Goal: Transaction & Acquisition: Book appointment/travel/reservation

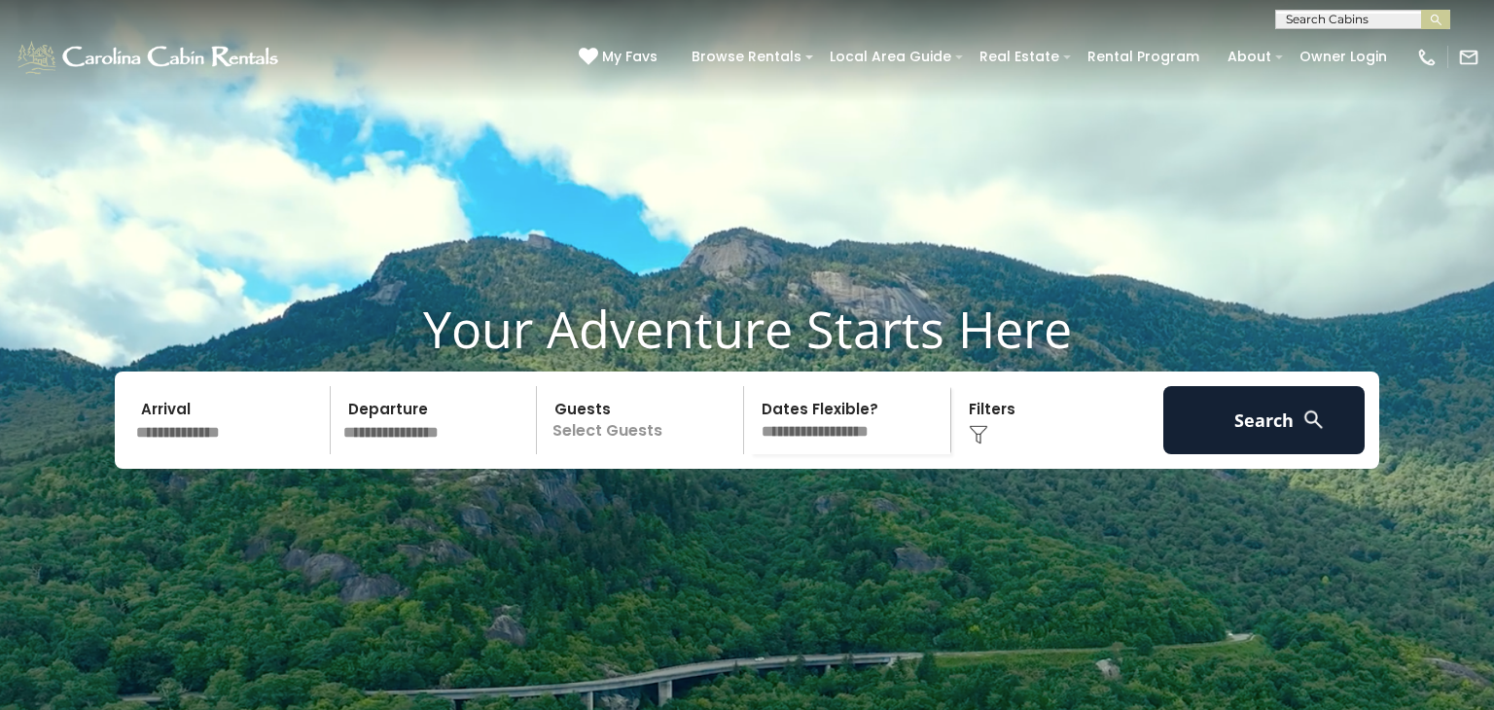
click at [179, 454] on input "text" at bounding box center [229, 420] width 201 height 68
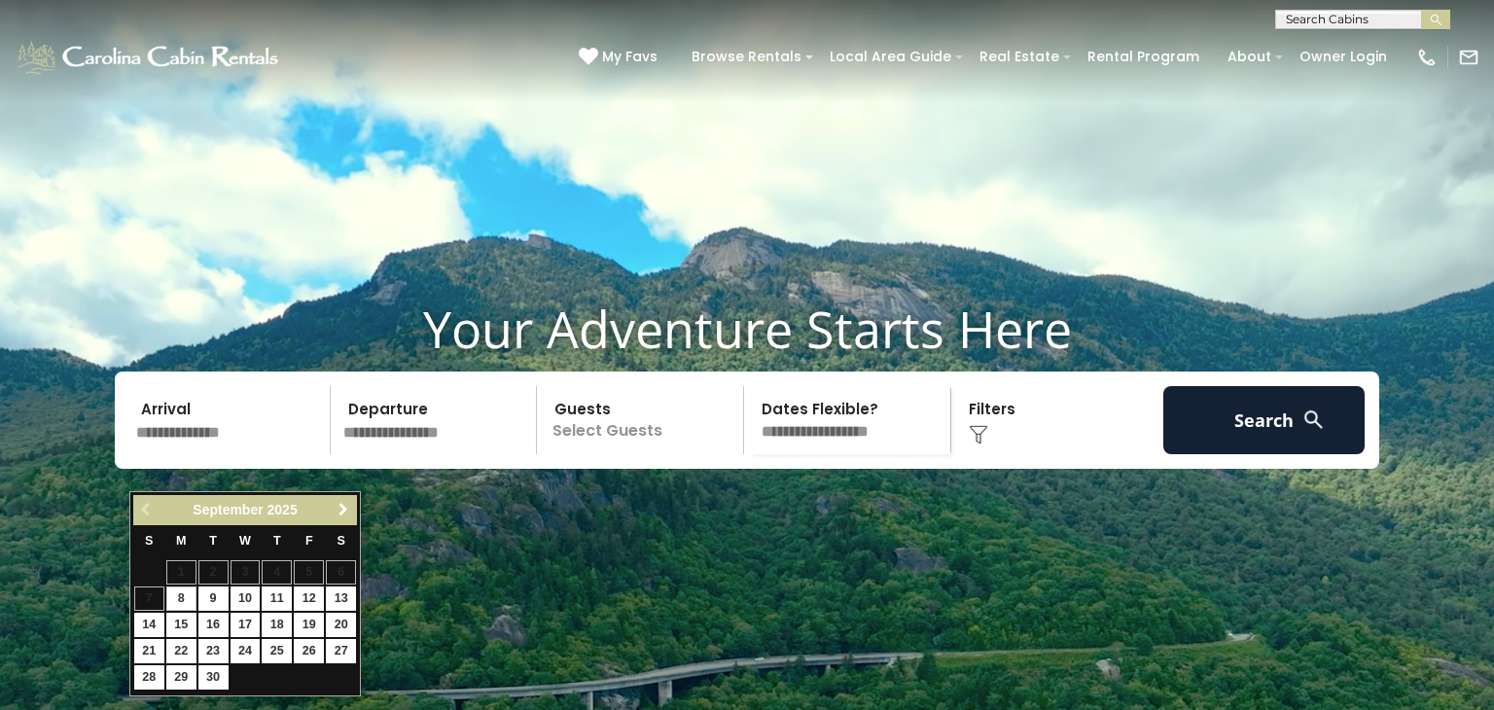
click at [341, 505] on span "Next" at bounding box center [344, 510] width 16 height 16
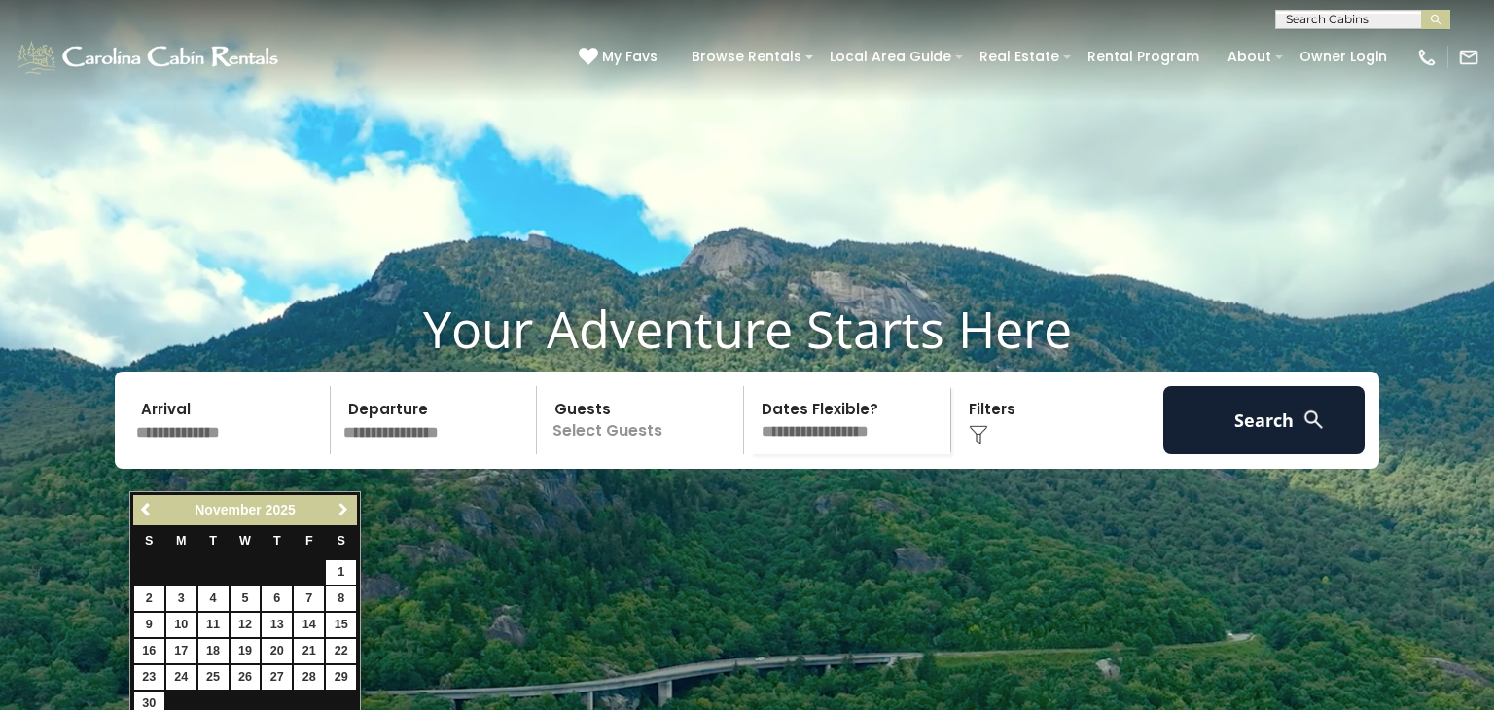
click at [341, 505] on span "Next" at bounding box center [344, 510] width 16 height 16
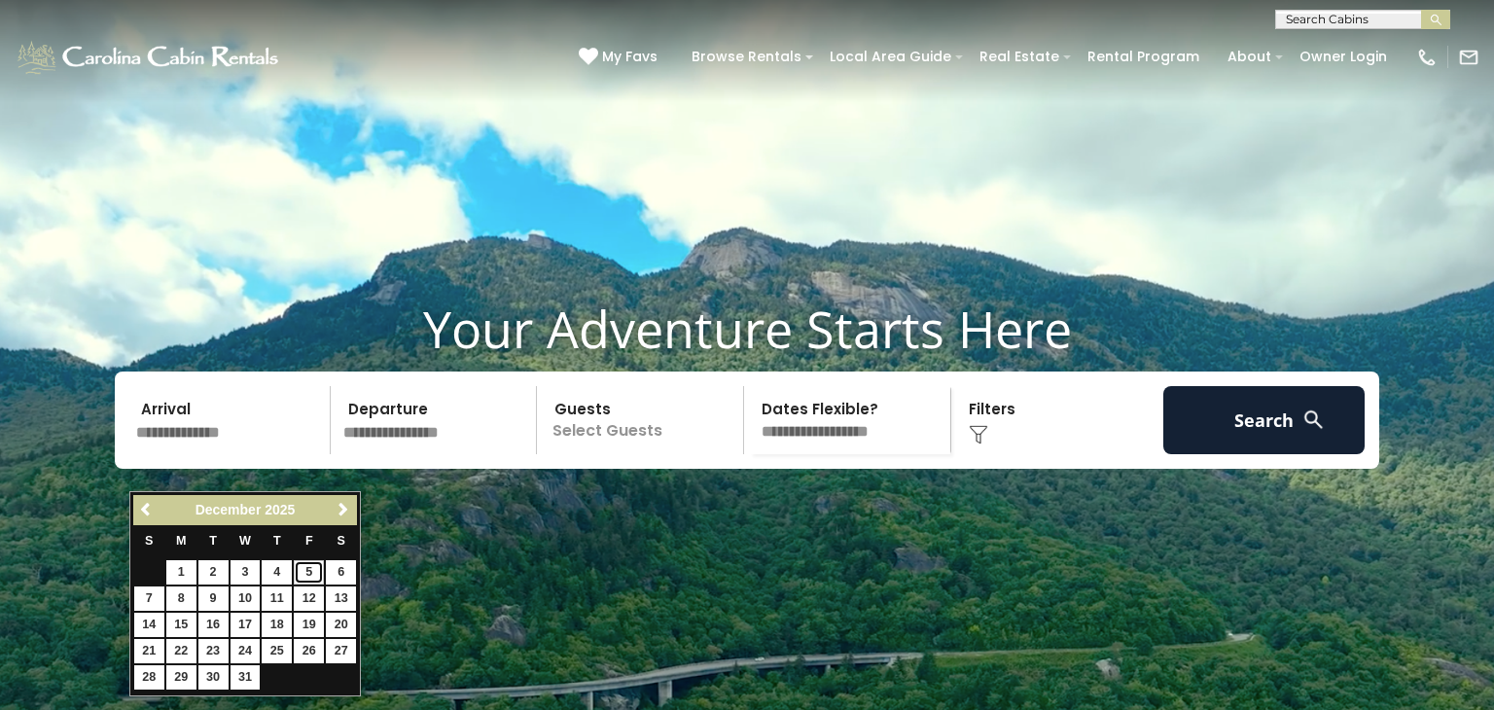
click at [313, 567] on link "5" at bounding box center [309, 572] width 30 height 24
type input "*******"
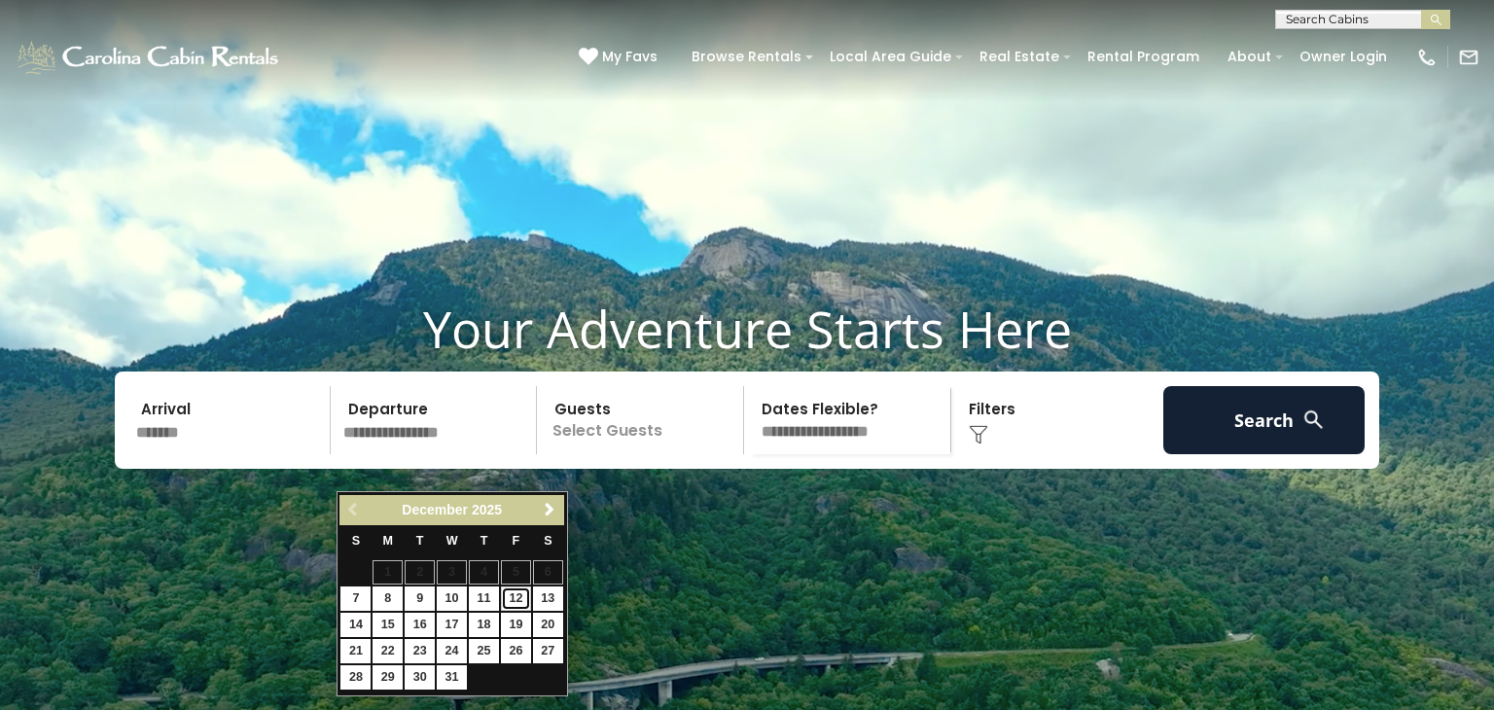
click at [520, 597] on link "12" at bounding box center [516, 599] width 30 height 24
type input "********"
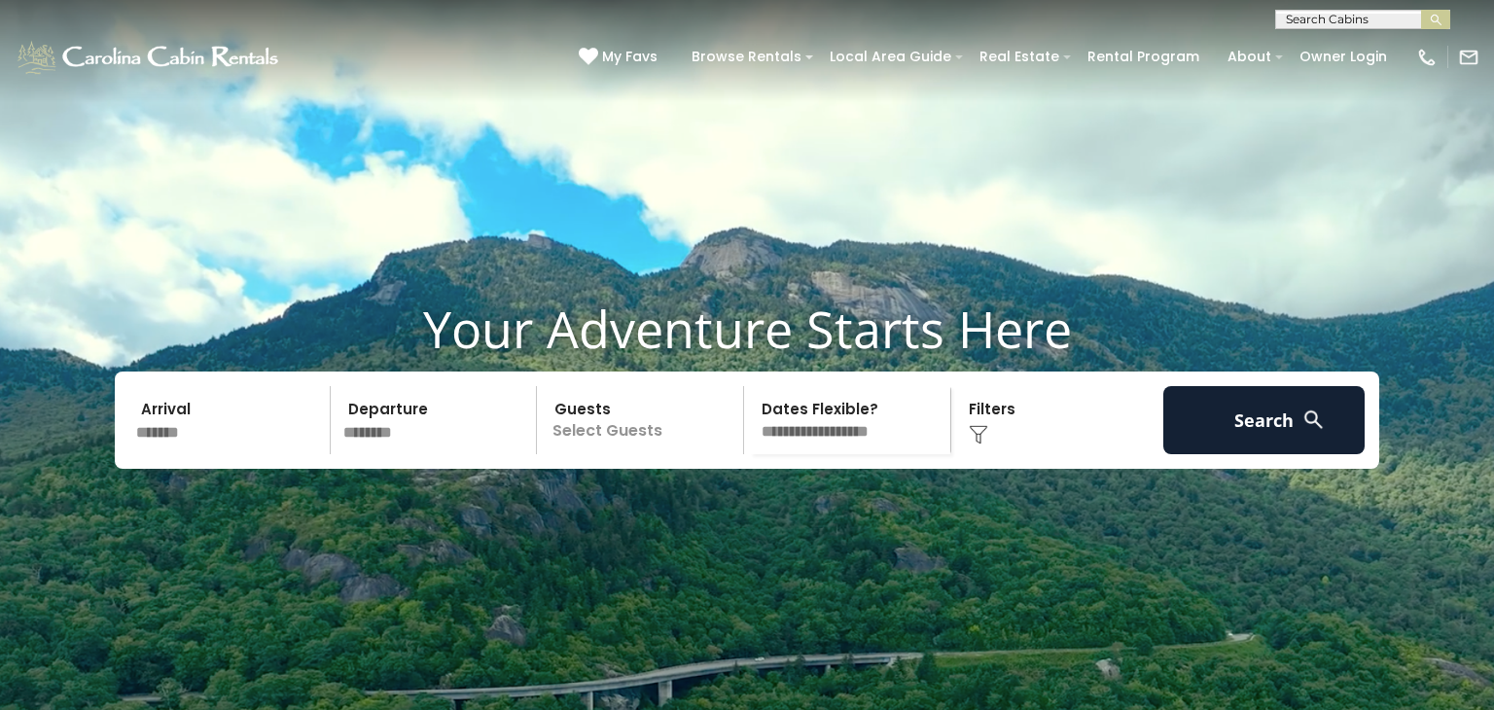
click at [654, 454] on p "Select Guests" at bounding box center [643, 420] width 200 height 68
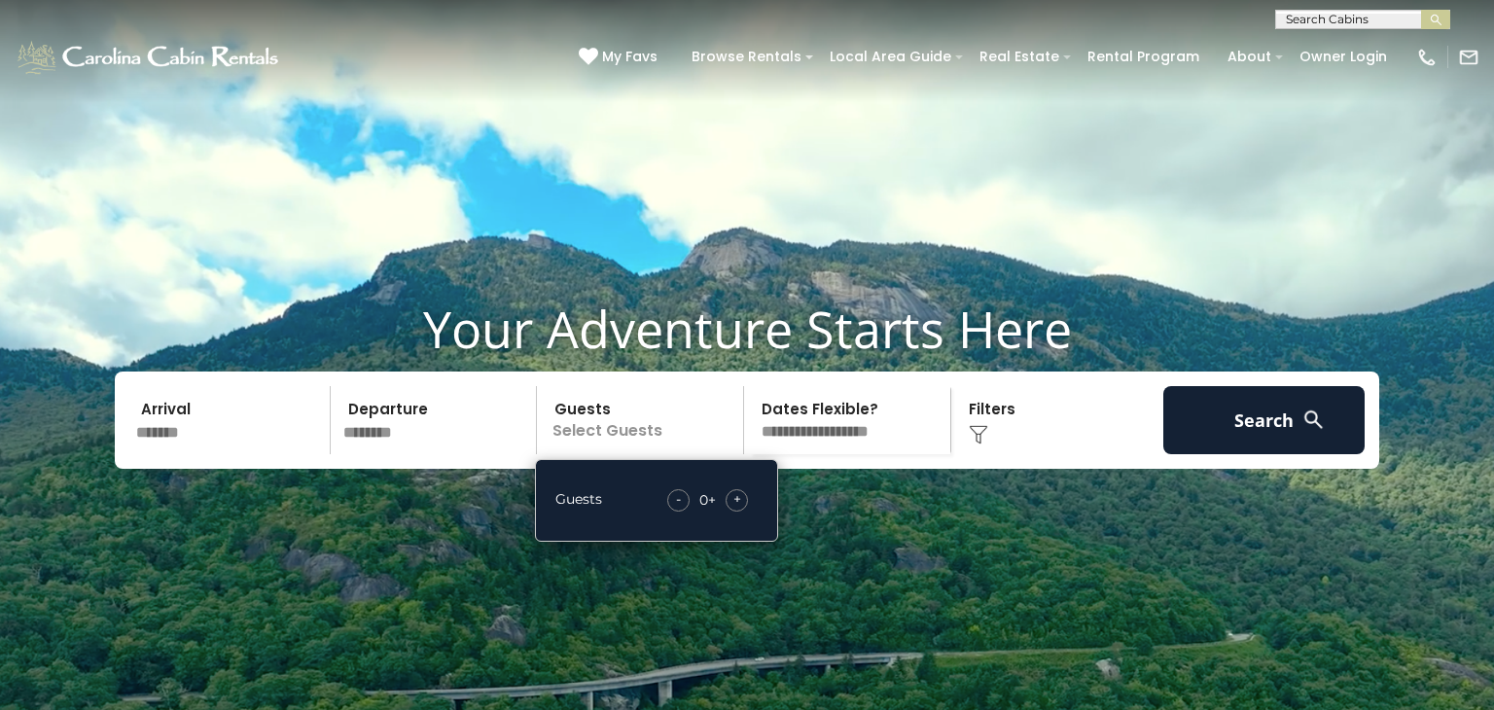
click at [742, 512] on div "+" at bounding box center [737, 500] width 22 height 22
click at [898, 454] on select "**********" at bounding box center [850, 420] width 200 height 68
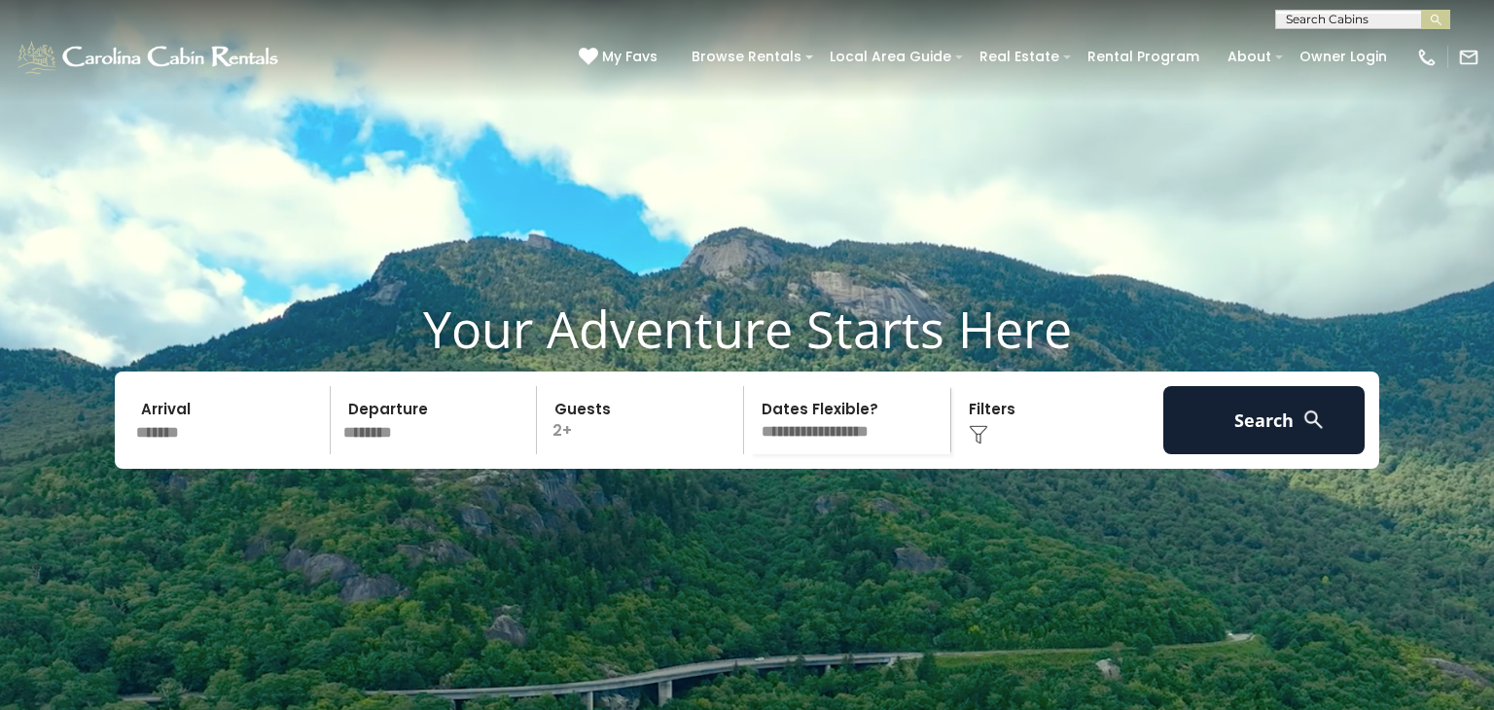
select select "*"
click at [750, 423] on select "**********" at bounding box center [850, 420] width 200 height 68
click at [987, 449] on div "Click to Choose" at bounding box center [1057, 420] width 201 height 68
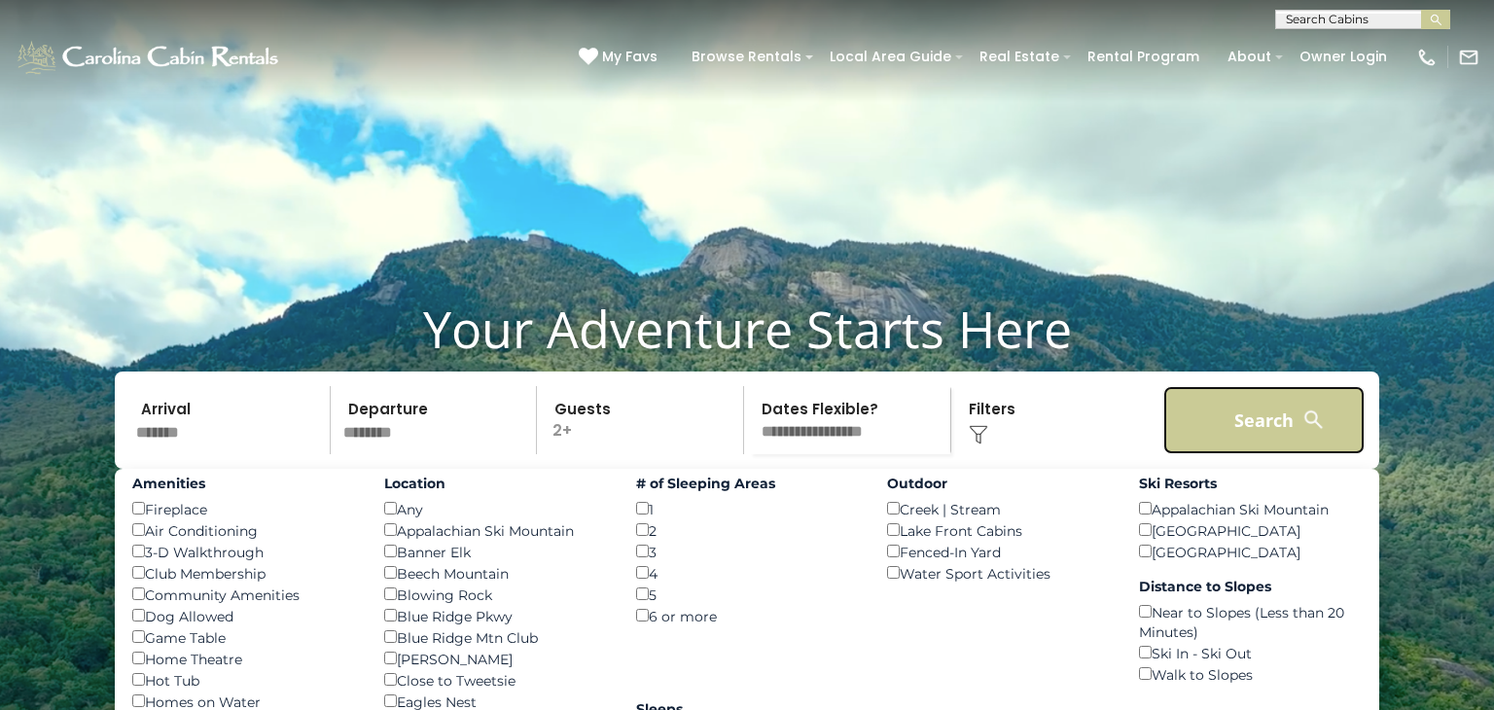
click at [1250, 454] on button "Search" at bounding box center [1264, 420] width 201 height 68
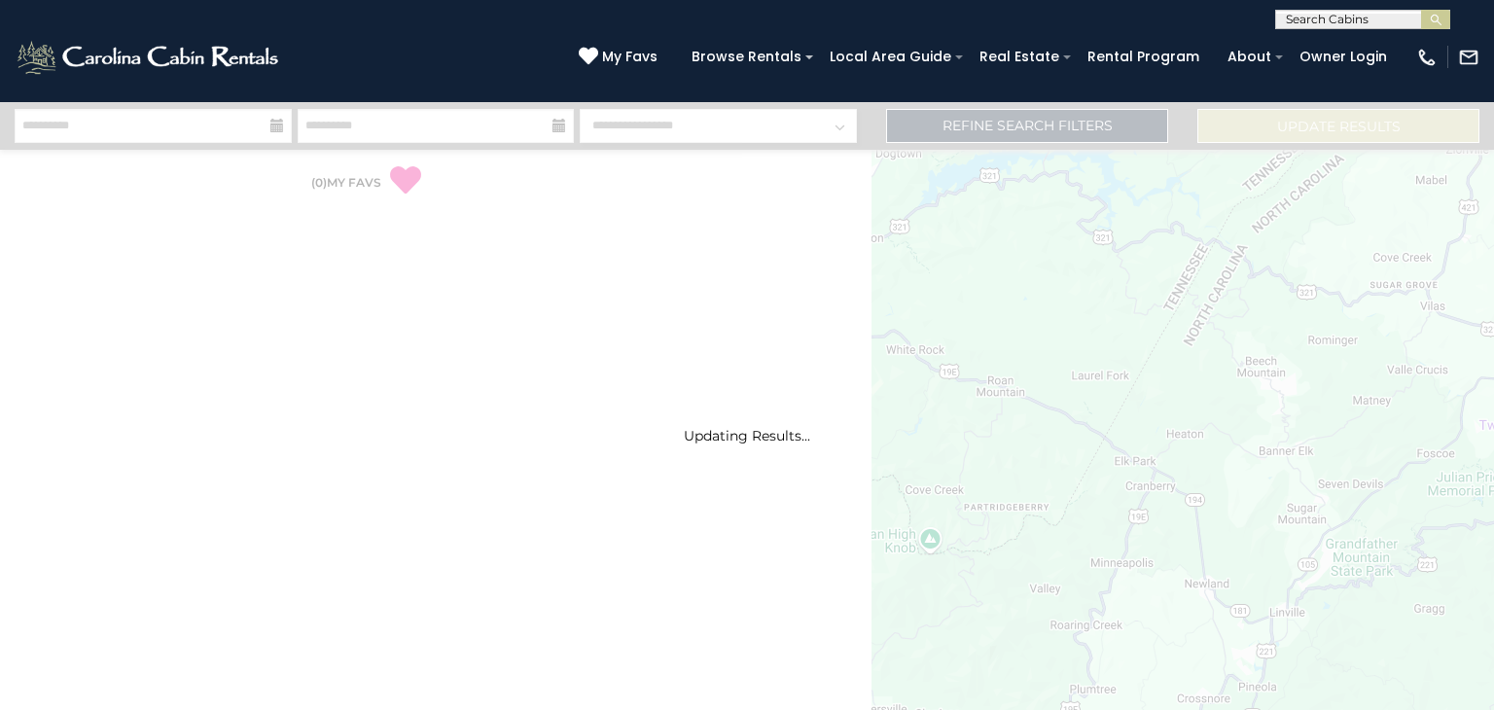
select select "*"
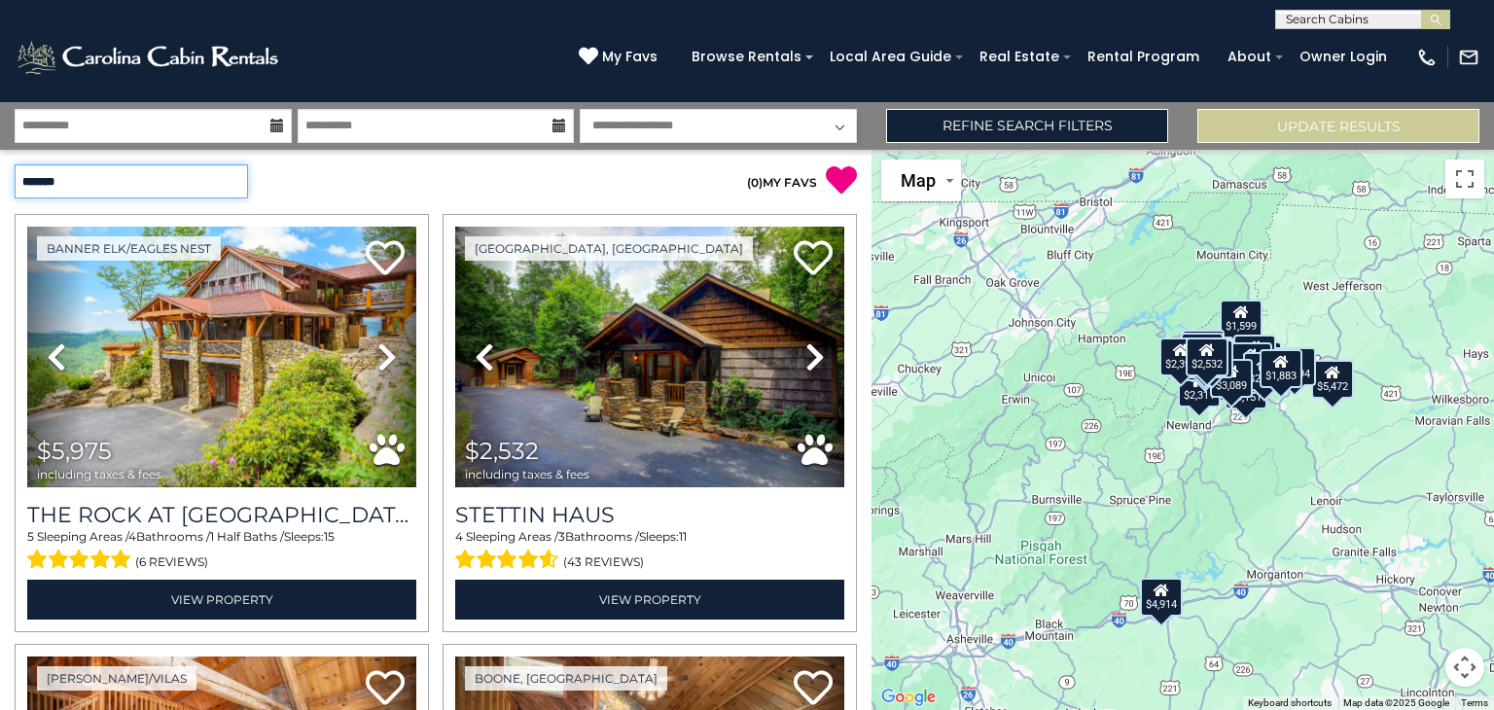
click at [235, 177] on select "**********" at bounding box center [131, 181] width 233 height 34
select select "*********"
click at [15, 164] on select "**********" at bounding box center [131, 181] width 233 height 34
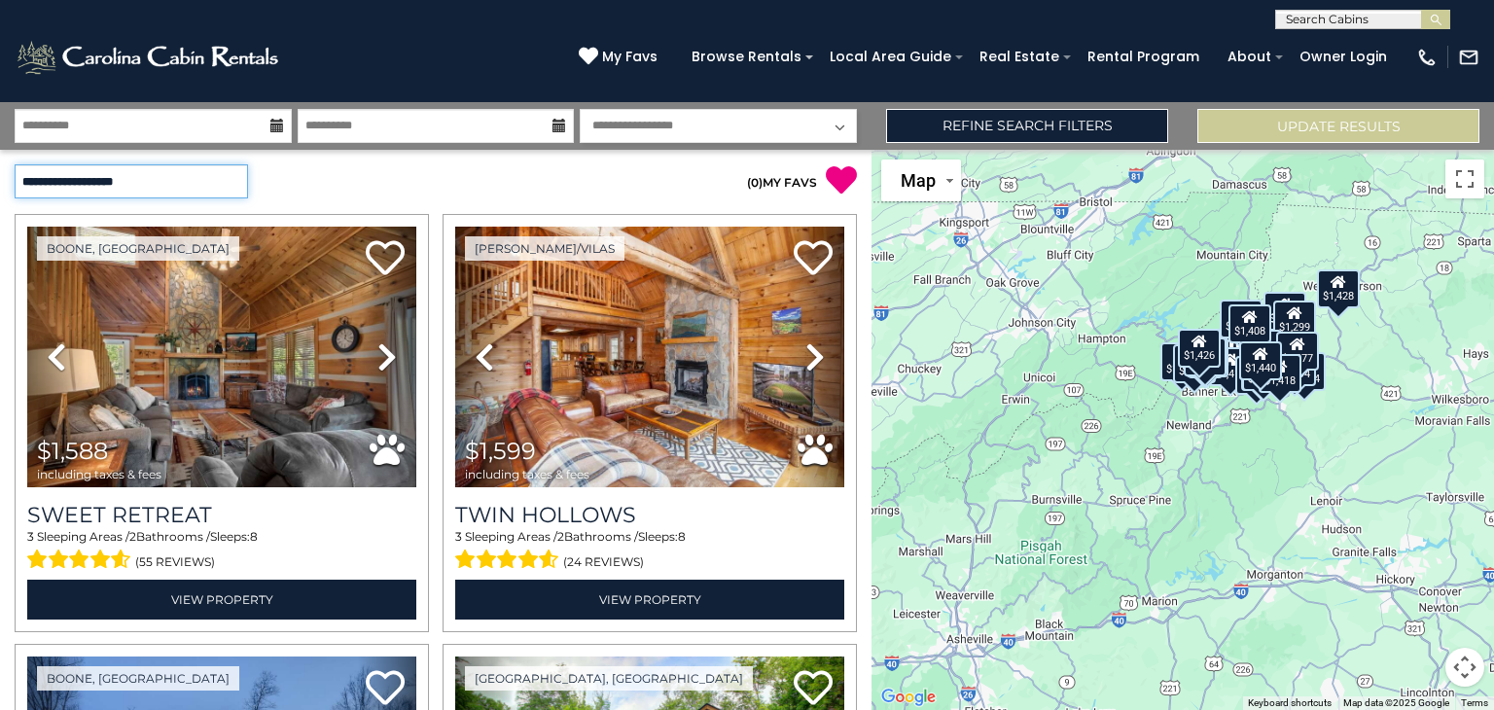
click at [206, 180] on select "**********" at bounding box center [131, 181] width 233 height 34
click at [322, 183] on div "**********" at bounding box center [218, 181] width 436 height 34
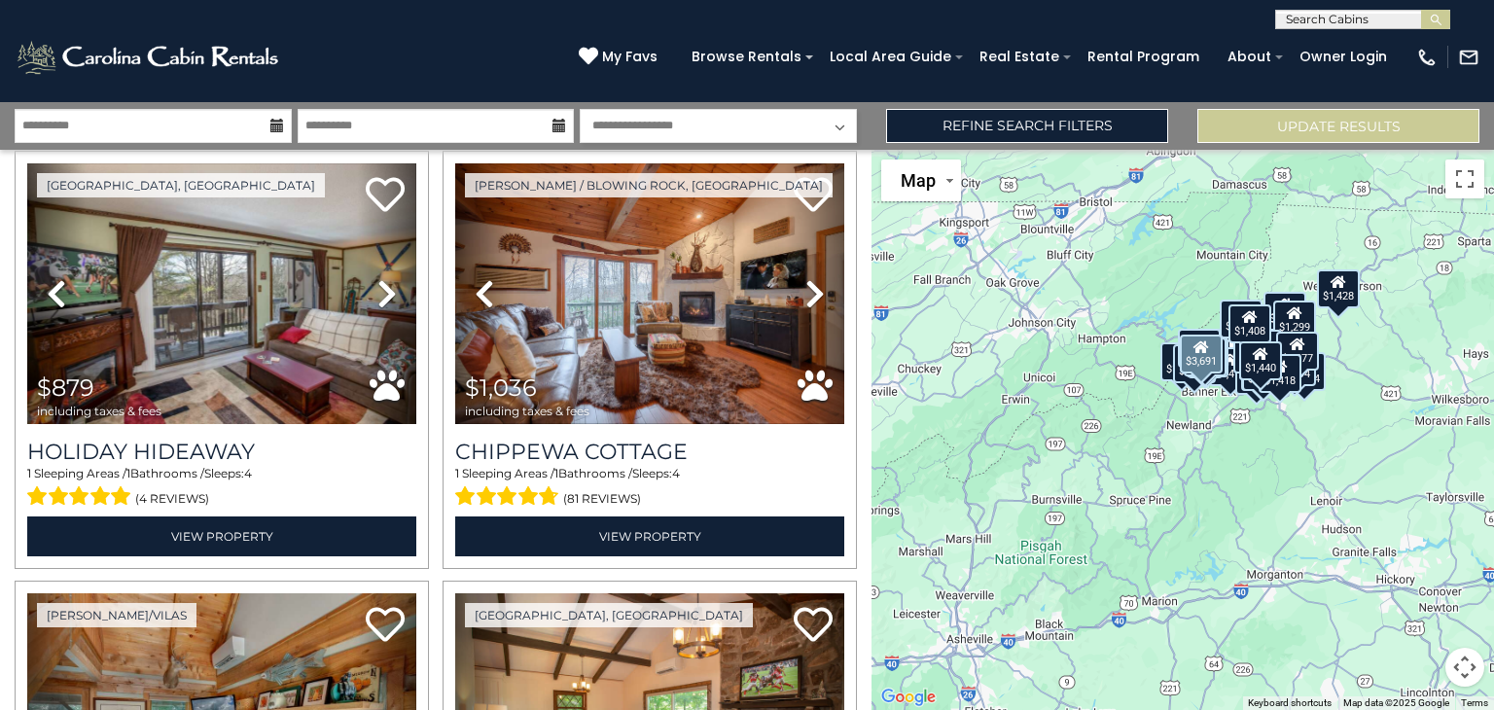
scroll to position [1371, 0]
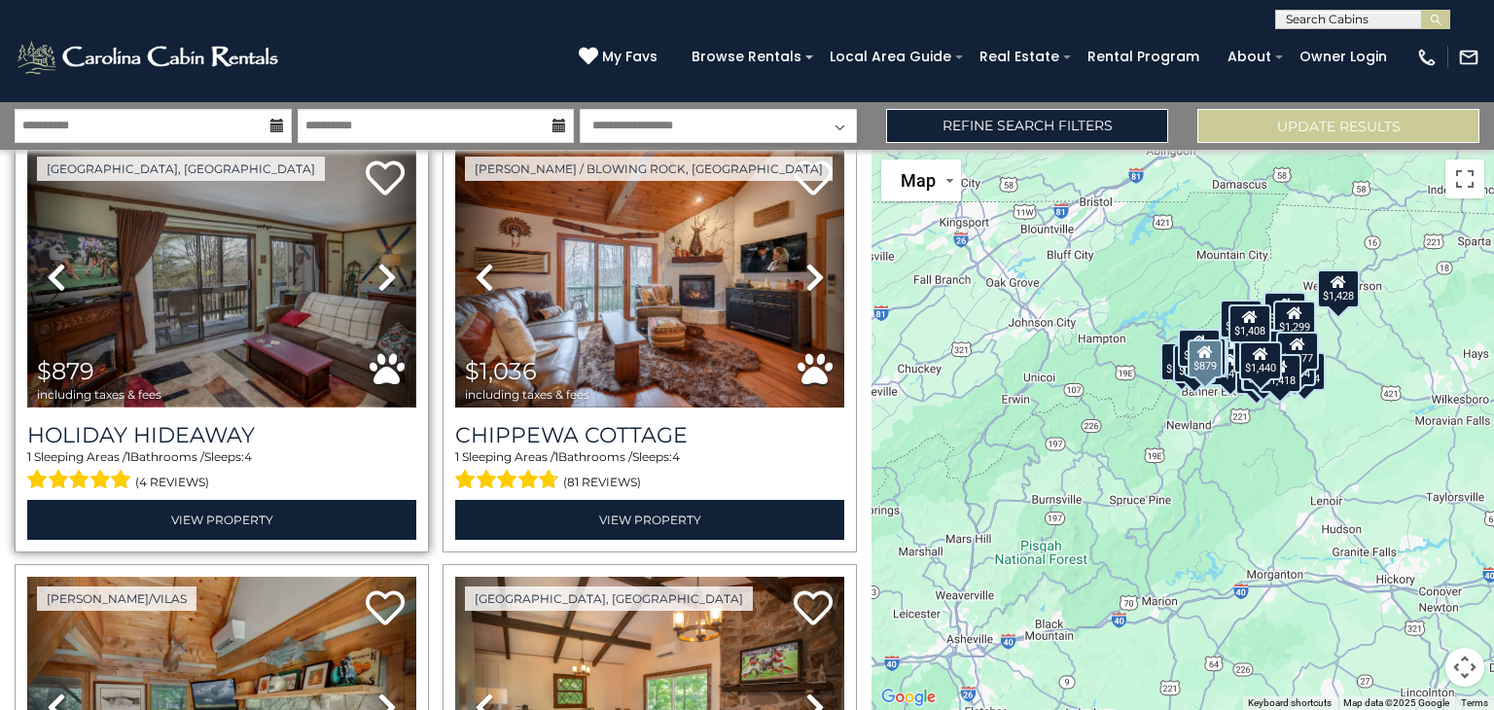
click at [205, 311] on img at bounding box center [221, 277] width 389 height 261
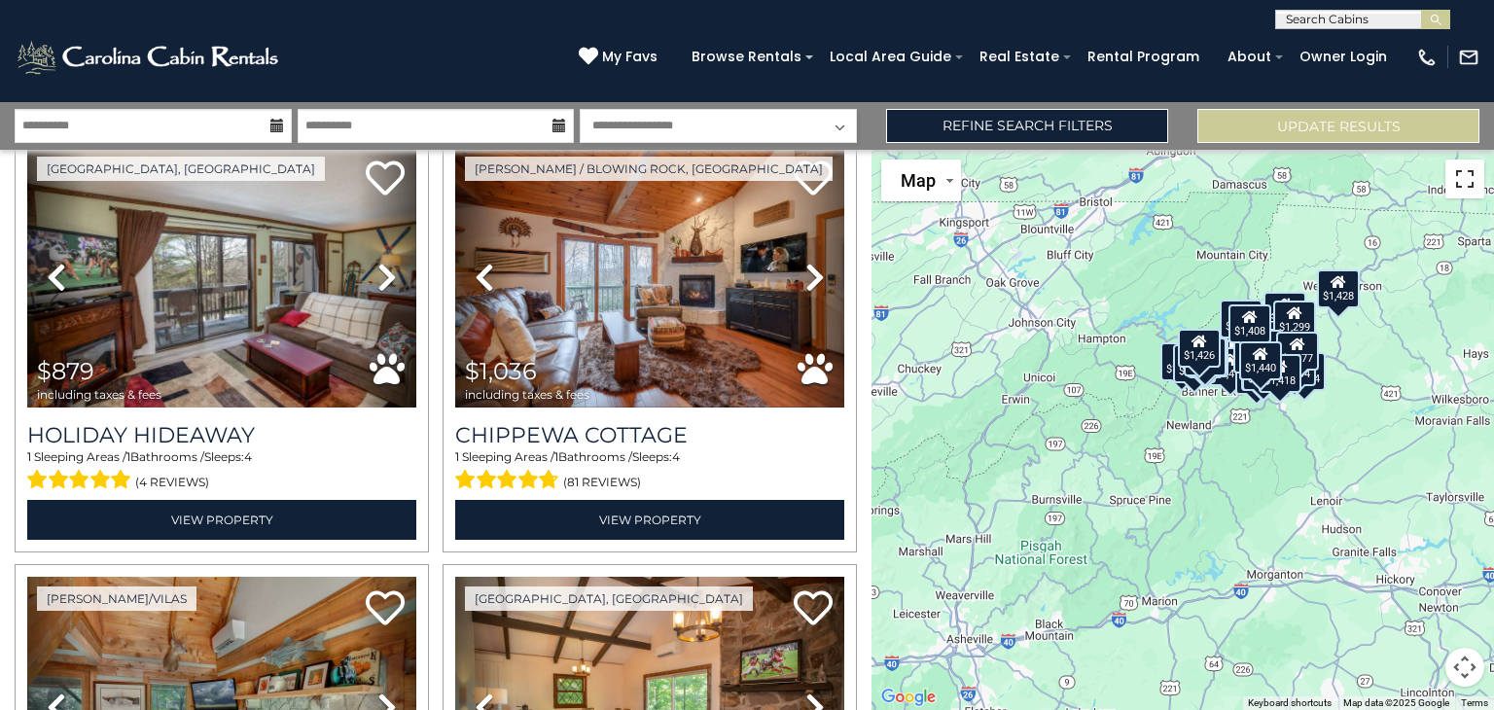
click at [1460, 180] on button "Toggle fullscreen view" at bounding box center [1465, 179] width 39 height 39
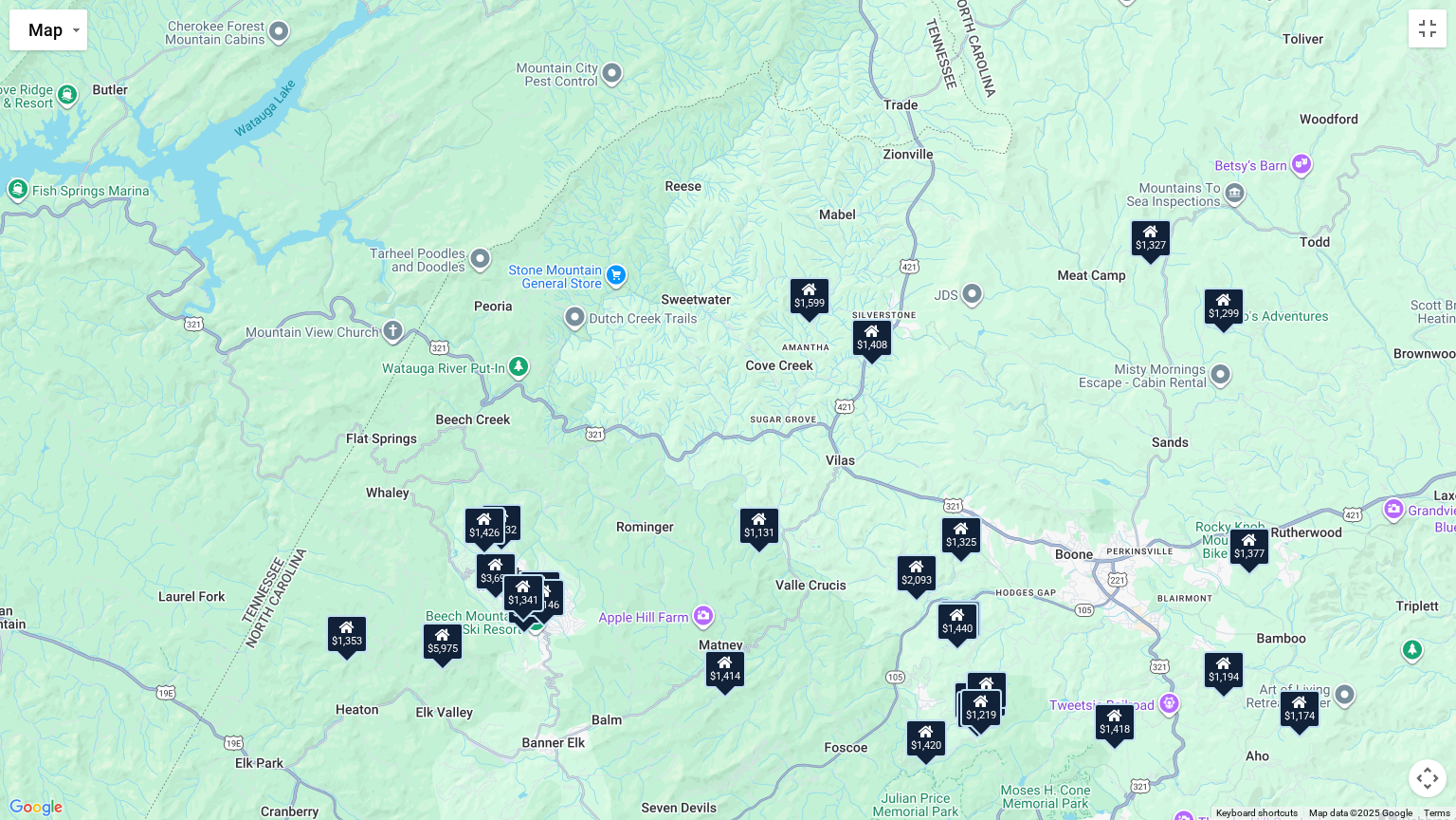
click at [733, 667] on icon at bounding box center [725, 662] width 16 height 14
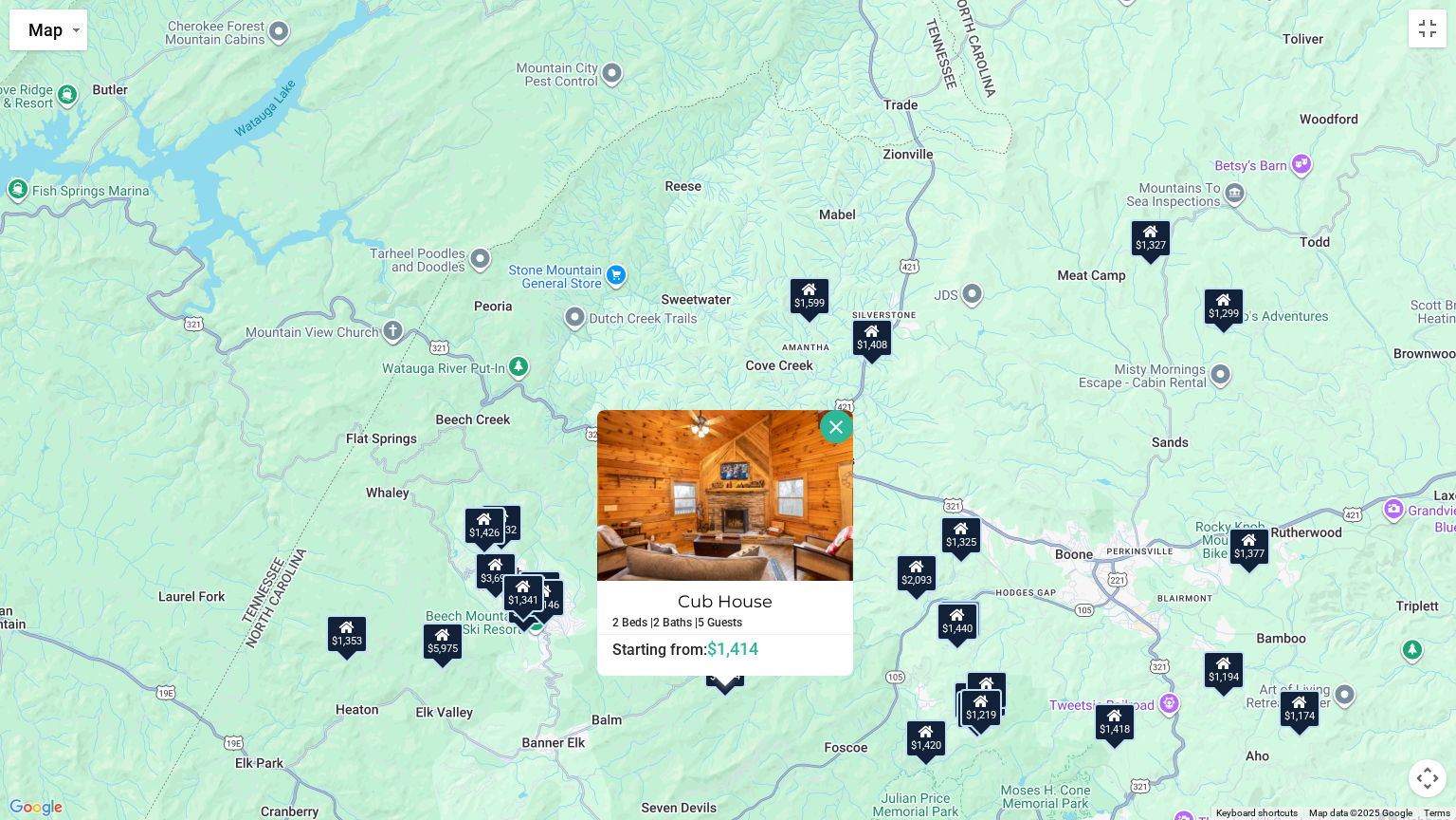
click at [733, 667] on div "Cub House 2 Beds | 2 Baths | 5 Guests Distance from your point: %dist% %distUni…" at bounding box center [725, 542] width 256 height 265
click at [833, 425] on button "Close" at bounding box center [837, 426] width 33 height 33
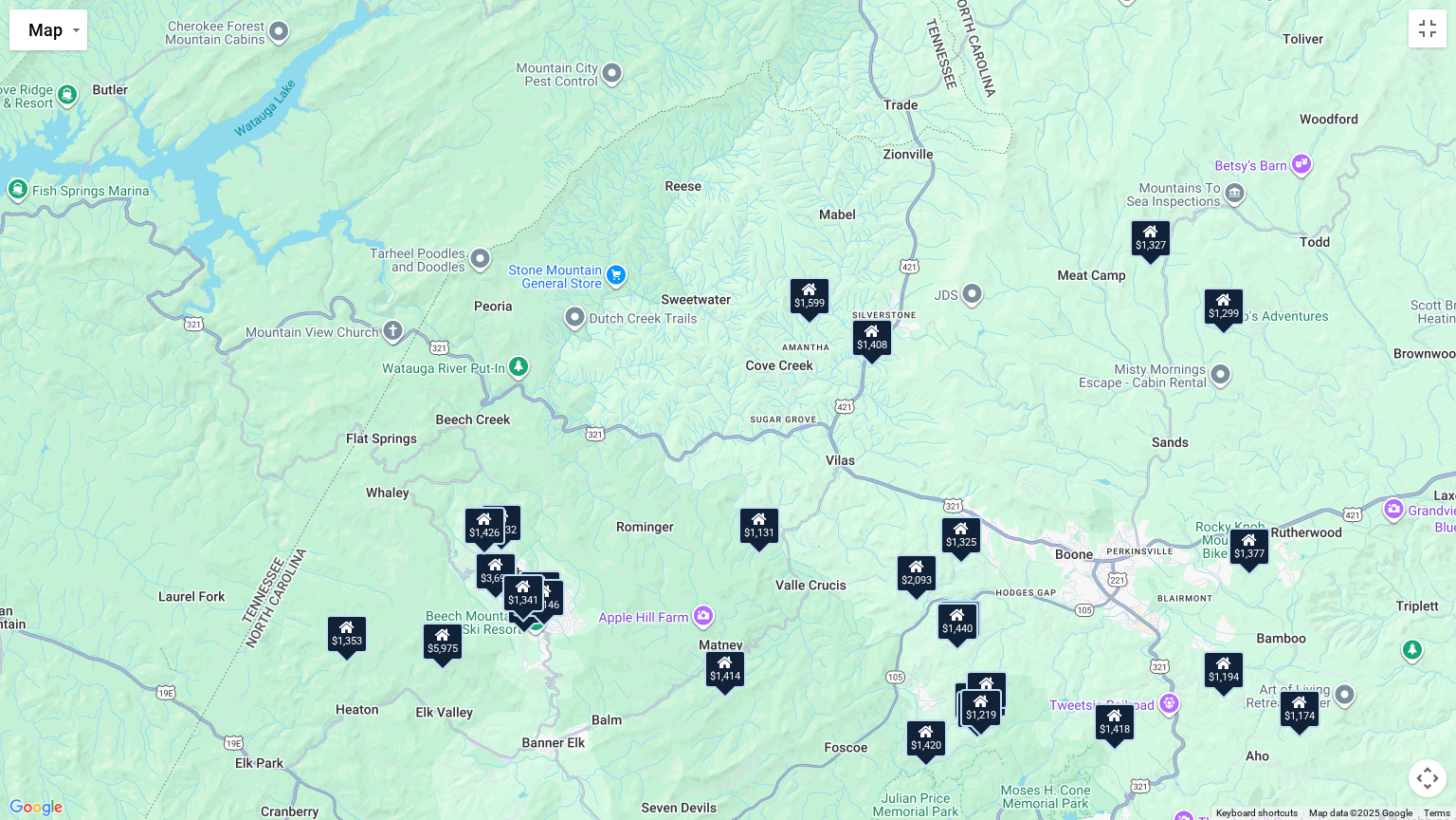
click at [933, 691] on div "$1,420" at bounding box center [926, 737] width 42 height 38
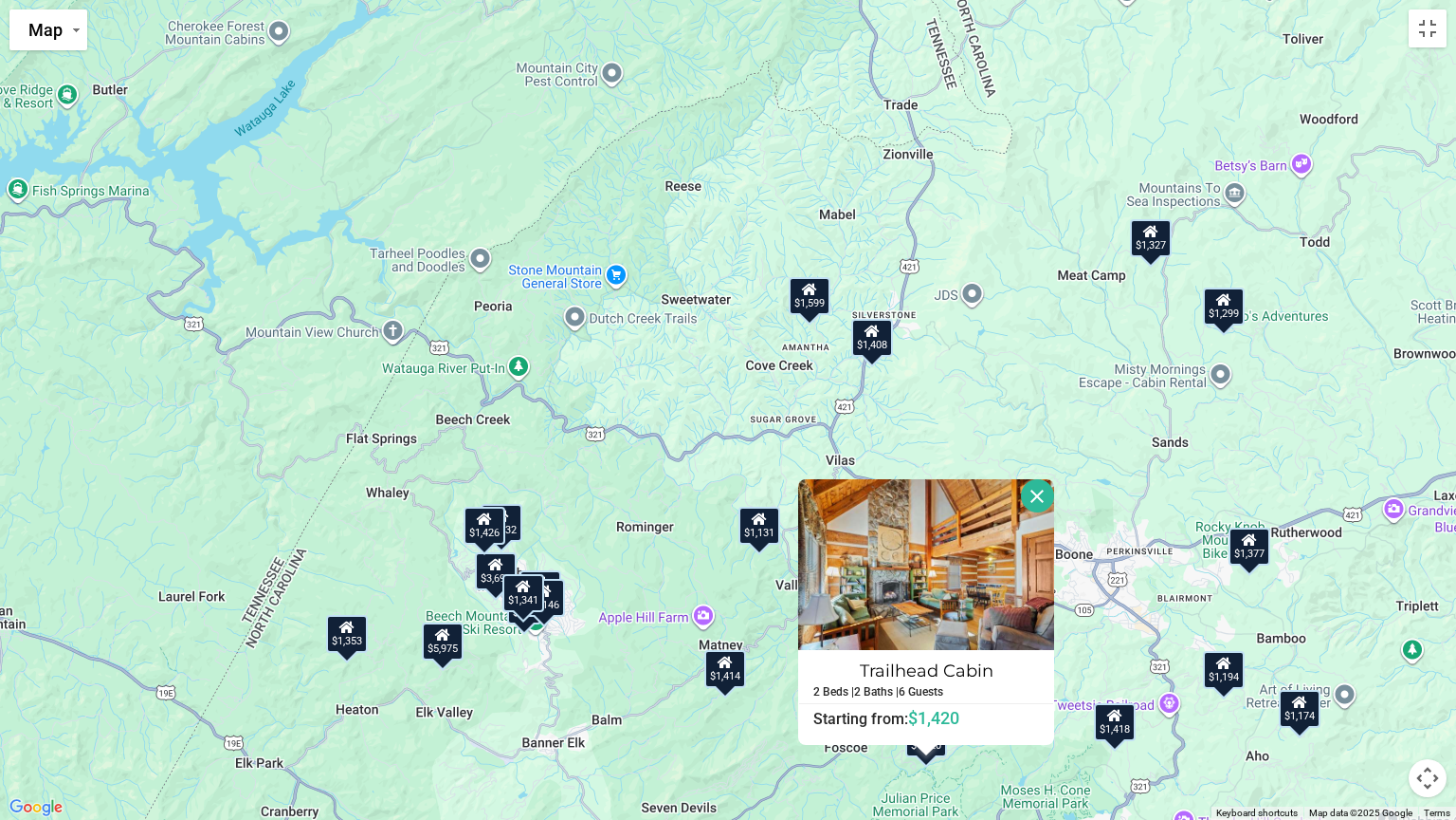
click at [933, 691] on div "Trailhead Cabin 2 Beds | 2 Baths | 6 Guests Distance from your point: %dist% %d…" at bounding box center [926, 611] width 256 height 265
click at [947, 589] on img at bounding box center [926, 564] width 256 height 171
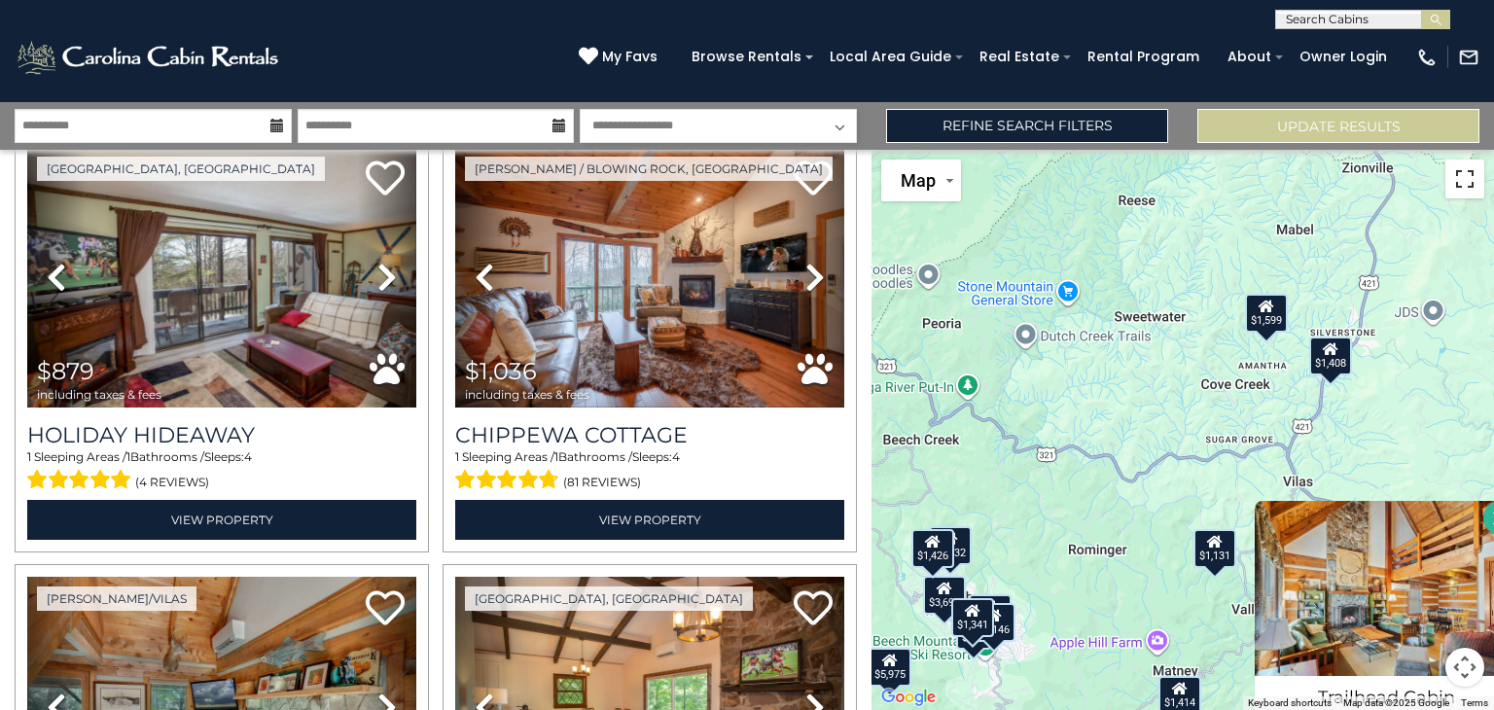
click at [1469, 174] on button "Toggle fullscreen view" at bounding box center [1465, 179] width 39 height 39
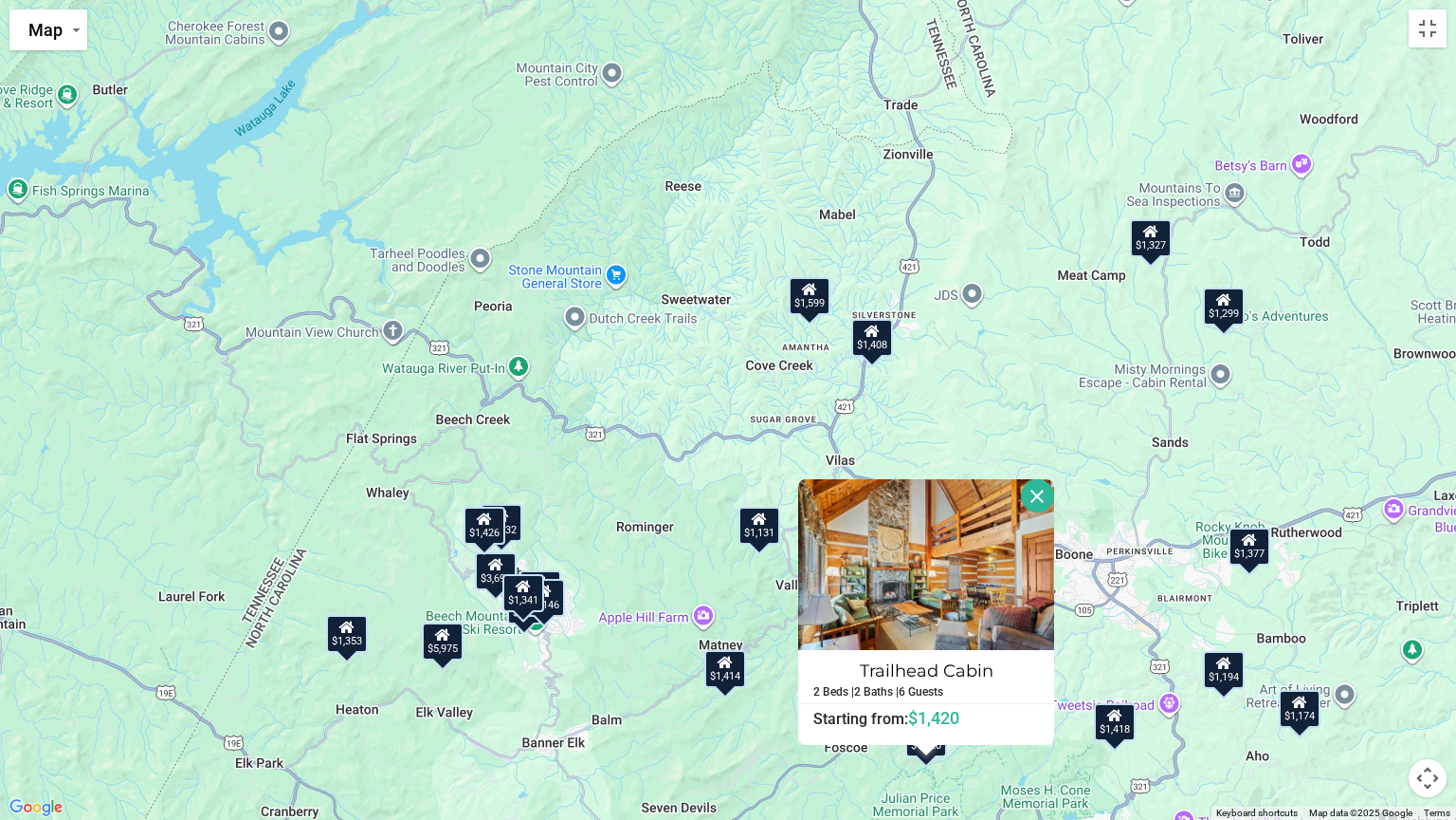
click at [1032, 494] on button "Close" at bounding box center [1038, 495] width 33 height 33
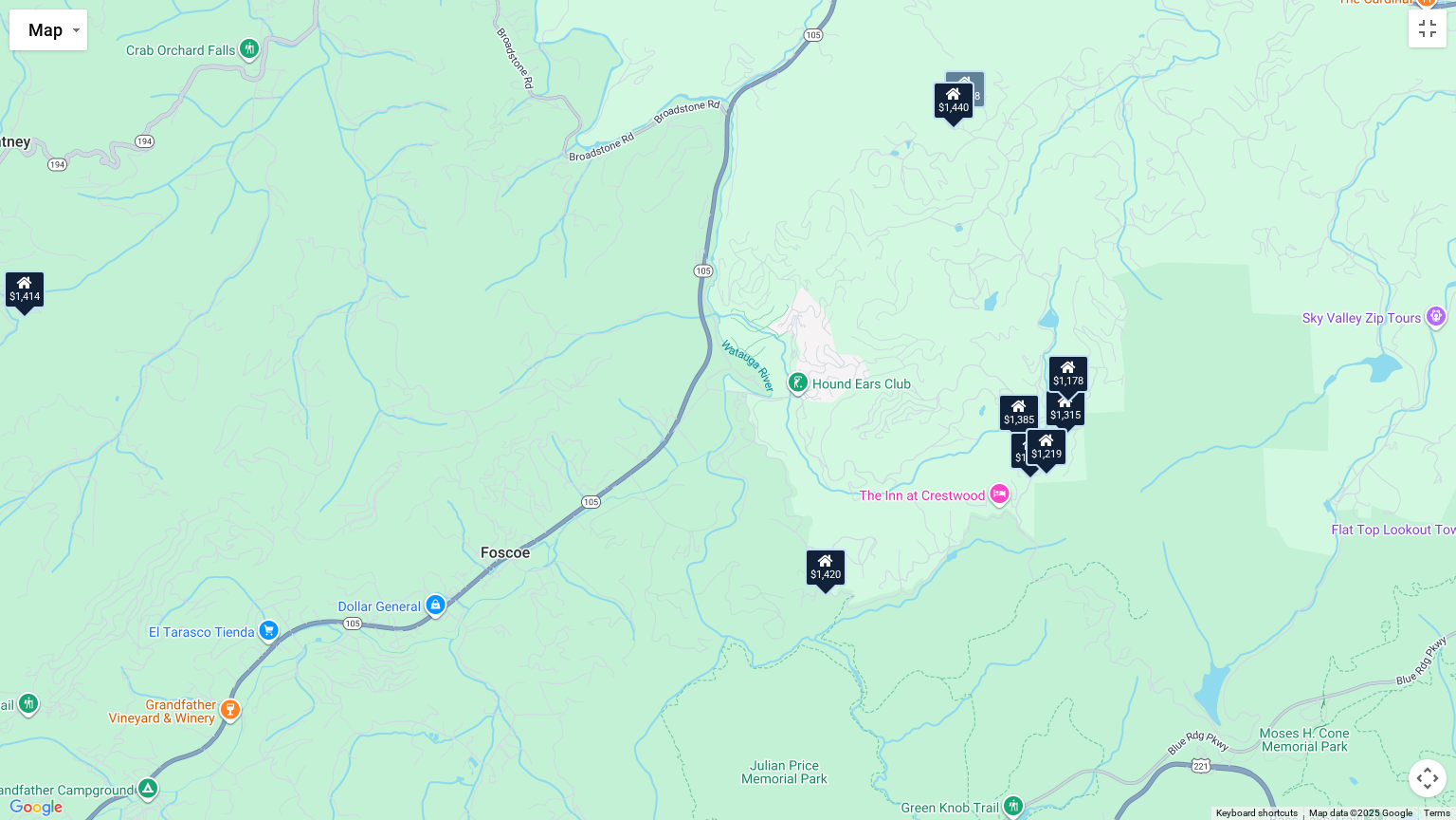
click at [862, 323] on div "$1,588 $1,599 $2,093 $2,532 $3,691 $5,975 $879 $1,036 $1,131 $1,146 $1,174 $1,1…" at bounding box center [728, 410] width 1456 height 820
click at [957, 108] on div "$1,440" at bounding box center [953, 100] width 42 height 38
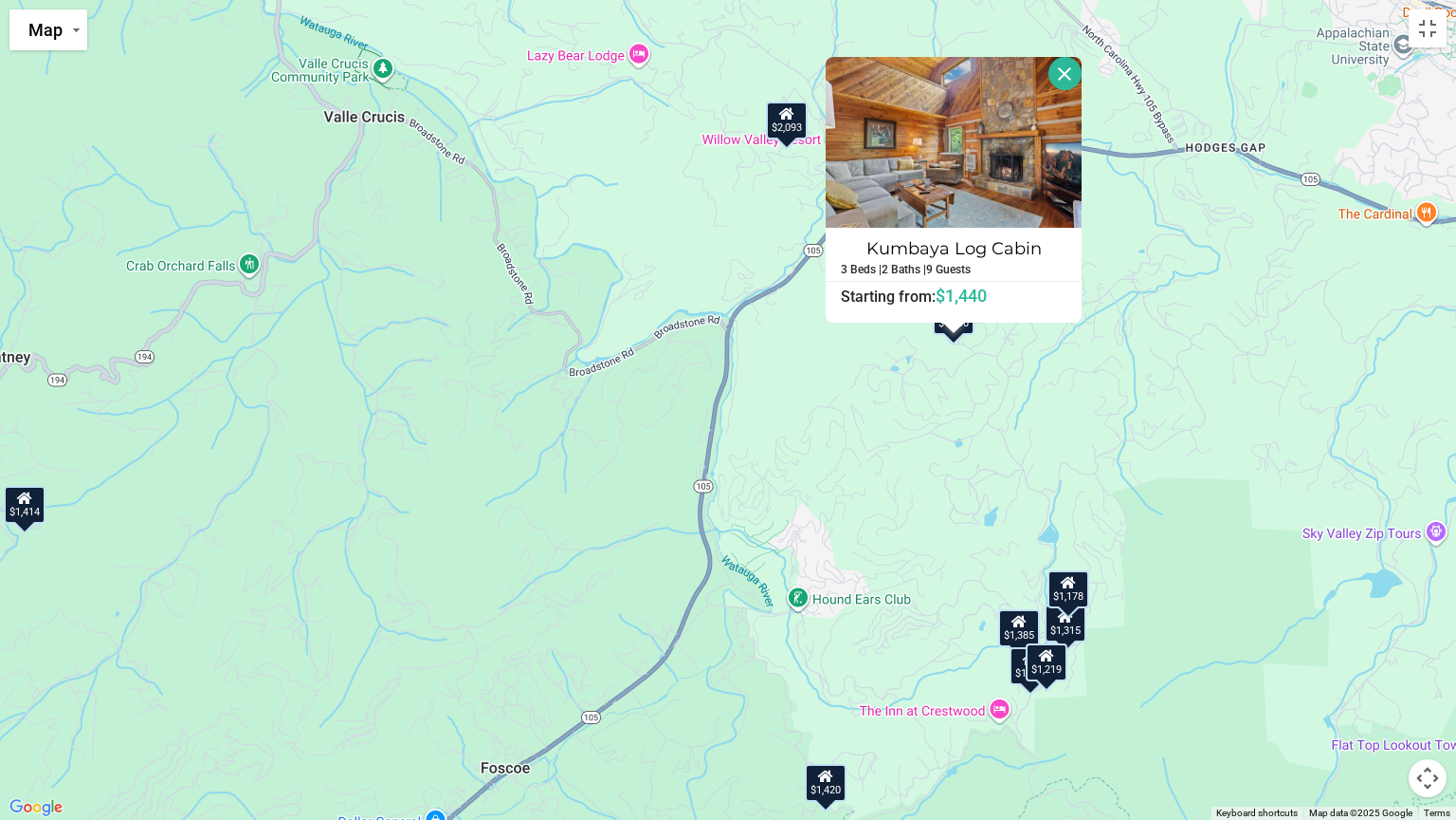
click at [900, 403] on div "$1,588 $1,599 $2,093 $2,532 $3,691 $5,975 $879 $1,036 $1,131 $1,146 $1,174 $1,1…" at bounding box center [728, 410] width 1456 height 820
click at [1072, 78] on button "Close" at bounding box center [1065, 73] width 33 height 33
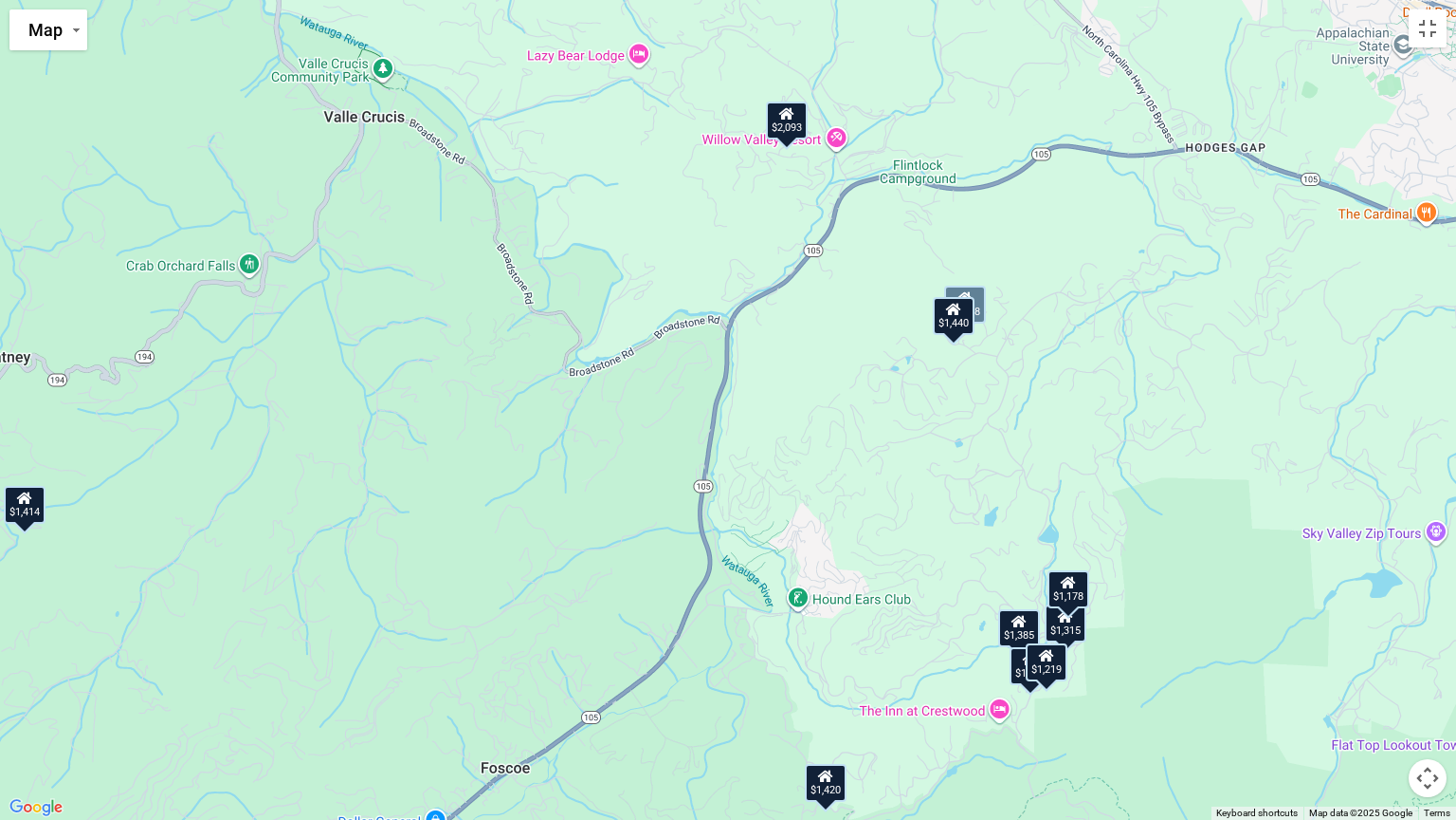
click at [978, 297] on div "$1,588" at bounding box center [965, 304] width 42 height 38
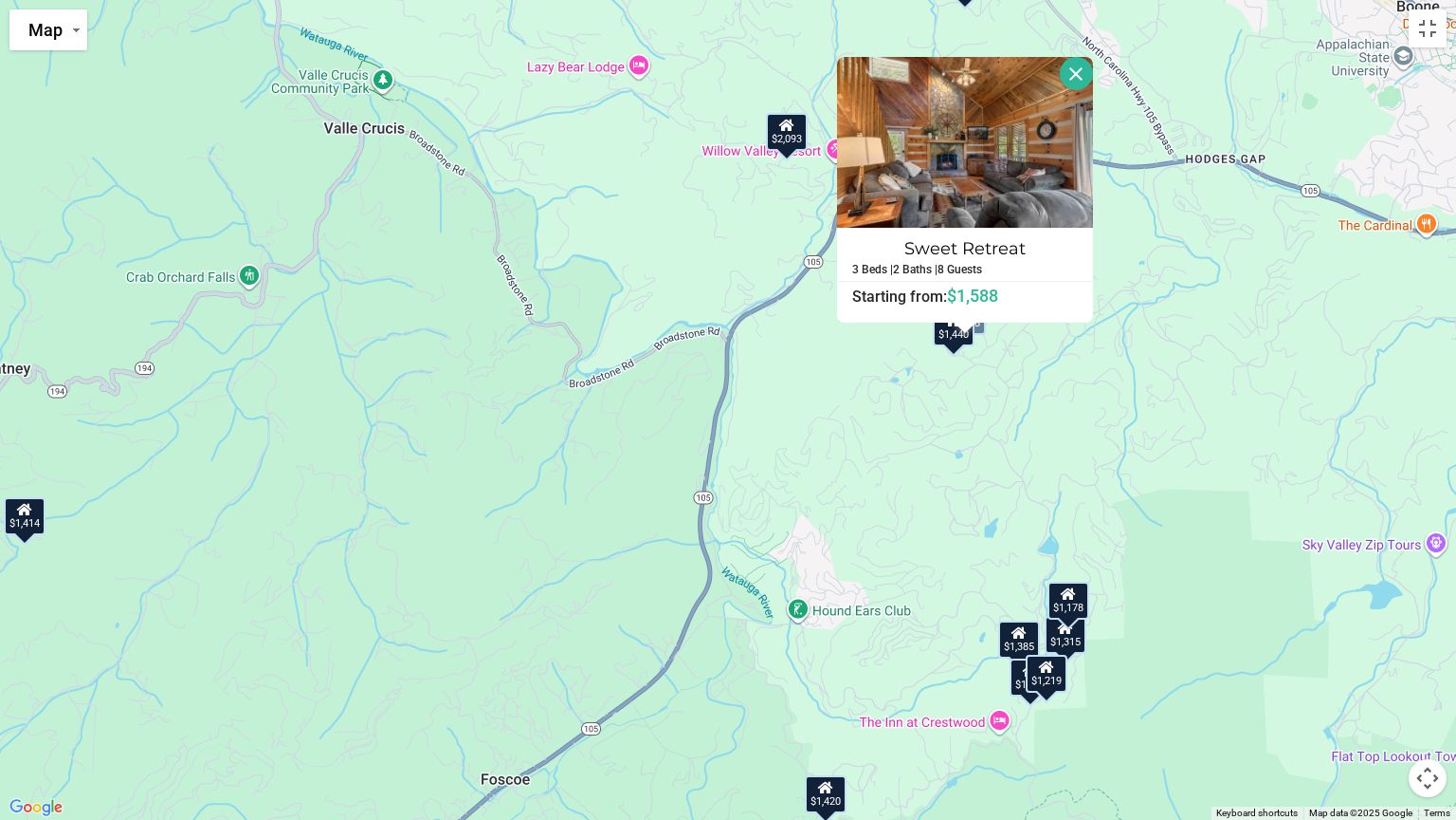
click at [1081, 81] on button "Close" at bounding box center [1077, 73] width 33 height 33
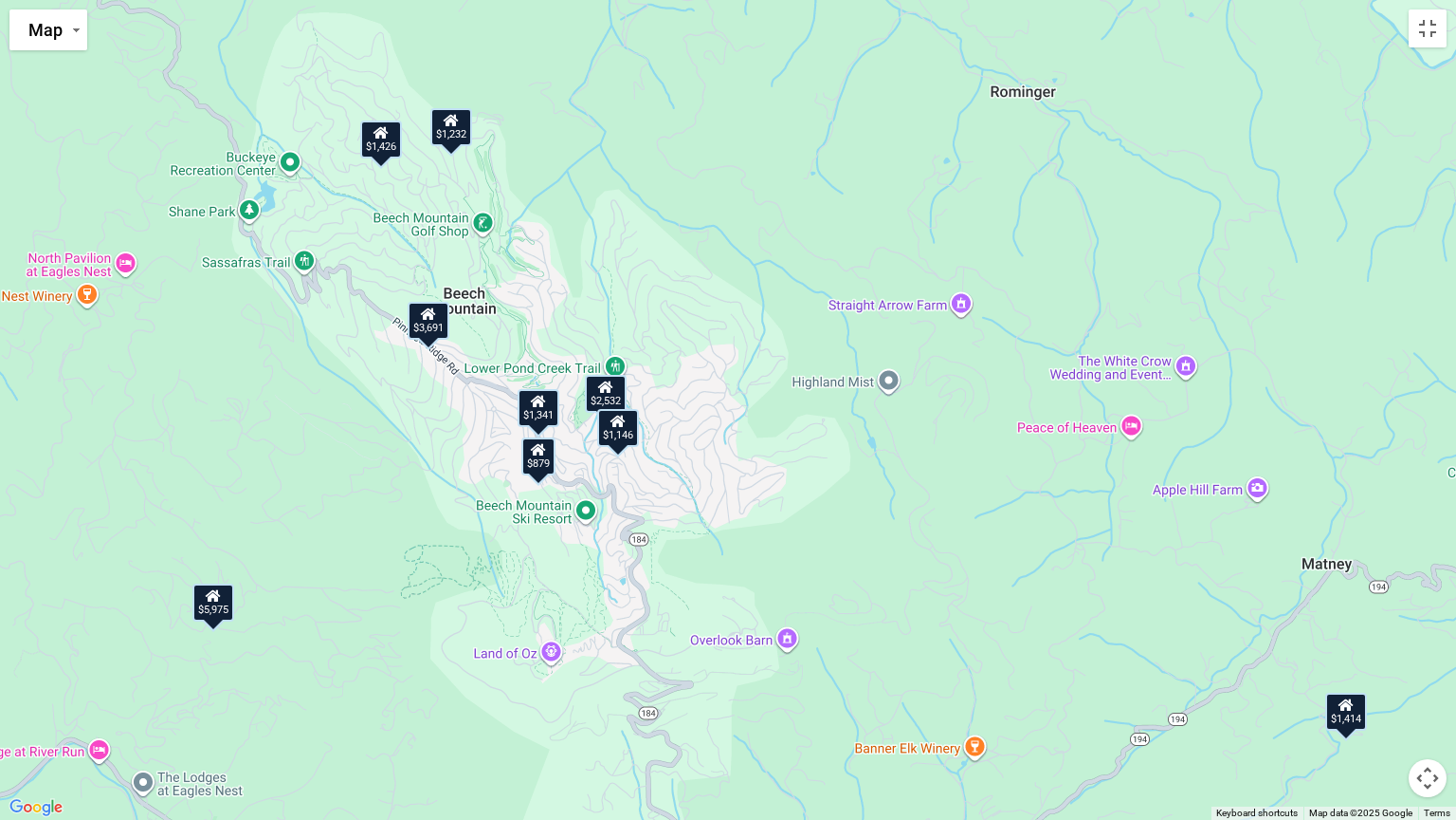
click at [620, 426] on icon at bounding box center [619, 421] width 16 height 14
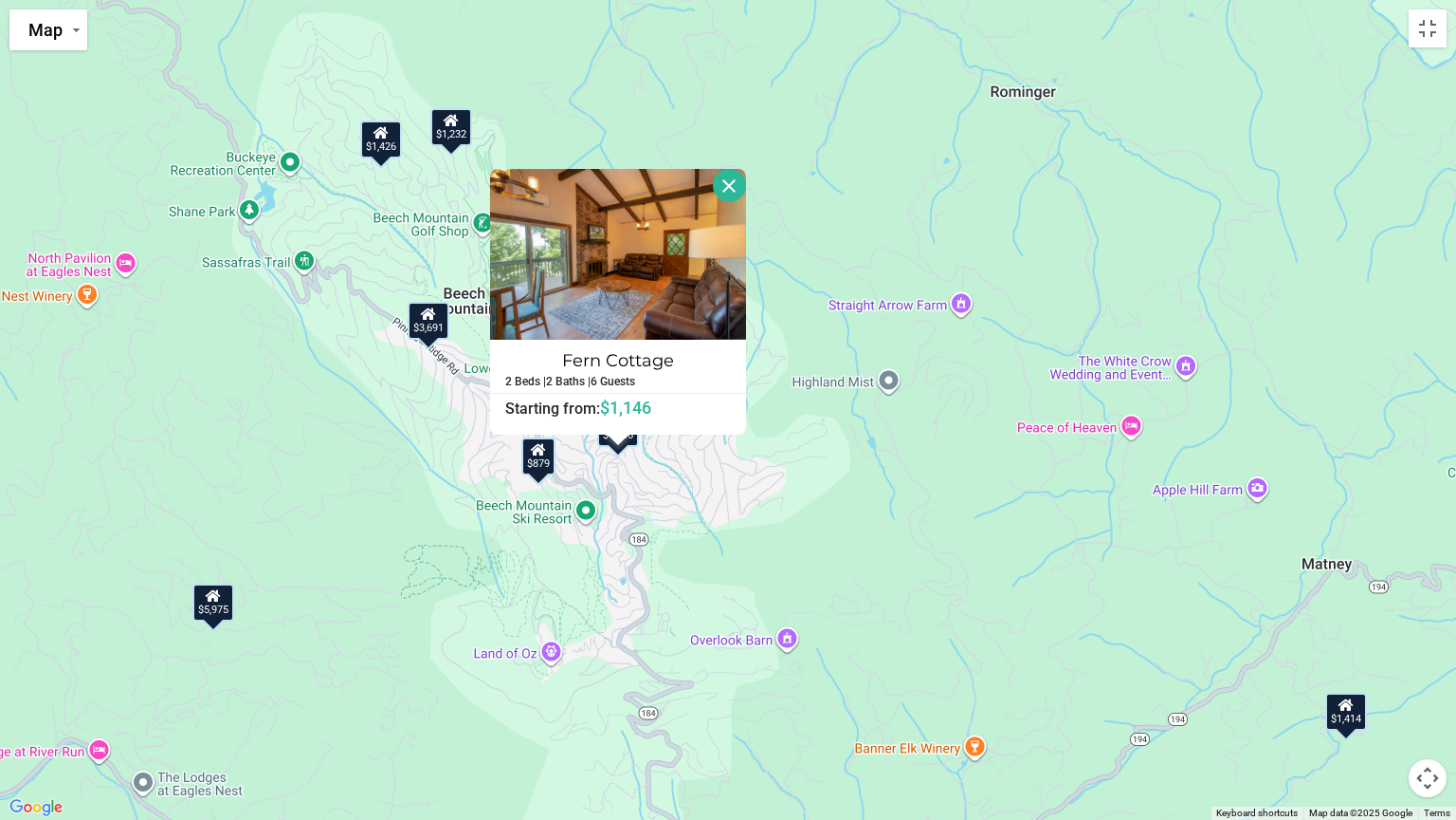
click at [620, 426] on div "Fern Cottage 2 Beds | 2 Baths | 6 Guests Distance from your point: %dist% %dist…" at bounding box center [618, 301] width 256 height 265
click at [734, 184] on button "Close" at bounding box center [730, 185] width 33 height 33
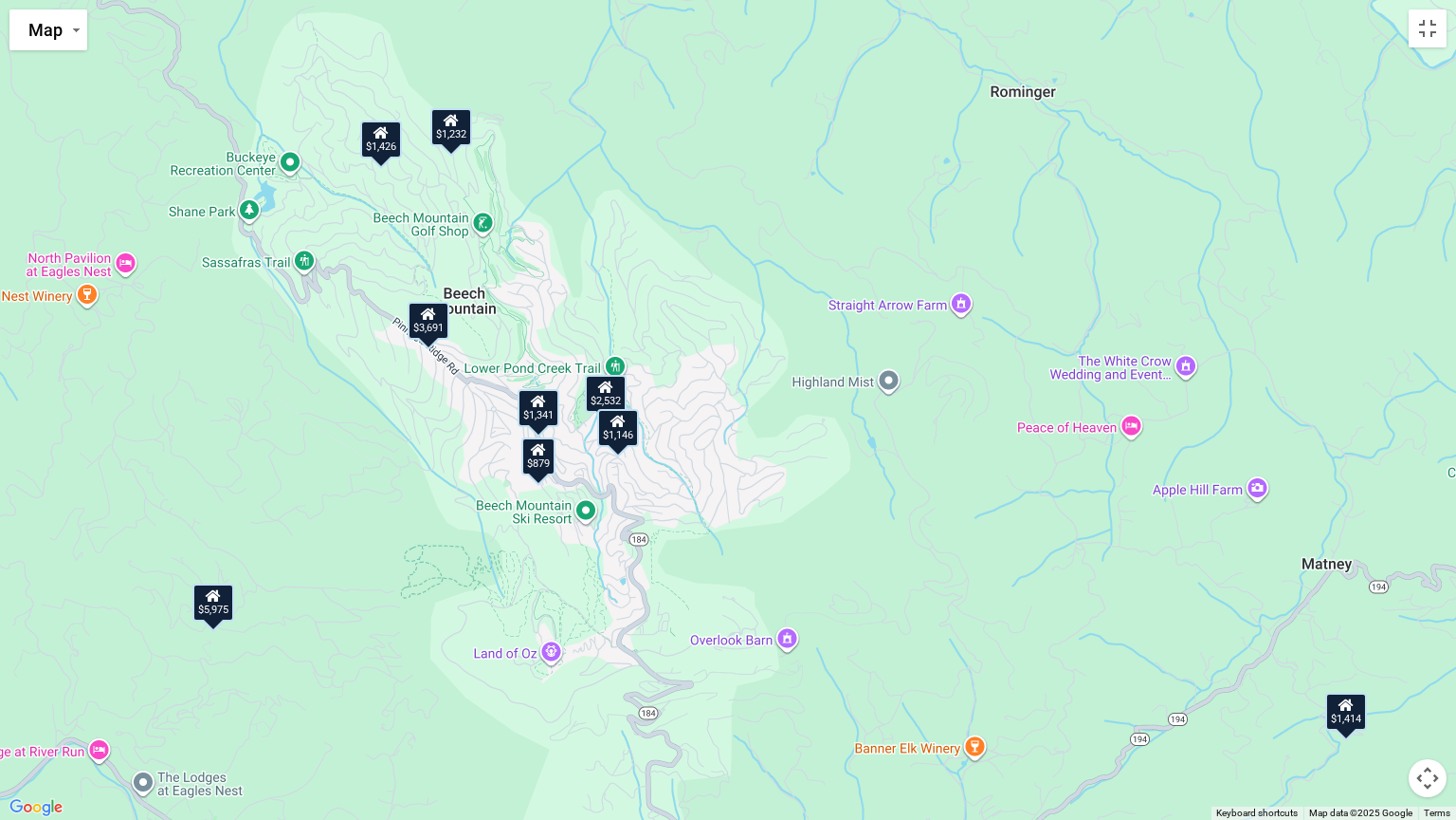
click at [538, 458] on div "$879" at bounding box center [538, 455] width 34 height 38
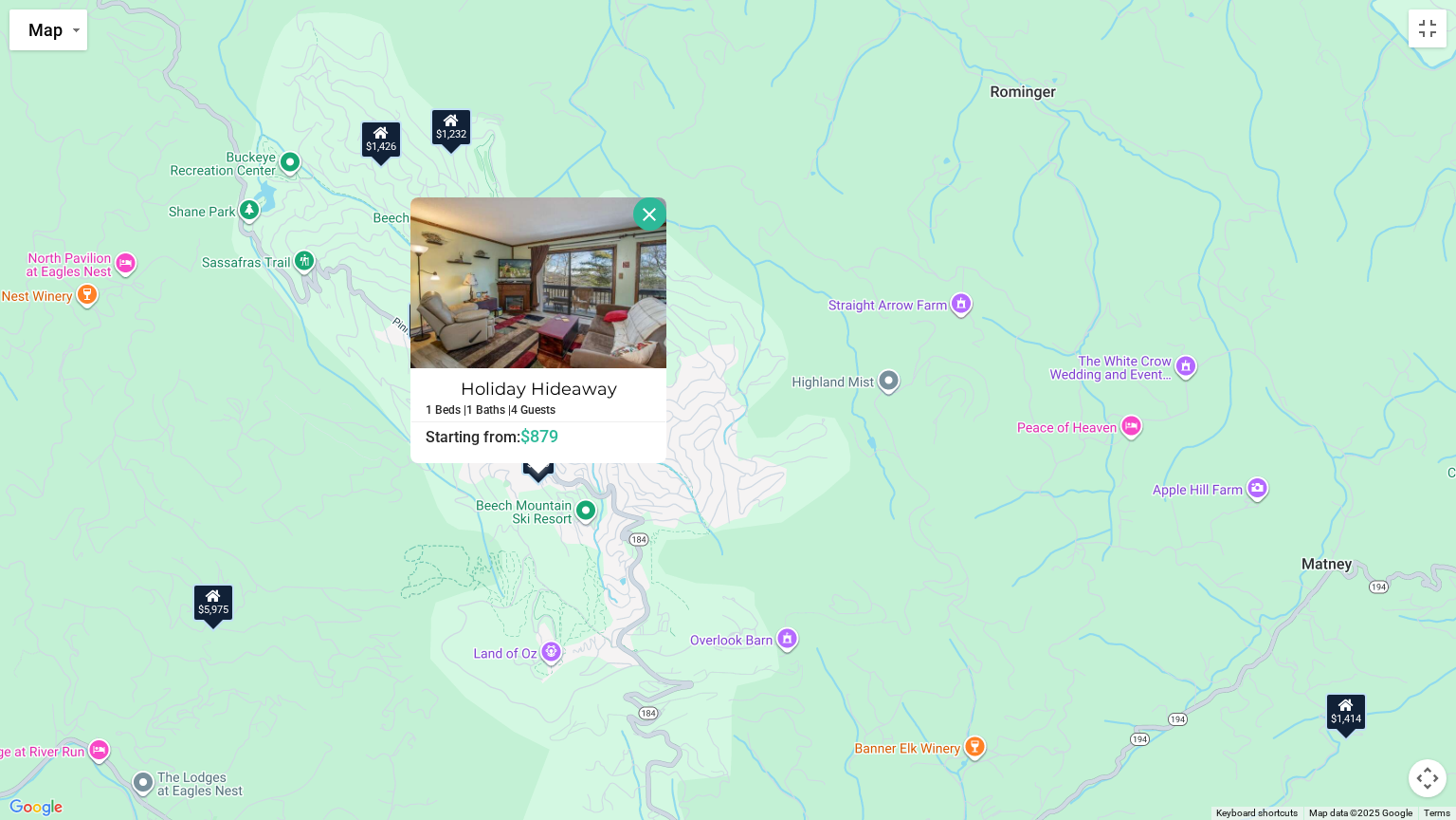
click at [643, 215] on button "Close" at bounding box center [650, 214] width 33 height 33
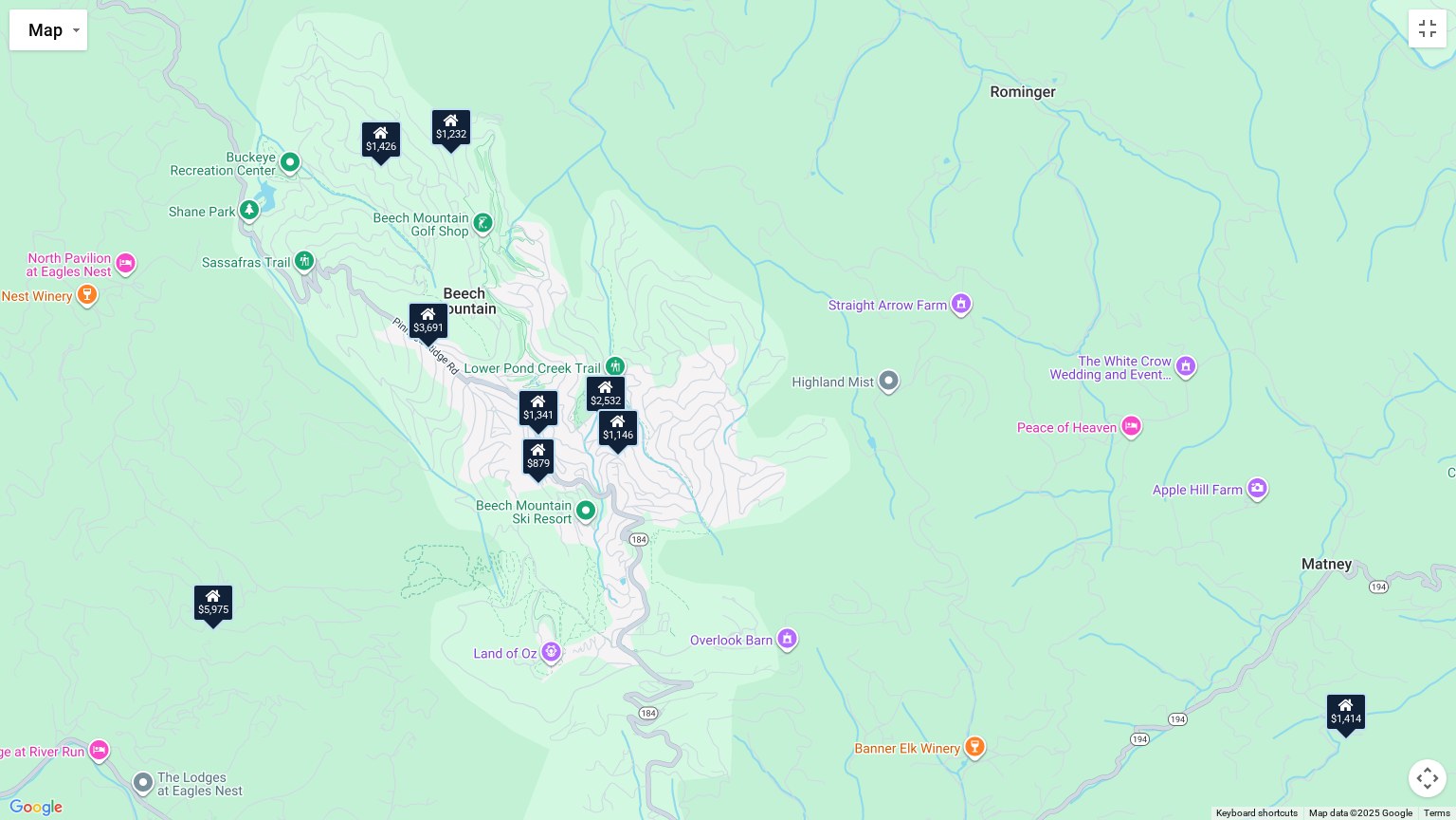
click at [538, 405] on icon at bounding box center [539, 402] width 16 height 14
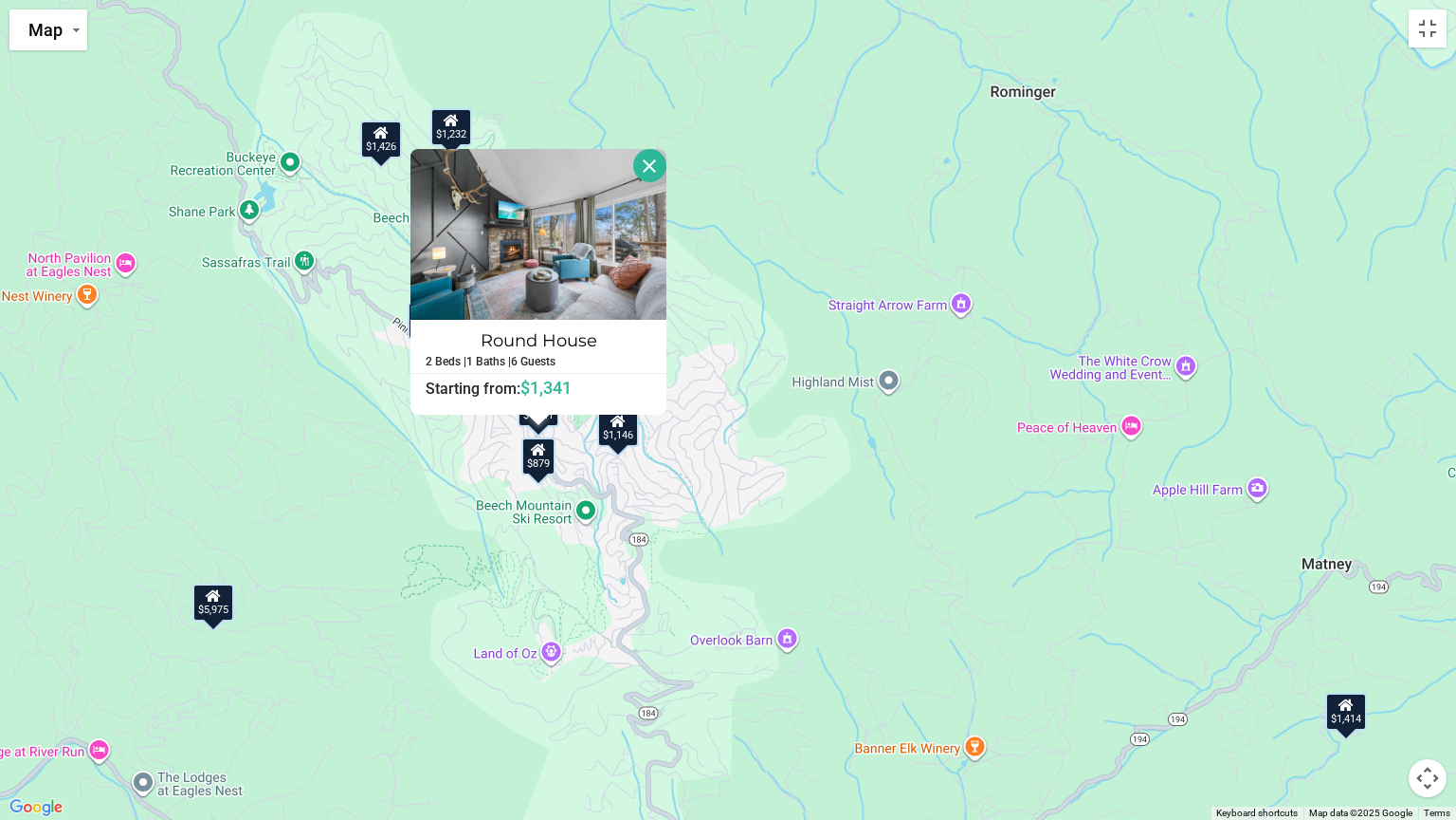
click at [652, 170] on button "Close" at bounding box center [650, 166] width 33 height 33
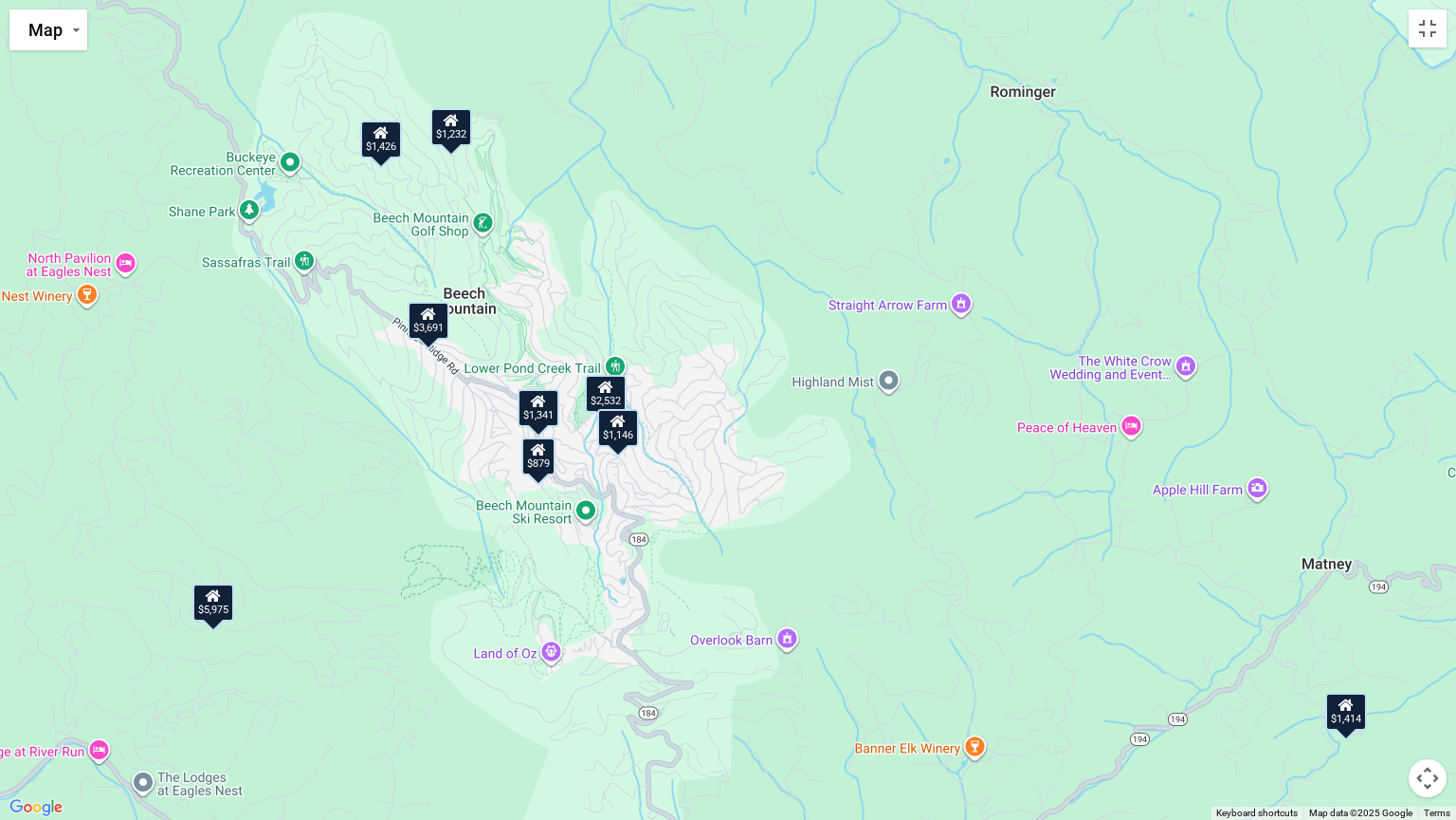
click at [543, 464] on div "$879" at bounding box center [538, 455] width 34 height 38
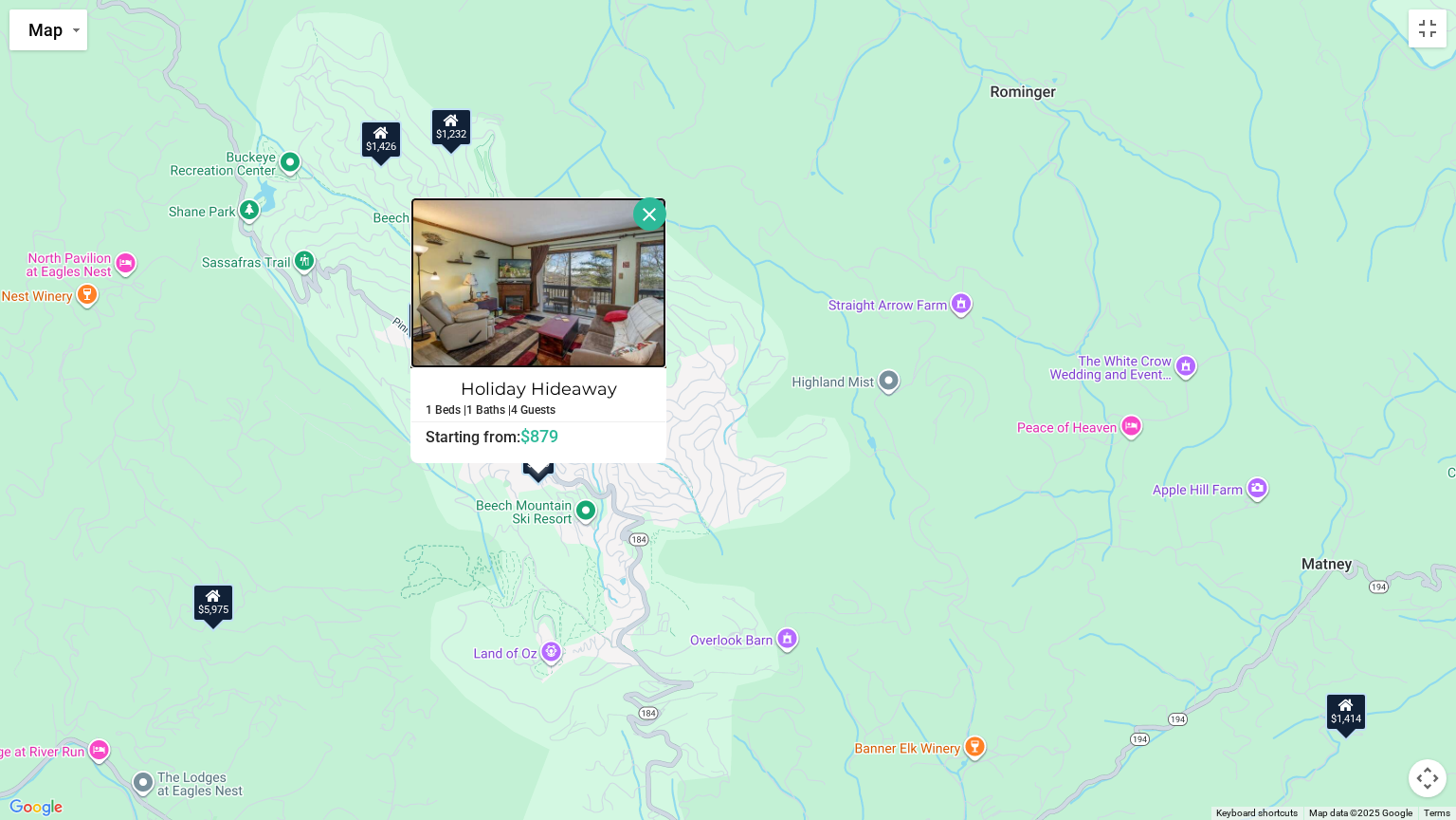
click at [592, 310] on img at bounding box center [538, 282] width 256 height 171
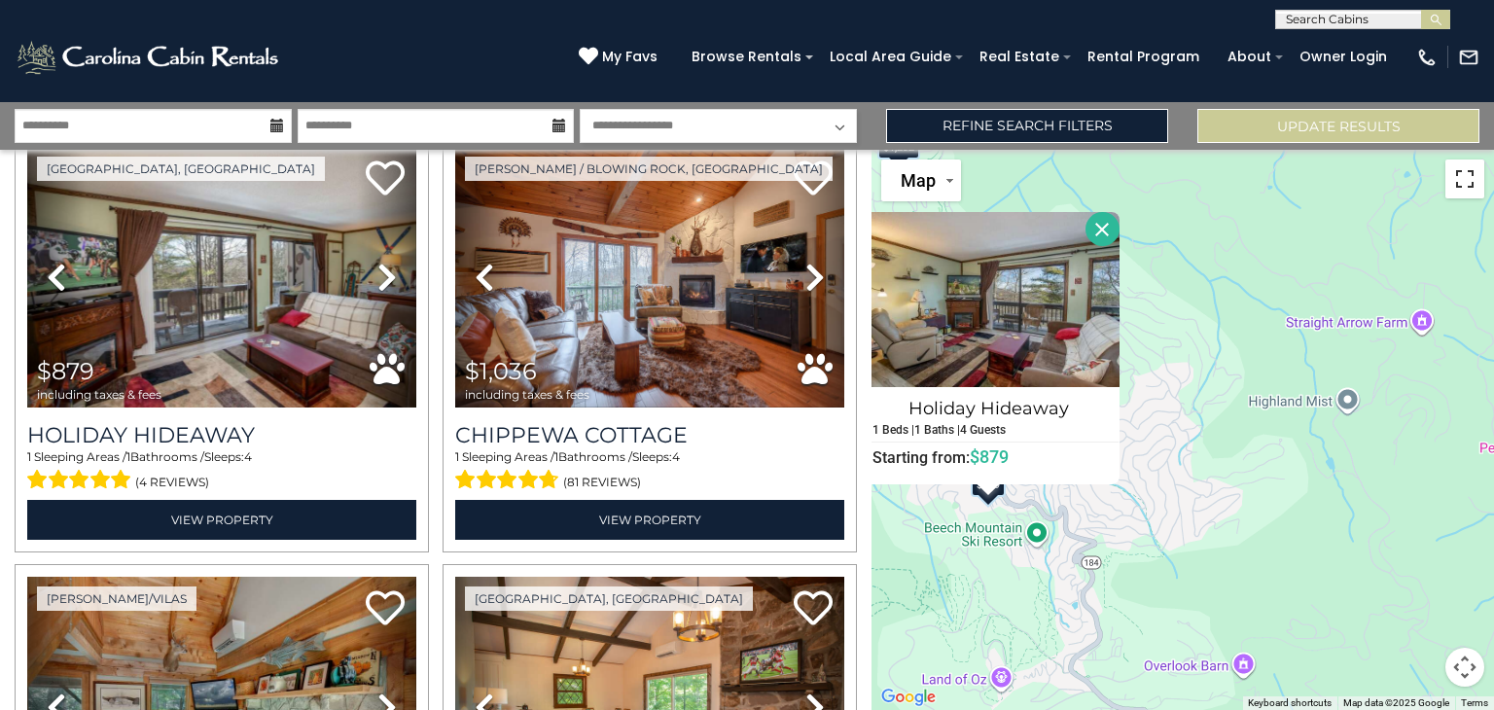
click at [1465, 180] on button "Toggle fullscreen view" at bounding box center [1465, 179] width 39 height 39
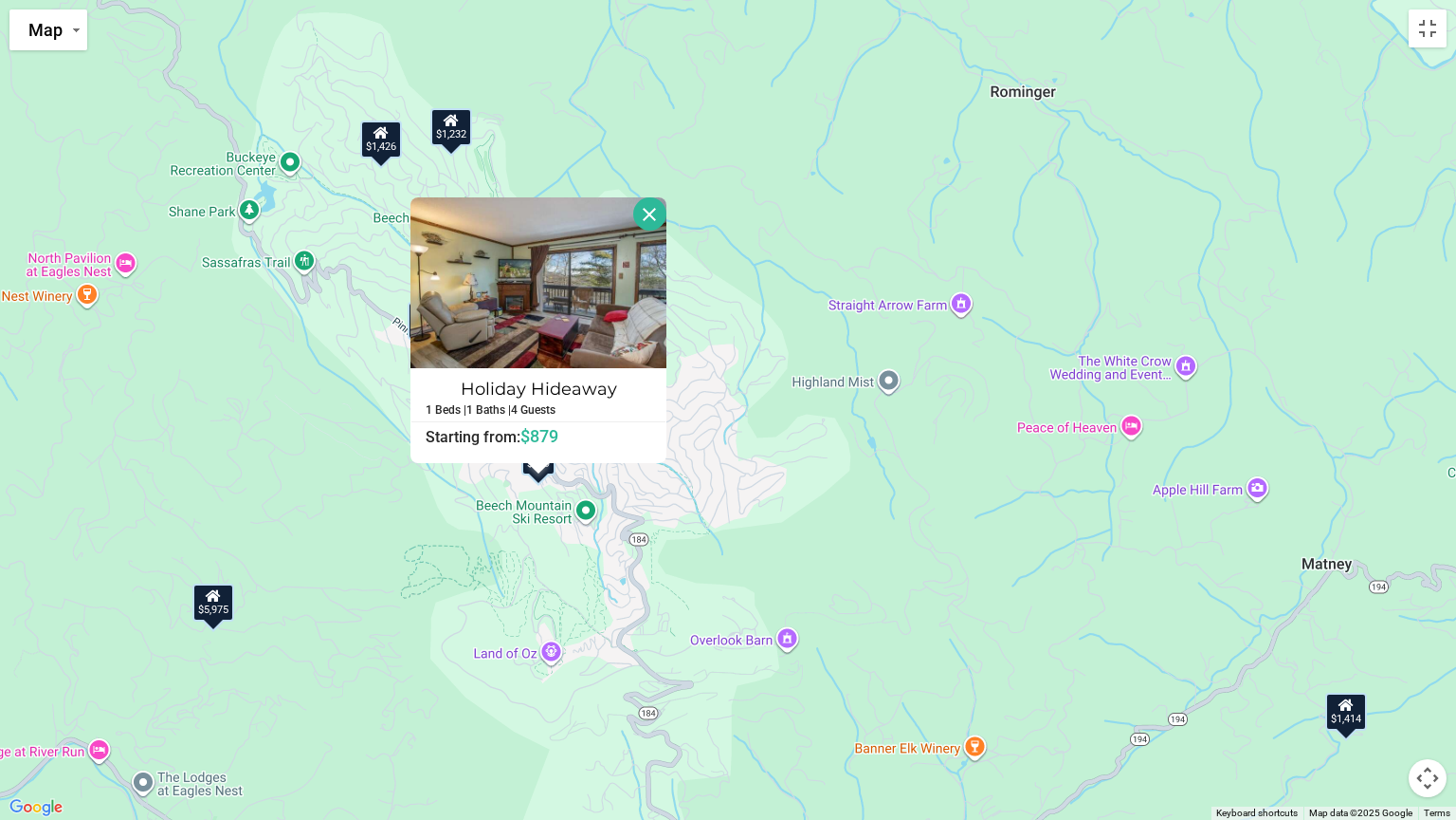
click at [644, 215] on button "Close" at bounding box center [650, 214] width 33 height 33
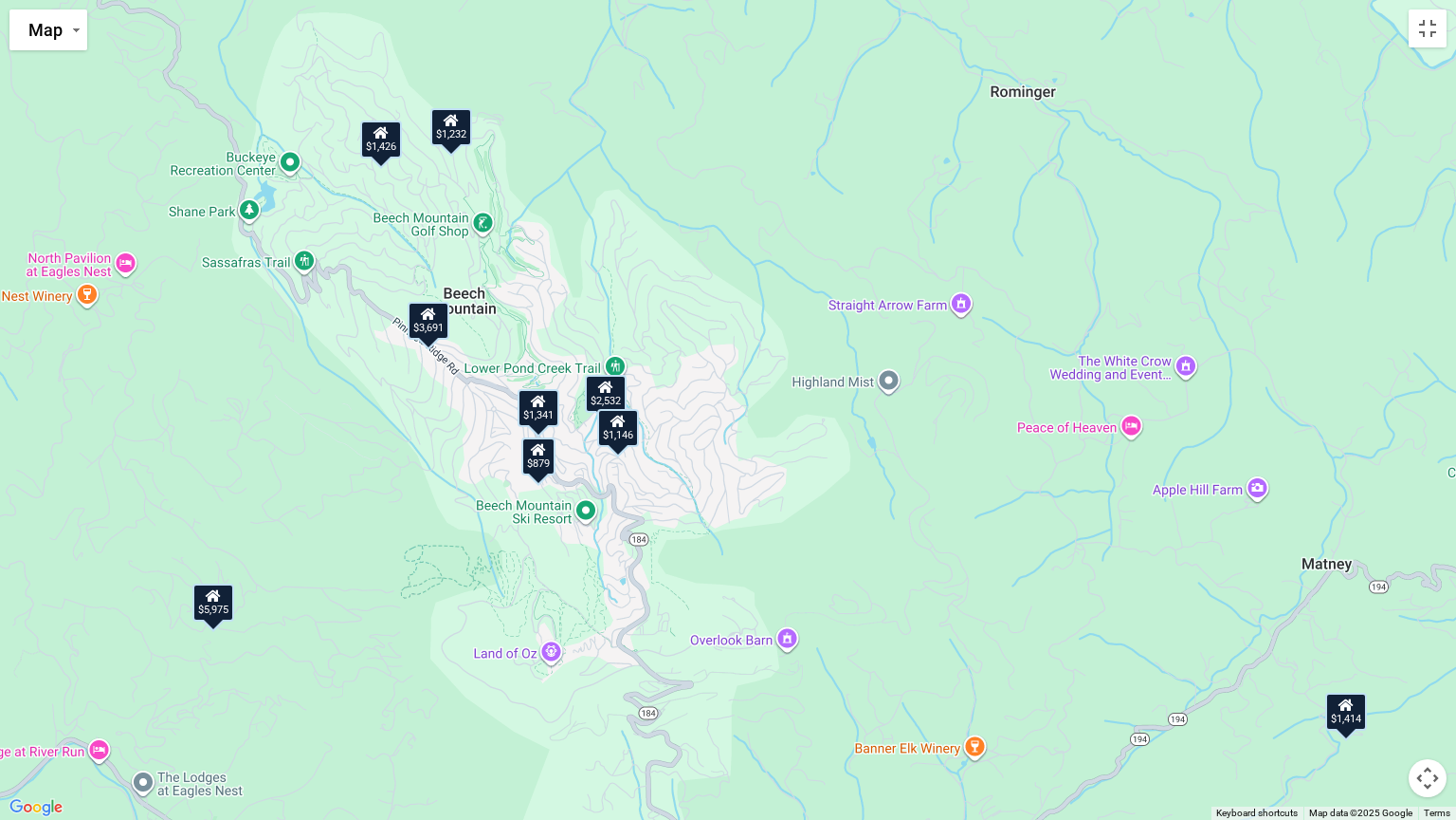
click at [617, 431] on div "$1,146" at bounding box center [618, 427] width 42 height 38
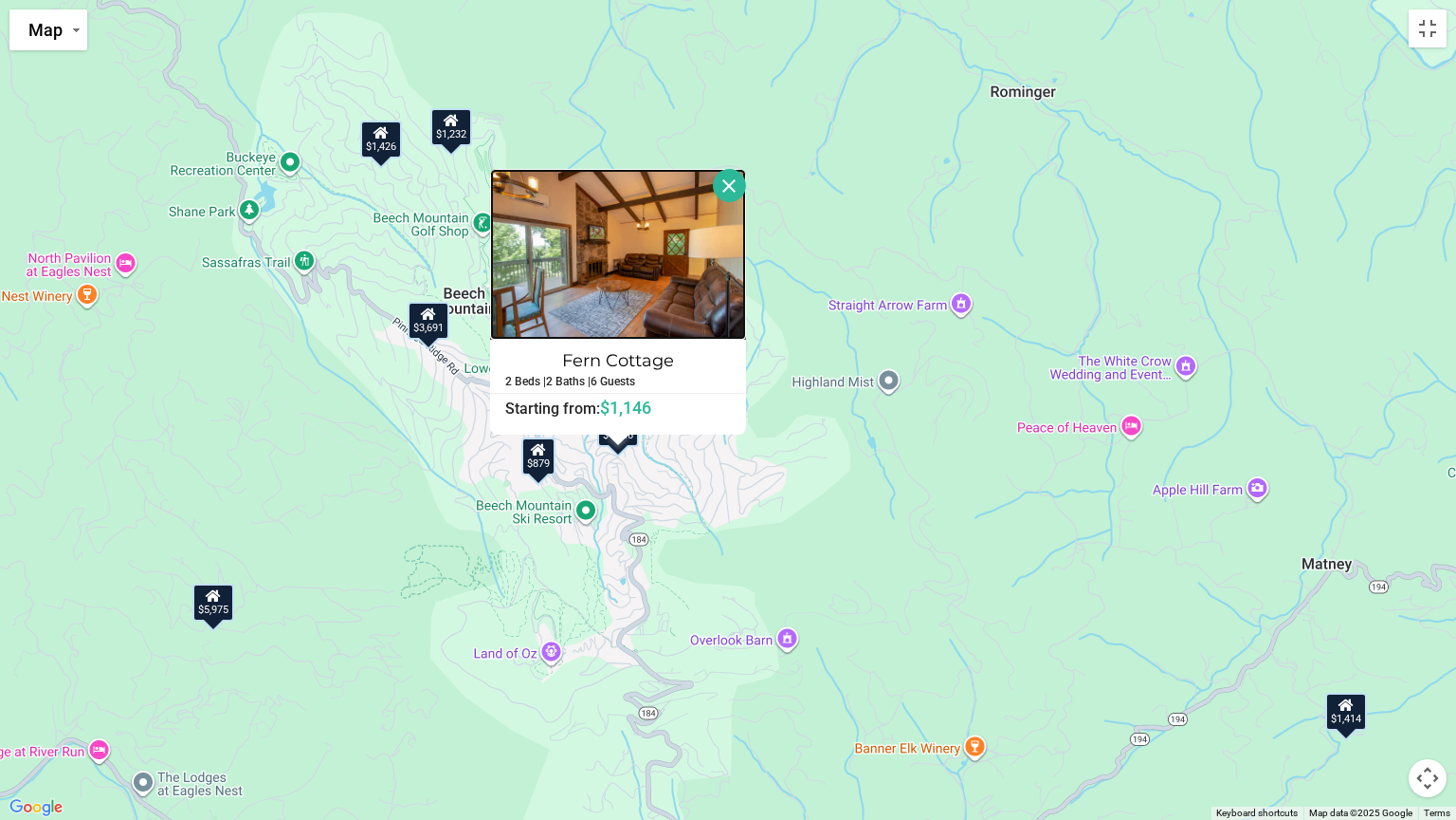
click at [607, 299] on img at bounding box center [618, 254] width 256 height 171
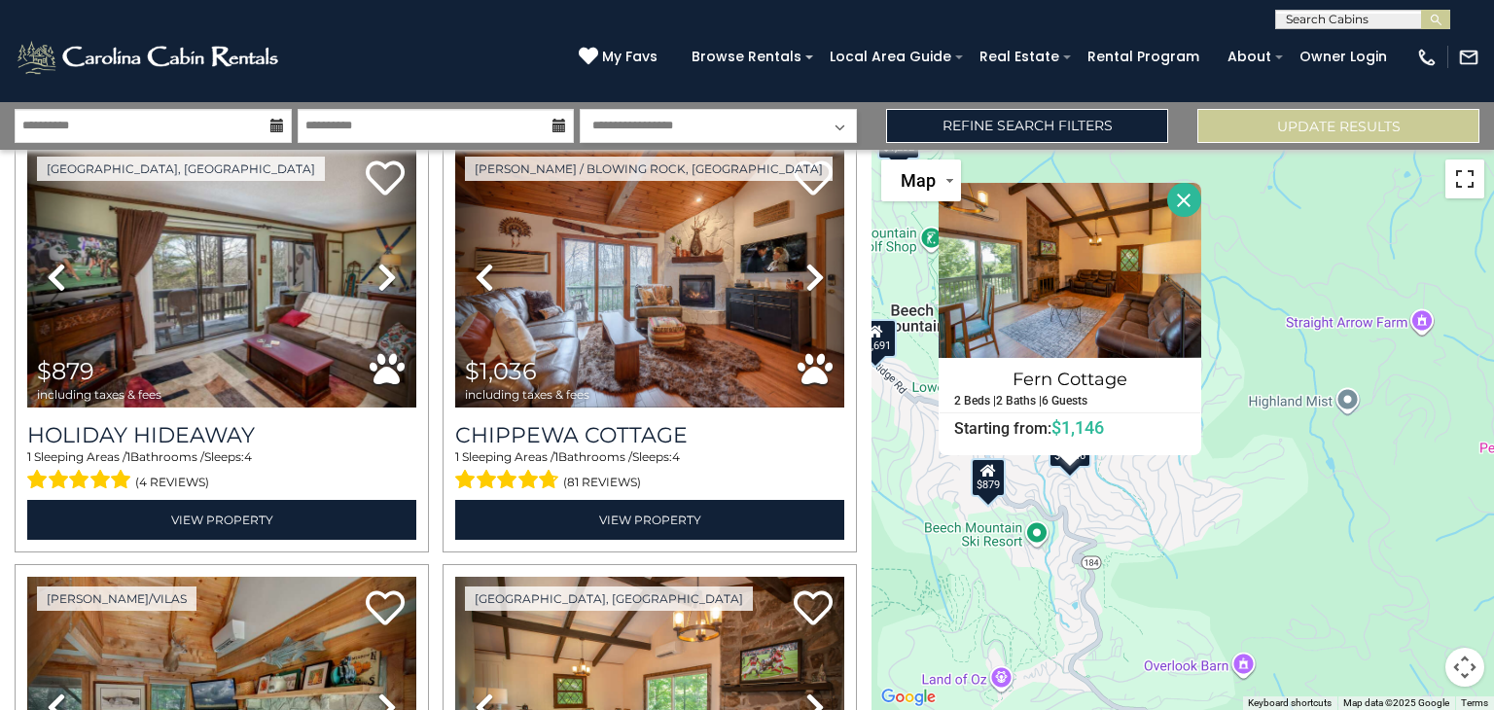
click at [1464, 182] on button "Toggle fullscreen view" at bounding box center [1465, 179] width 39 height 39
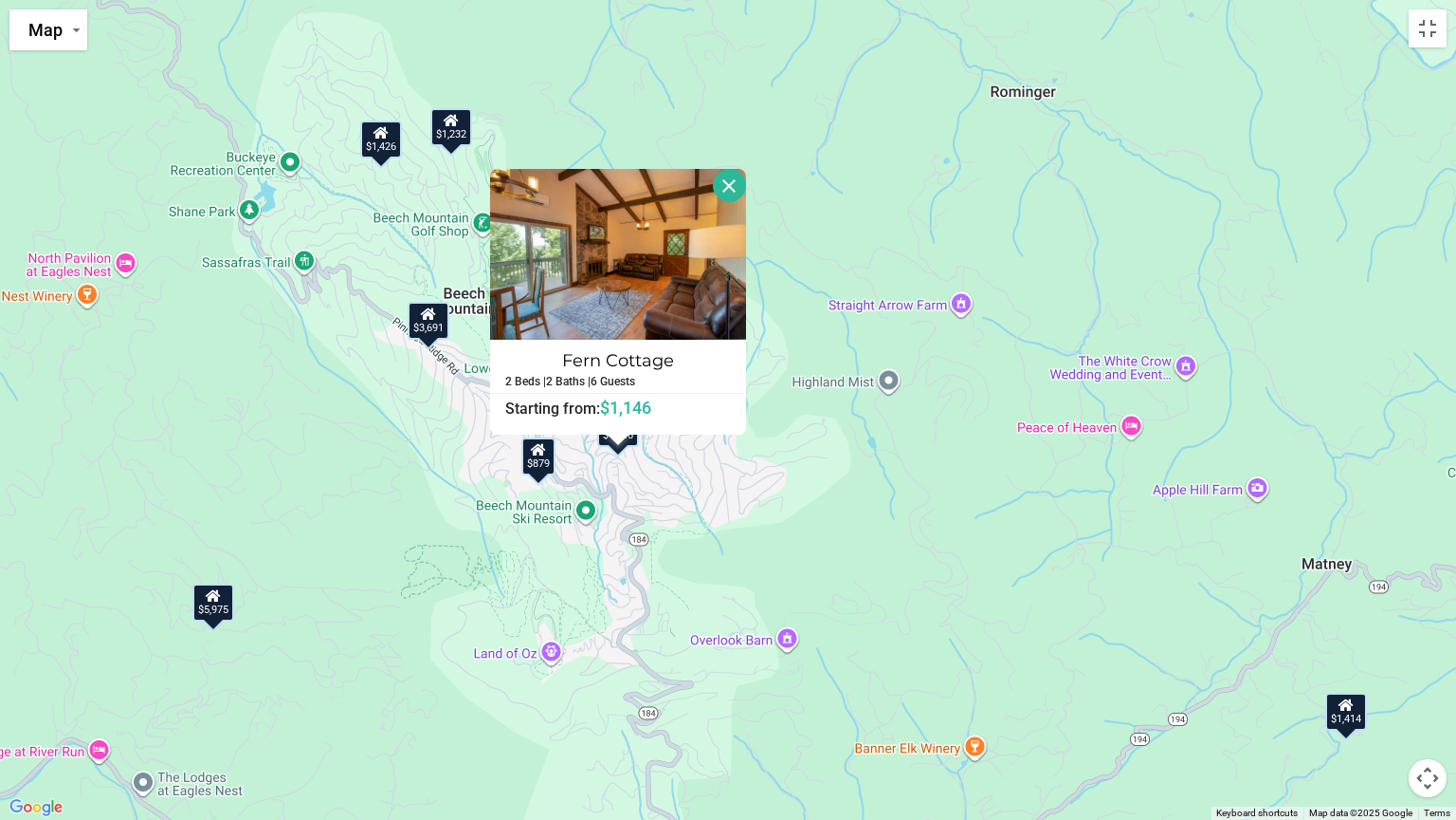
click at [727, 180] on button "Close" at bounding box center [730, 185] width 33 height 33
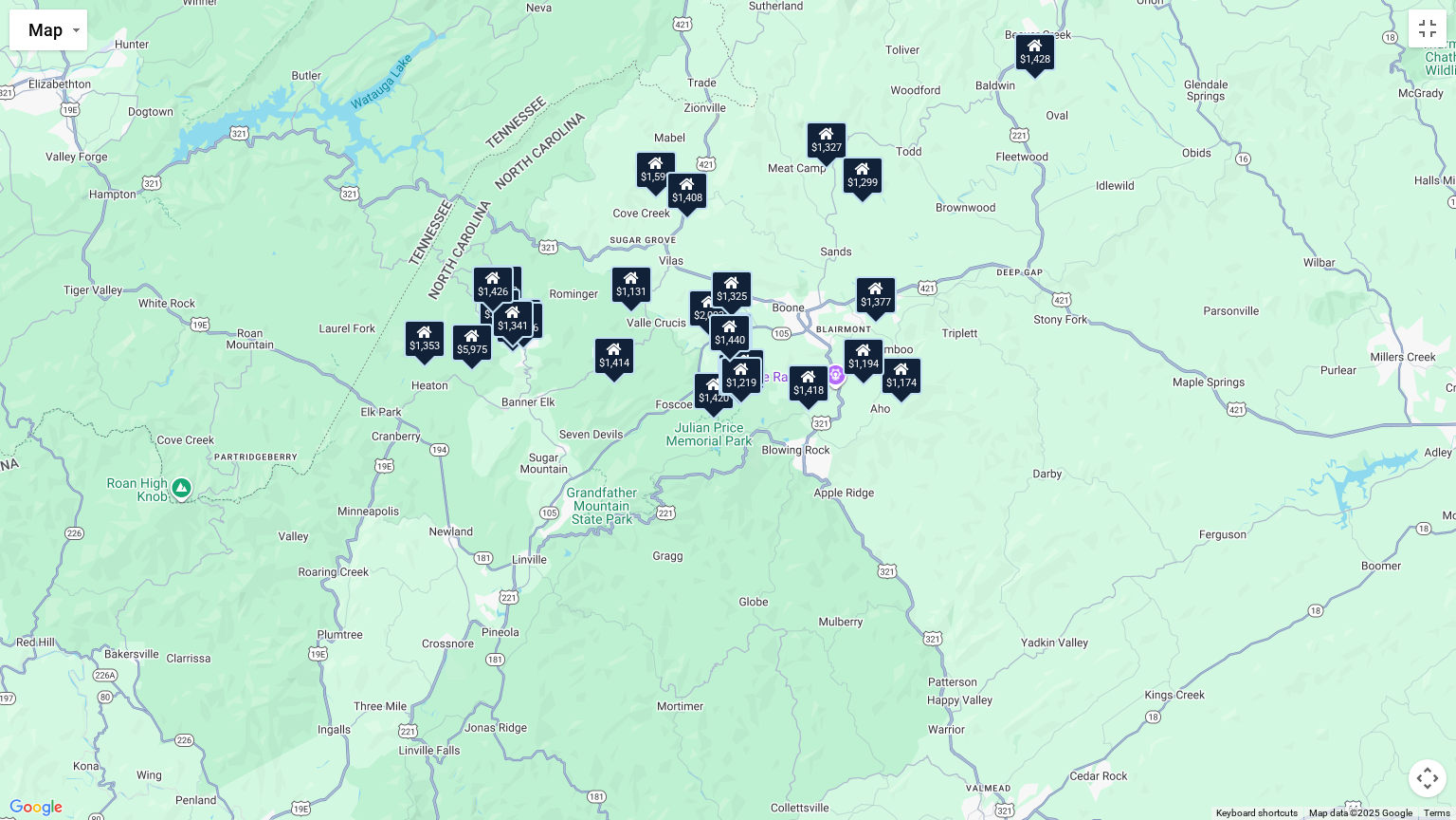
click at [810, 379] on icon at bounding box center [809, 376] width 16 height 14
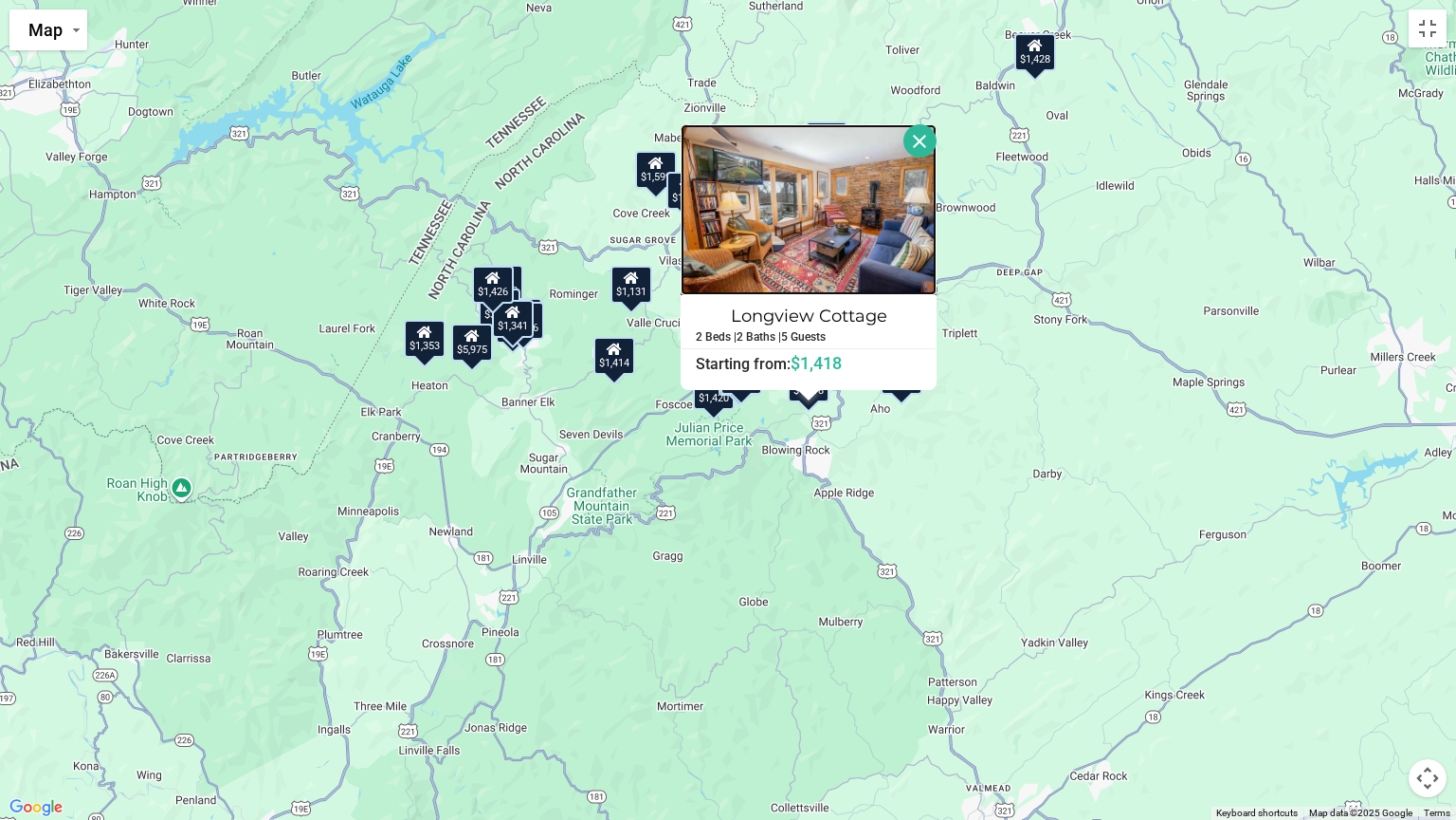
click at [800, 246] on img at bounding box center [809, 209] width 256 height 171
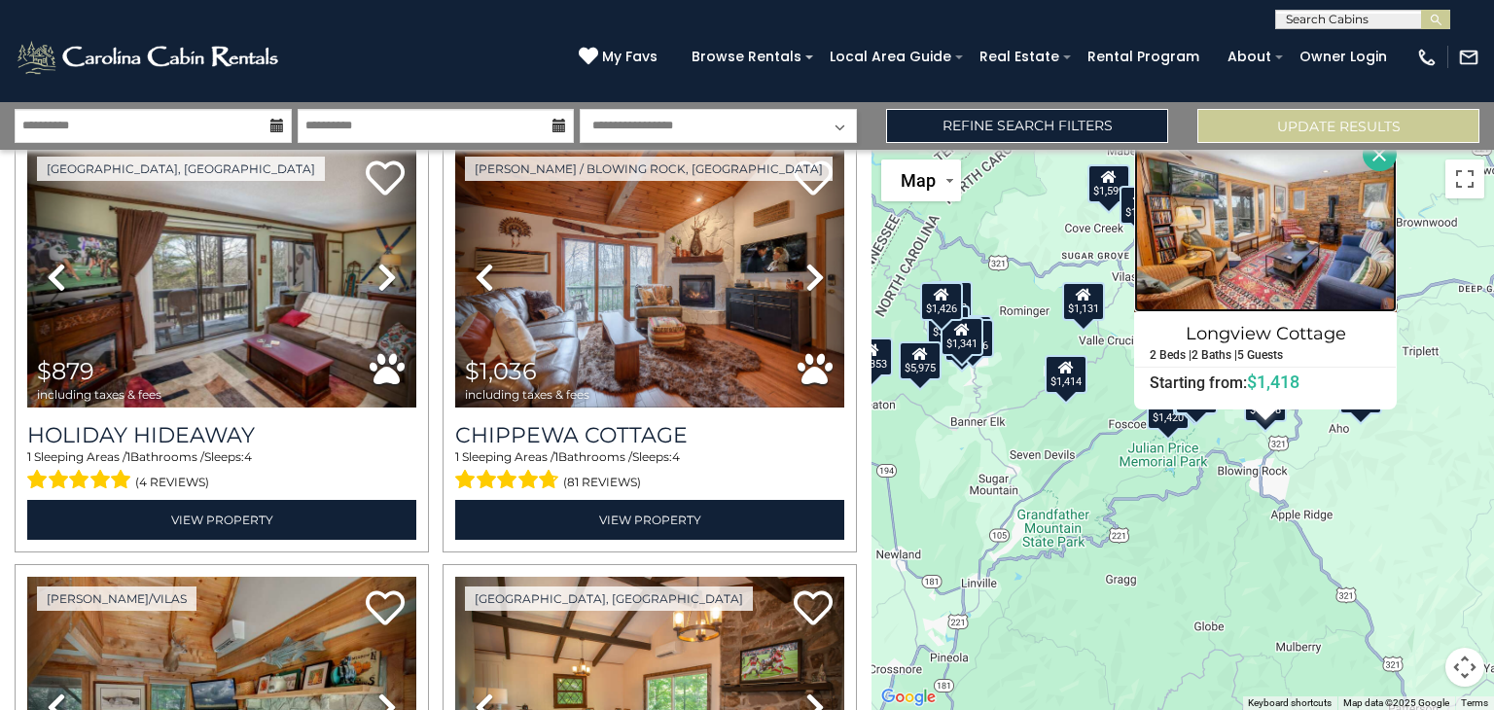
click at [1231, 248] on img at bounding box center [1265, 224] width 263 height 175
click at [1376, 154] on button "Close" at bounding box center [1380, 154] width 34 height 34
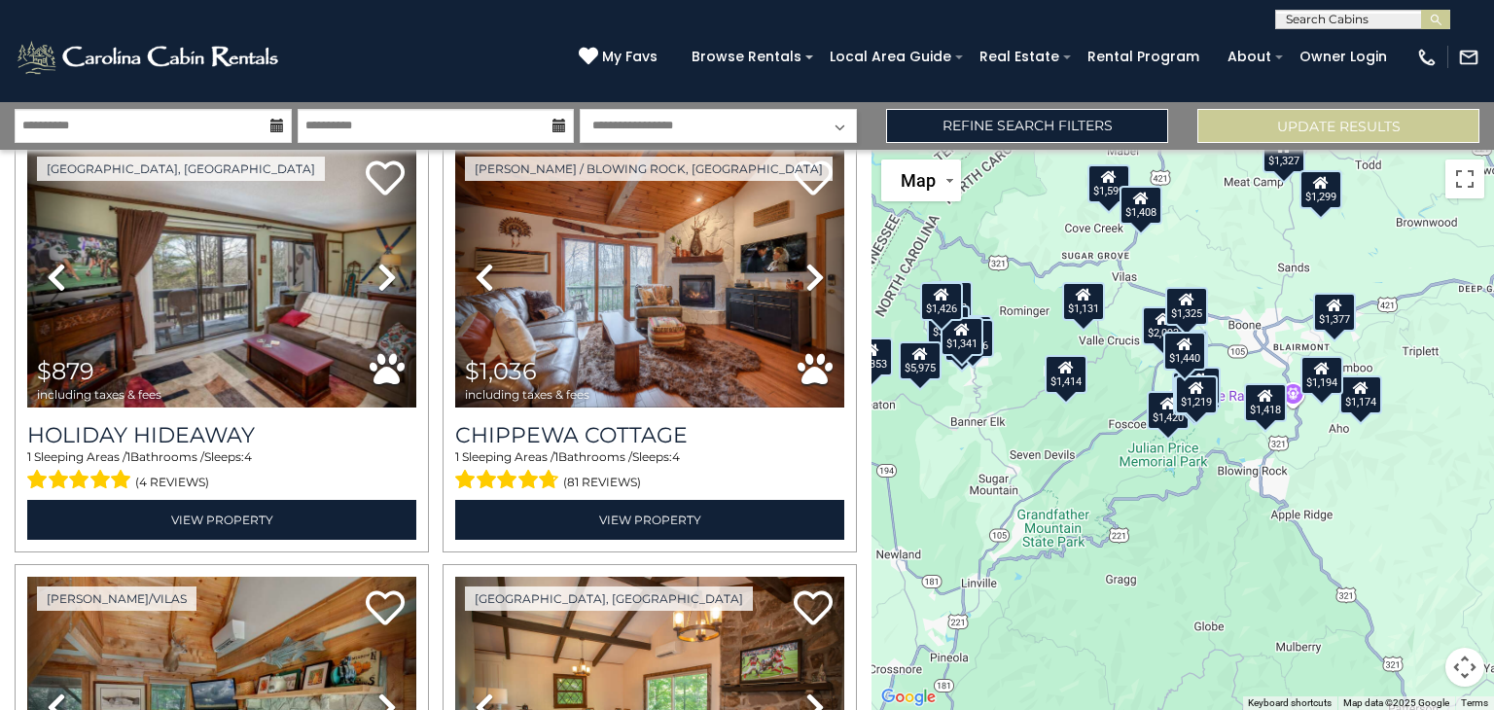
click at [1360, 408] on div "$1,174" at bounding box center [1361, 395] width 43 height 39
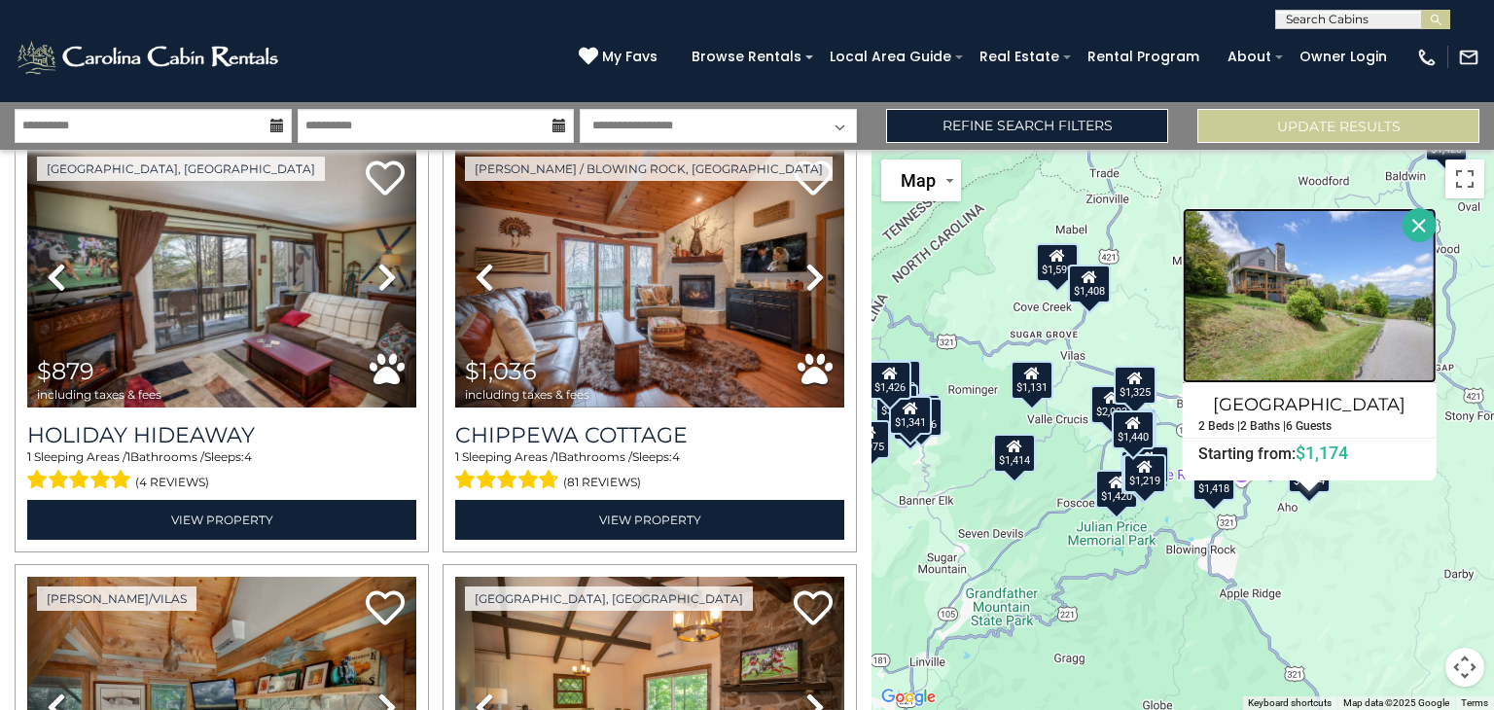
click at [1304, 341] on img at bounding box center [1310, 295] width 254 height 175
click at [1417, 215] on button "Close" at bounding box center [1419, 225] width 34 height 34
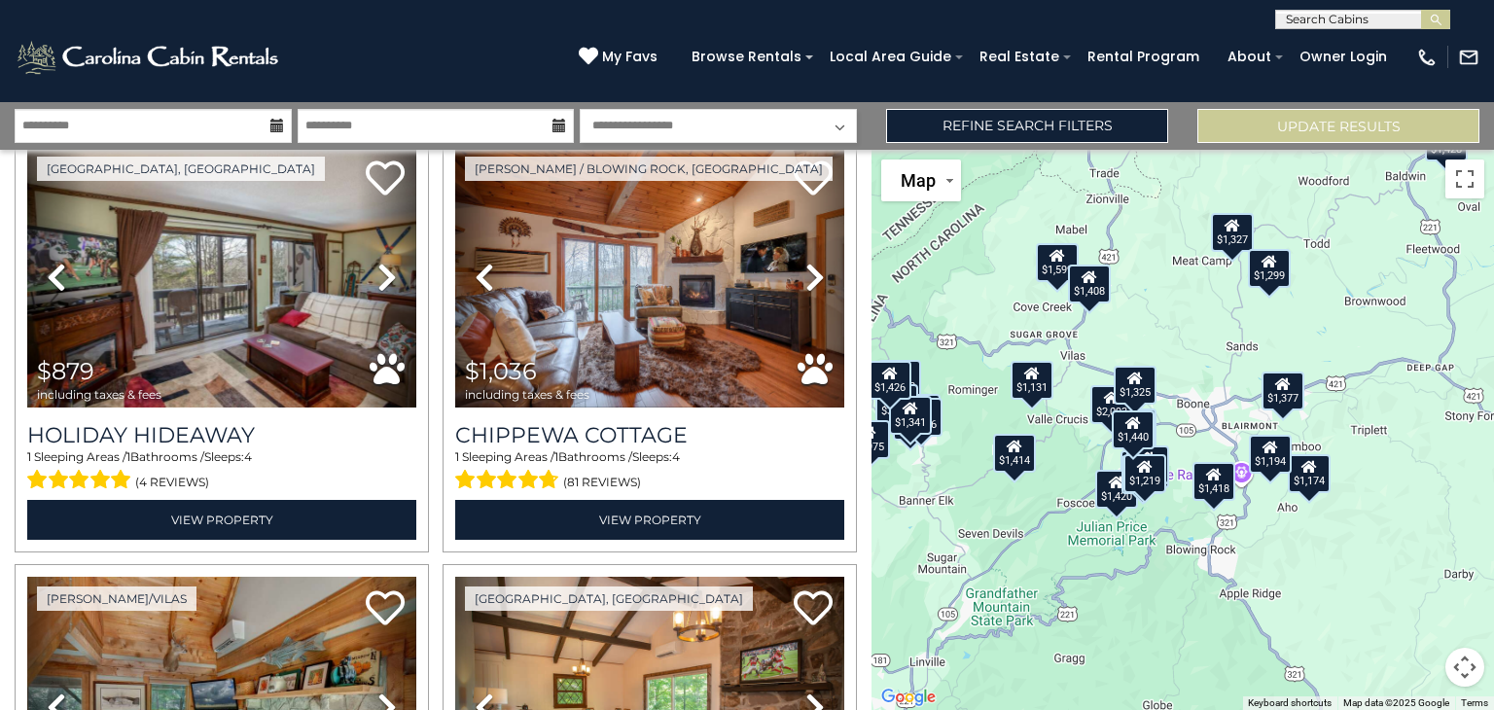
click at [1272, 462] on div "$1,194" at bounding box center [1270, 454] width 43 height 39
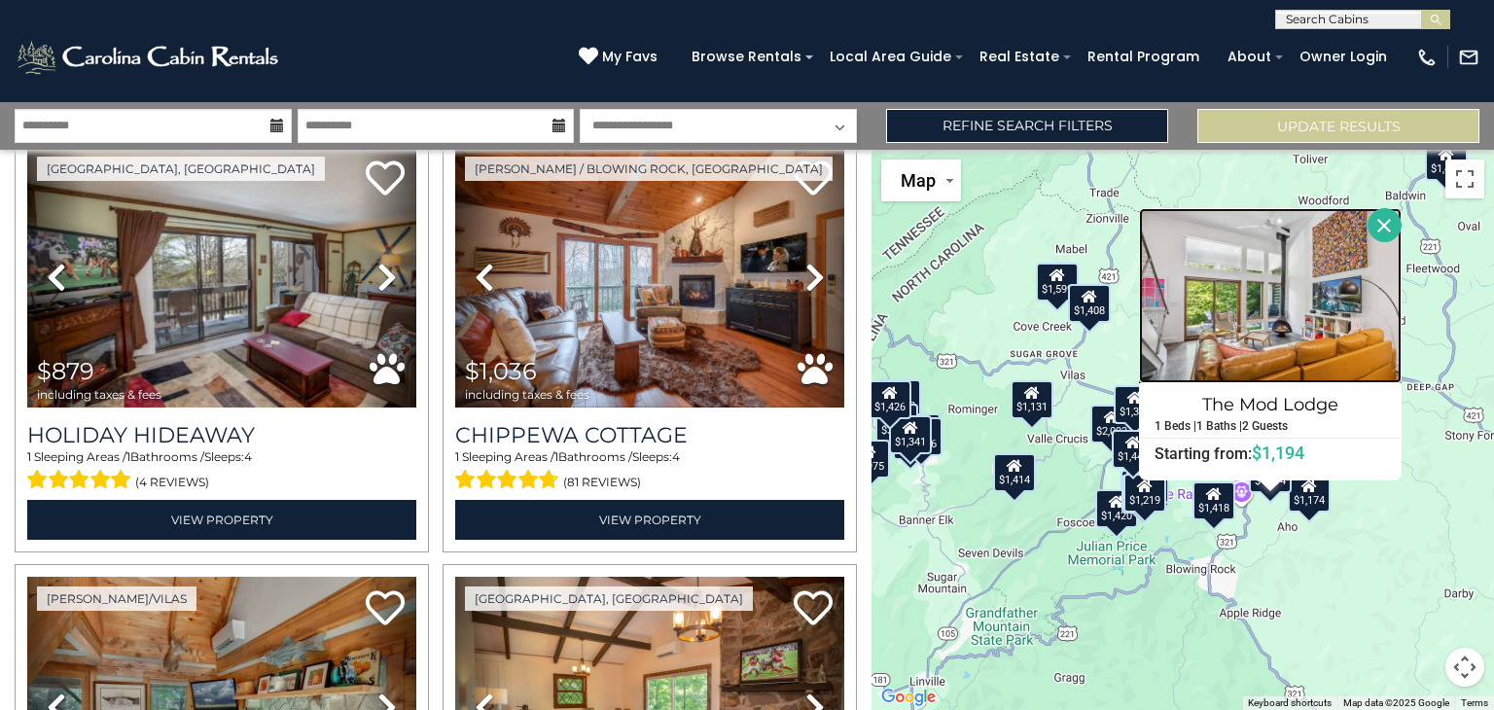
click at [1256, 350] on img at bounding box center [1270, 295] width 263 height 175
click at [1380, 225] on button "Close" at bounding box center [1385, 225] width 34 height 34
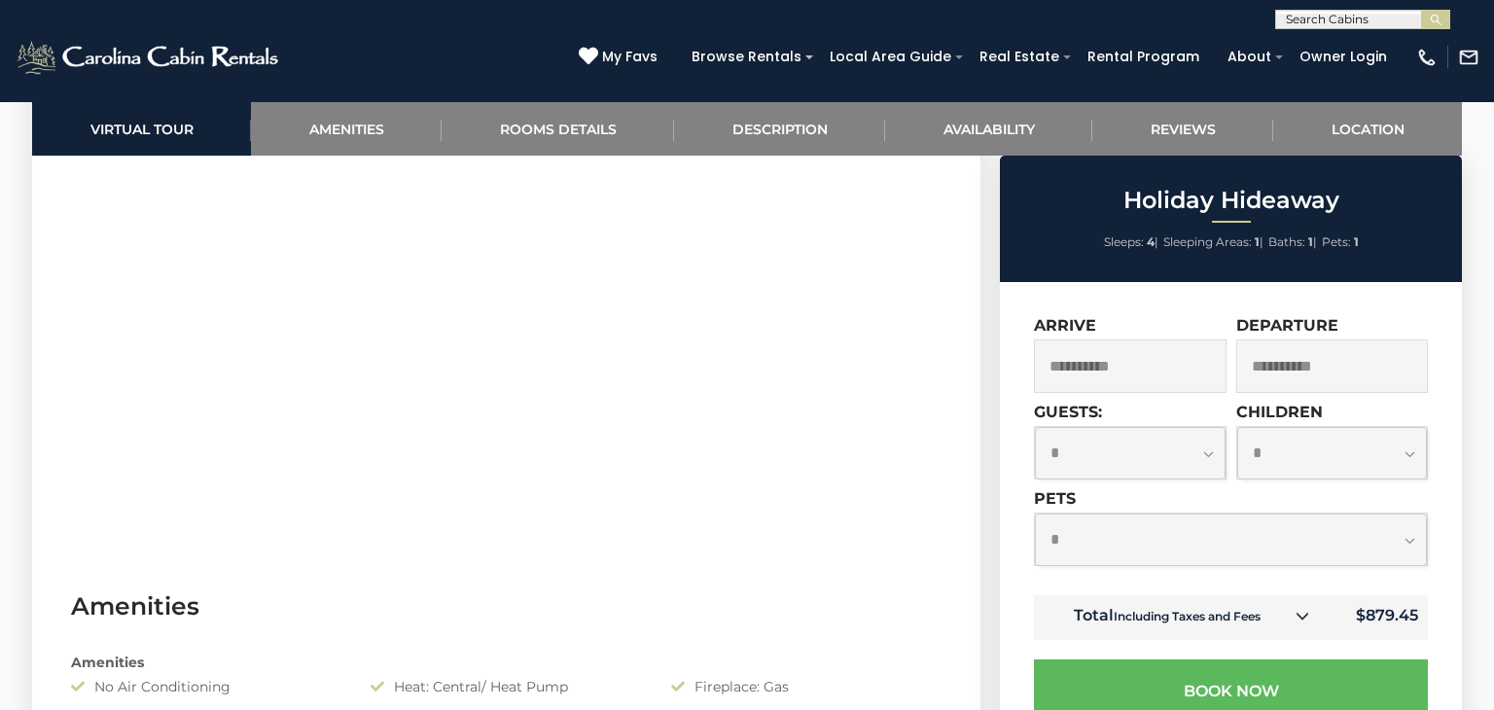
scroll to position [1134, 0]
click at [1161, 534] on select "**********" at bounding box center [1231, 540] width 392 height 52
select select "*"
click at [1035, 516] on select "**********" at bounding box center [1231, 540] width 392 height 52
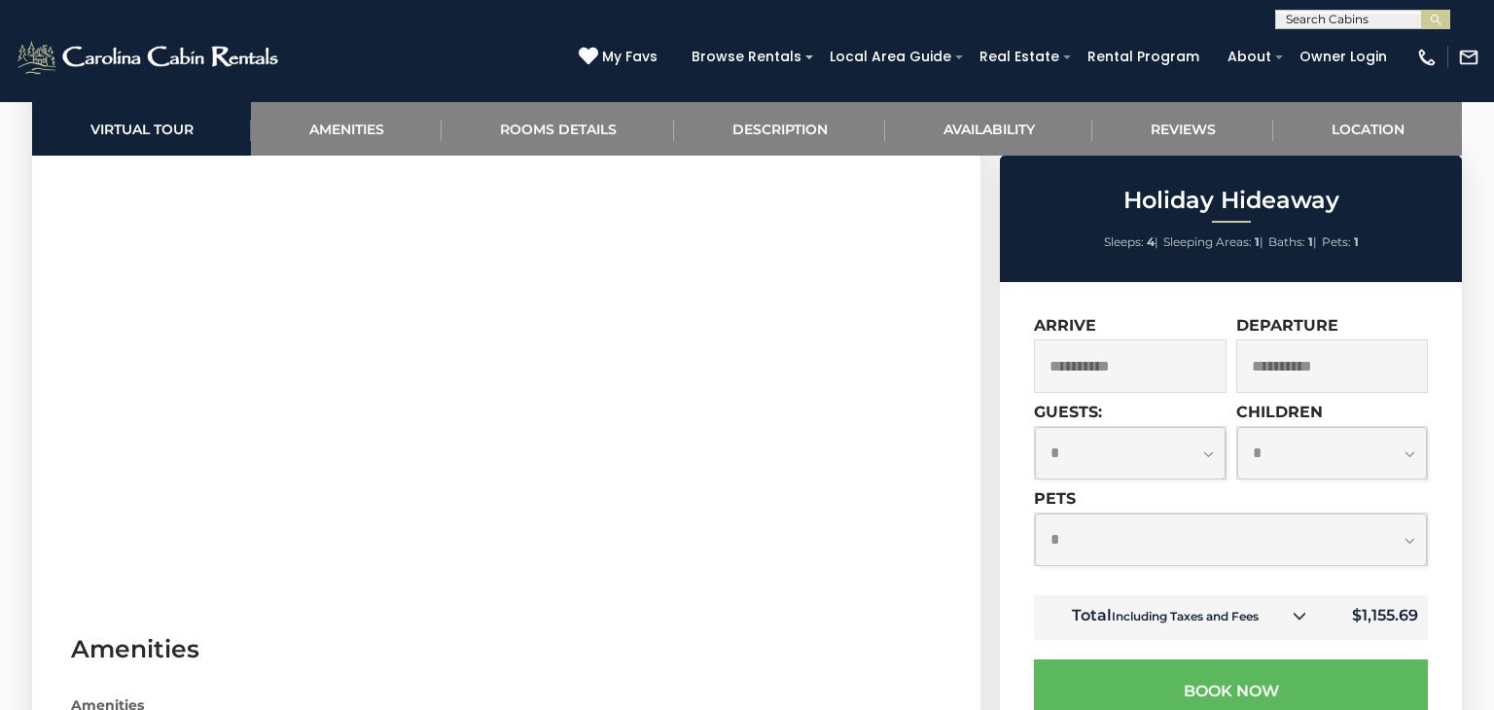
scroll to position [0, 0]
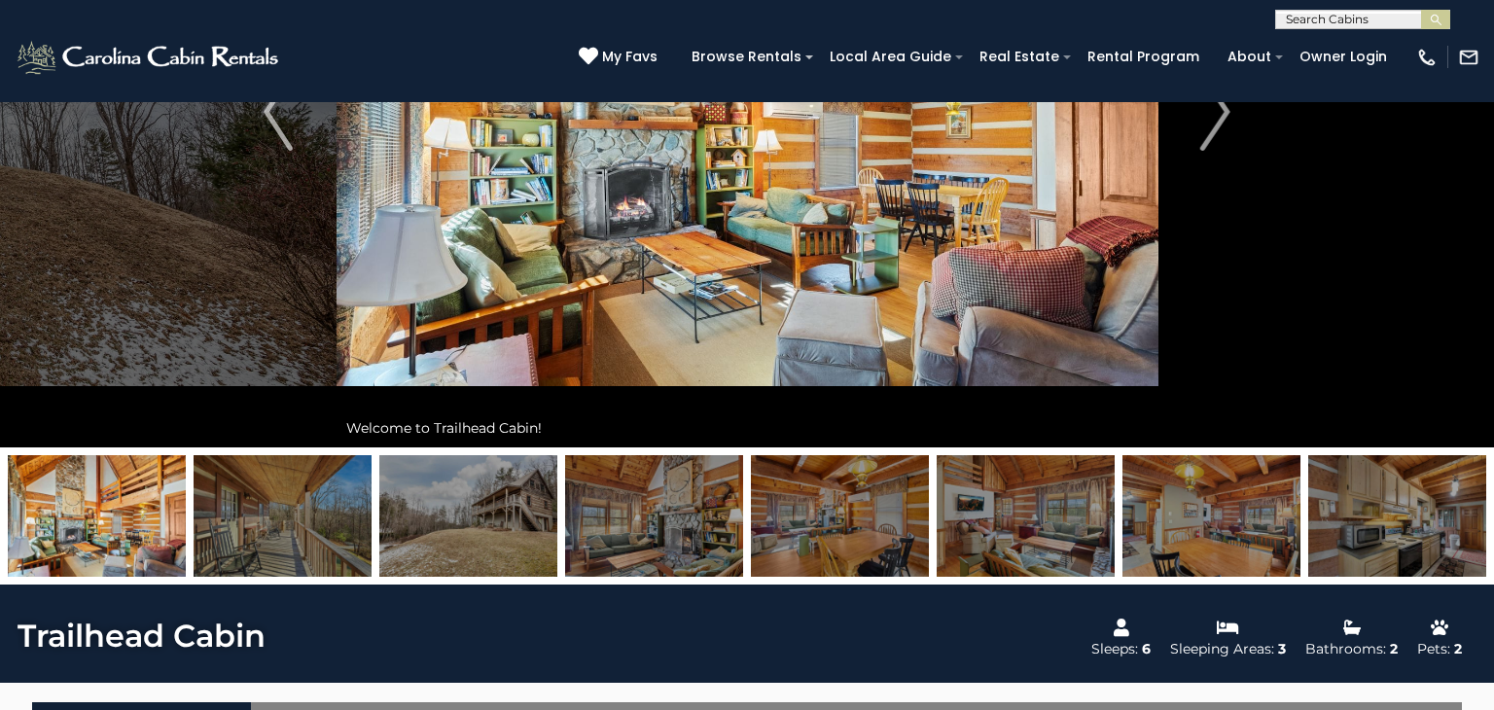
scroll to position [314, 0]
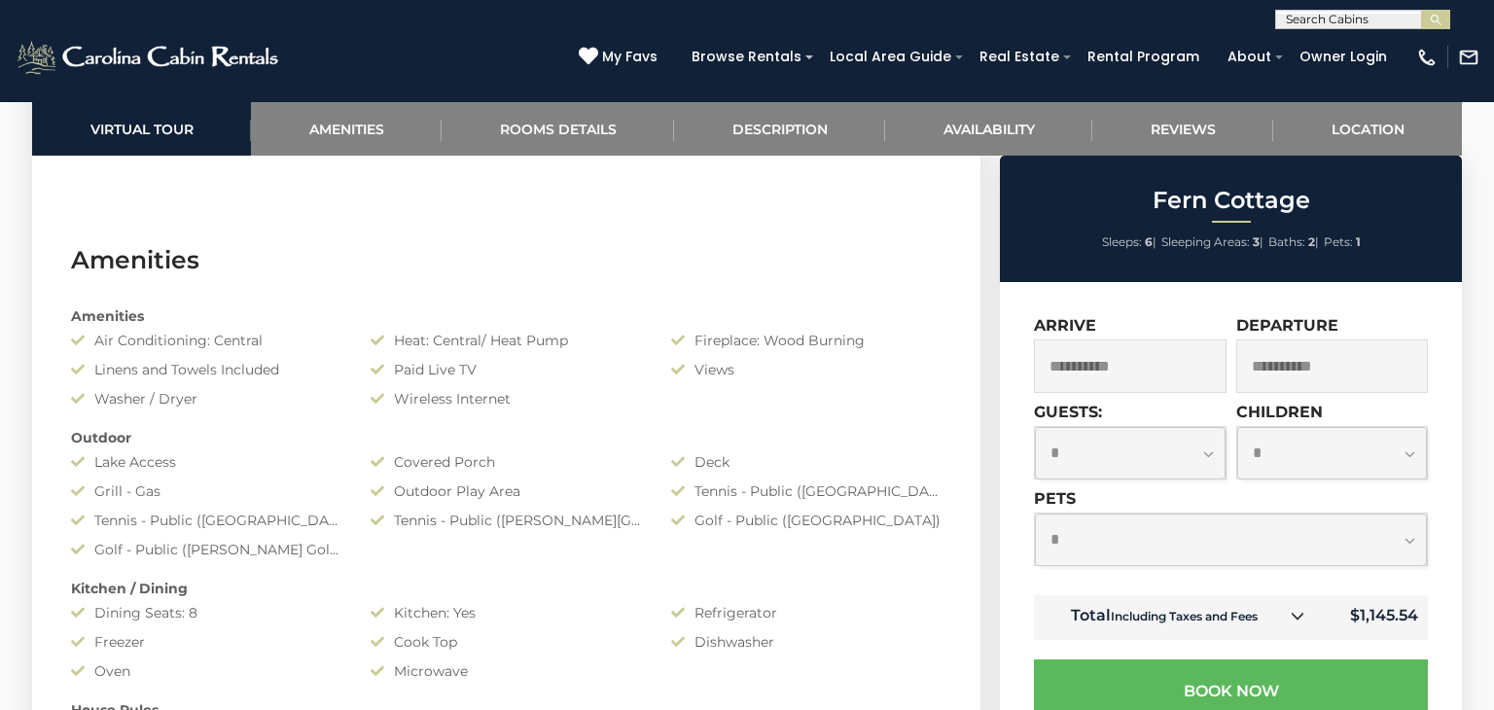
scroll to position [1489, 0]
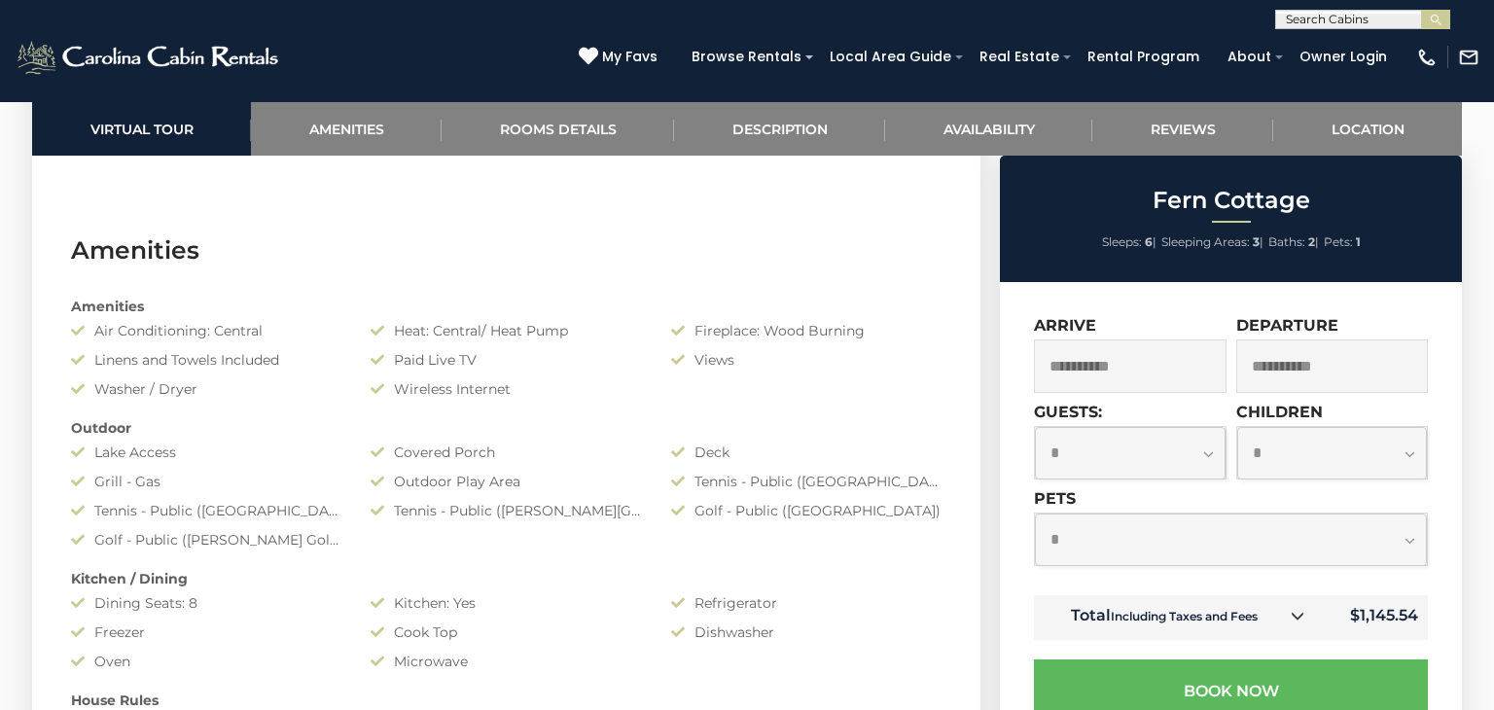
click at [1300, 554] on select "**********" at bounding box center [1231, 540] width 392 height 52
select select "*"
click at [1035, 516] on select "**********" at bounding box center [1231, 540] width 392 height 52
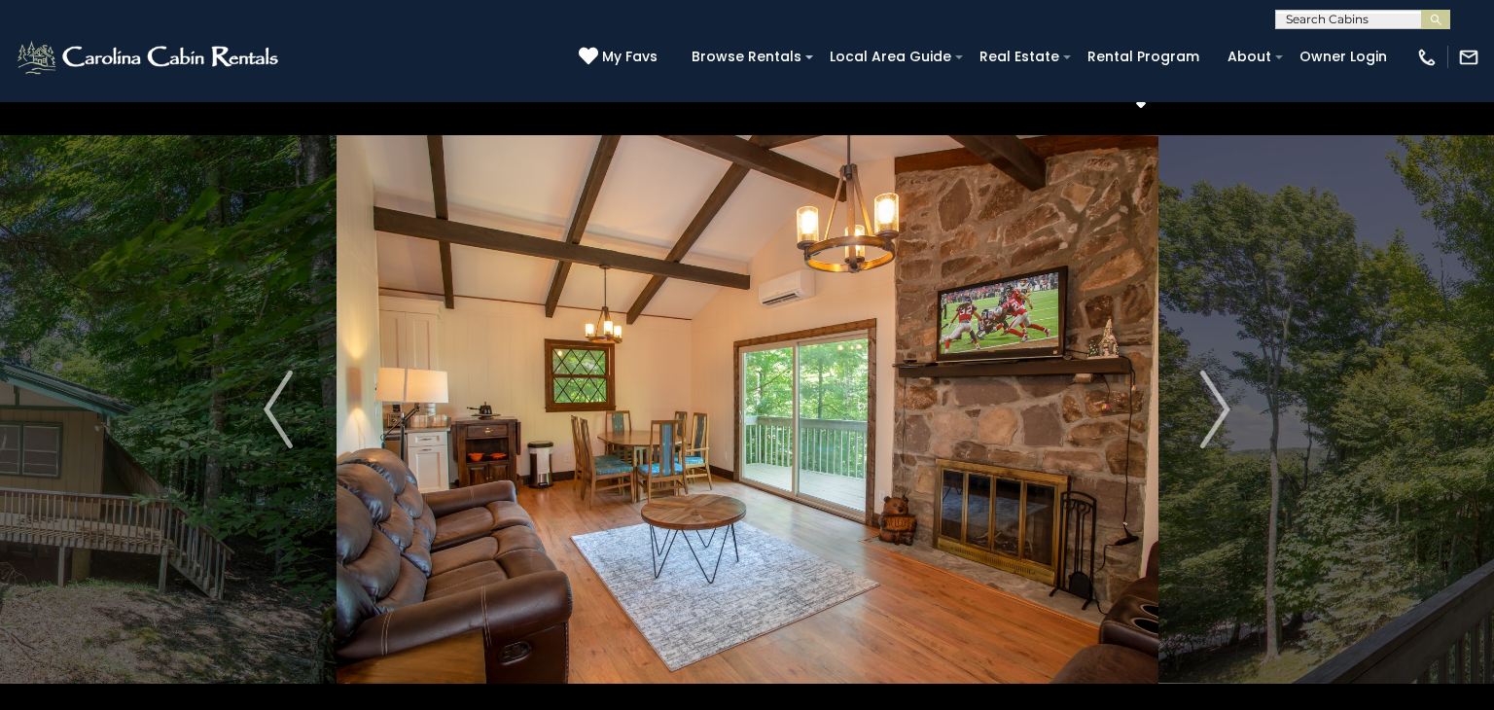
scroll to position [0, 0]
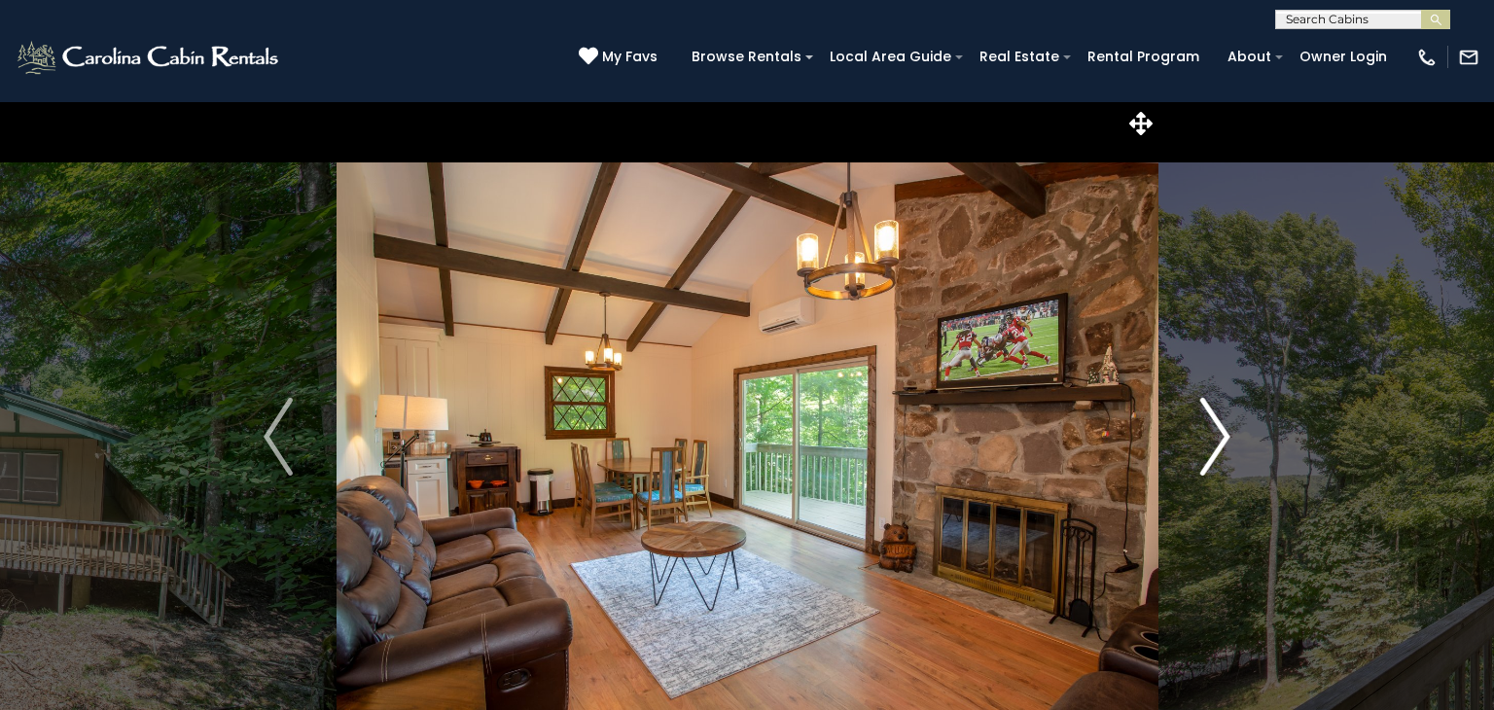
click at [1220, 420] on img "Next" at bounding box center [1215, 437] width 29 height 78
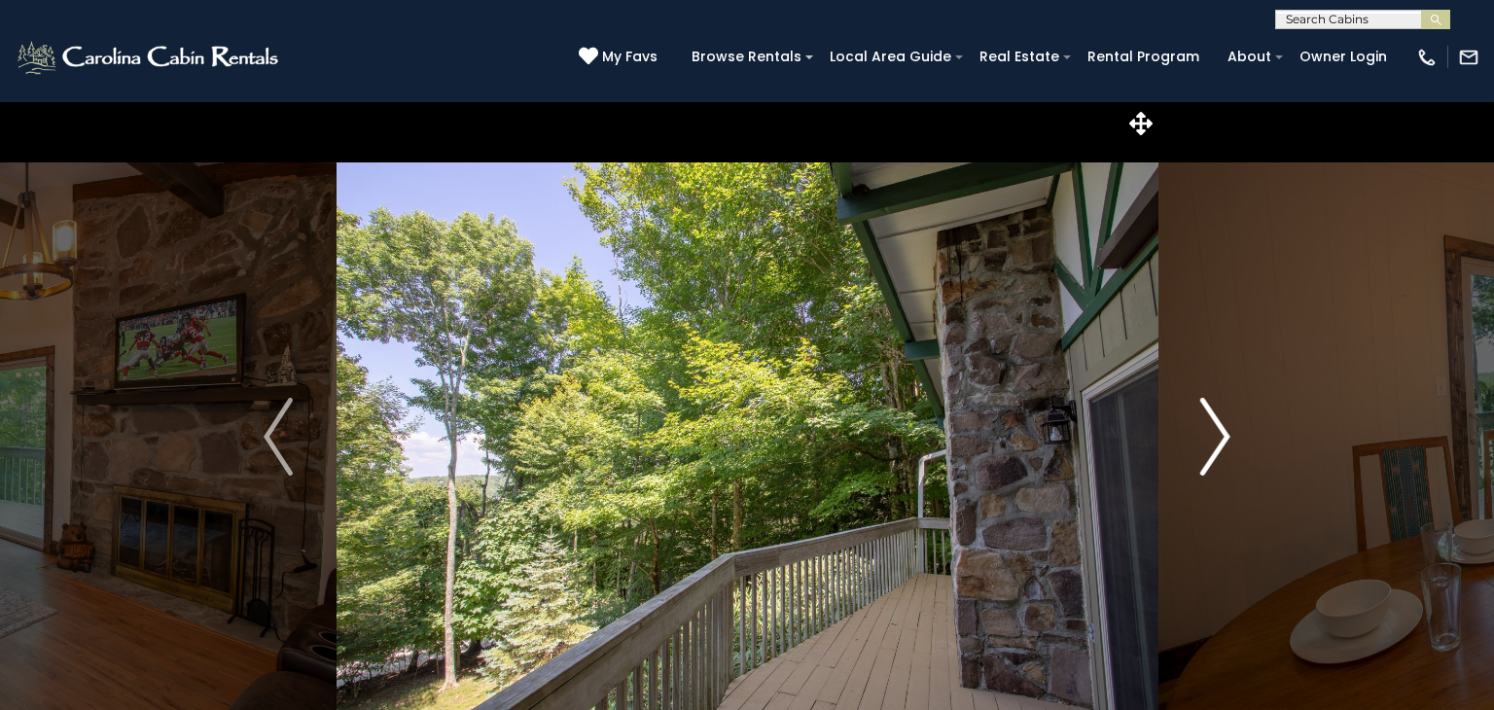
click at [1220, 420] on img "Next" at bounding box center [1215, 437] width 29 height 78
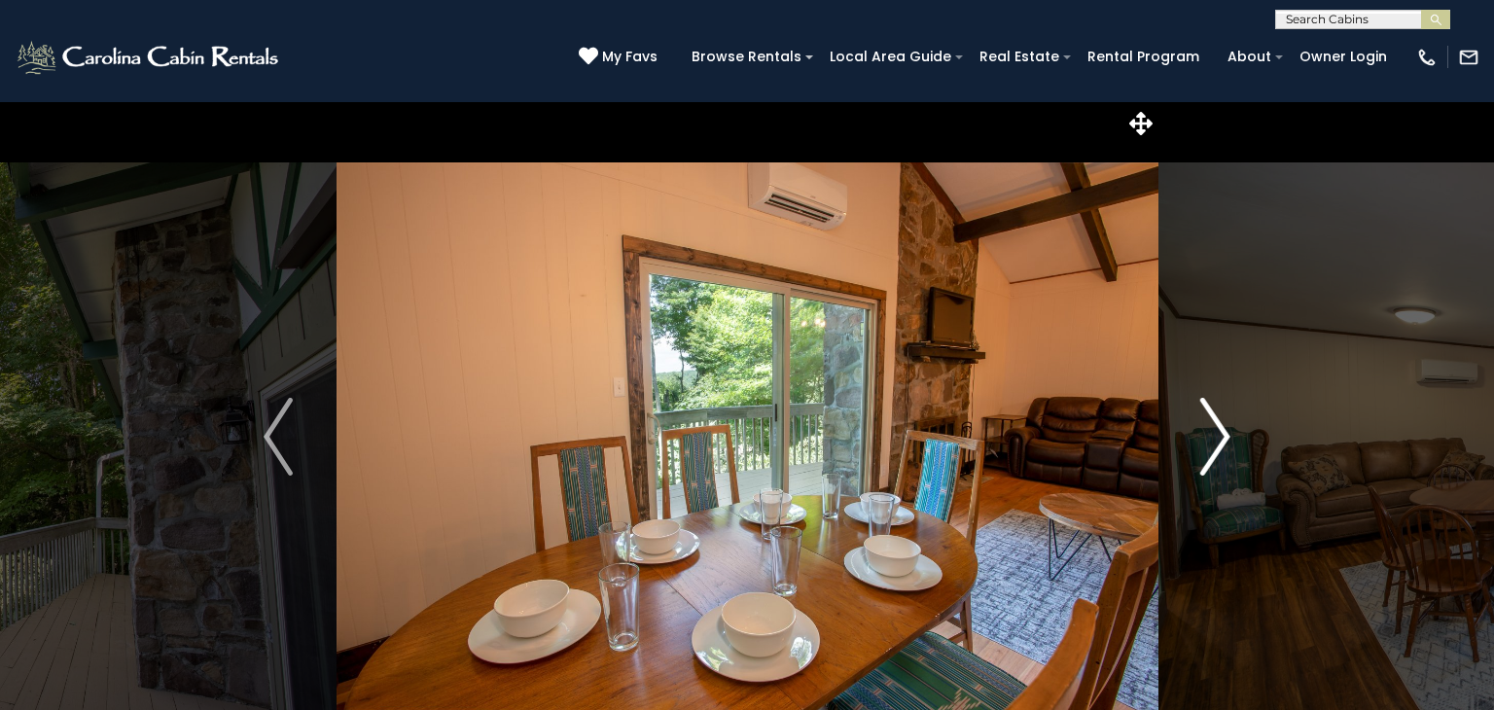
click at [1220, 420] on img "Next" at bounding box center [1215, 437] width 29 height 78
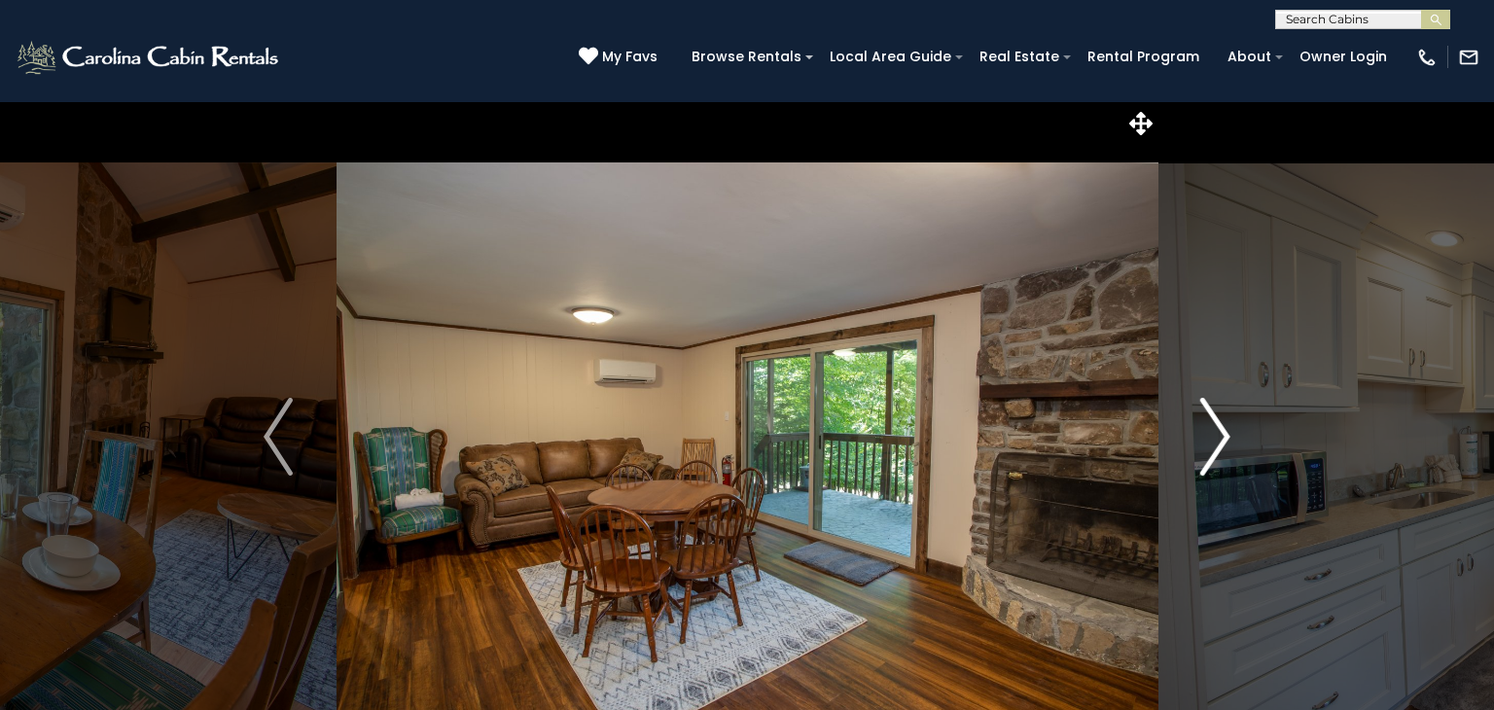
click at [1220, 420] on img "Next" at bounding box center [1215, 437] width 29 height 78
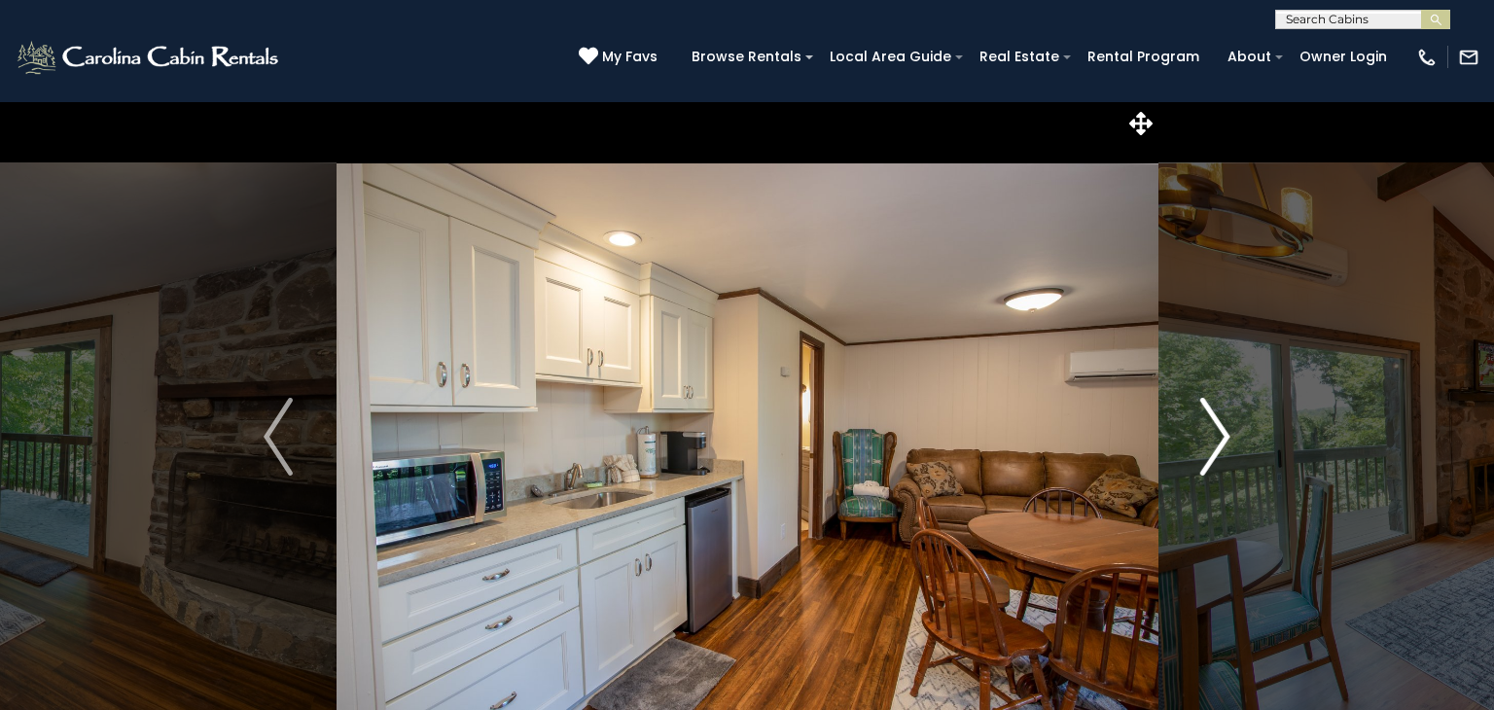
click at [1220, 420] on img "Next" at bounding box center [1215, 437] width 29 height 78
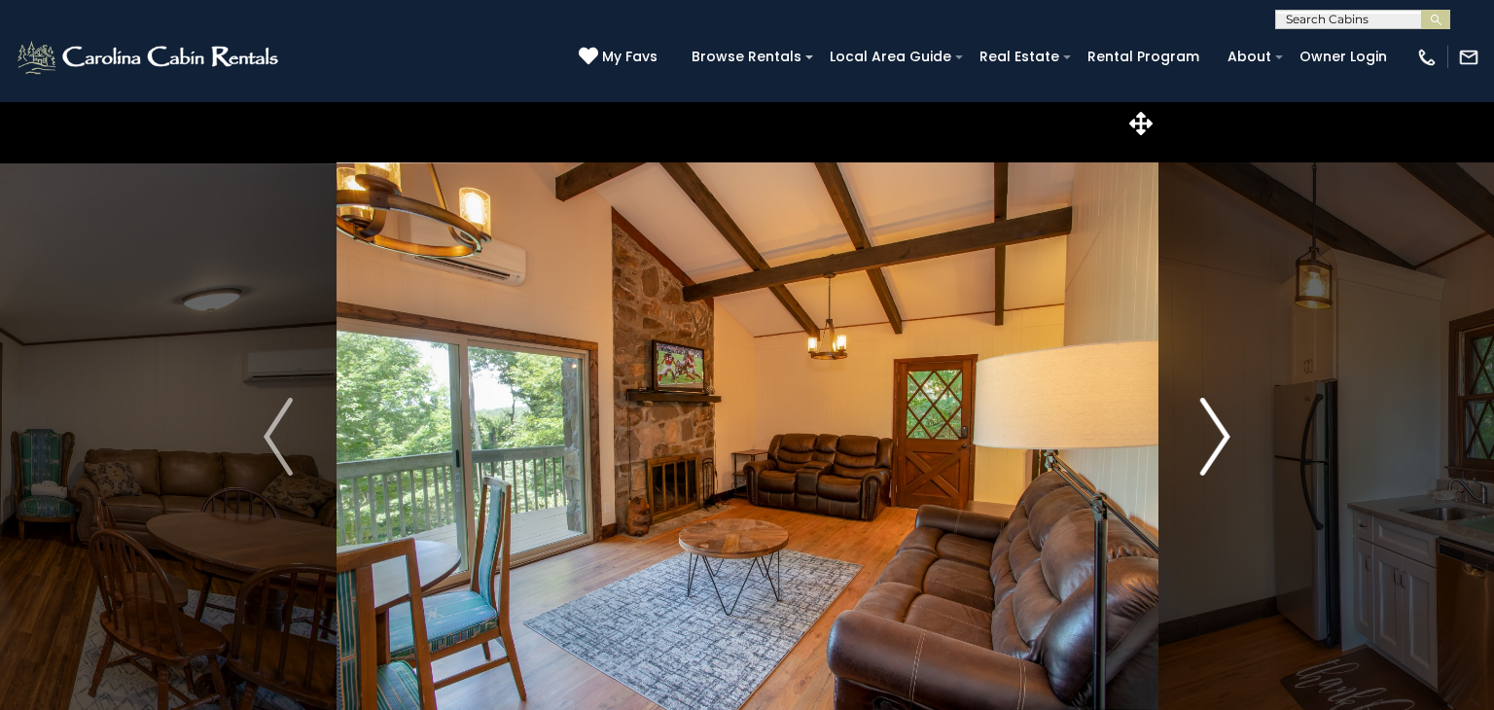
click at [1220, 420] on img "Next" at bounding box center [1215, 437] width 29 height 78
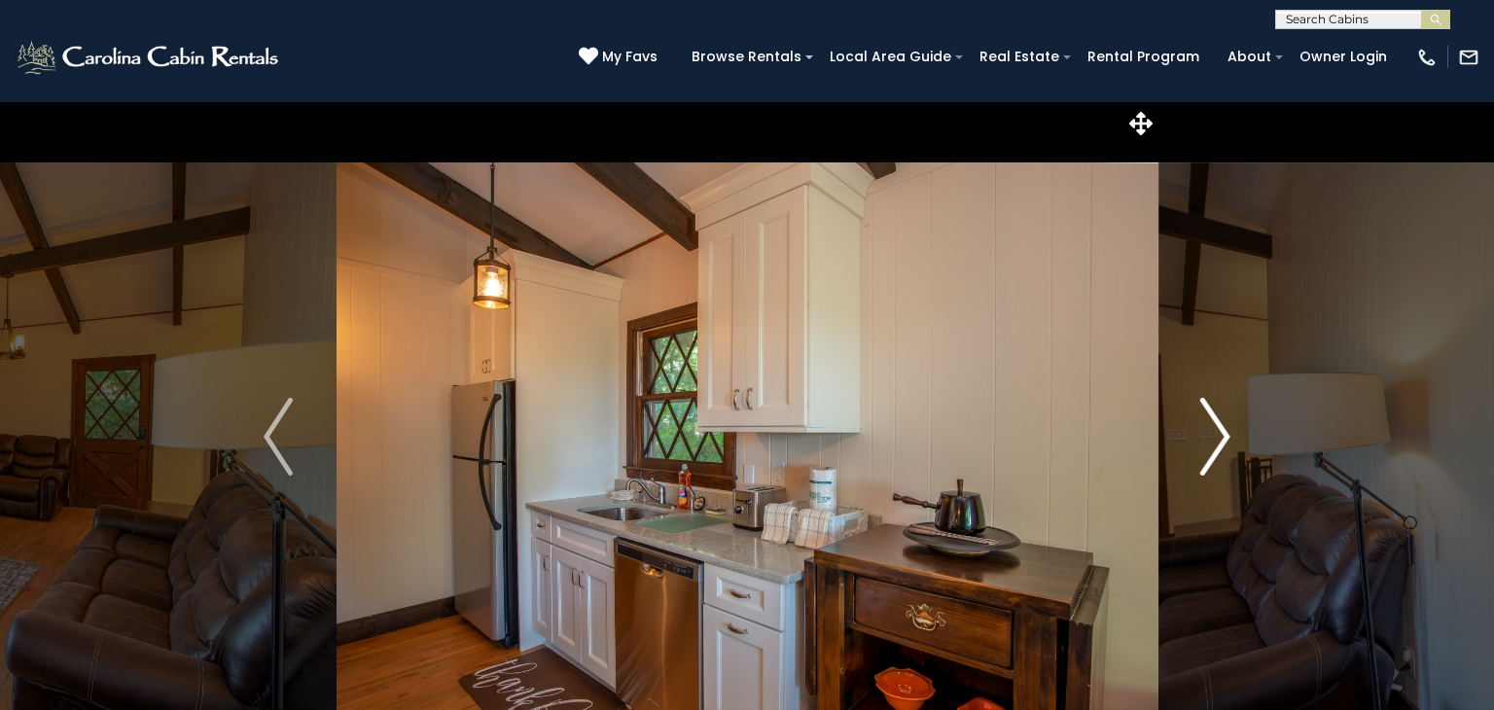
click at [1220, 420] on img "Next" at bounding box center [1215, 437] width 29 height 78
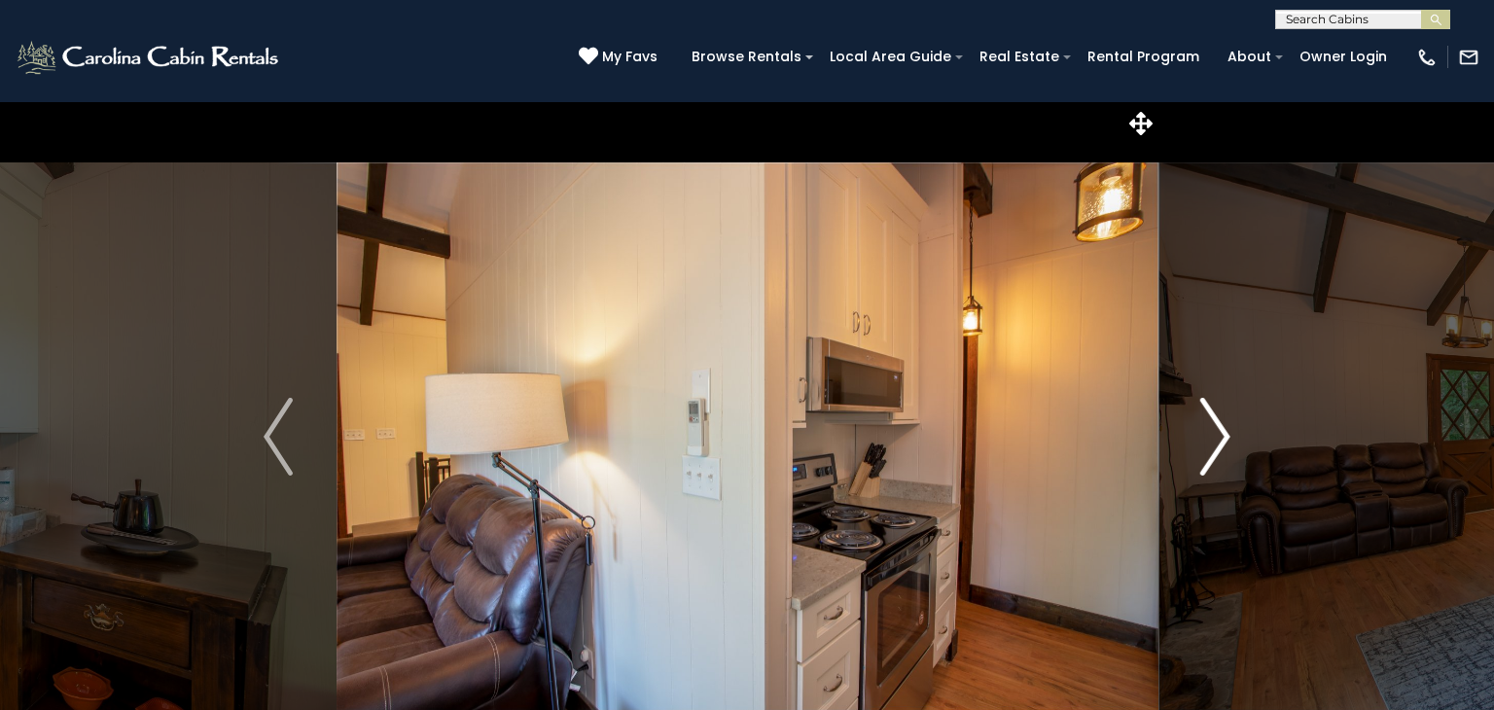
click at [1220, 420] on img "Next" at bounding box center [1215, 437] width 29 height 78
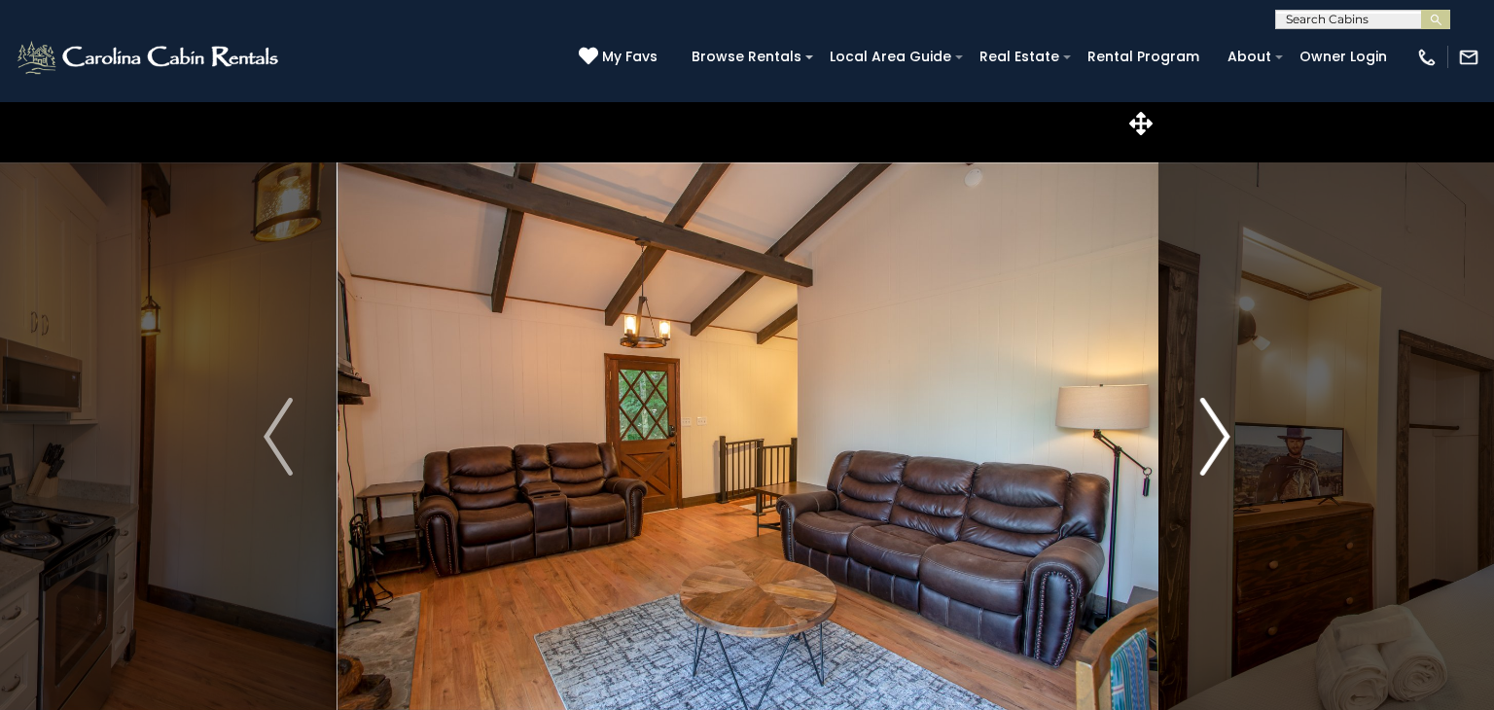
click at [1220, 420] on img "Next" at bounding box center [1215, 437] width 29 height 78
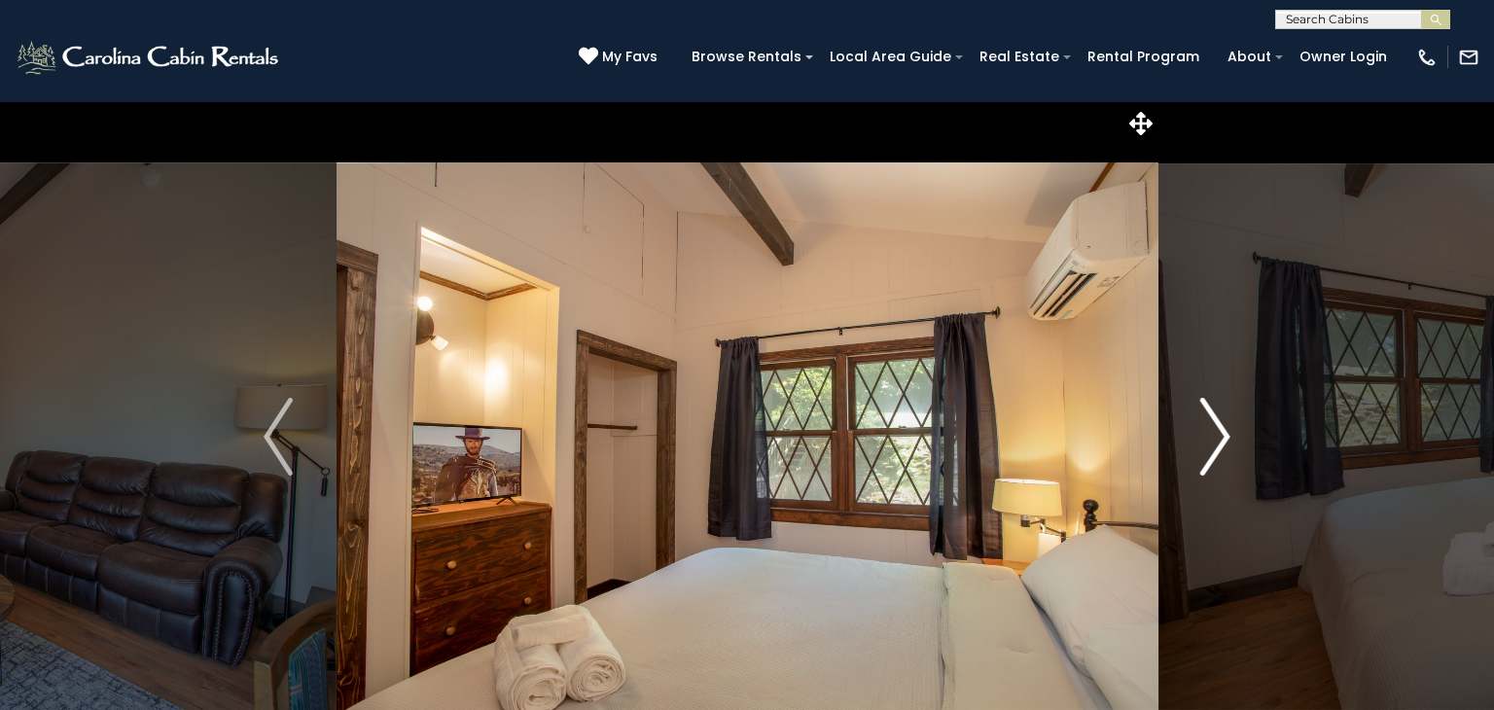
click at [1220, 420] on img "Next" at bounding box center [1215, 437] width 29 height 78
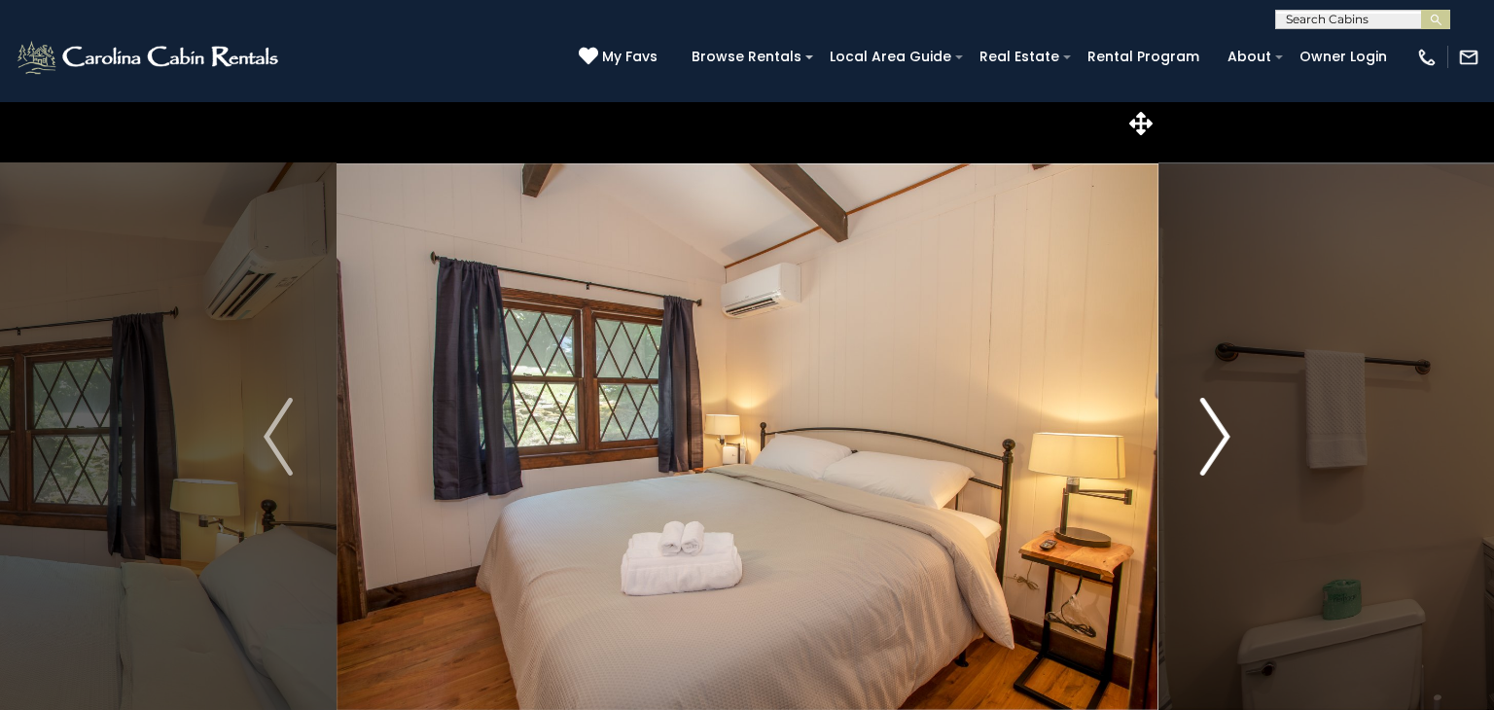
click at [1220, 420] on img "Next" at bounding box center [1215, 437] width 29 height 78
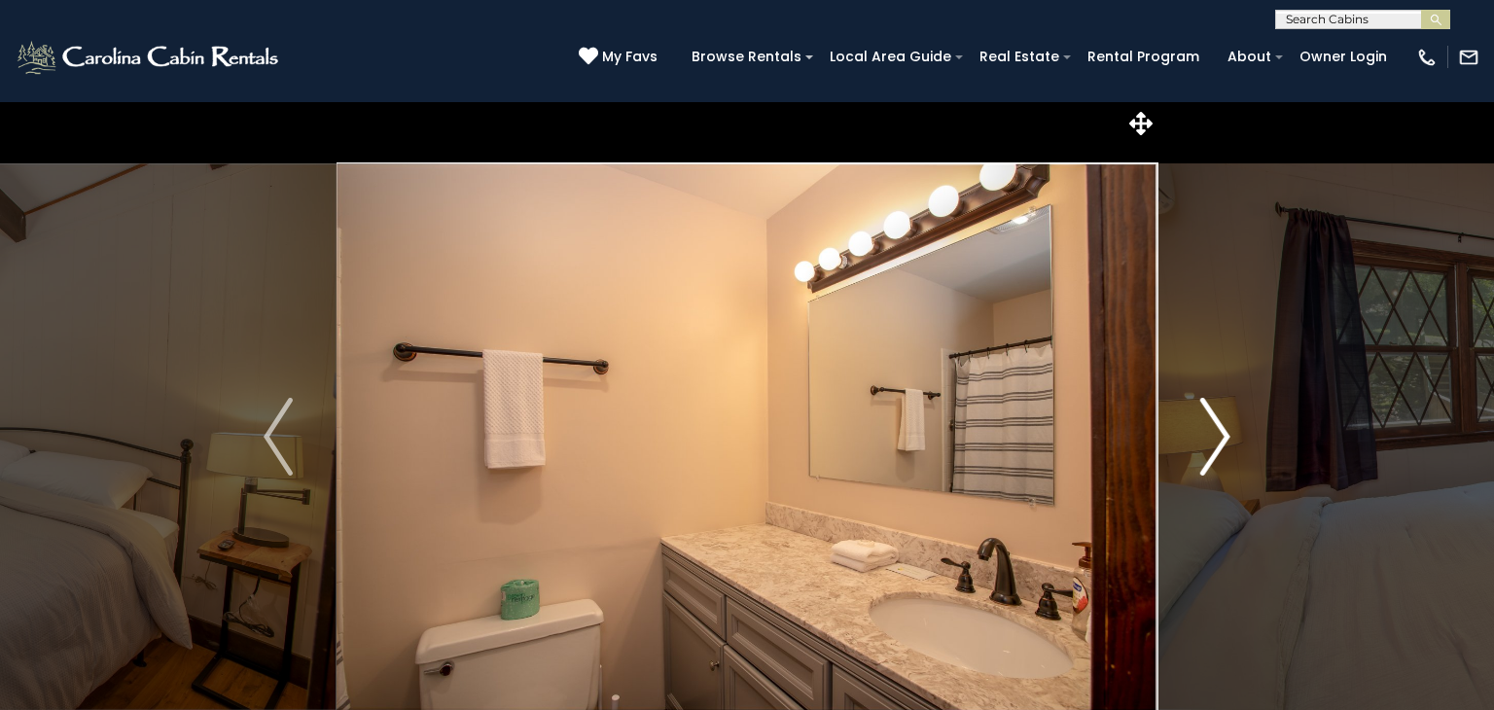
click at [1220, 420] on img "Next" at bounding box center [1215, 437] width 29 height 78
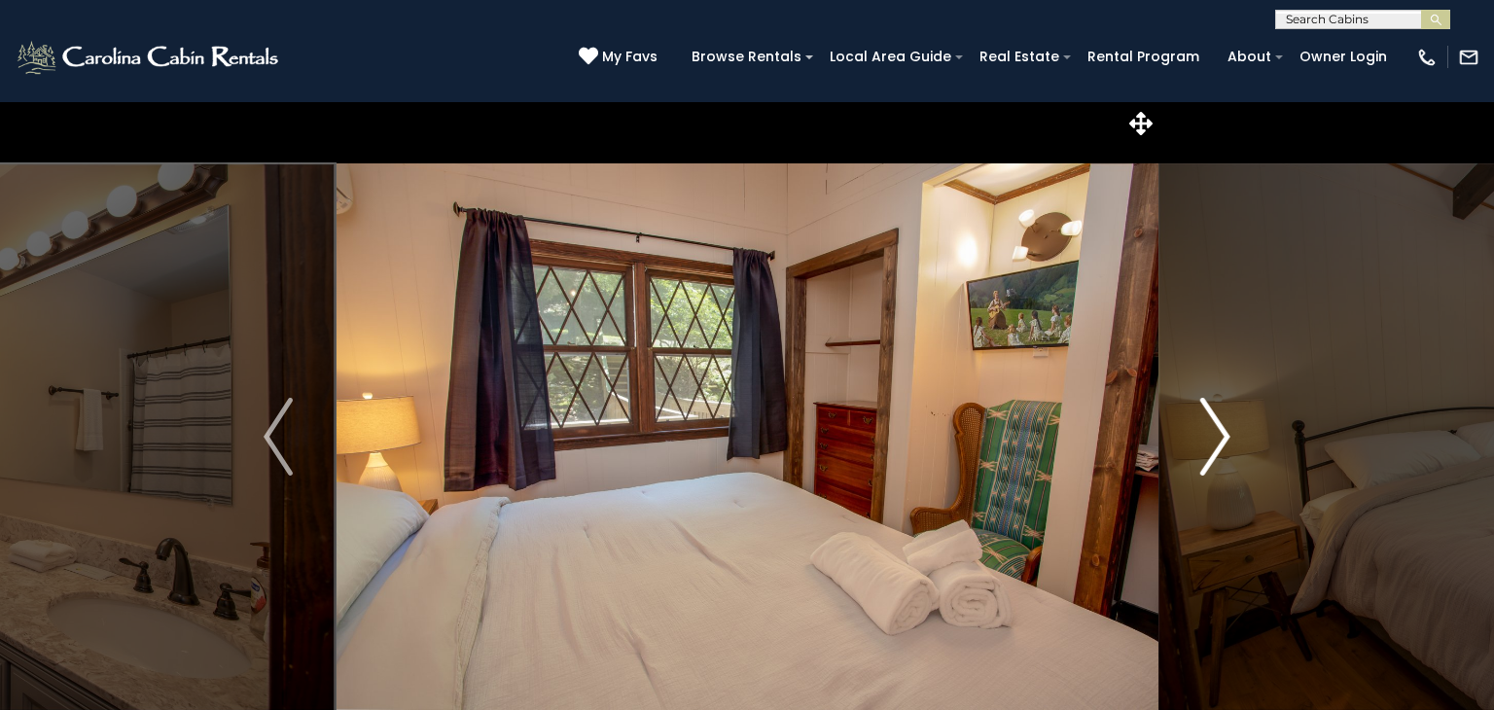
click at [1220, 420] on img "Next" at bounding box center [1215, 437] width 29 height 78
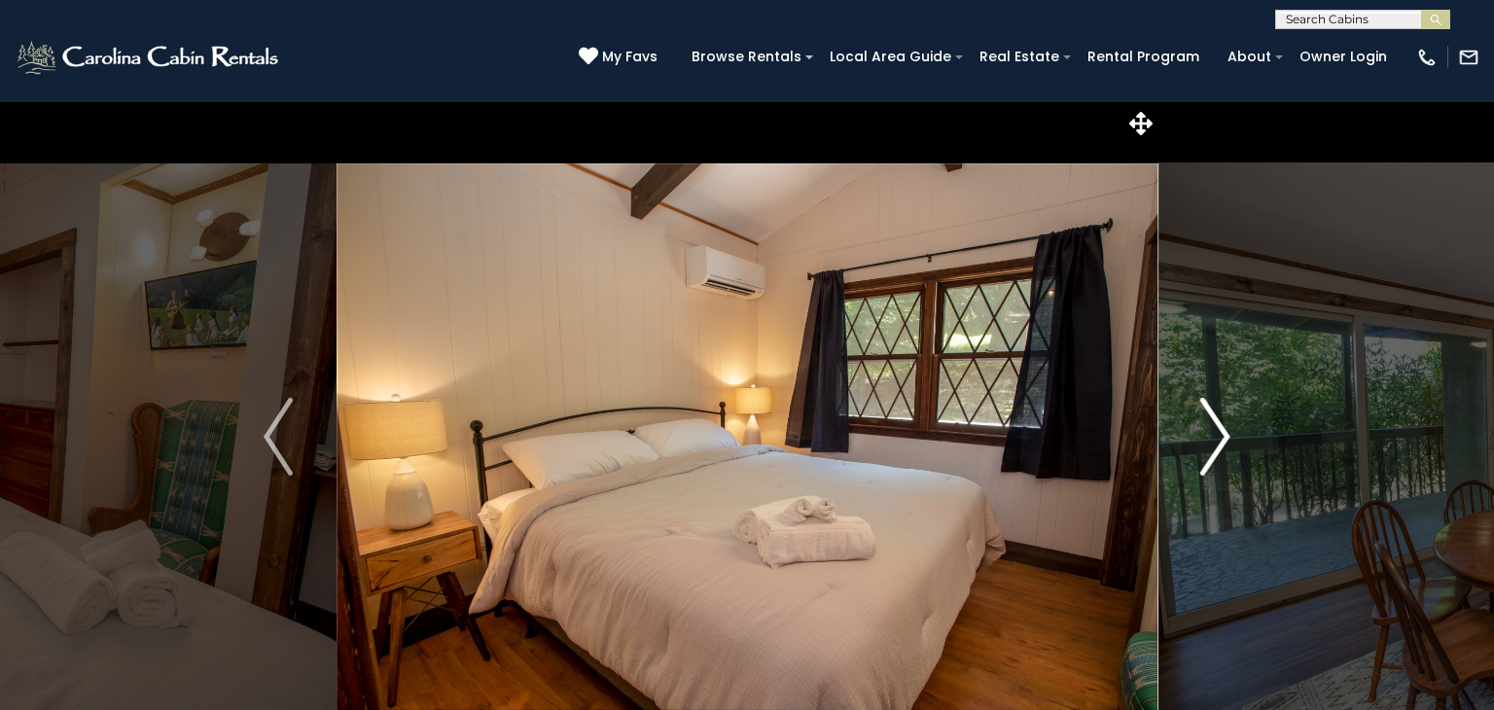
click at [1220, 420] on img "Next" at bounding box center [1215, 437] width 29 height 78
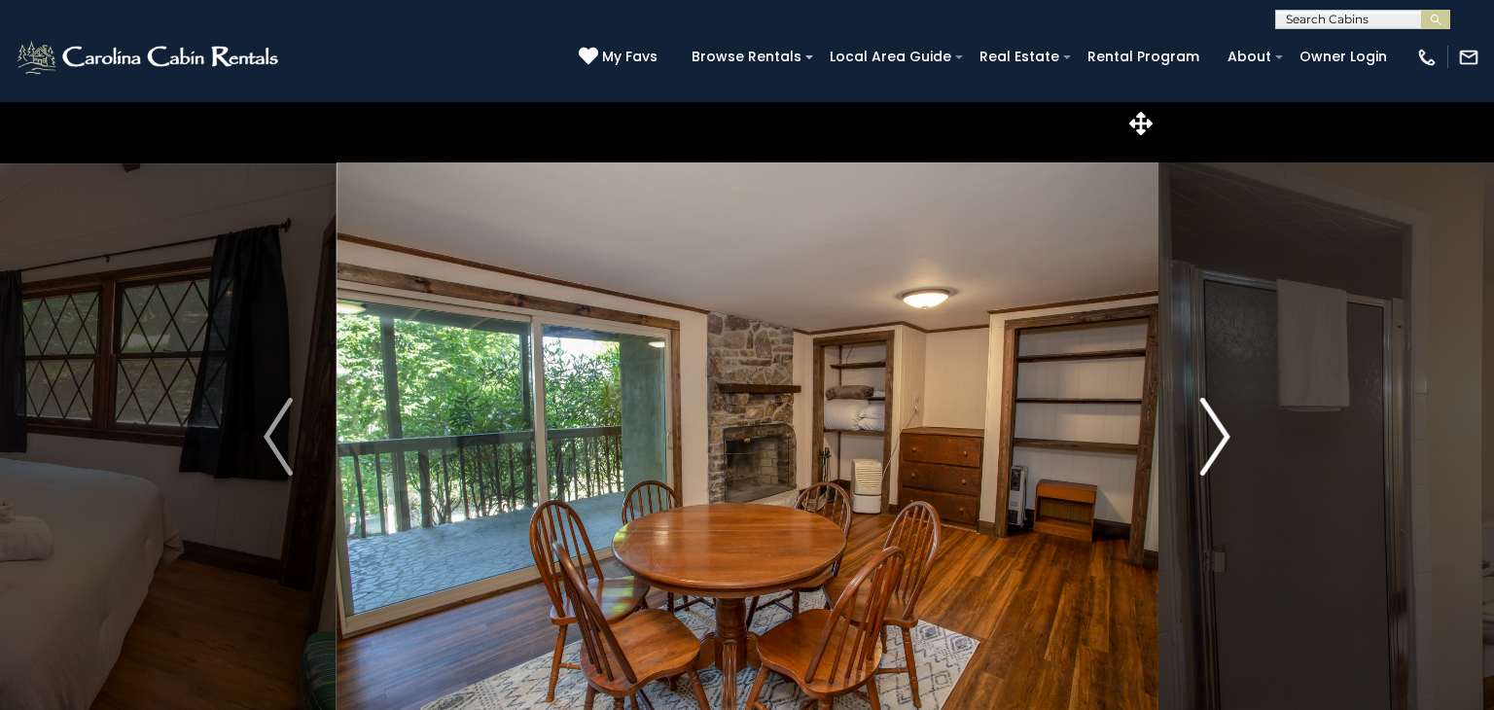
click at [1220, 420] on img "Next" at bounding box center [1215, 437] width 29 height 78
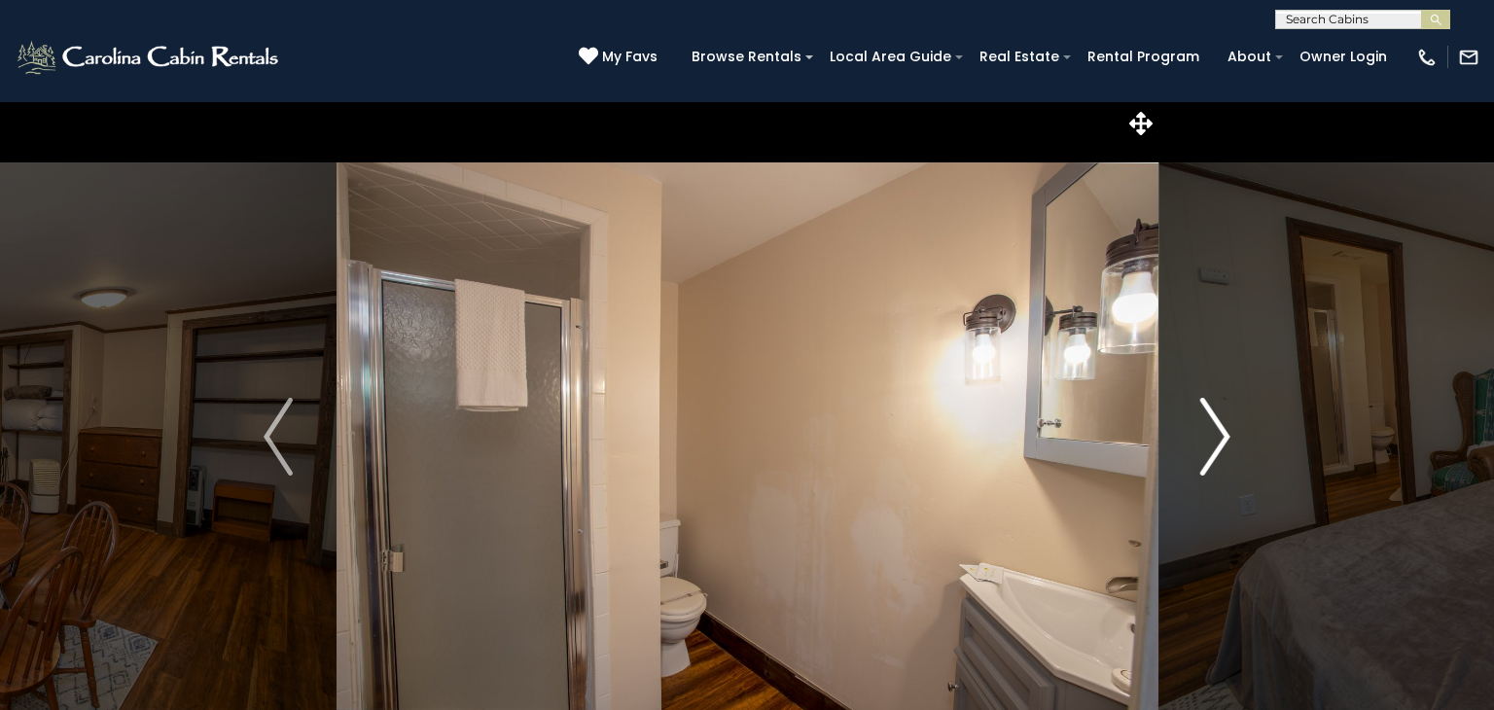
click at [1220, 420] on img "Next" at bounding box center [1215, 437] width 29 height 78
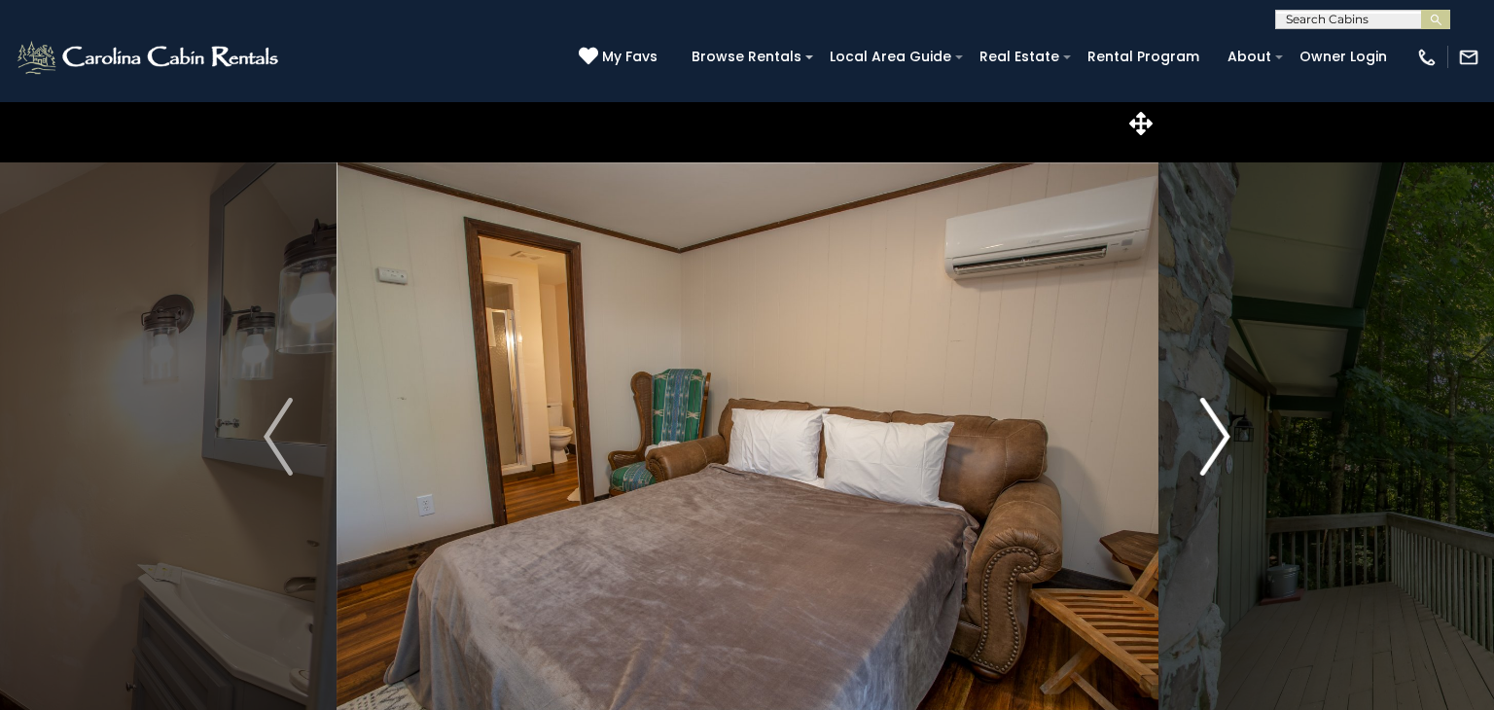
click at [1220, 420] on img "Next" at bounding box center [1215, 437] width 29 height 78
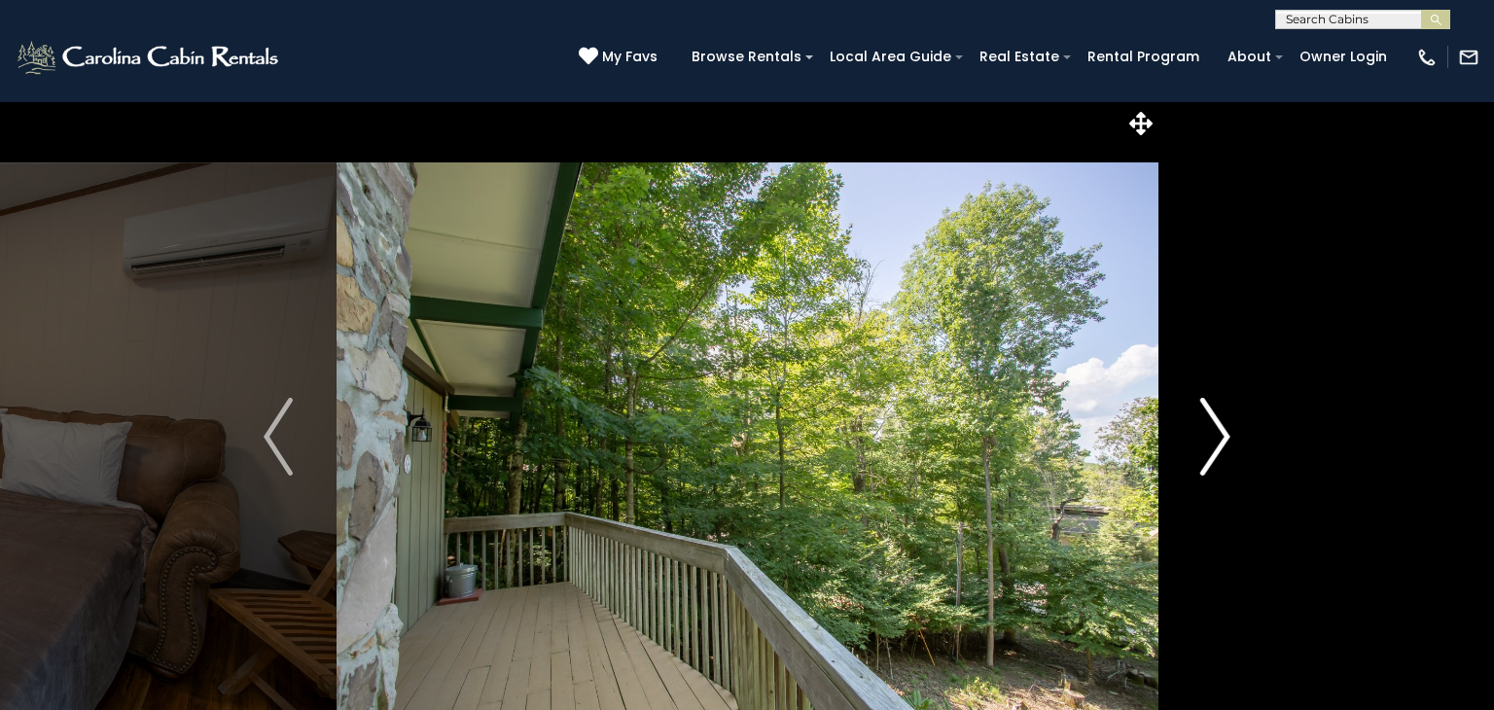
click at [1220, 420] on img "Next" at bounding box center [1215, 437] width 29 height 78
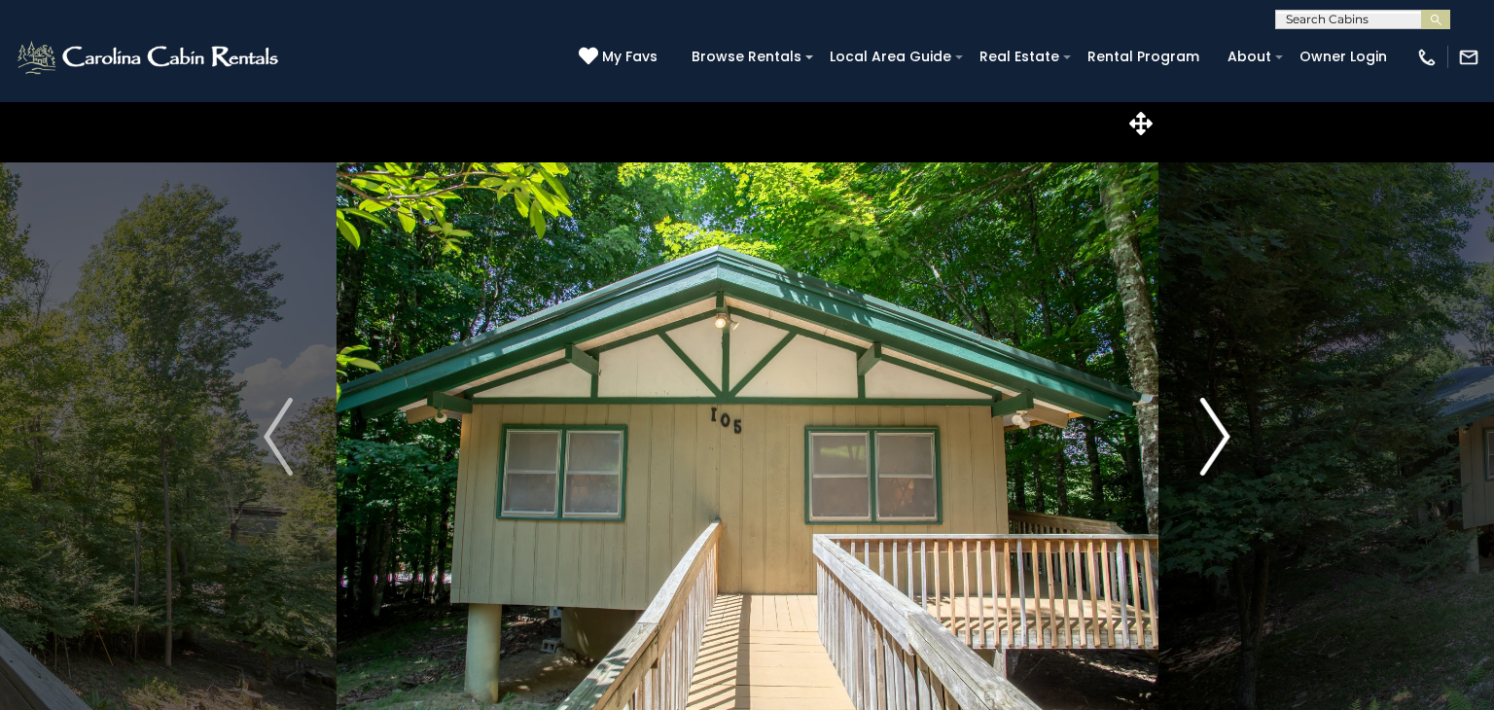
click at [1220, 420] on img "Next" at bounding box center [1215, 437] width 29 height 78
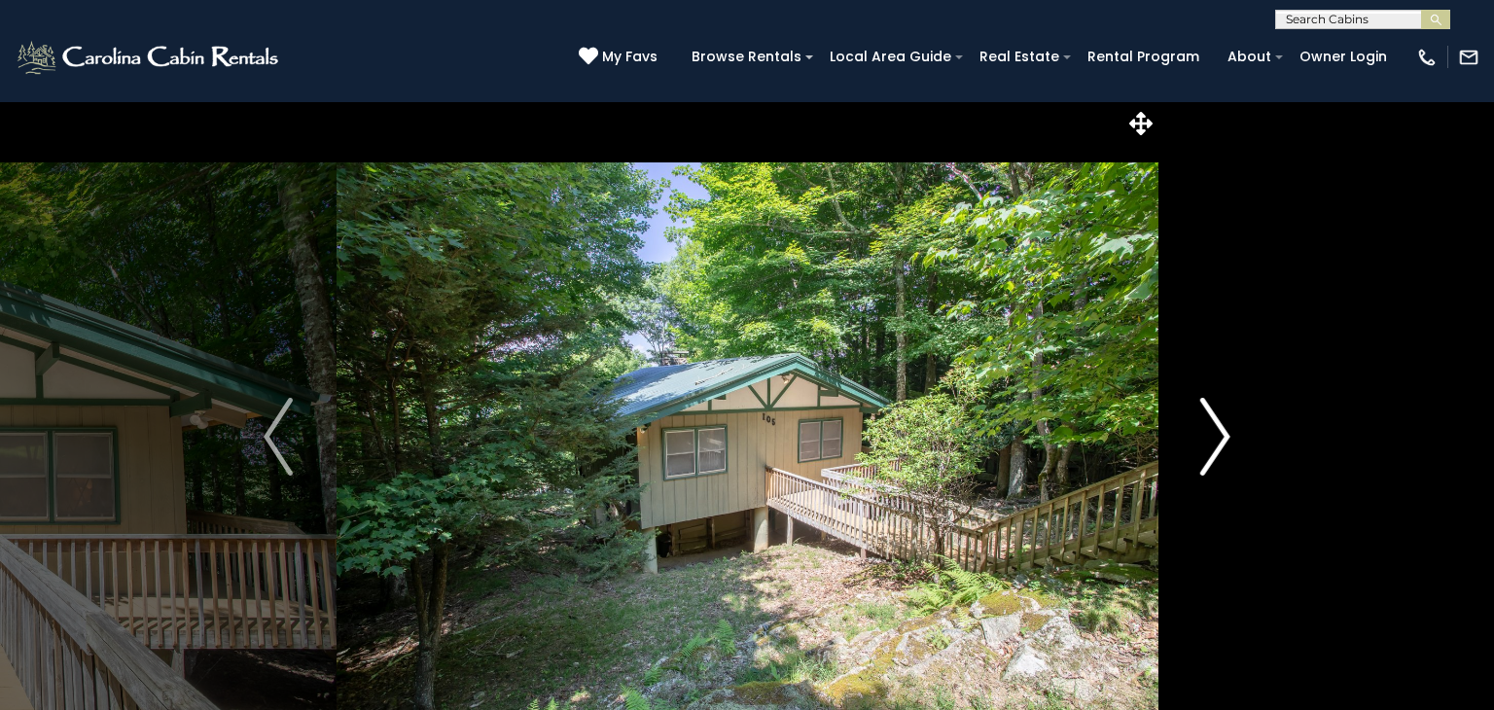
click at [1220, 420] on img "Next" at bounding box center [1215, 437] width 29 height 78
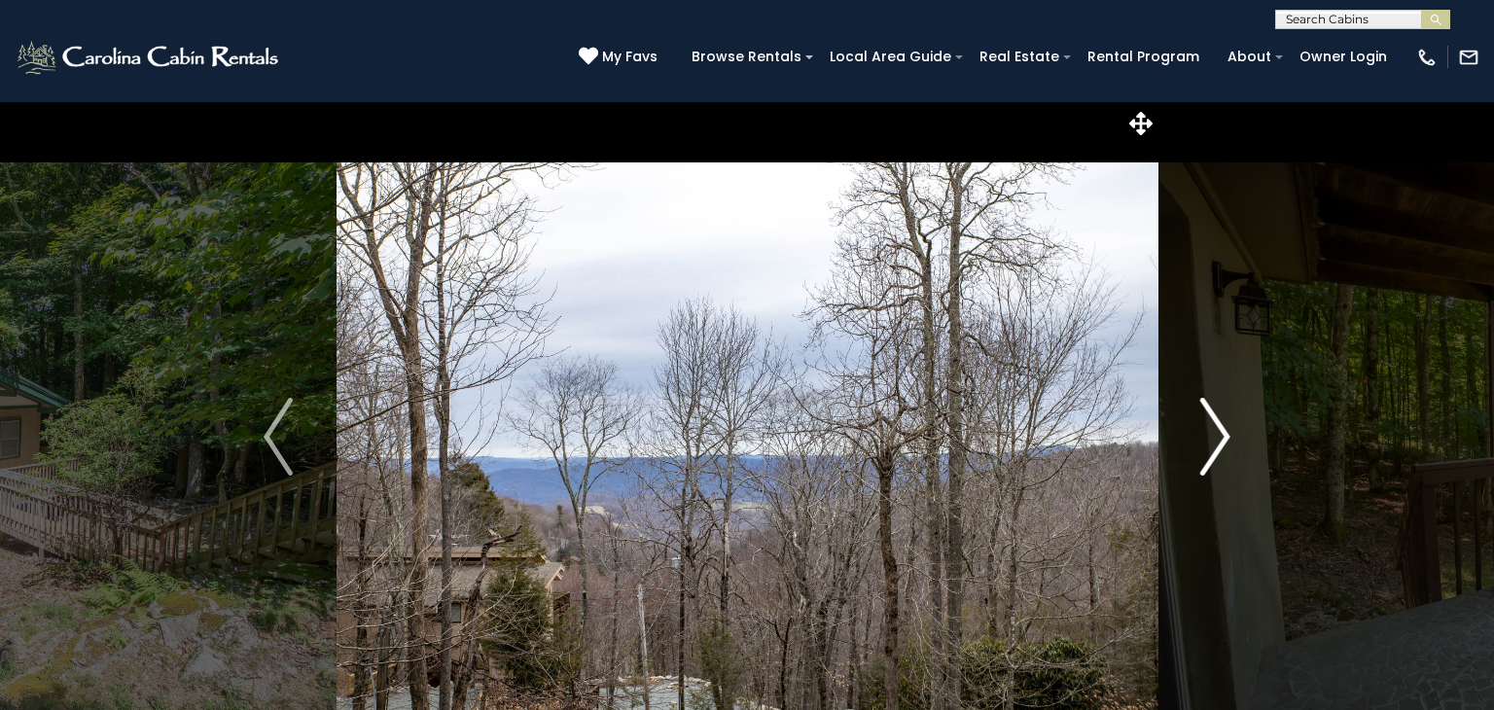
click at [1220, 420] on img "Next" at bounding box center [1215, 437] width 29 height 78
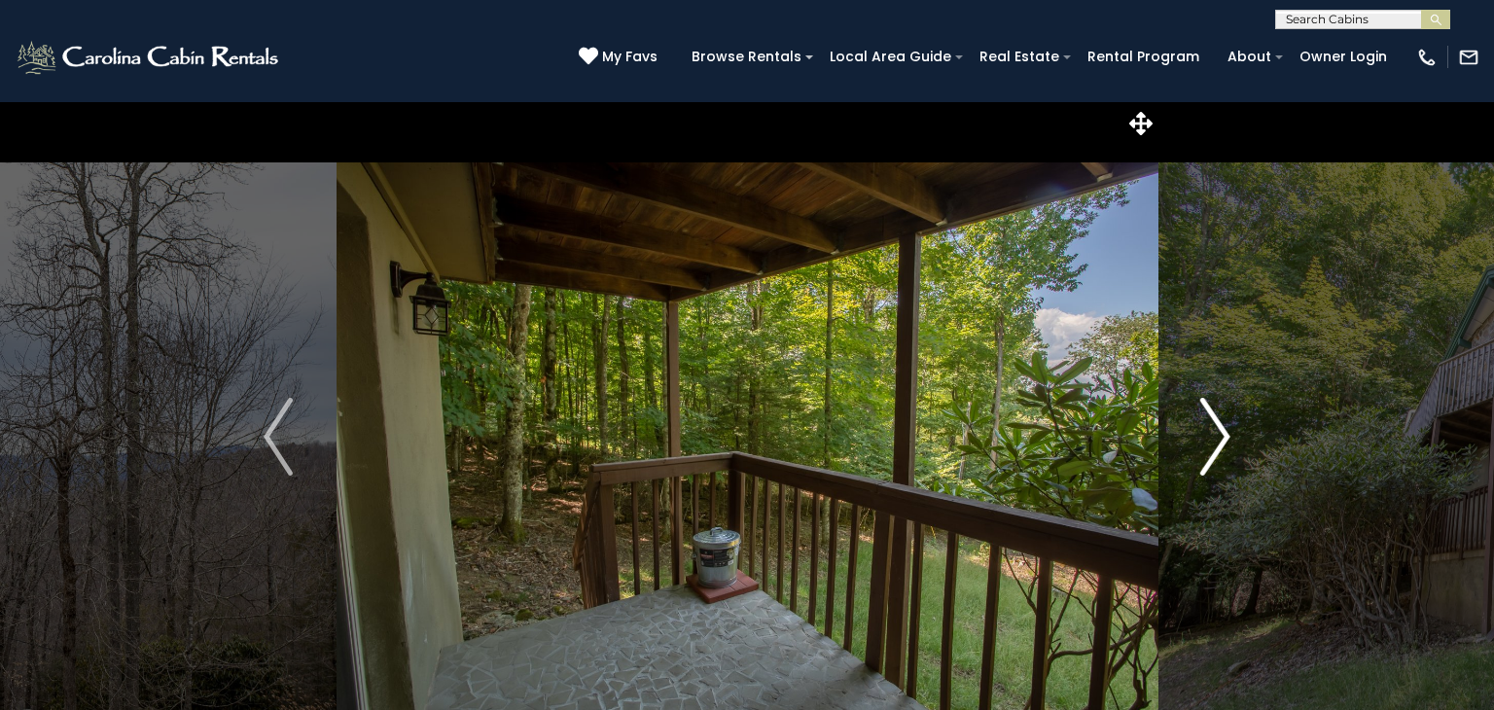
click at [1220, 420] on img "Next" at bounding box center [1215, 437] width 29 height 78
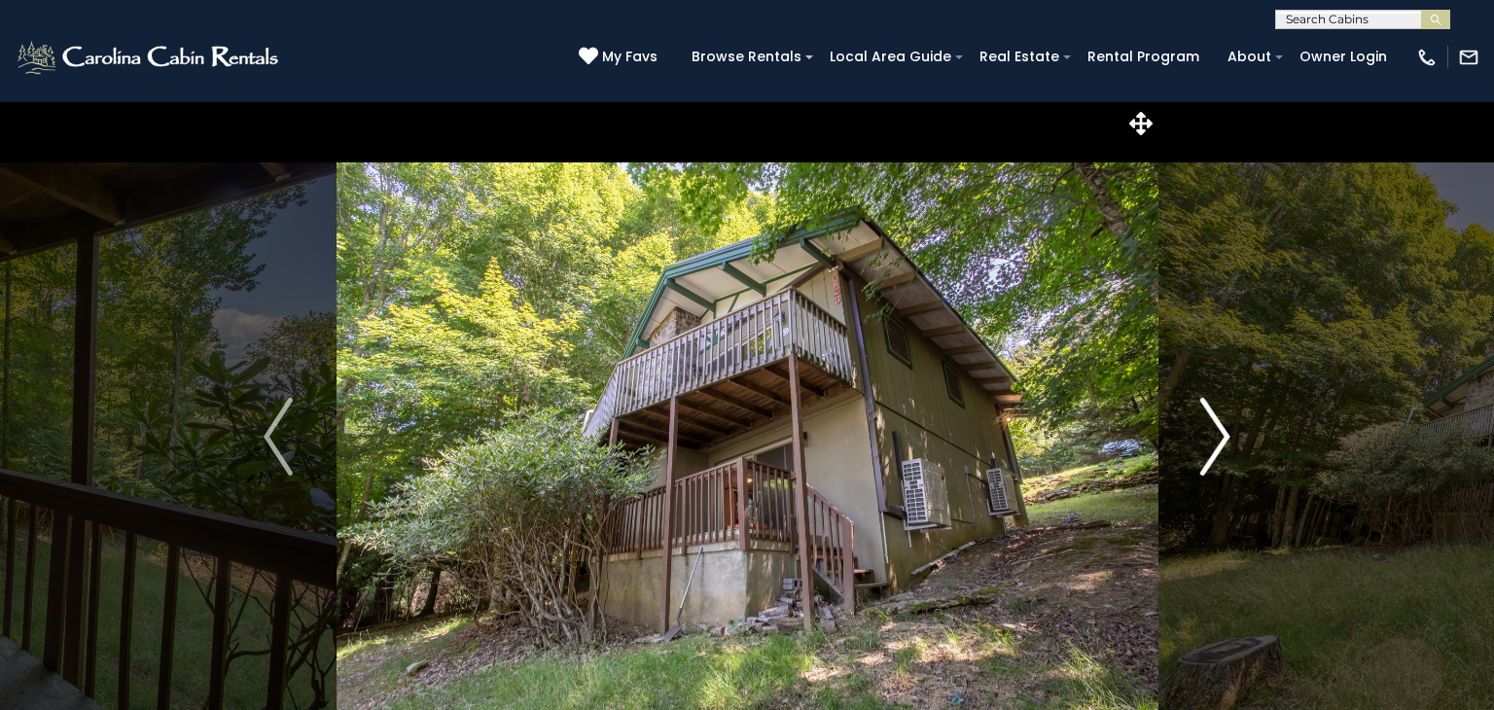
click at [1220, 420] on img "Next" at bounding box center [1215, 437] width 29 height 78
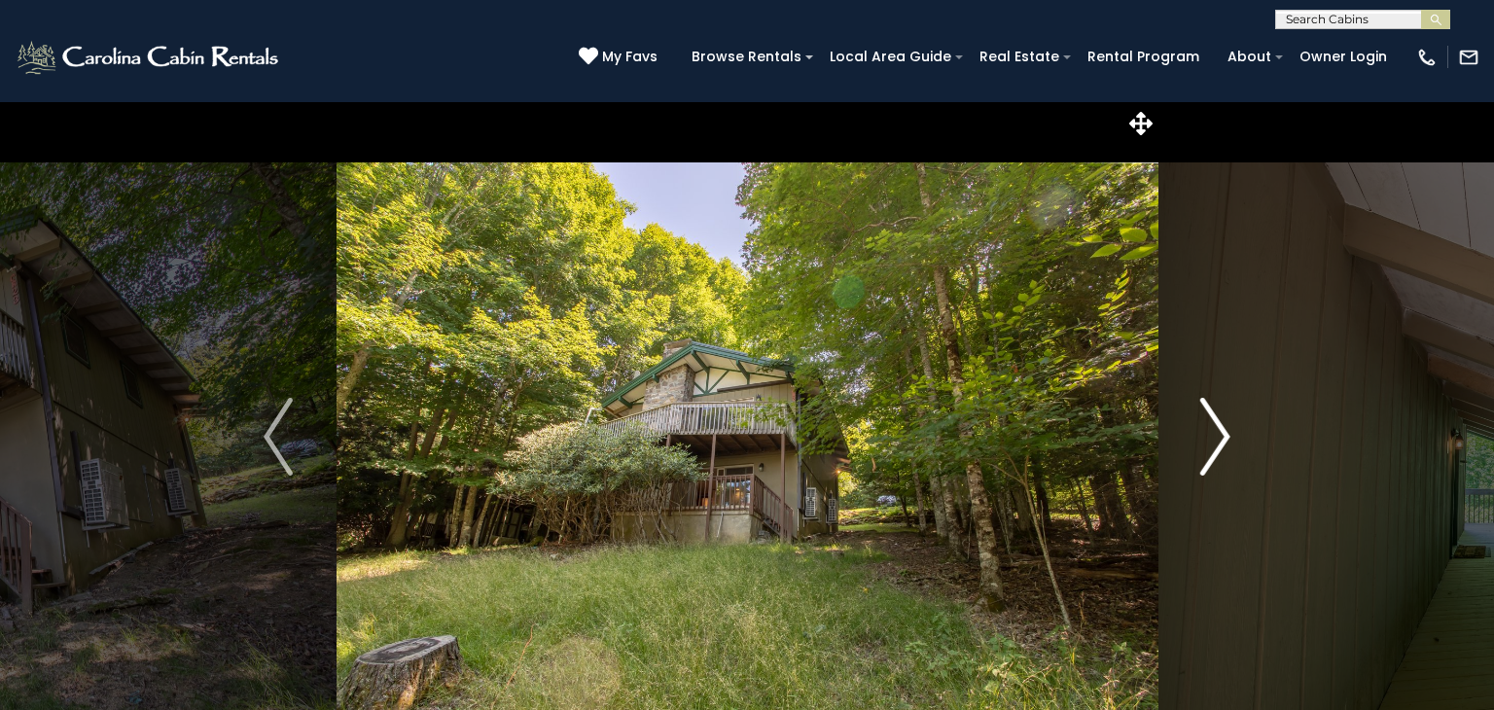
click at [1220, 420] on img "Next" at bounding box center [1215, 437] width 29 height 78
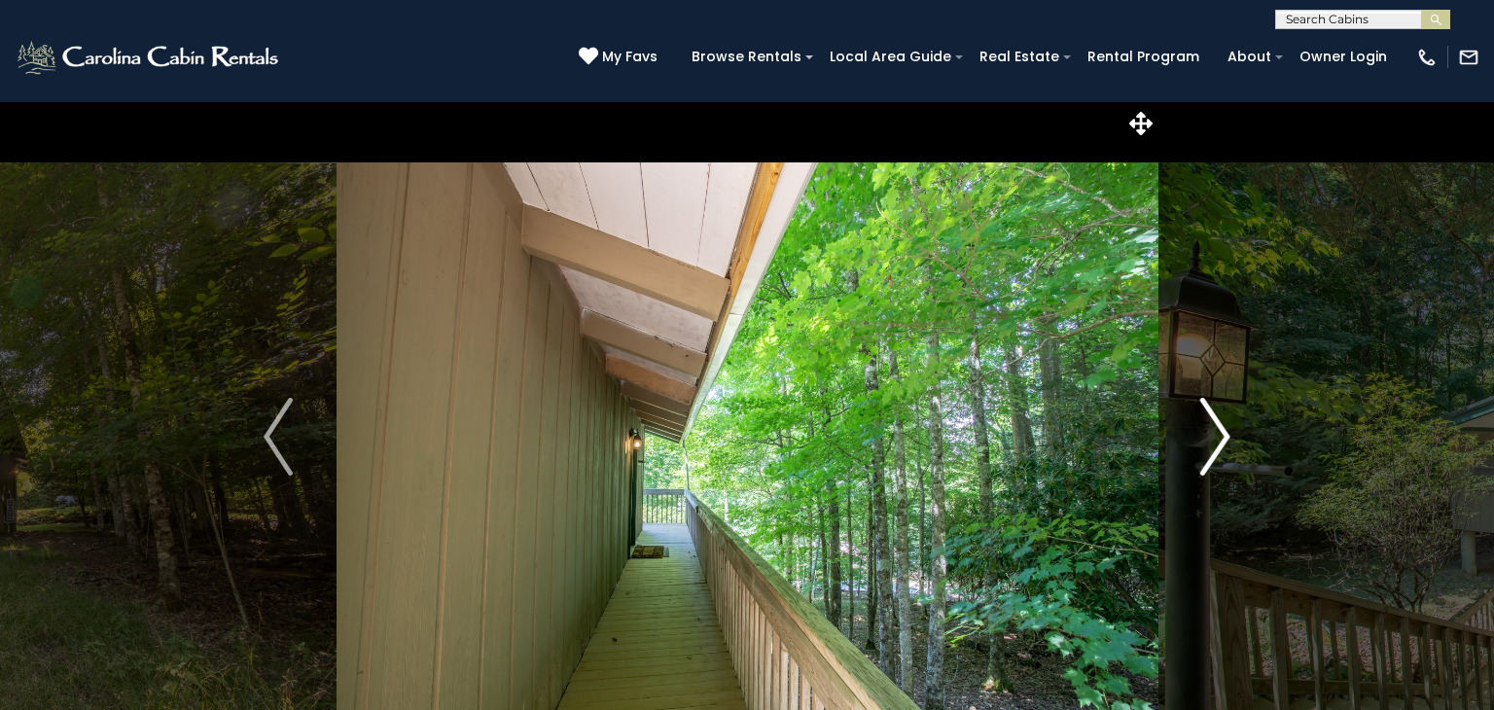
click at [1220, 420] on img "Next" at bounding box center [1215, 437] width 29 height 78
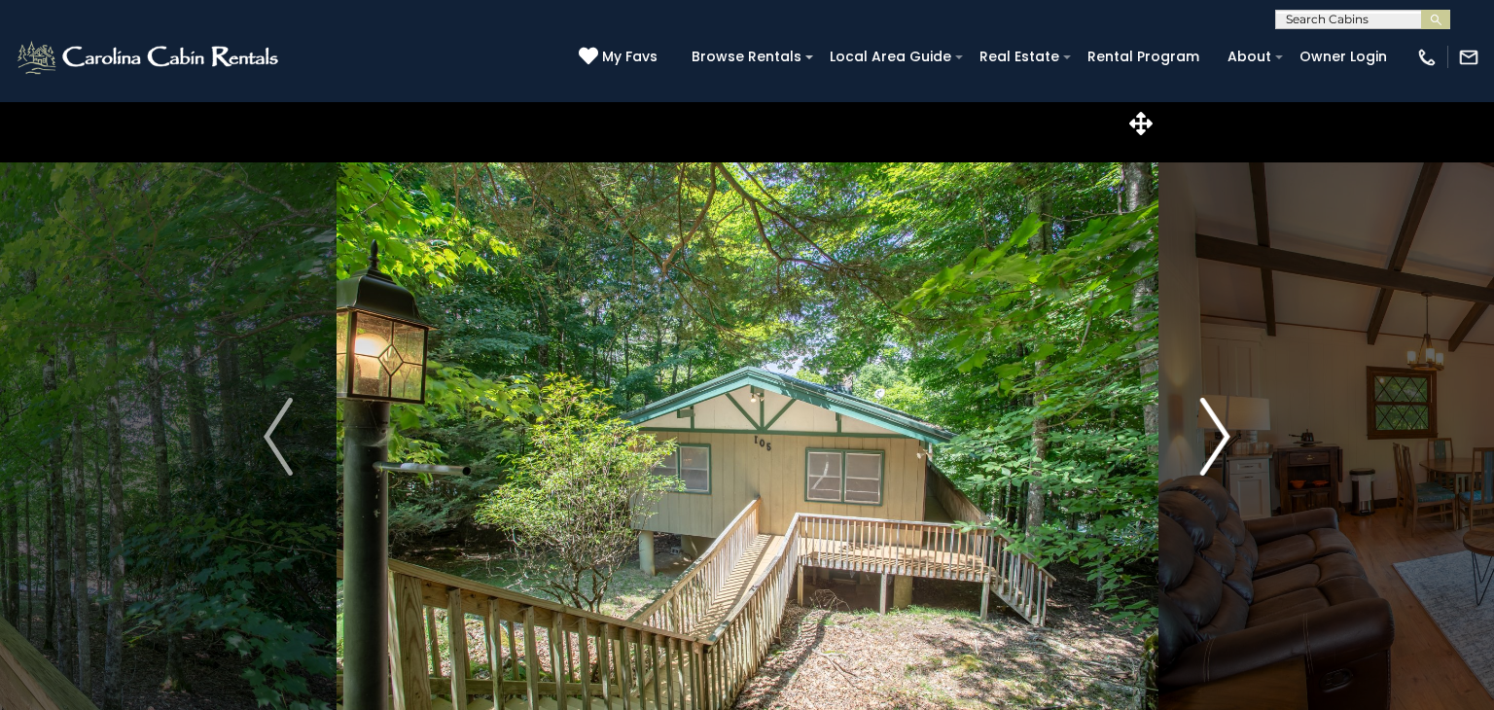
click at [1220, 420] on img "Next" at bounding box center [1215, 437] width 29 height 78
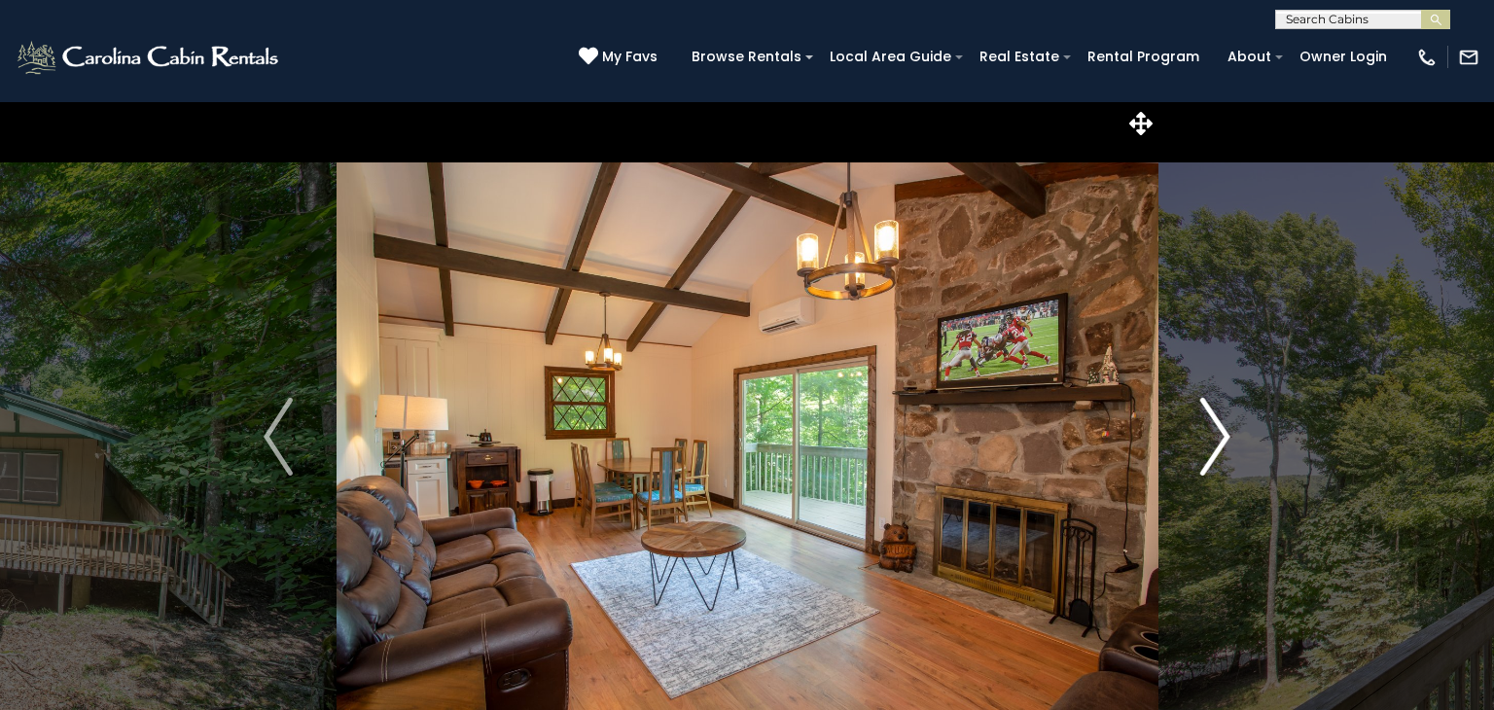
click at [1220, 420] on img "Next" at bounding box center [1215, 437] width 29 height 78
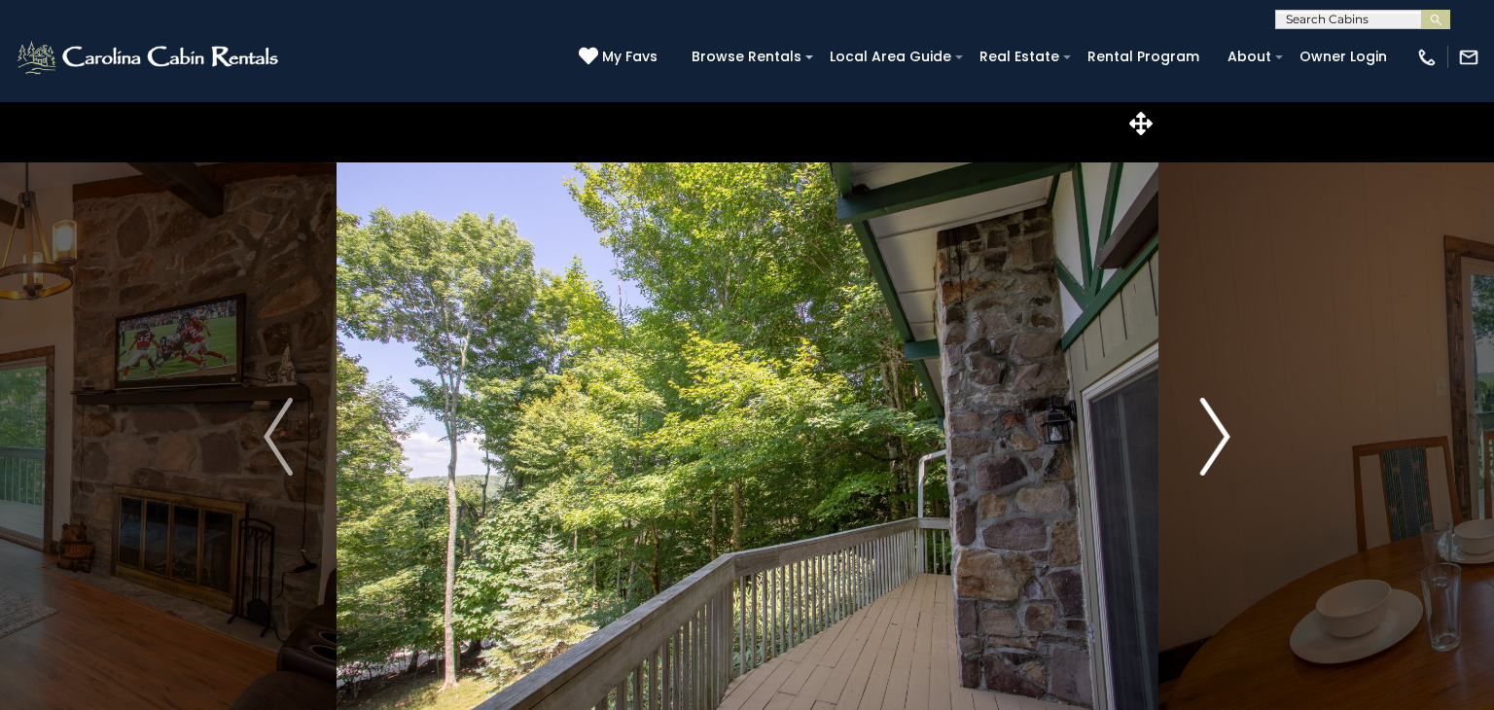
click at [1220, 420] on img "Next" at bounding box center [1215, 437] width 29 height 78
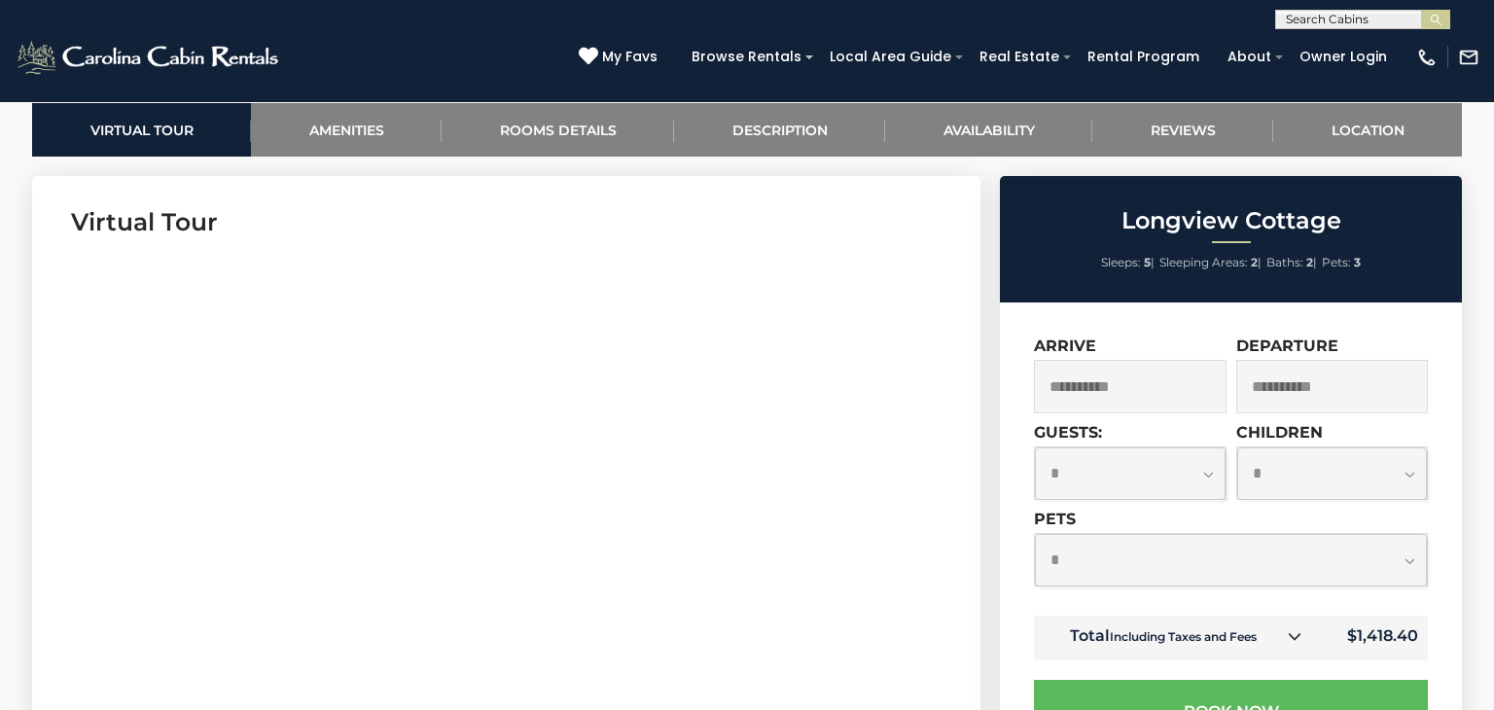
scroll to position [981, 0]
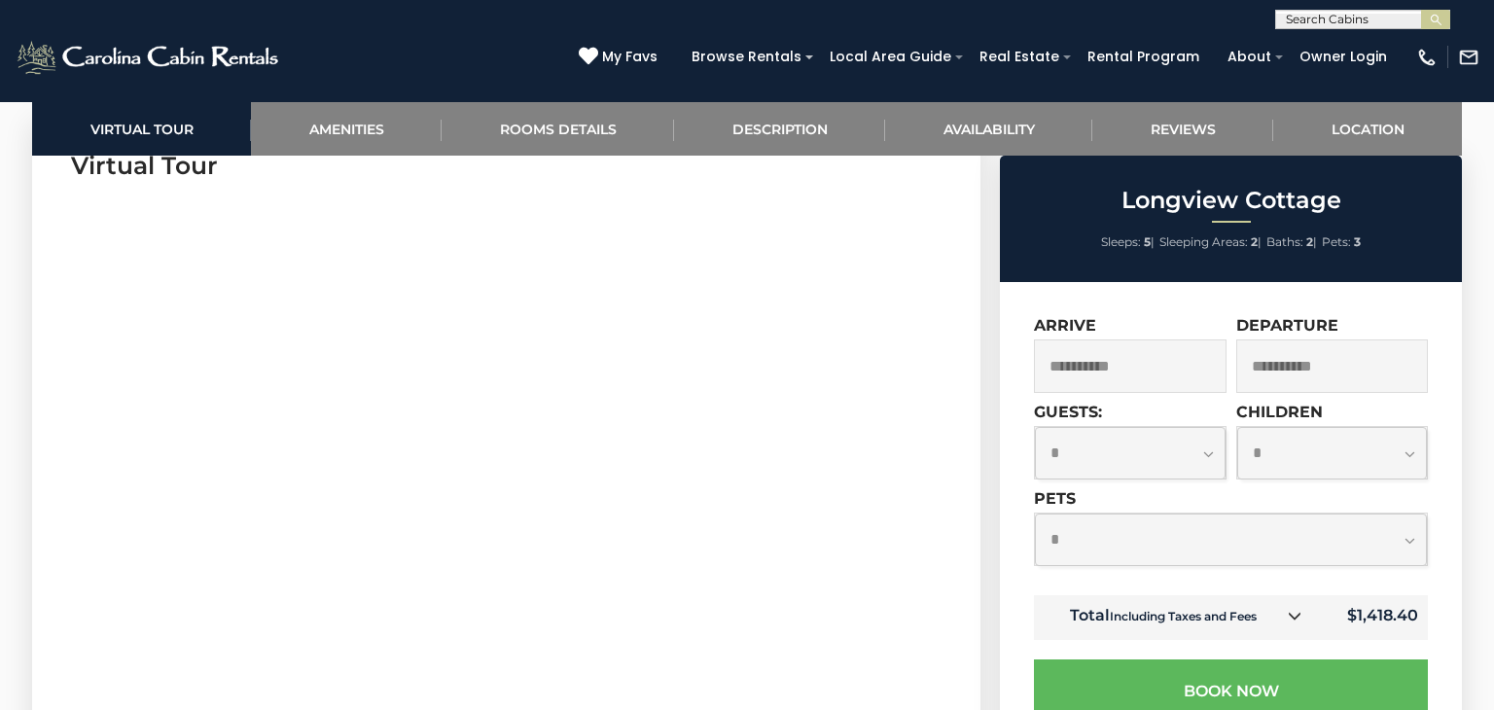
click at [1147, 542] on select "**********" at bounding box center [1231, 540] width 392 height 52
select select "*"
click at [1035, 516] on select "**********" at bounding box center [1231, 540] width 392 height 52
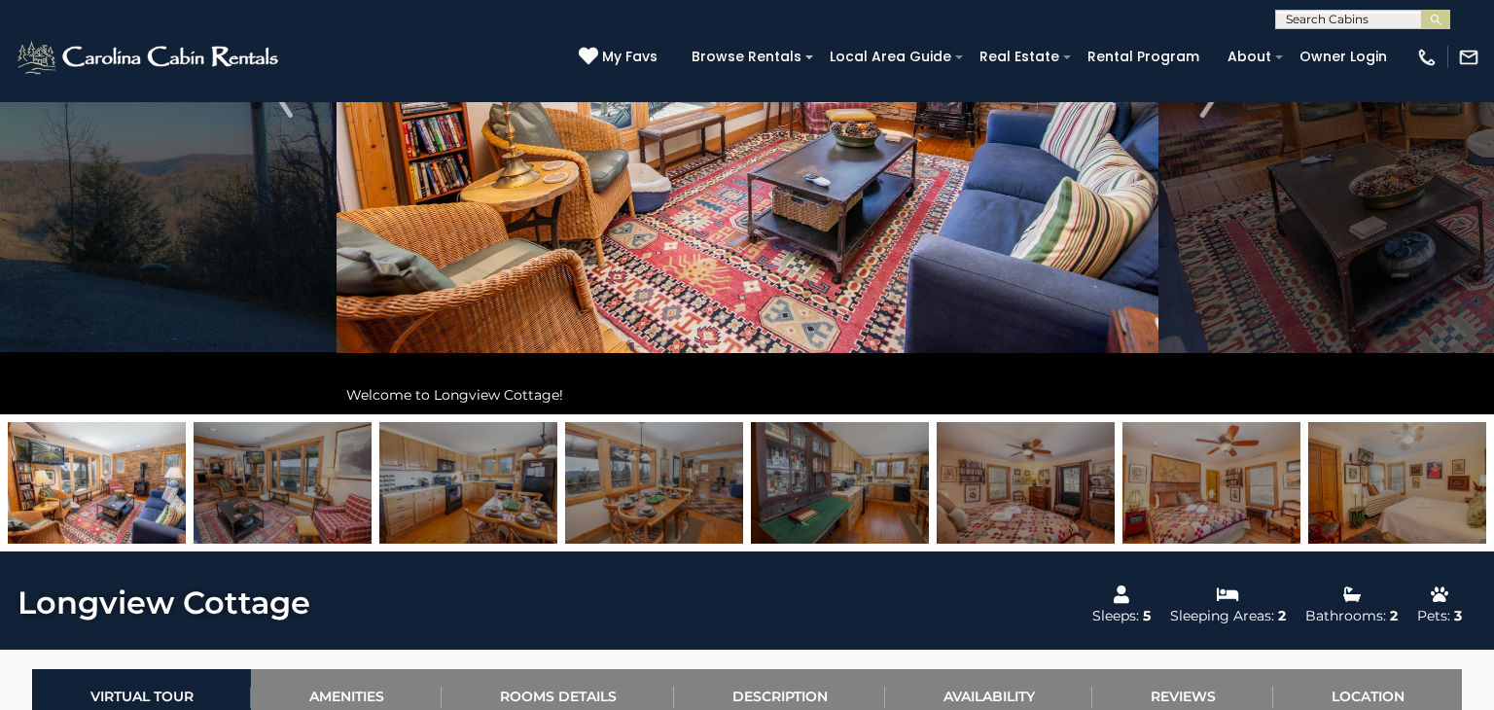
scroll to position [0, 0]
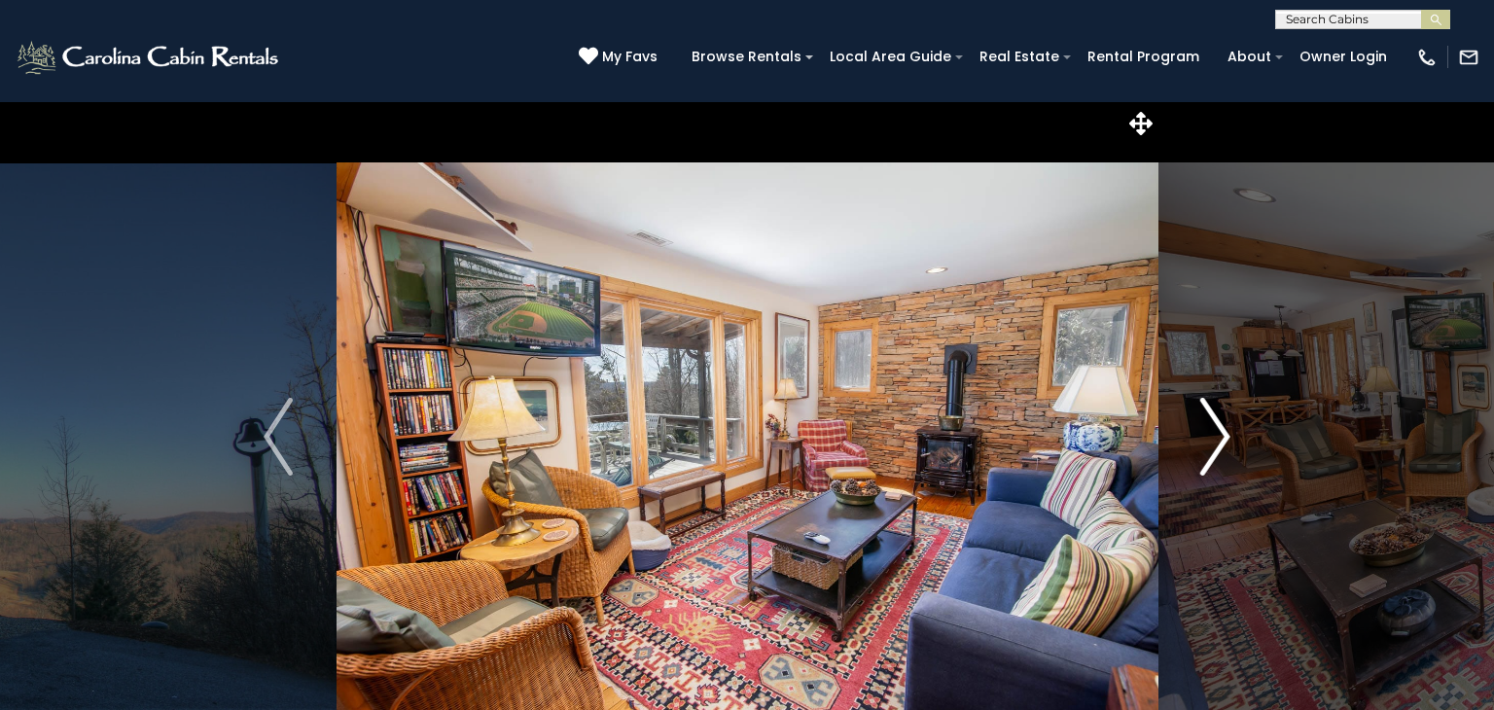
click at [1216, 450] on img "Next" at bounding box center [1215, 437] width 29 height 78
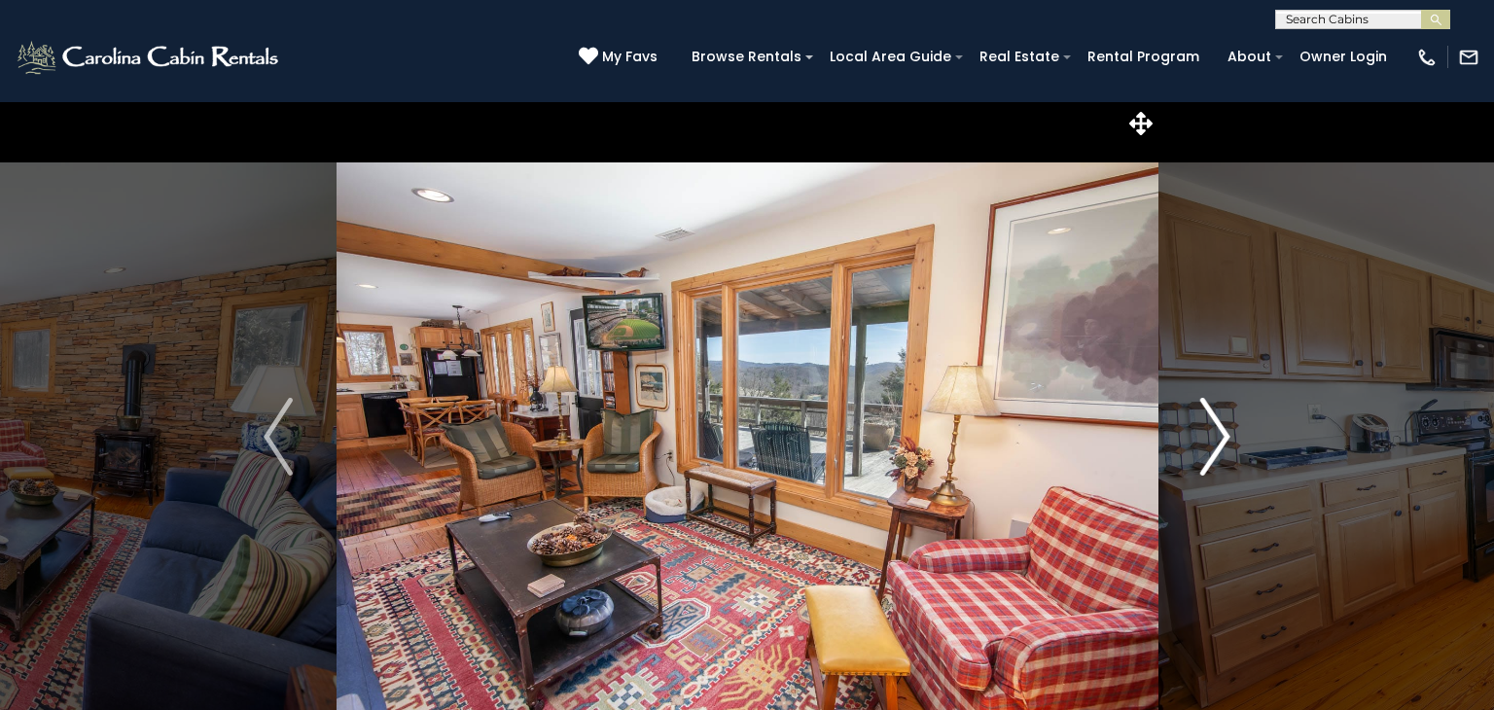
click at [1216, 450] on img "Next" at bounding box center [1215, 437] width 29 height 78
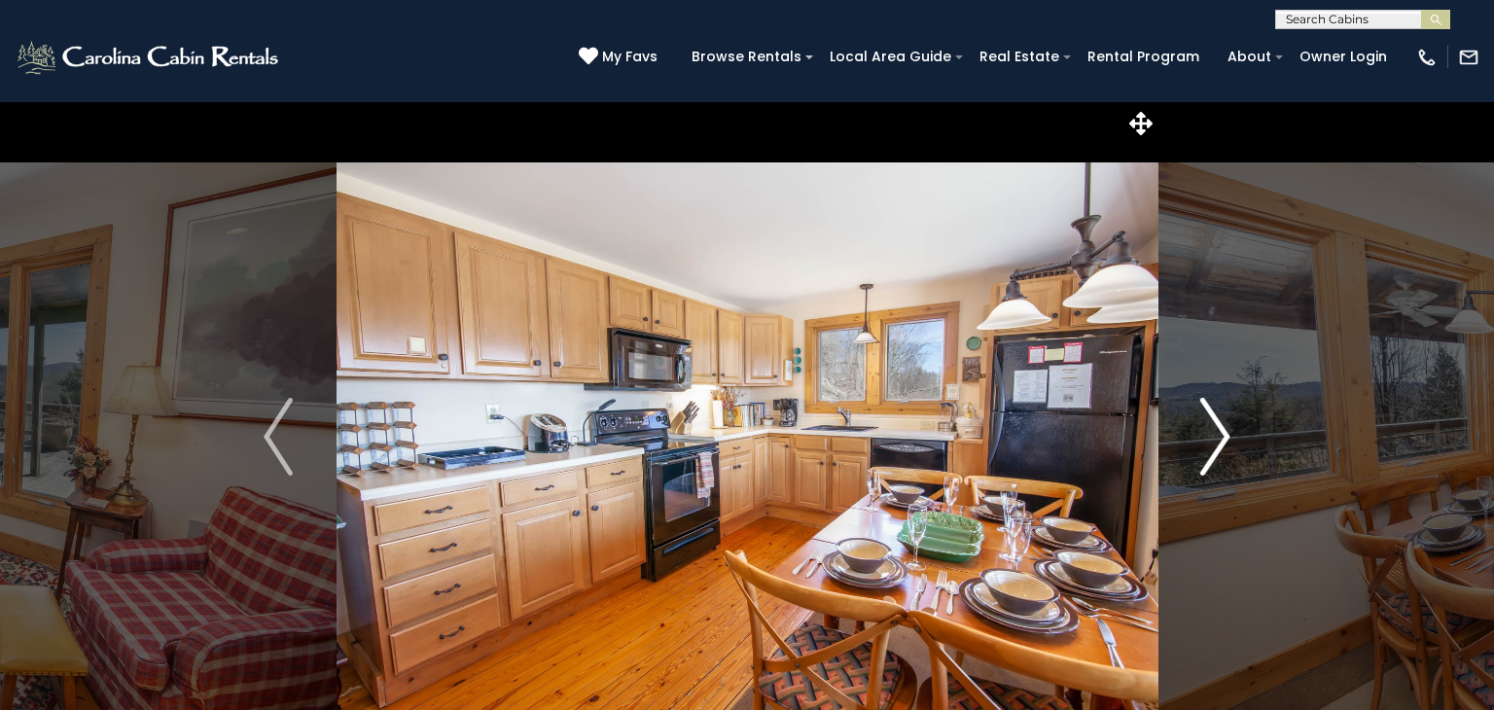
click at [1216, 450] on img "Next" at bounding box center [1215, 437] width 29 height 78
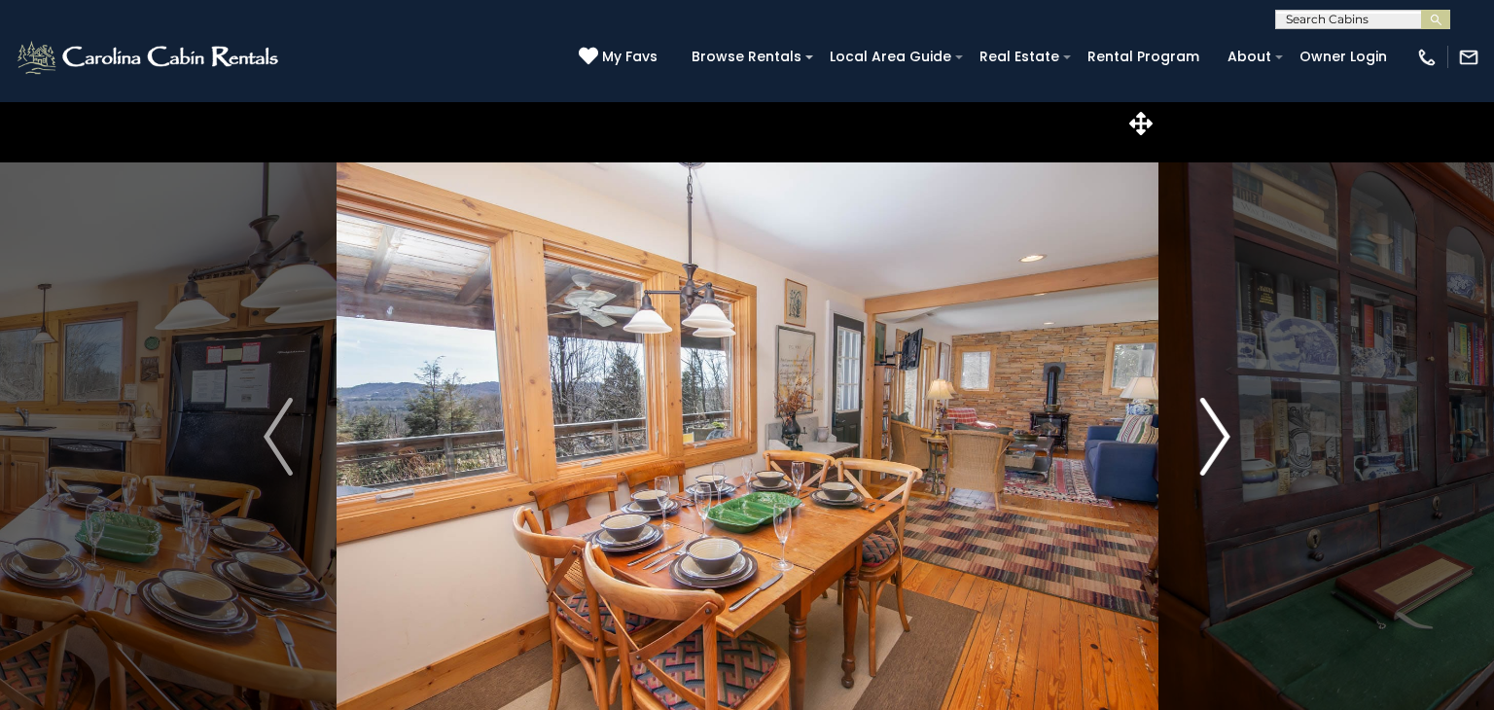
click at [1216, 450] on img "Next" at bounding box center [1215, 437] width 29 height 78
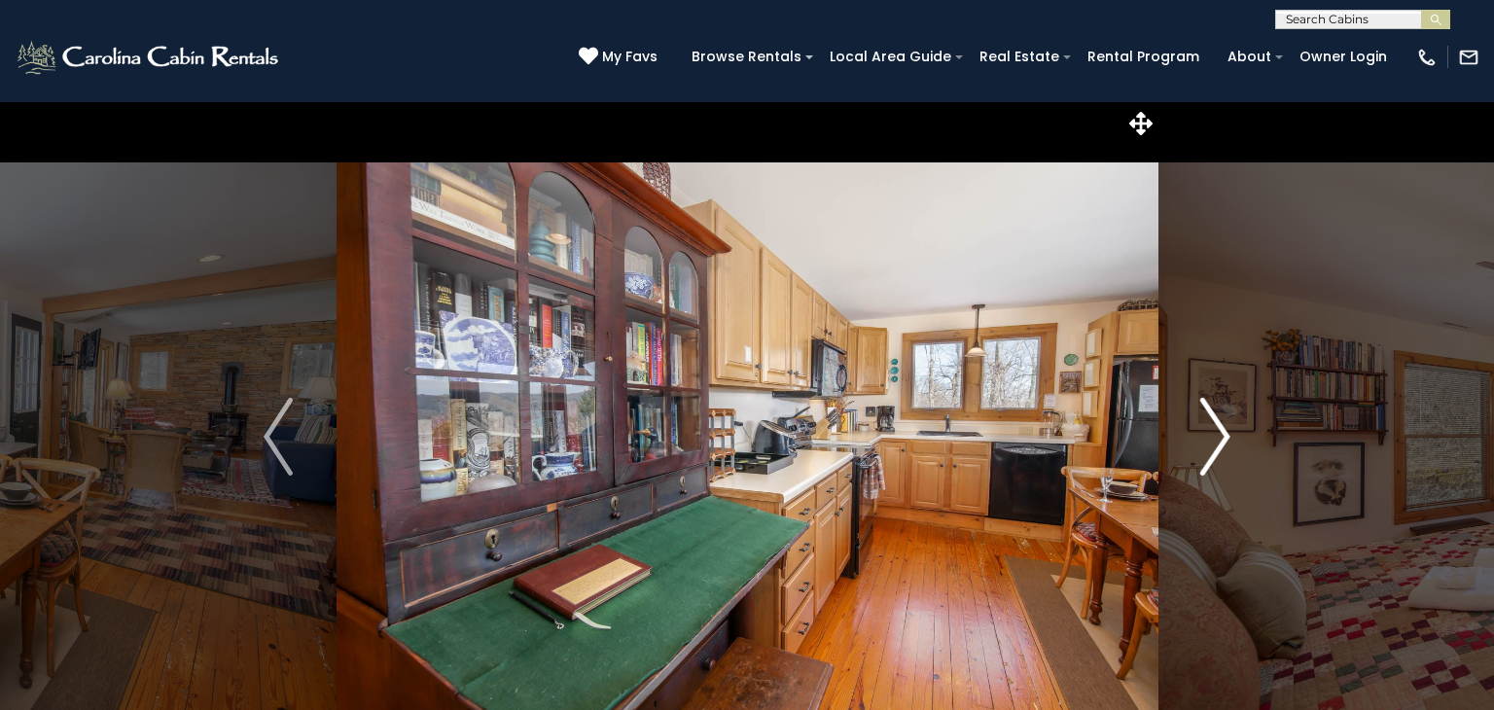
click at [1216, 450] on img "Next" at bounding box center [1215, 437] width 29 height 78
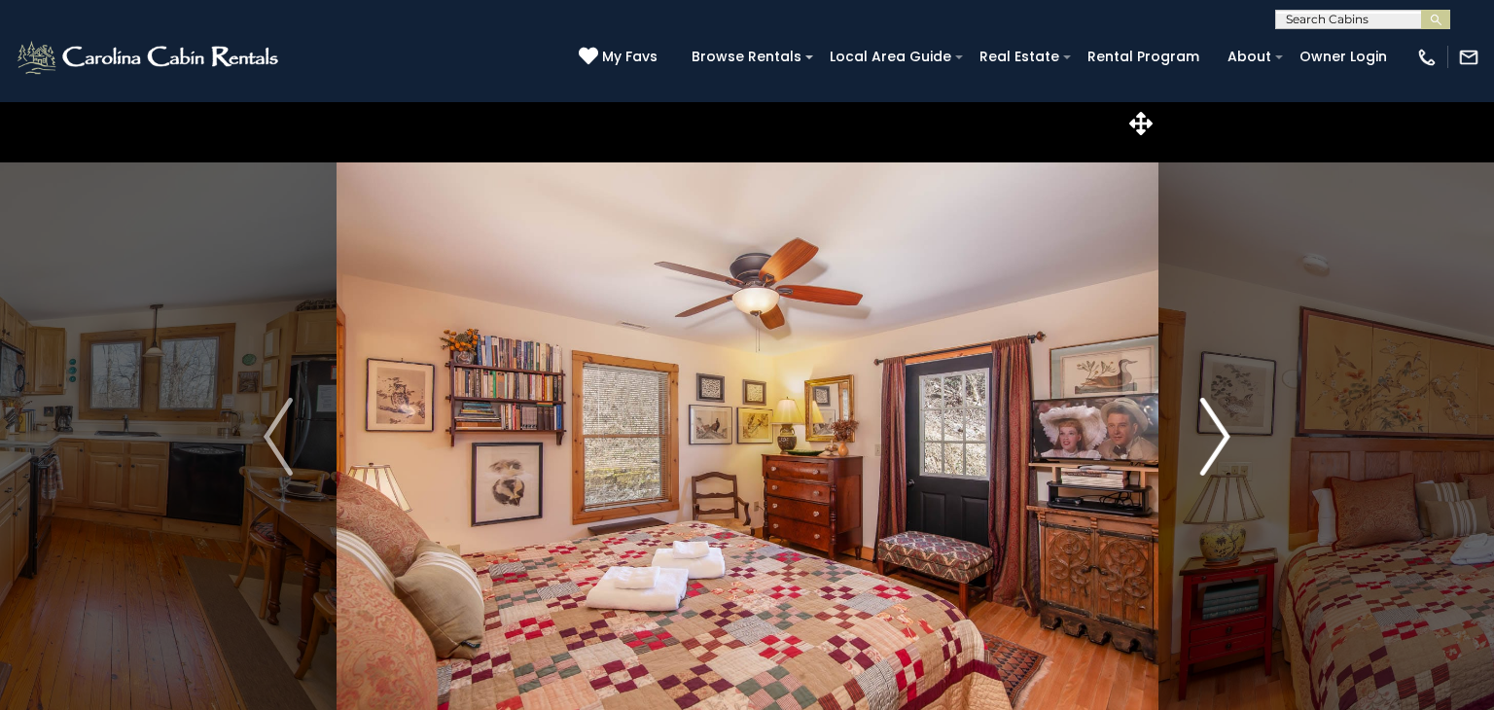
click at [1216, 450] on img "Next" at bounding box center [1215, 437] width 29 height 78
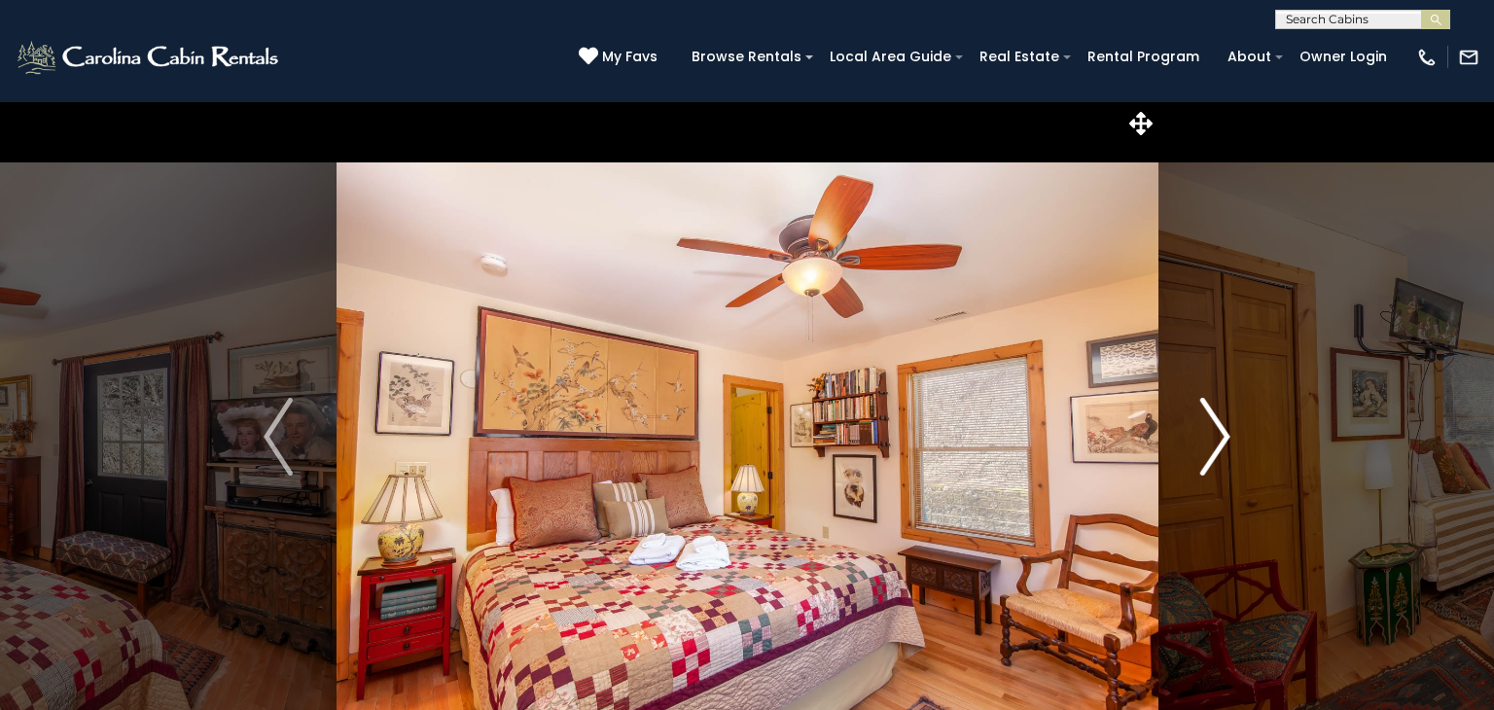
click at [1216, 450] on img "Next" at bounding box center [1215, 437] width 29 height 78
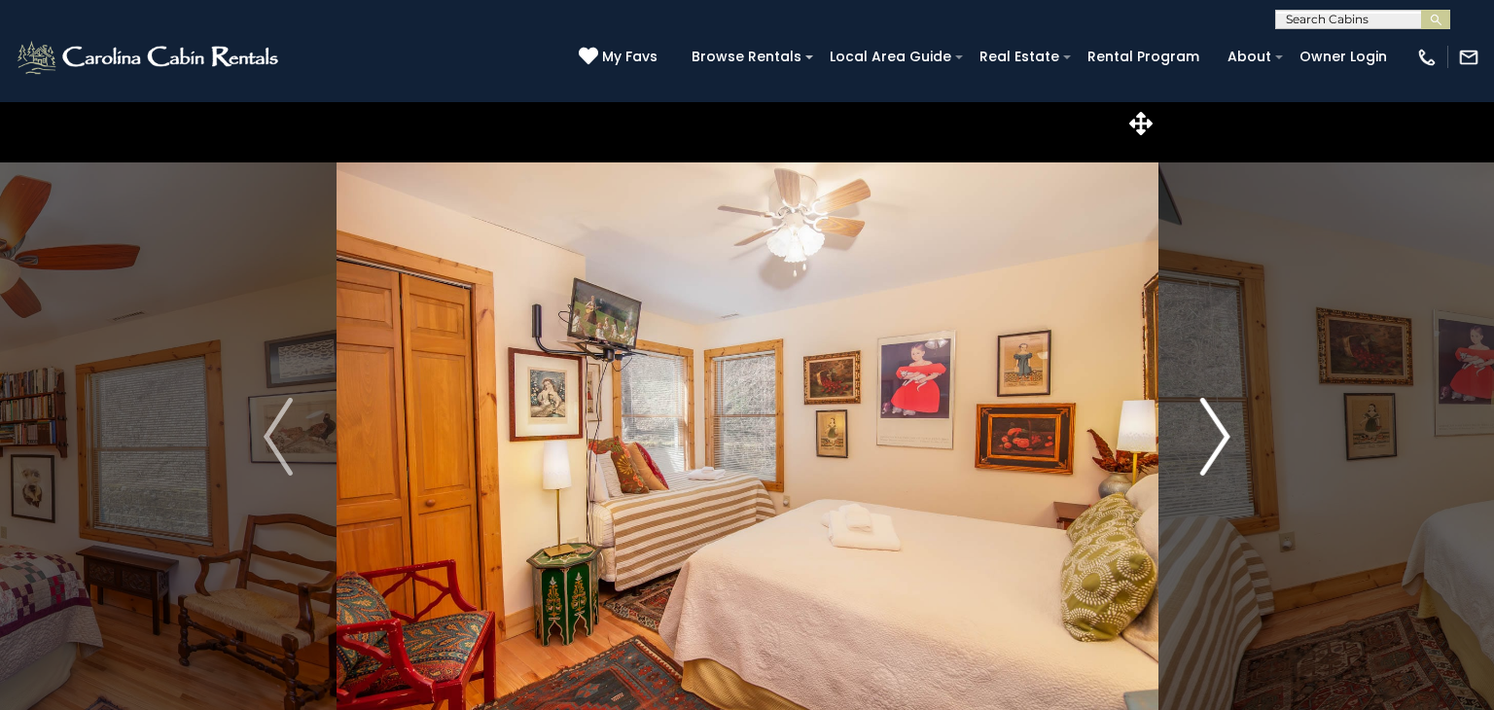
click at [1216, 450] on img "Next" at bounding box center [1215, 437] width 29 height 78
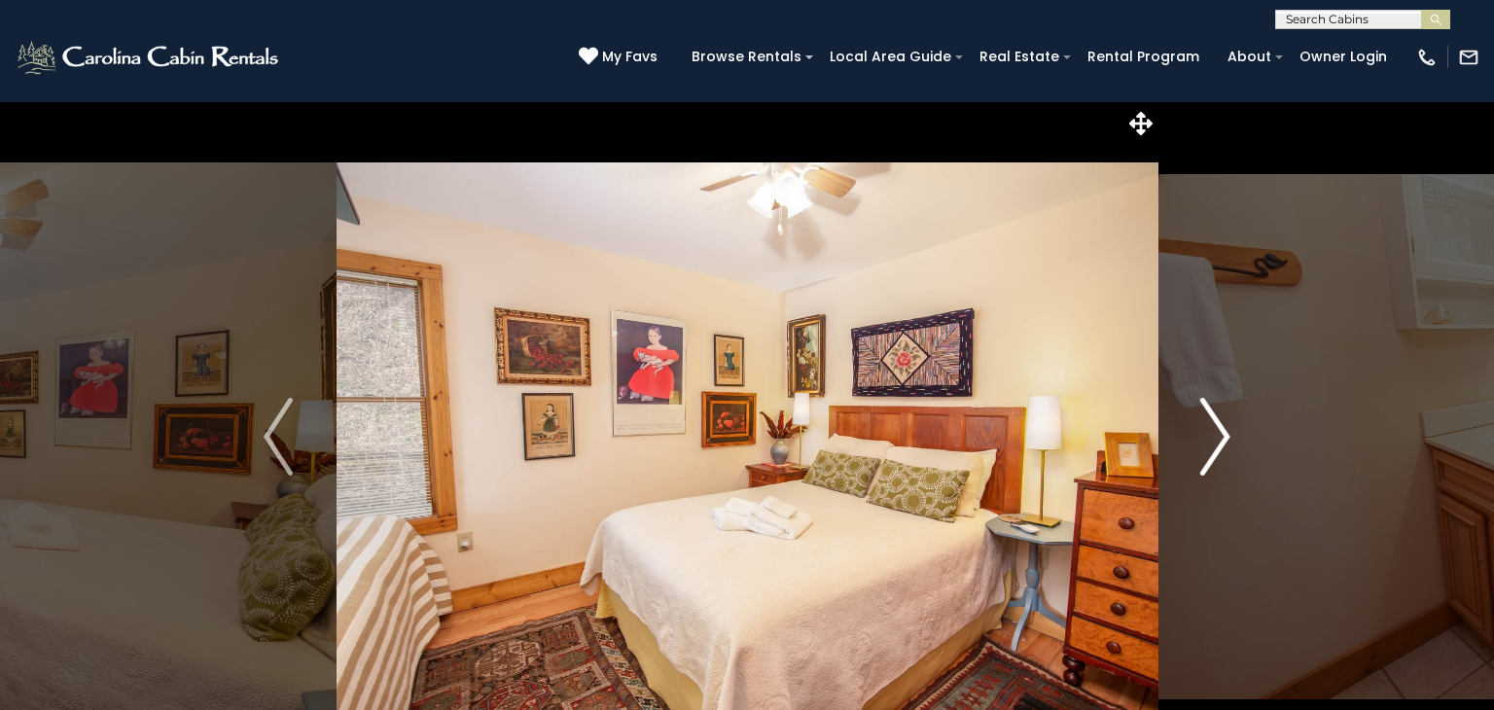
click at [1216, 450] on img "Next" at bounding box center [1215, 437] width 29 height 78
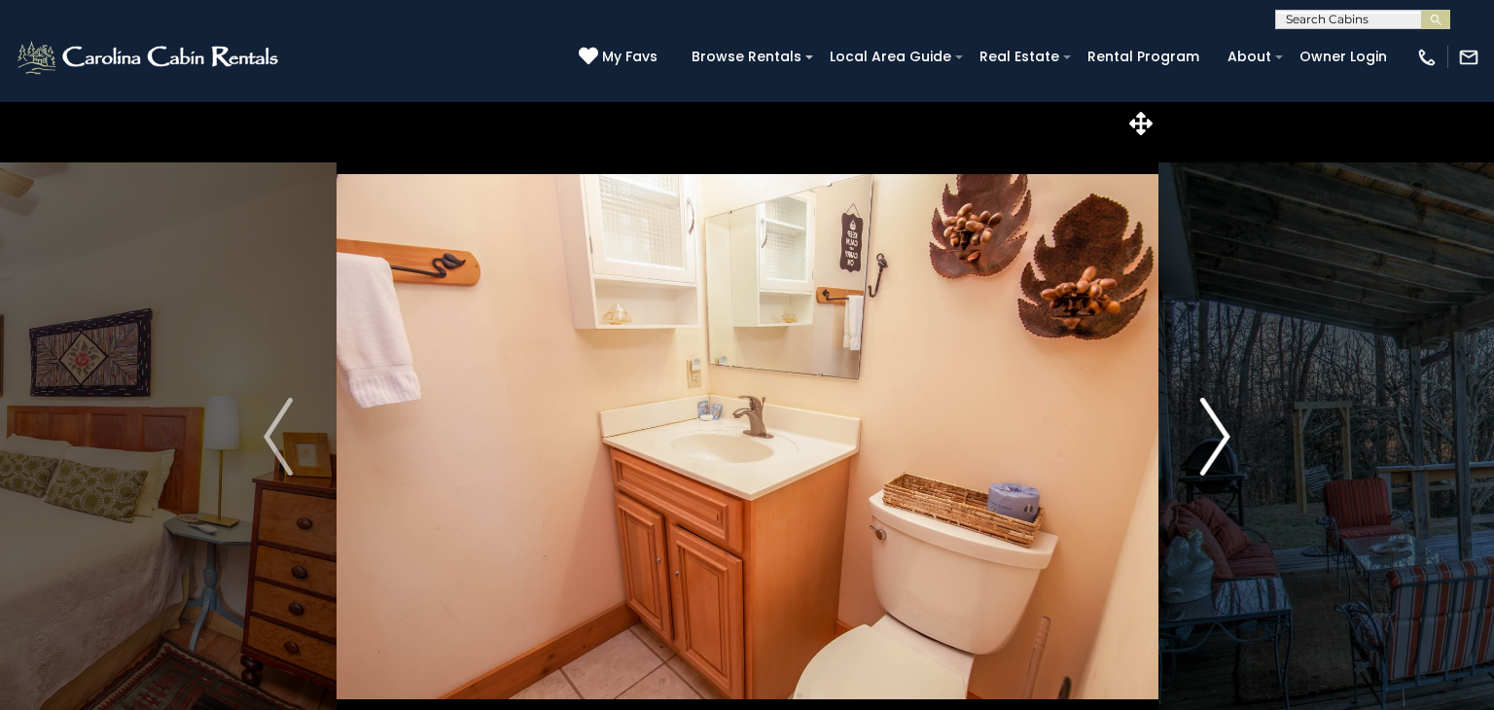
click at [1216, 450] on img "Next" at bounding box center [1215, 437] width 29 height 78
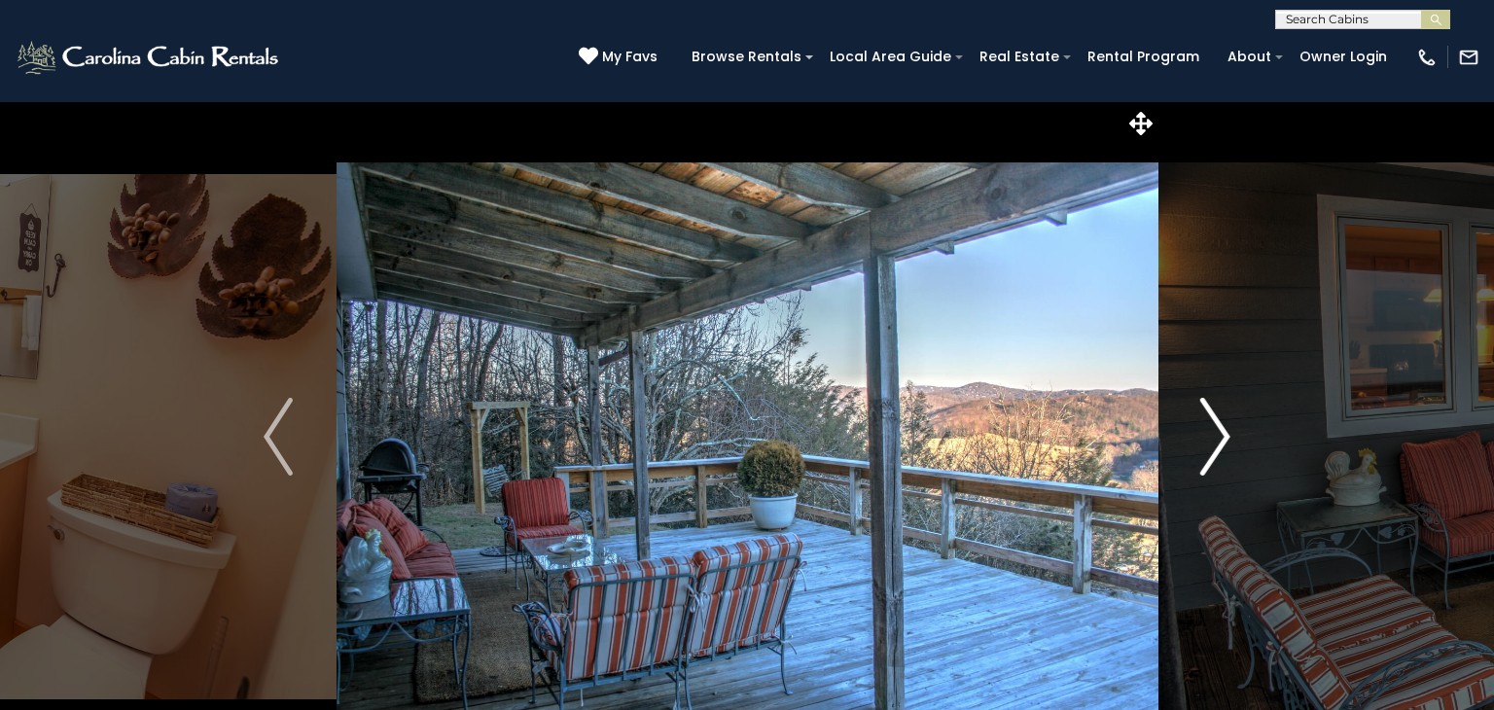
click at [1216, 450] on img "Next" at bounding box center [1215, 437] width 29 height 78
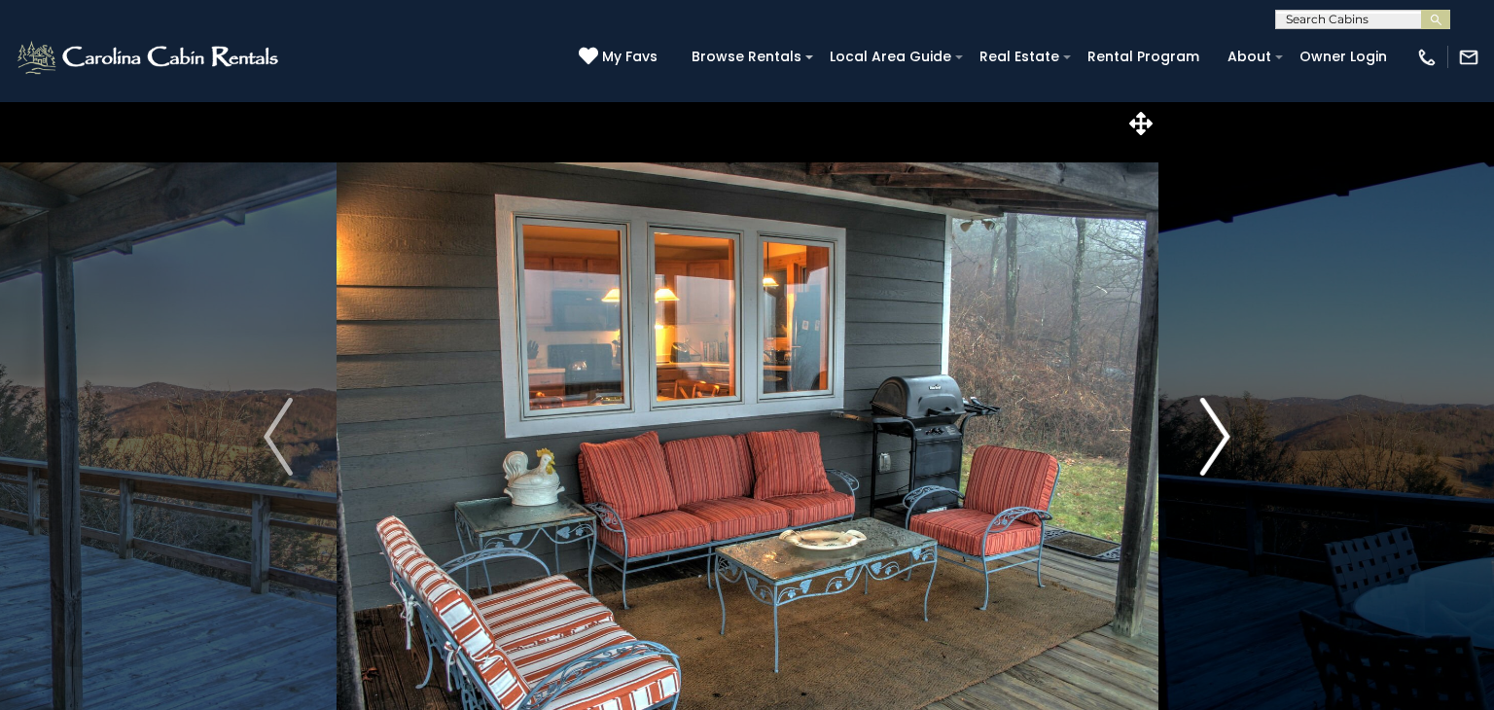
click at [1216, 450] on img "Next" at bounding box center [1215, 437] width 29 height 78
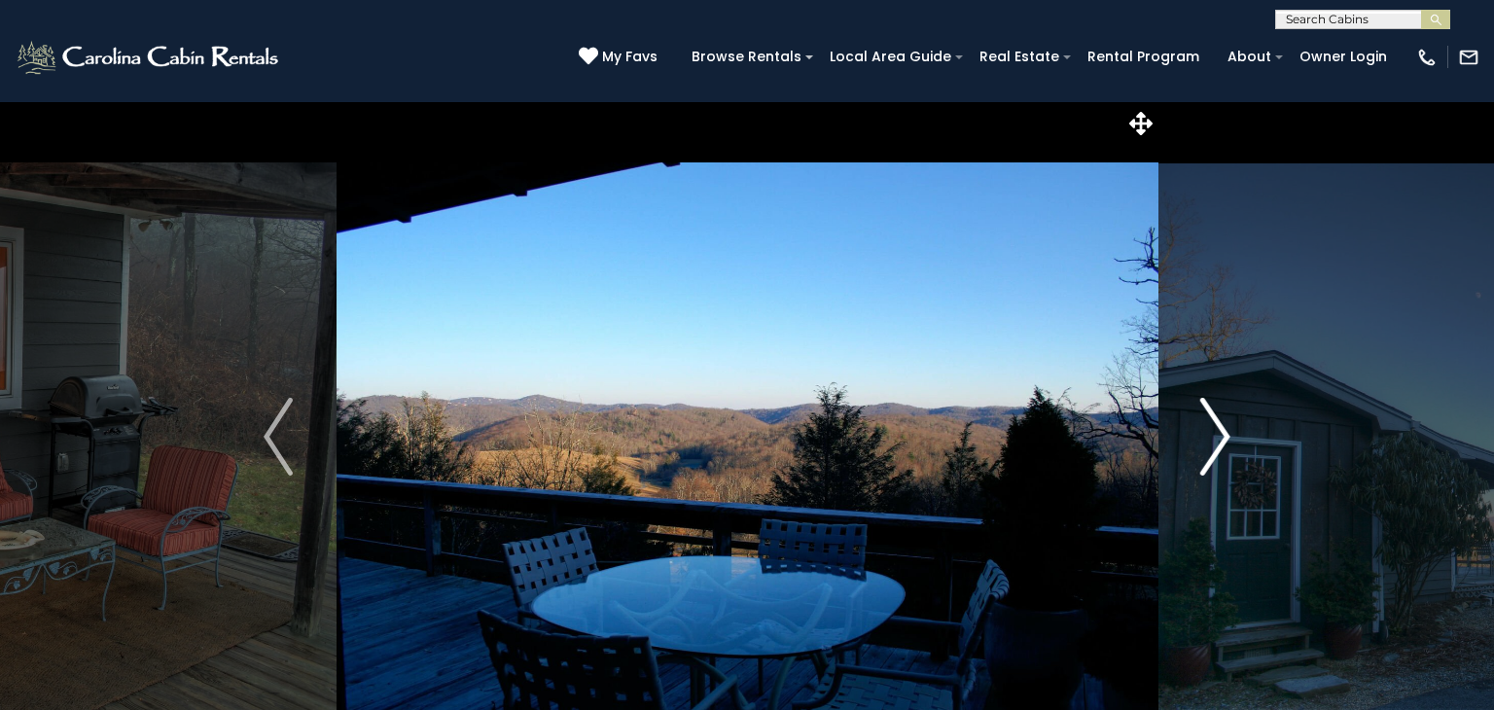
click at [1216, 450] on img "Next" at bounding box center [1215, 437] width 29 height 78
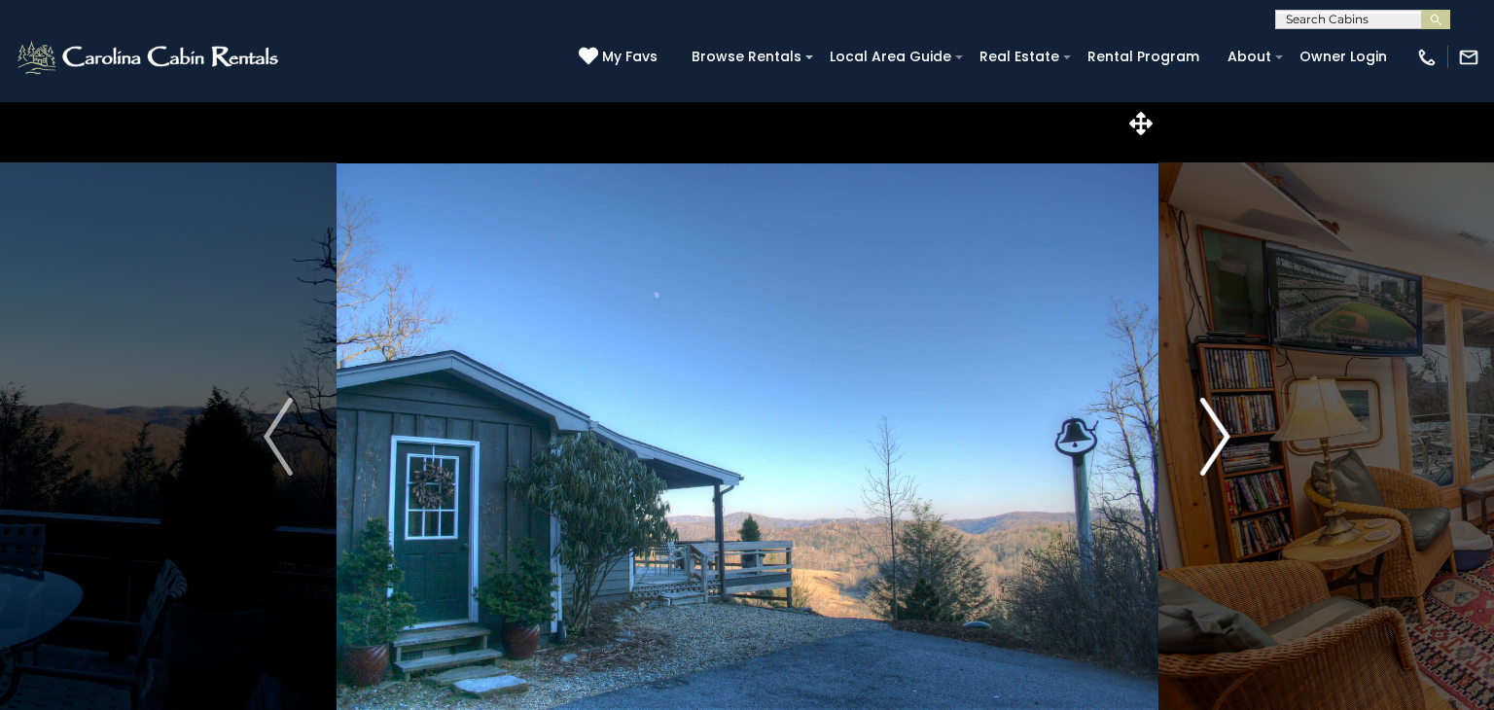
click at [1216, 450] on img "Next" at bounding box center [1215, 437] width 29 height 78
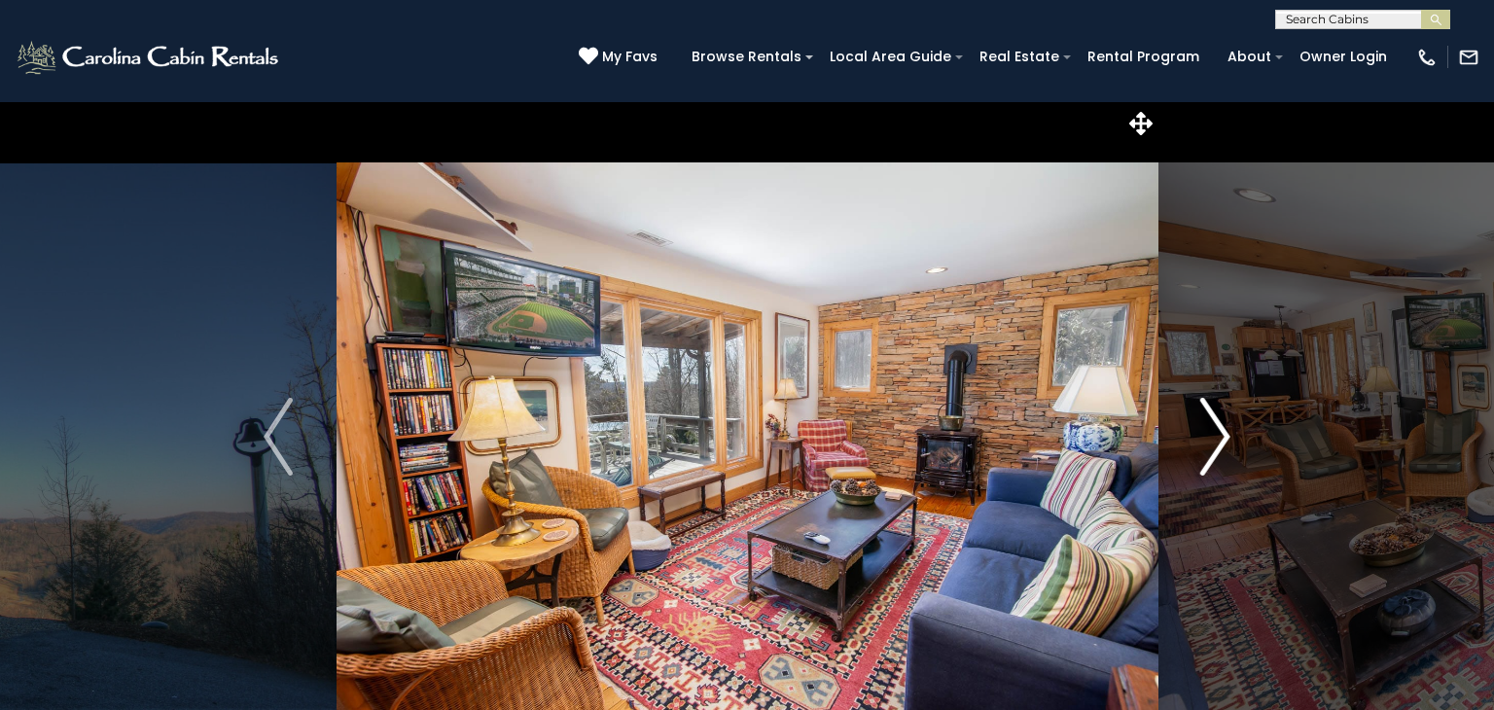
click at [1216, 450] on img "Next" at bounding box center [1215, 437] width 29 height 78
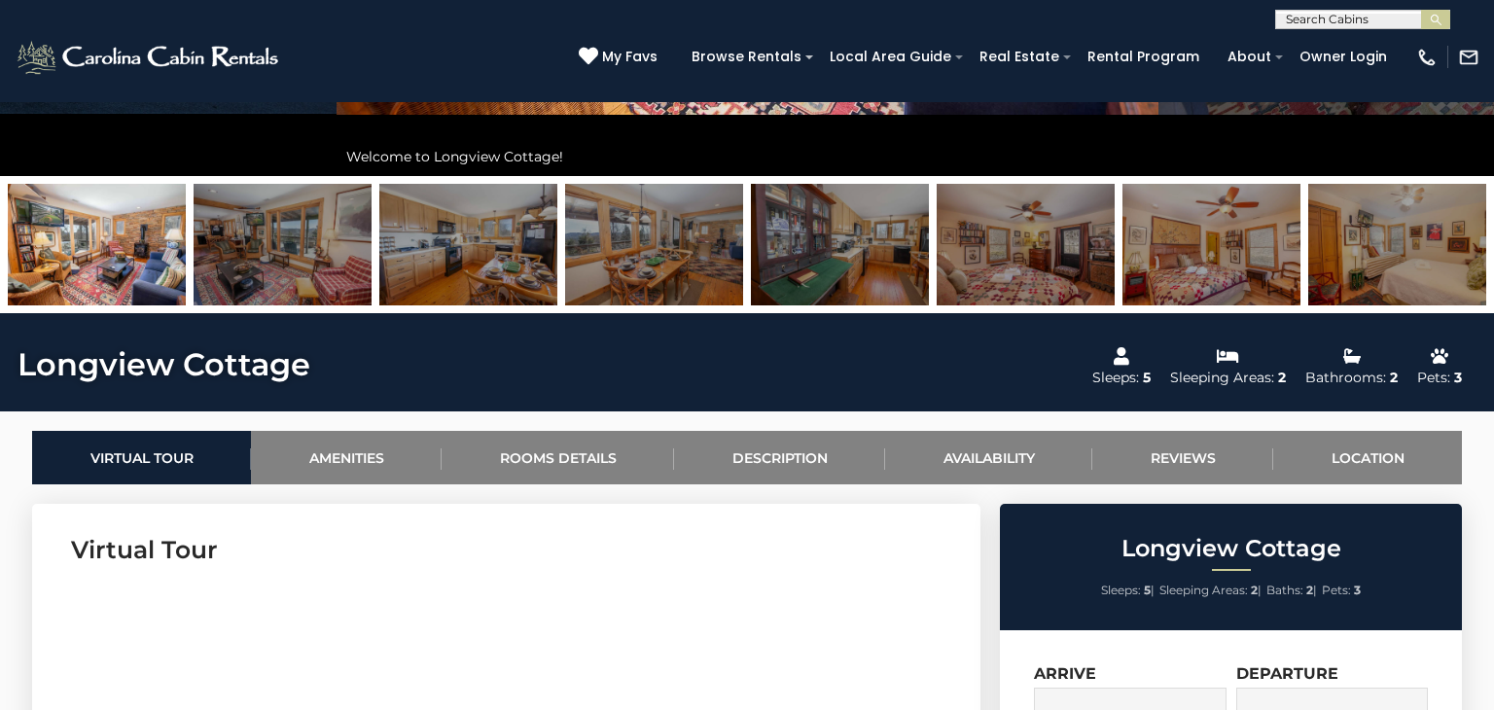
scroll to position [597, 0]
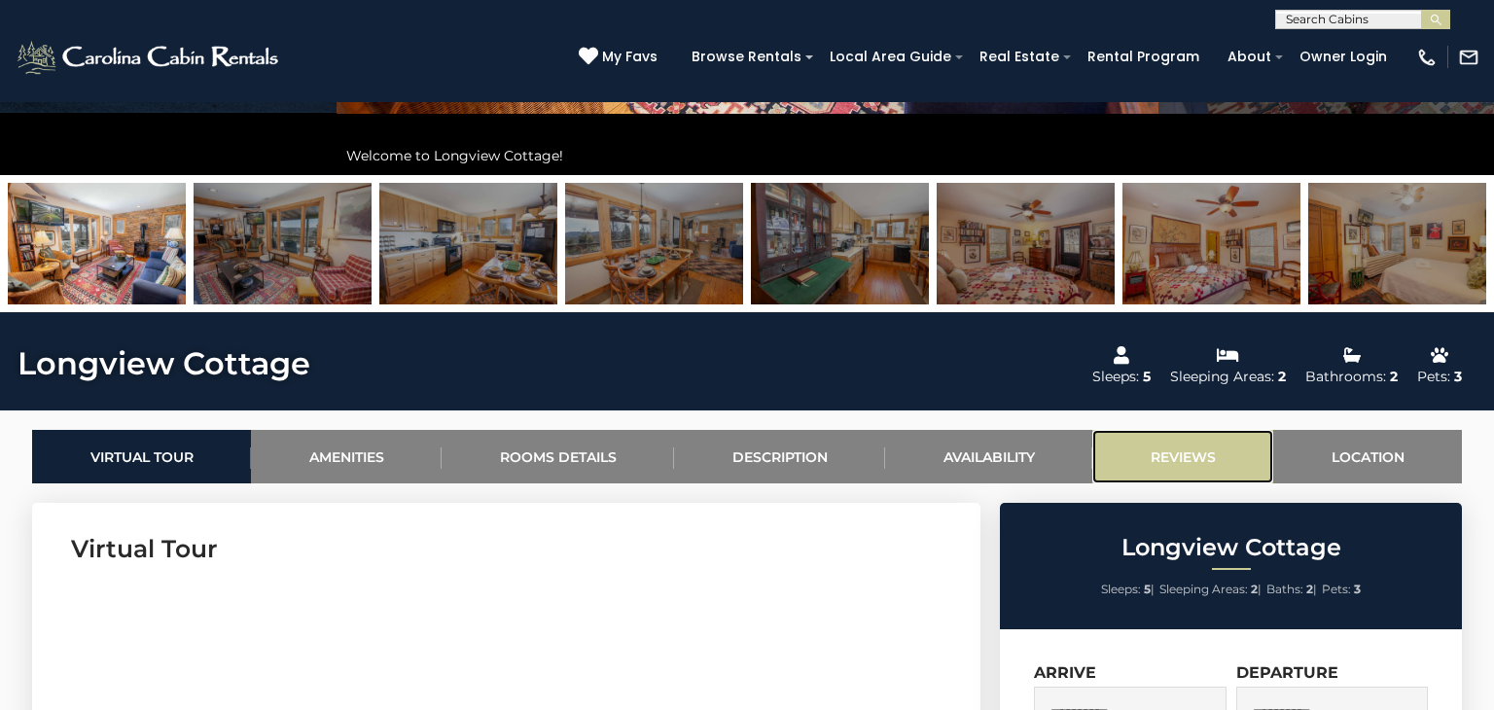
click at [1213, 453] on link "Reviews" at bounding box center [1183, 457] width 181 height 54
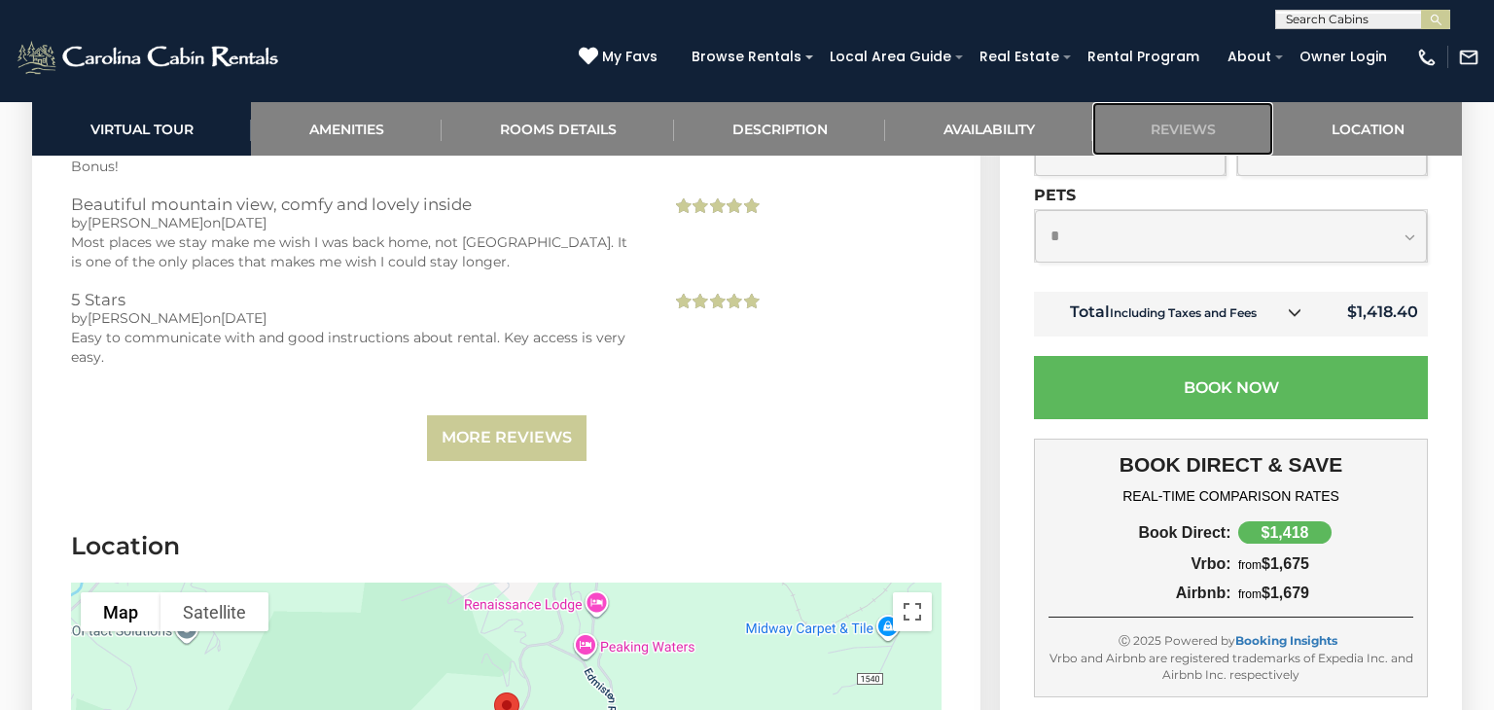
scroll to position [4409, 0]
click at [528, 420] on link "More Reviews" at bounding box center [507, 437] width 160 height 46
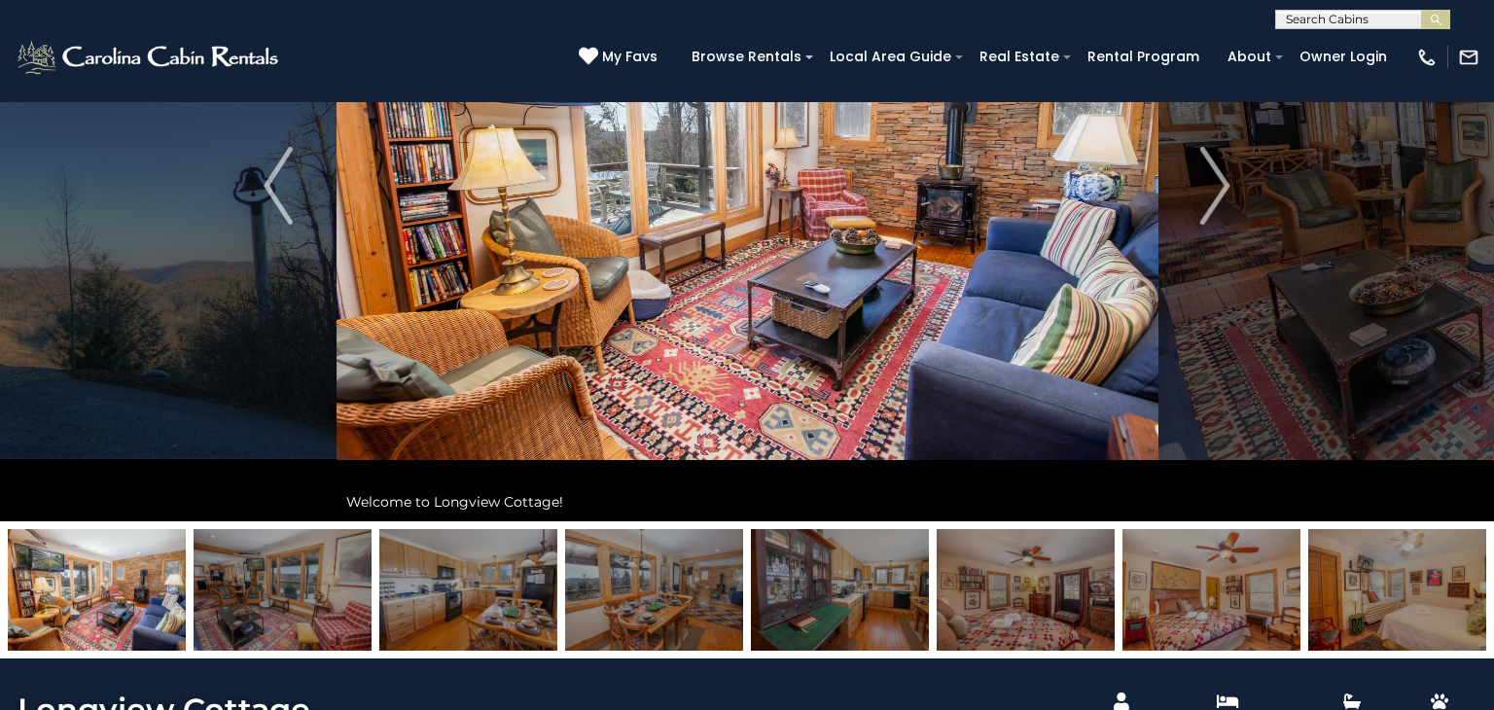
scroll to position [0, 0]
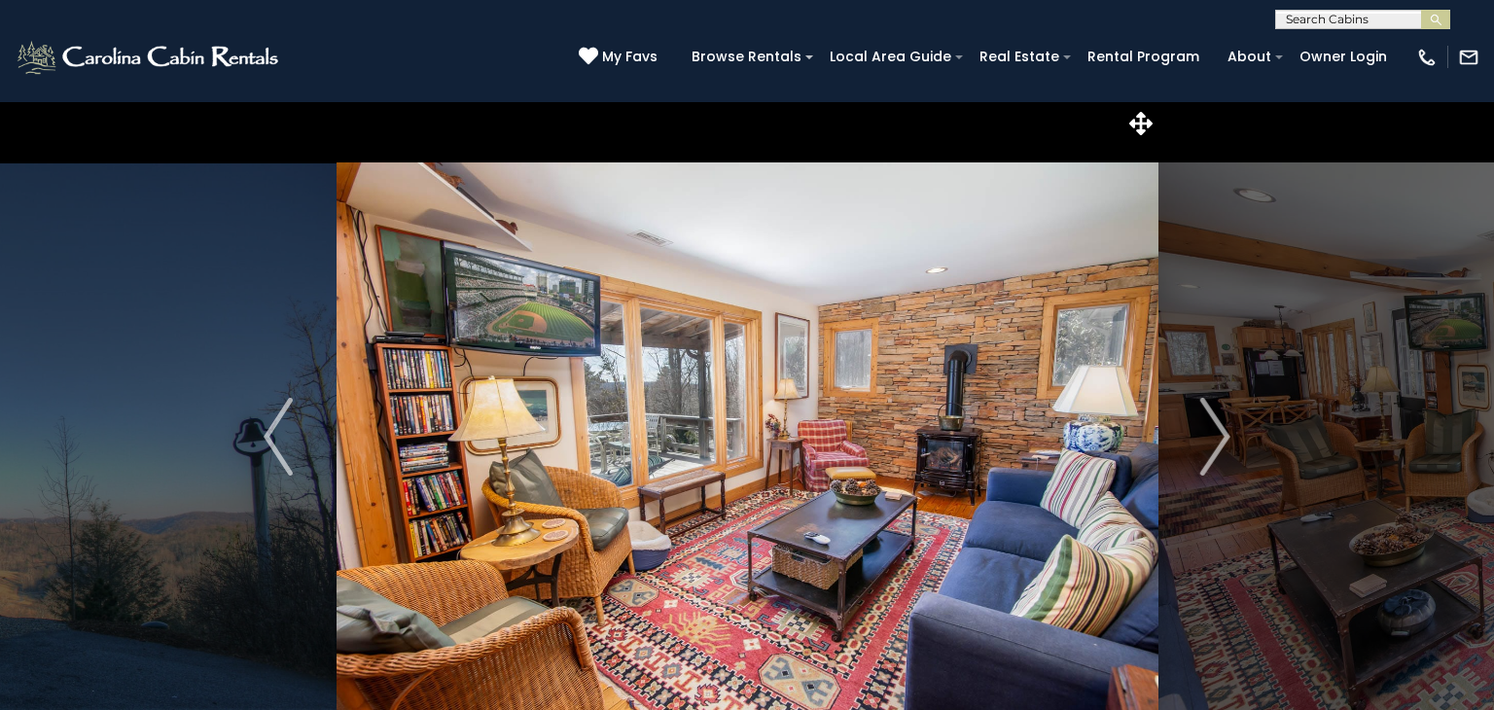
click at [749, 435] on img at bounding box center [748, 436] width 822 height 671
click at [1193, 441] on button "Next" at bounding box center [1216, 436] width 116 height 671
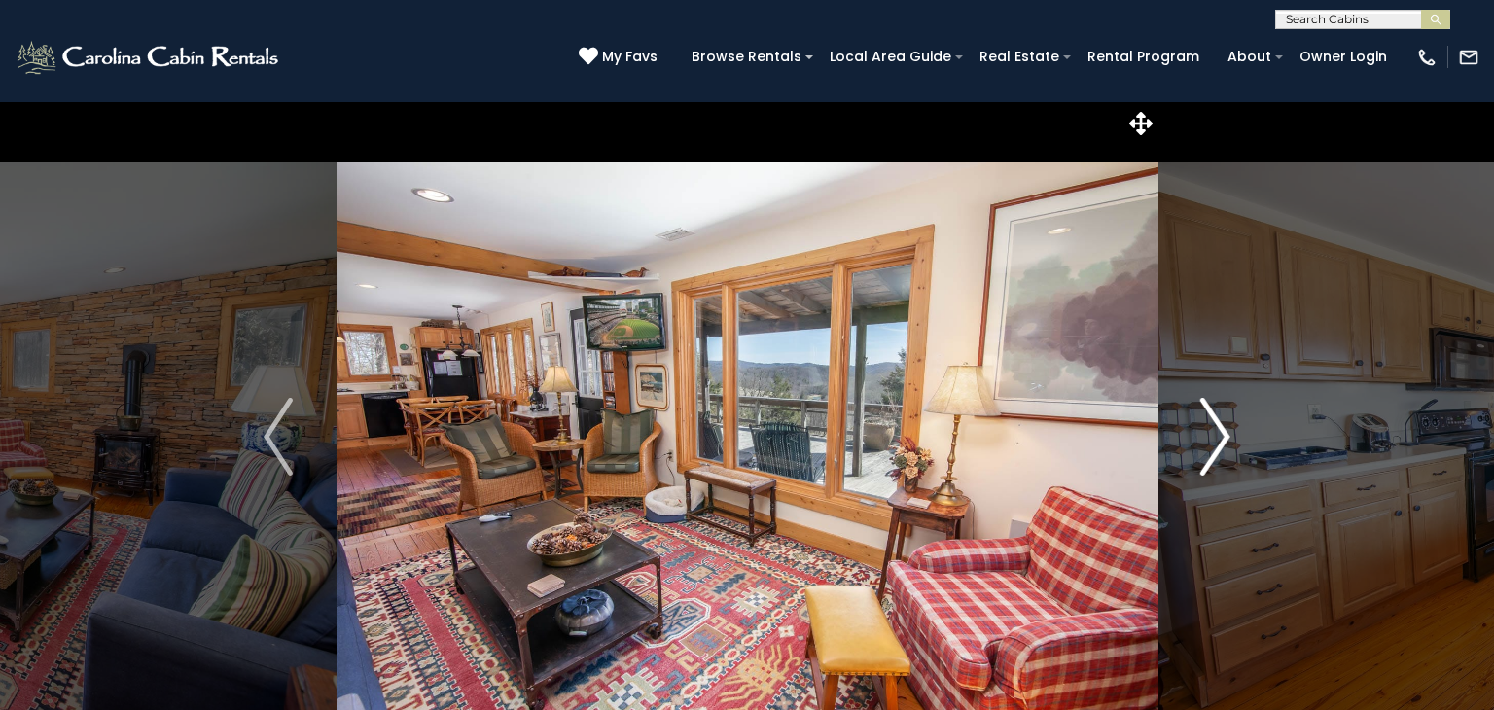
click at [1193, 441] on button "Next" at bounding box center [1216, 436] width 116 height 671
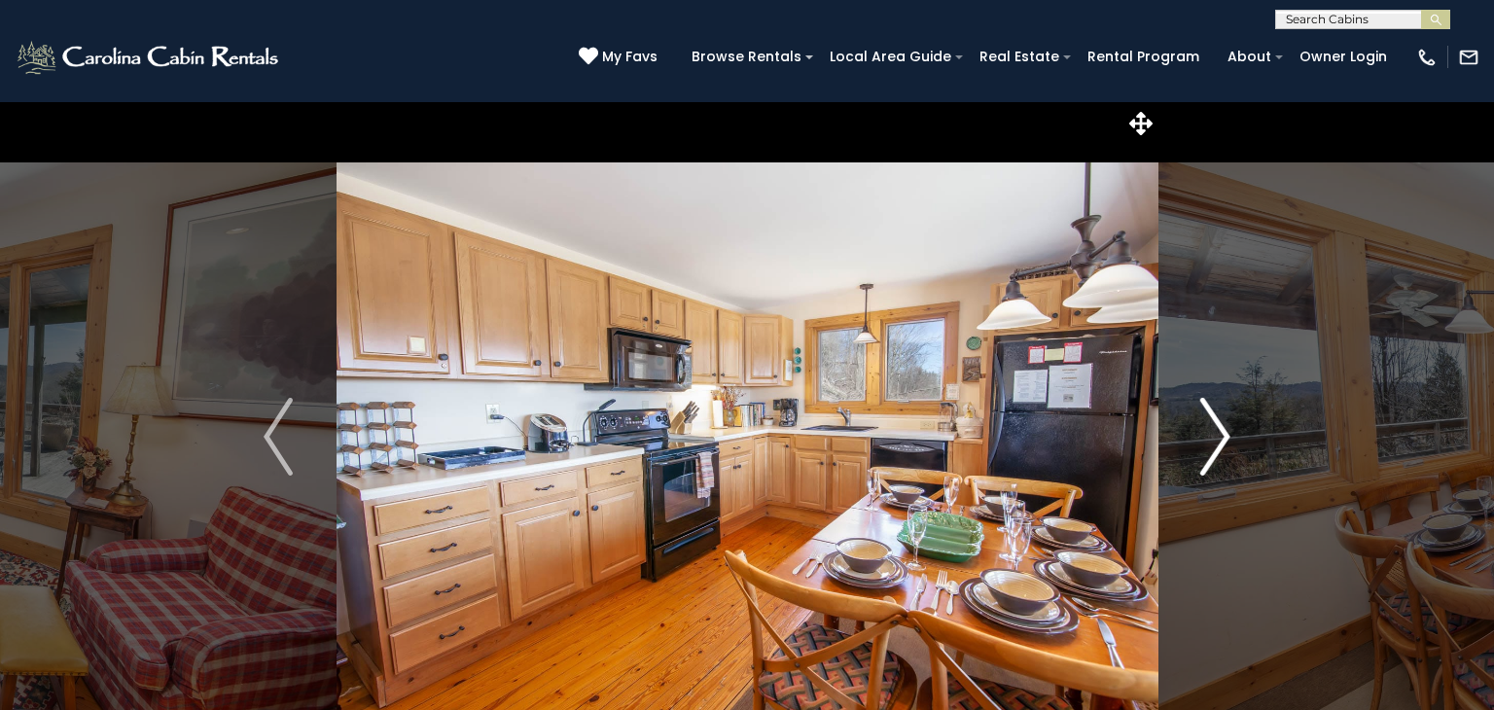
click at [1193, 441] on button "Next" at bounding box center [1216, 436] width 116 height 671
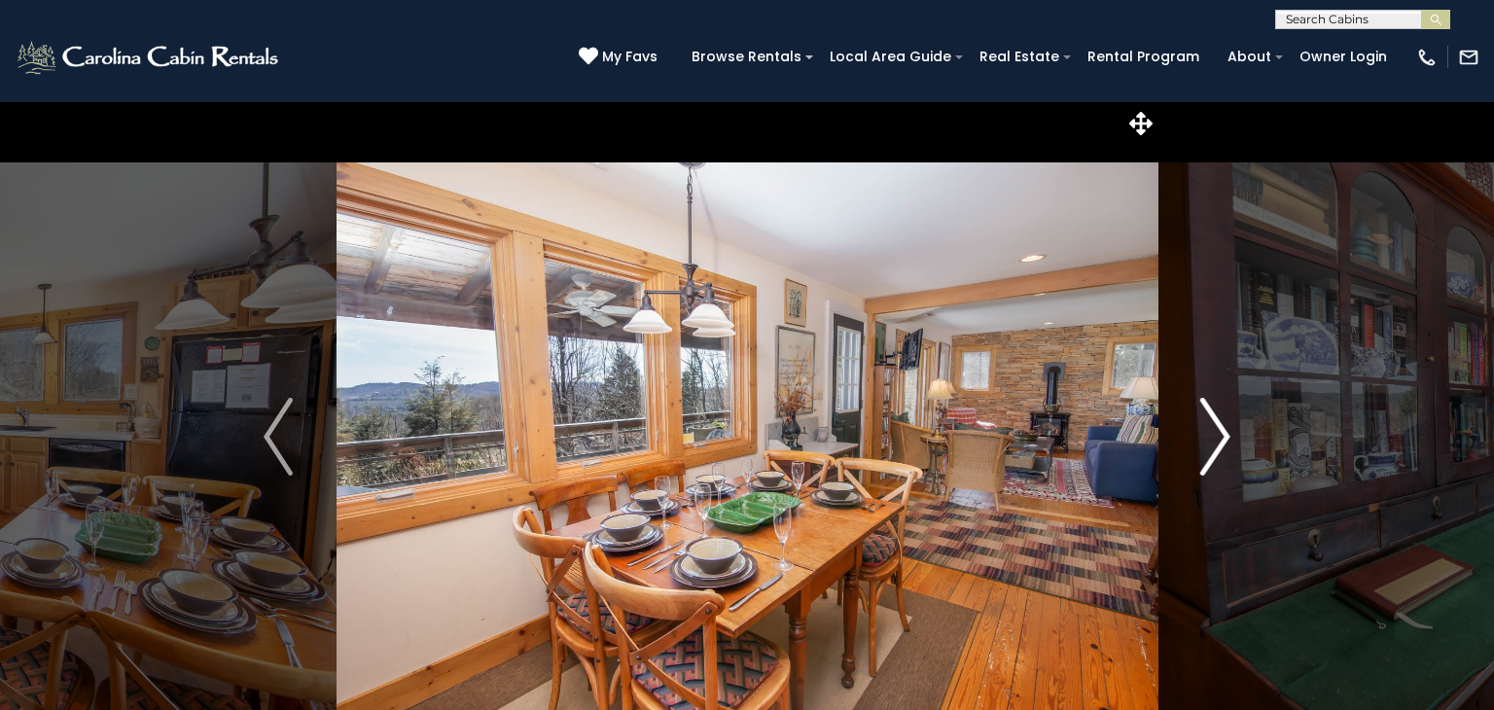
click at [1193, 441] on button "Next" at bounding box center [1216, 436] width 116 height 671
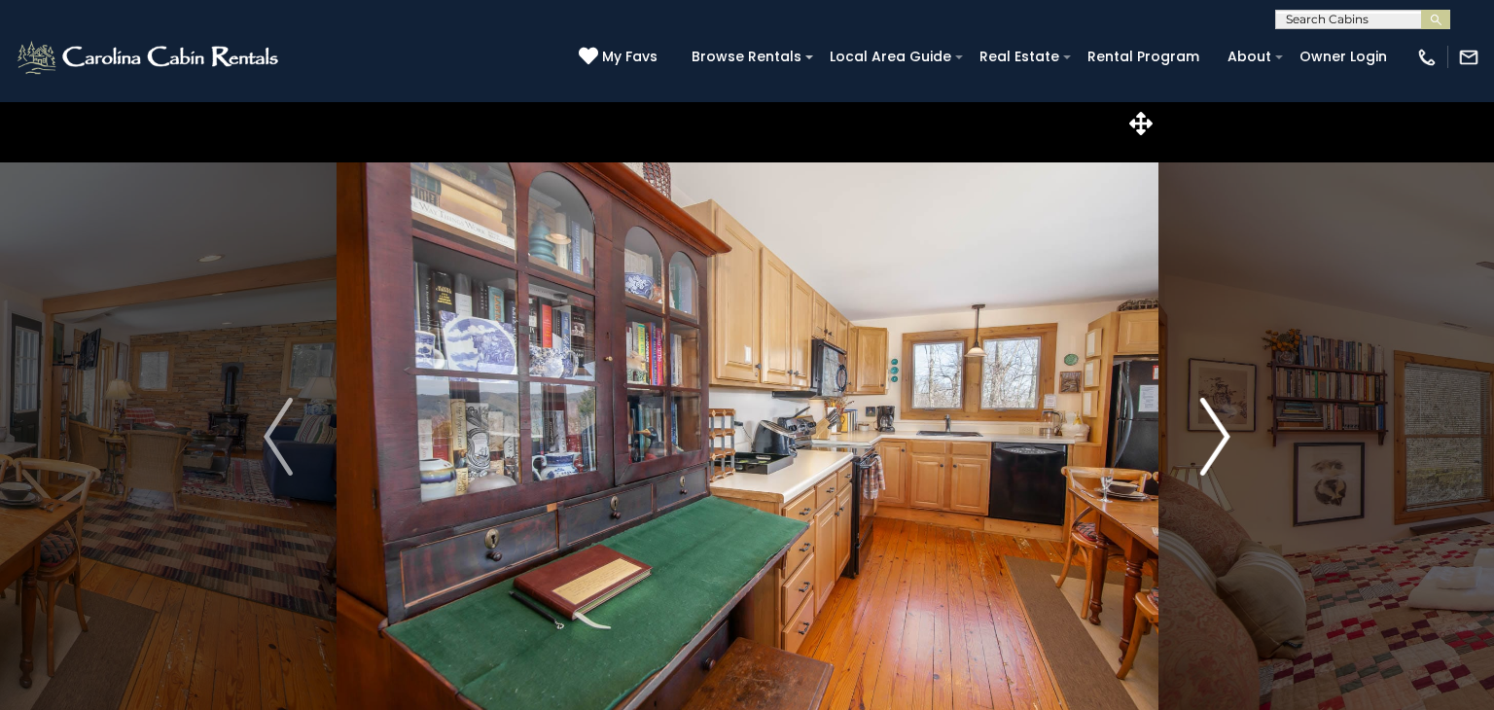
click at [1194, 441] on button "Next" at bounding box center [1216, 436] width 116 height 671
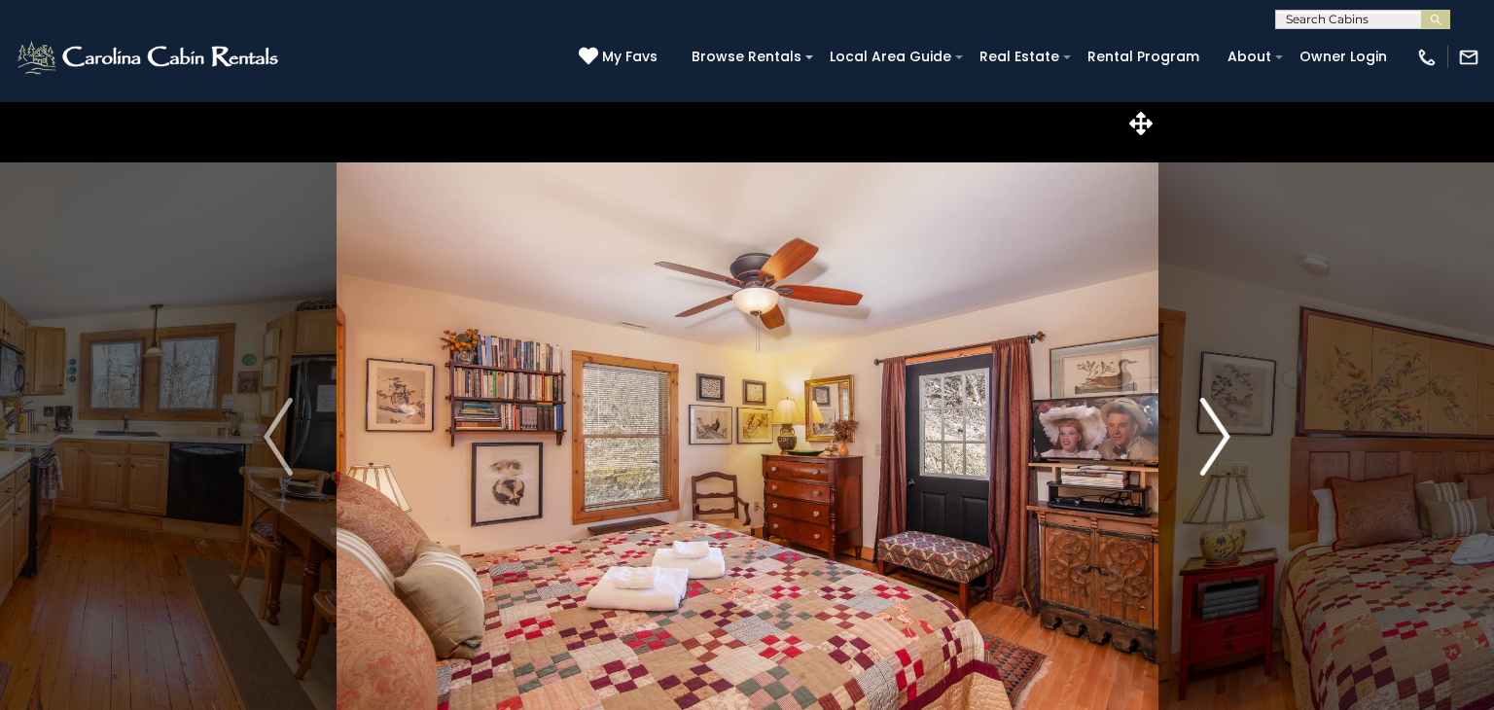
click at [1194, 441] on button "Next" at bounding box center [1216, 436] width 116 height 671
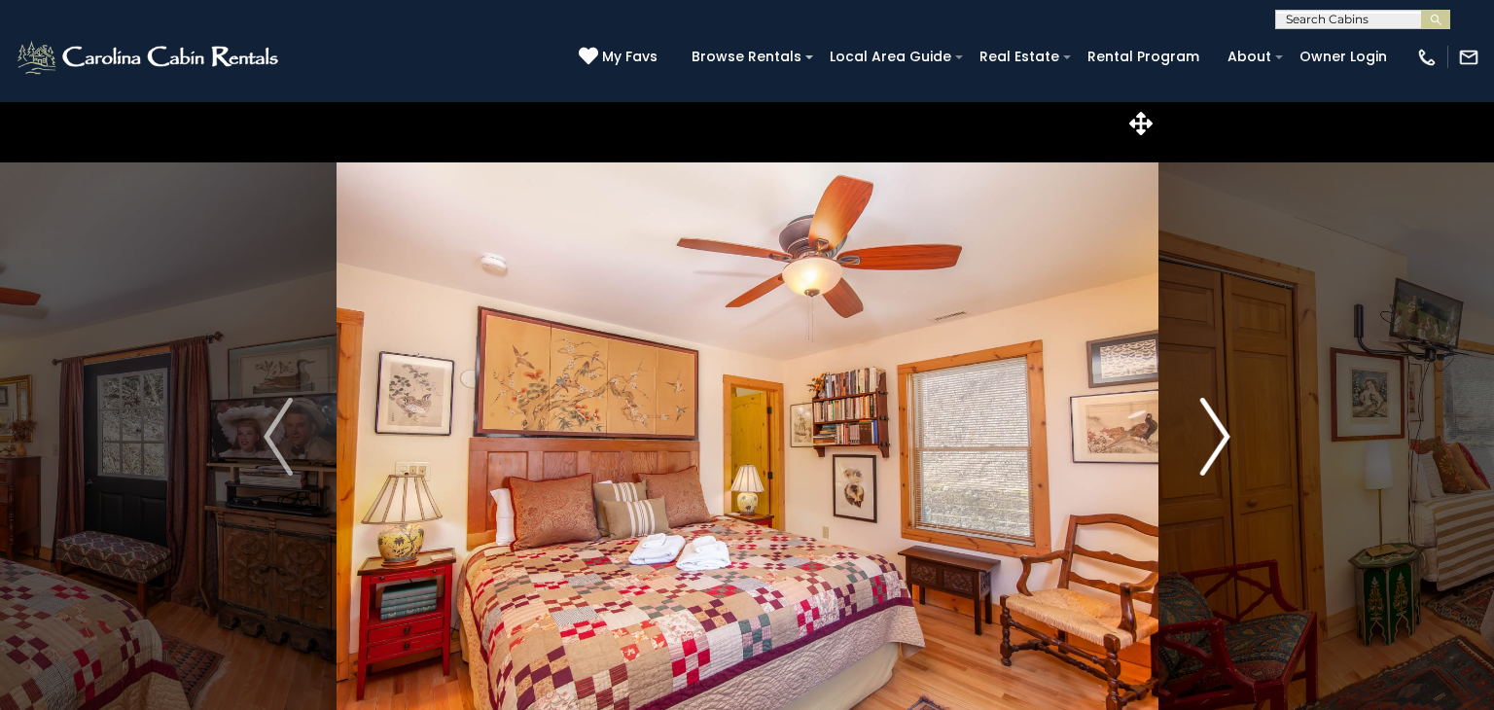
click at [1194, 441] on button "Next" at bounding box center [1216, 436] width 116 height 671
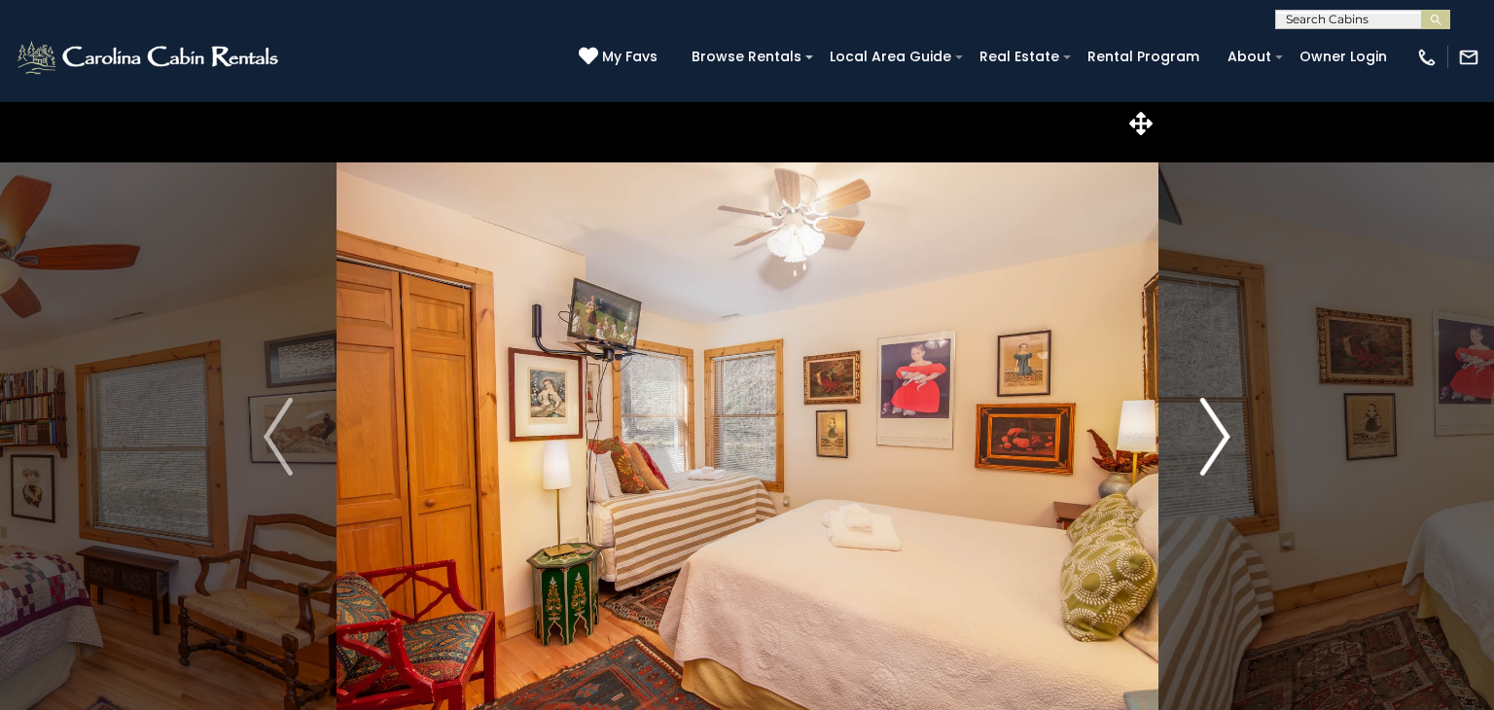
click at [1194, 441] on button "Next" at bounding box center [1216, 436] width 116 height 671
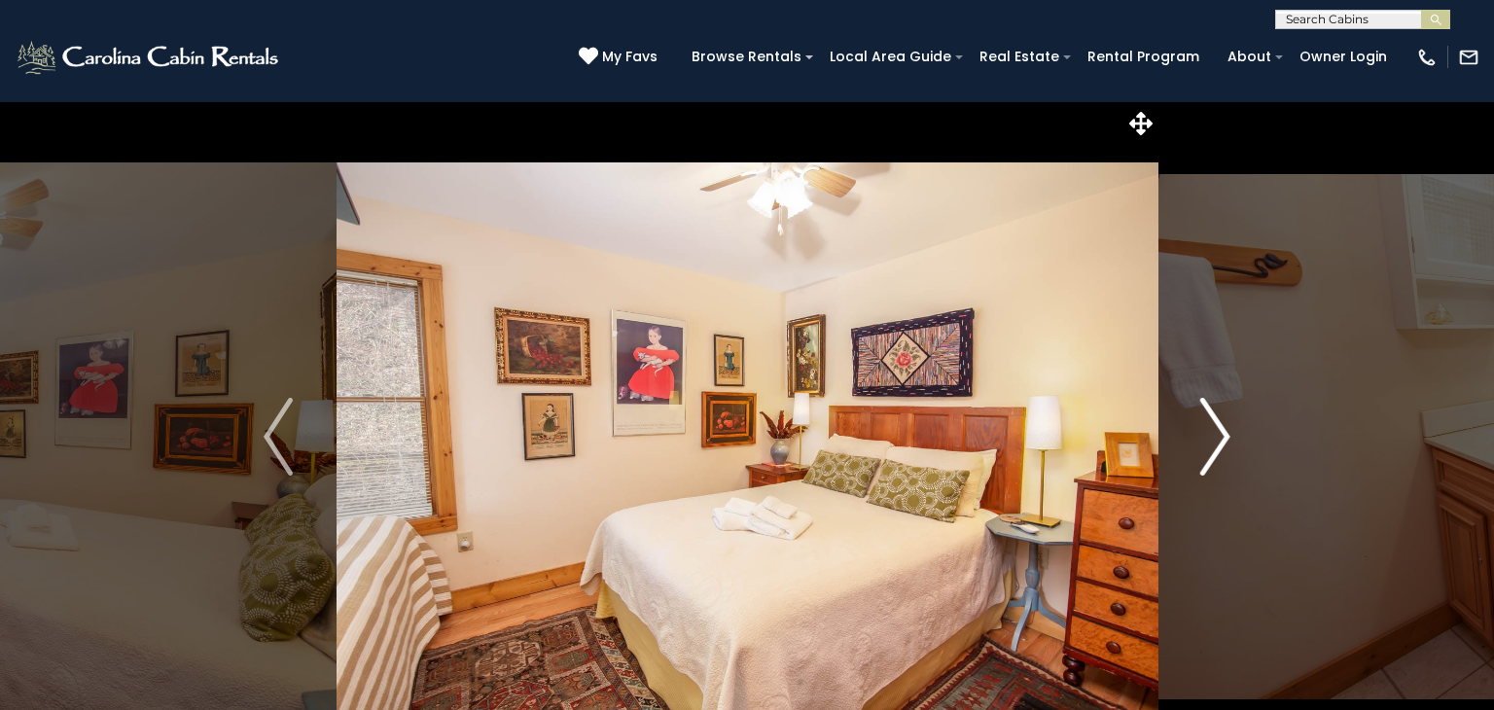
click at [1194, 441] on button "Next" at bounding box center [1216, 436] width 116 height 671
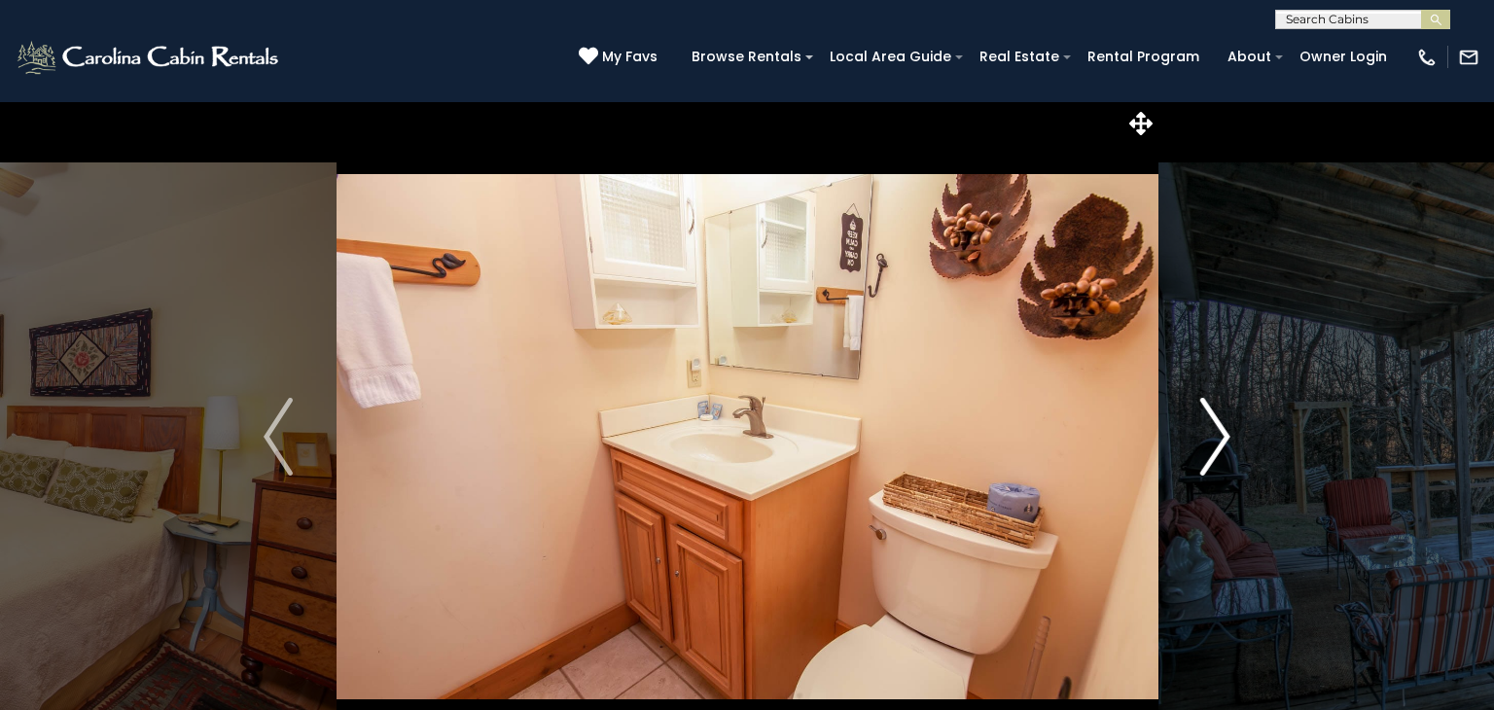
click at [1194, 441] on button "Next" at bounding box center [1216, 436] width 116 height 671
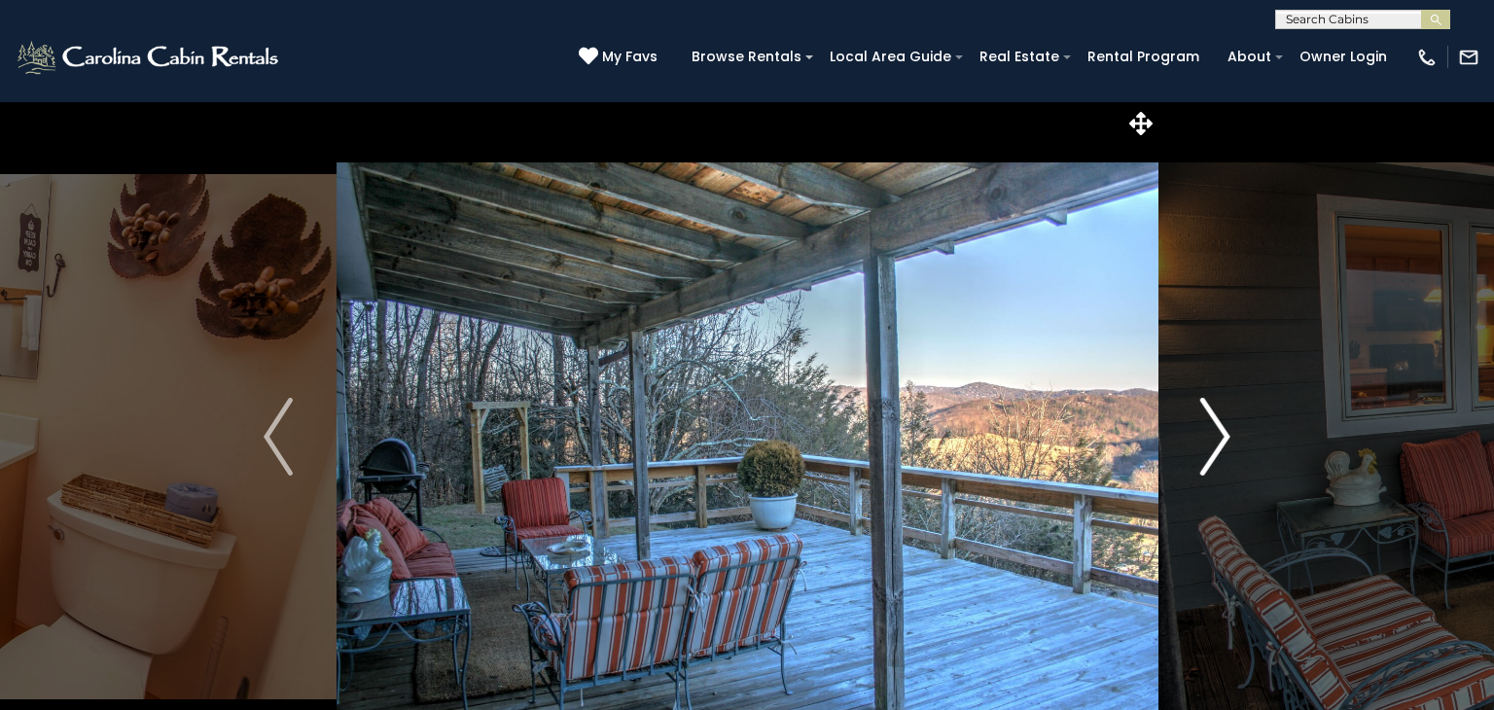
click at [1194, 441] on button "Next" at bounding box center [1216, 436] width 116 height 671
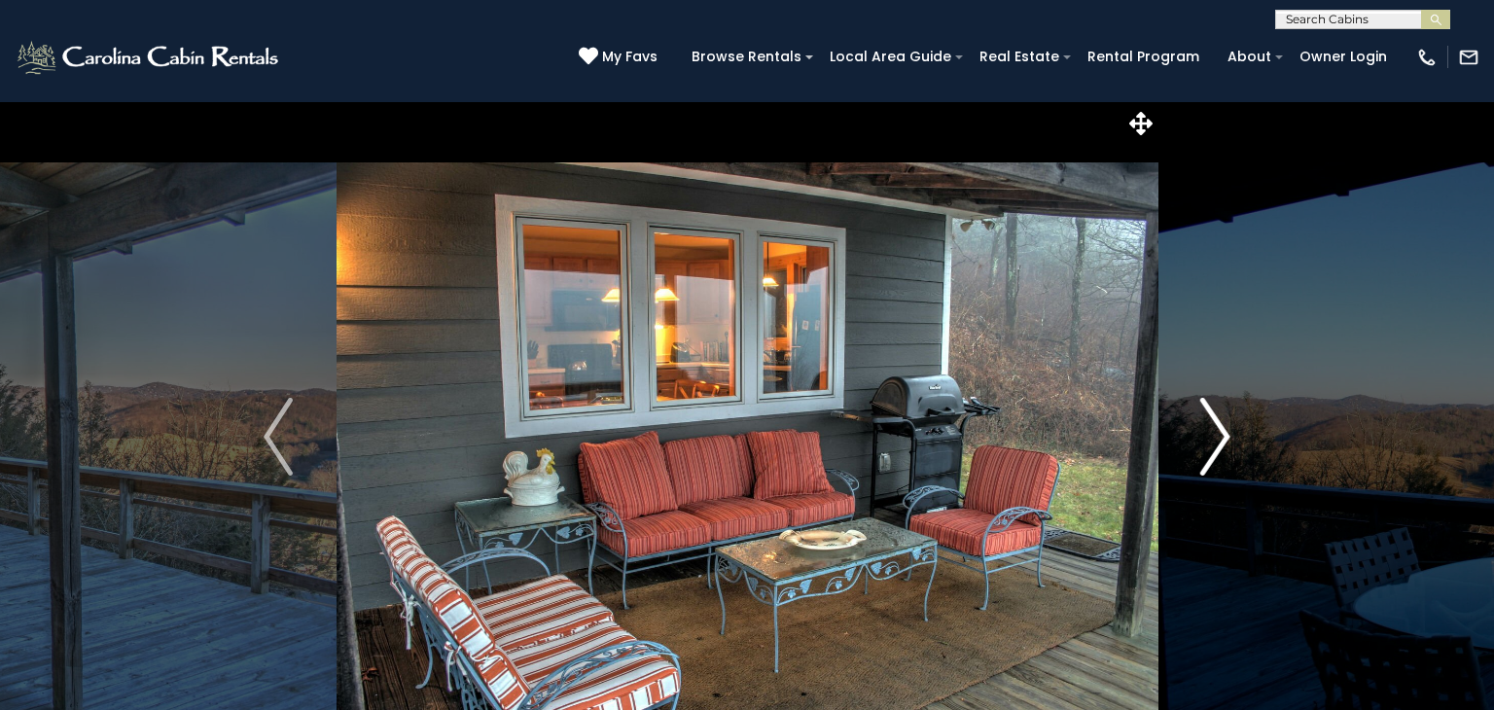
click at [1194, 441] on button "Next" at bounding box center [1216, 436] width 116 height 671
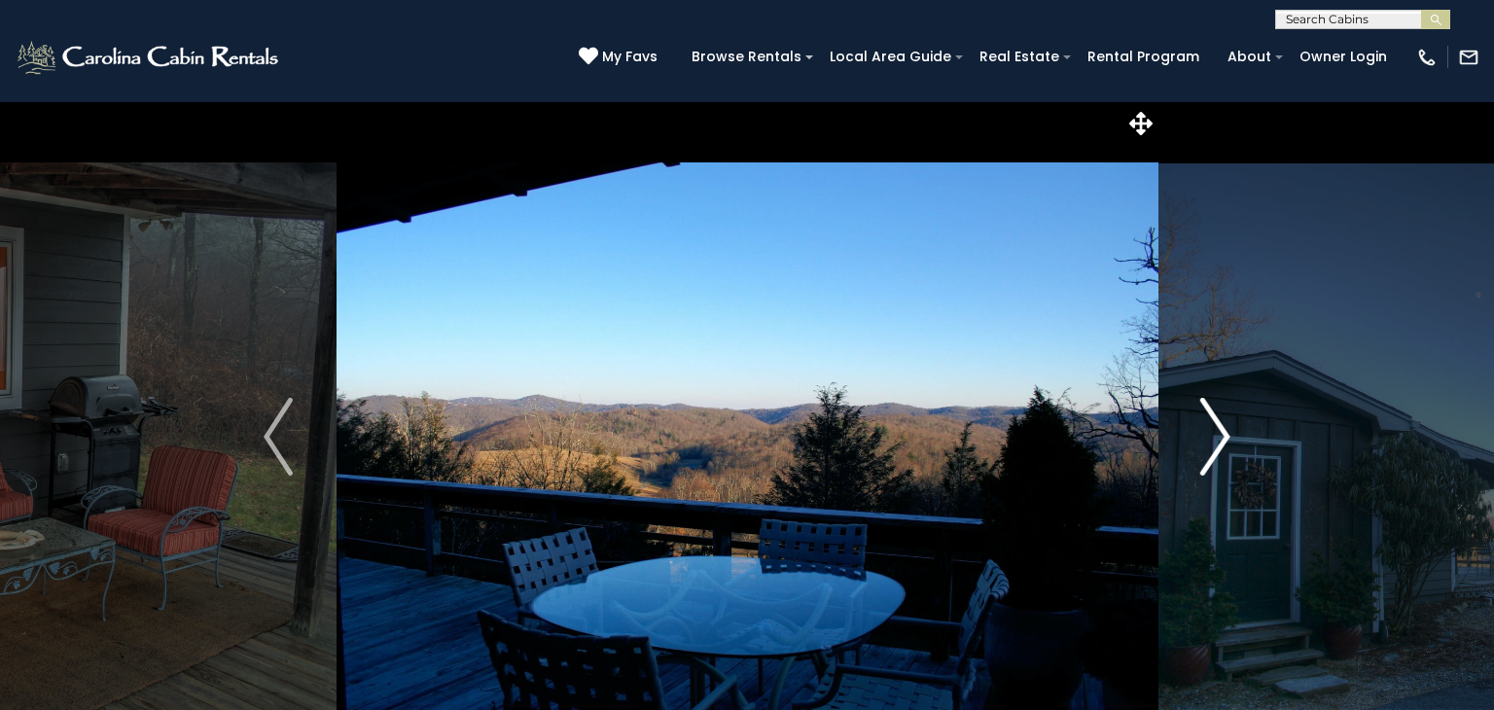
click at [1210, 443] on img "Next" at bounding box center [1215, 437] width 29 height 78
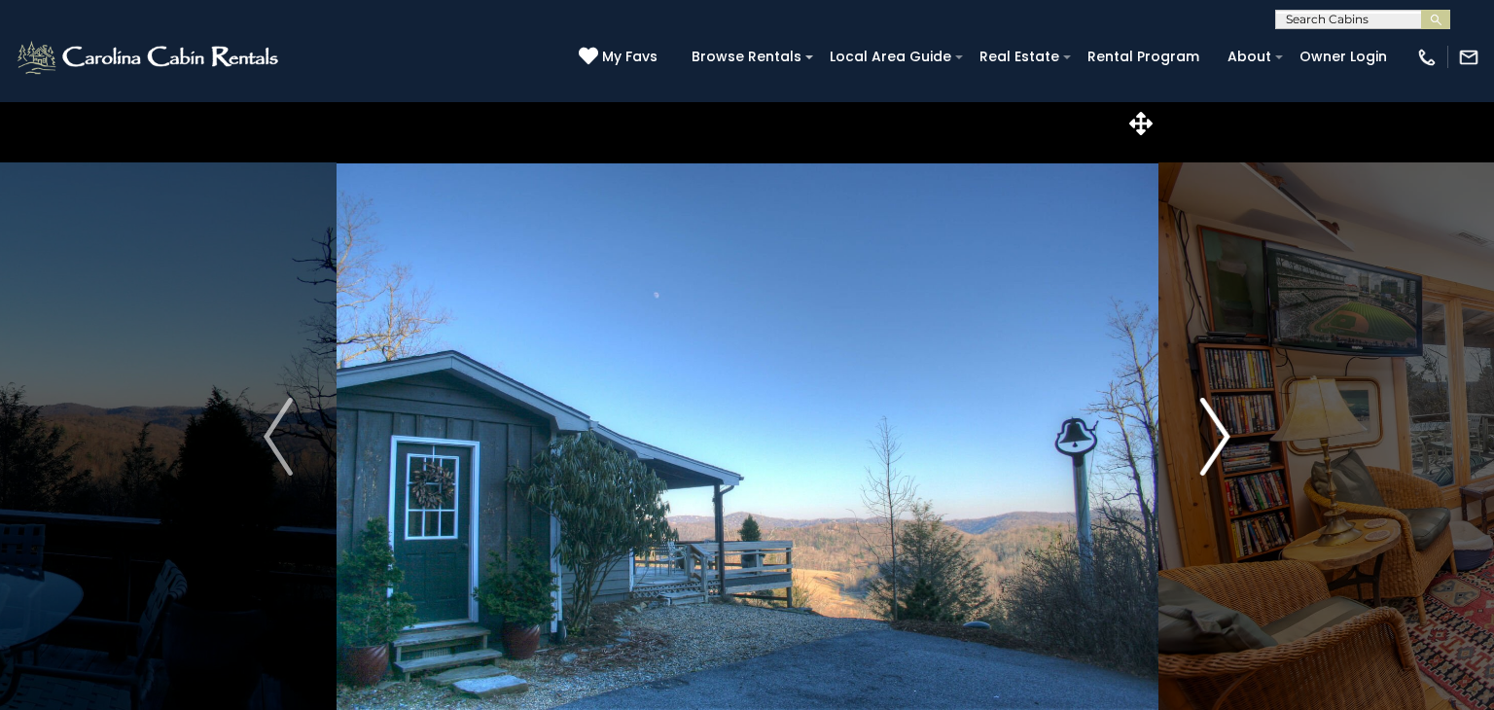
click at [1210, 443] on img "Next" at bounding box center [1215, 437] width 29 height 78
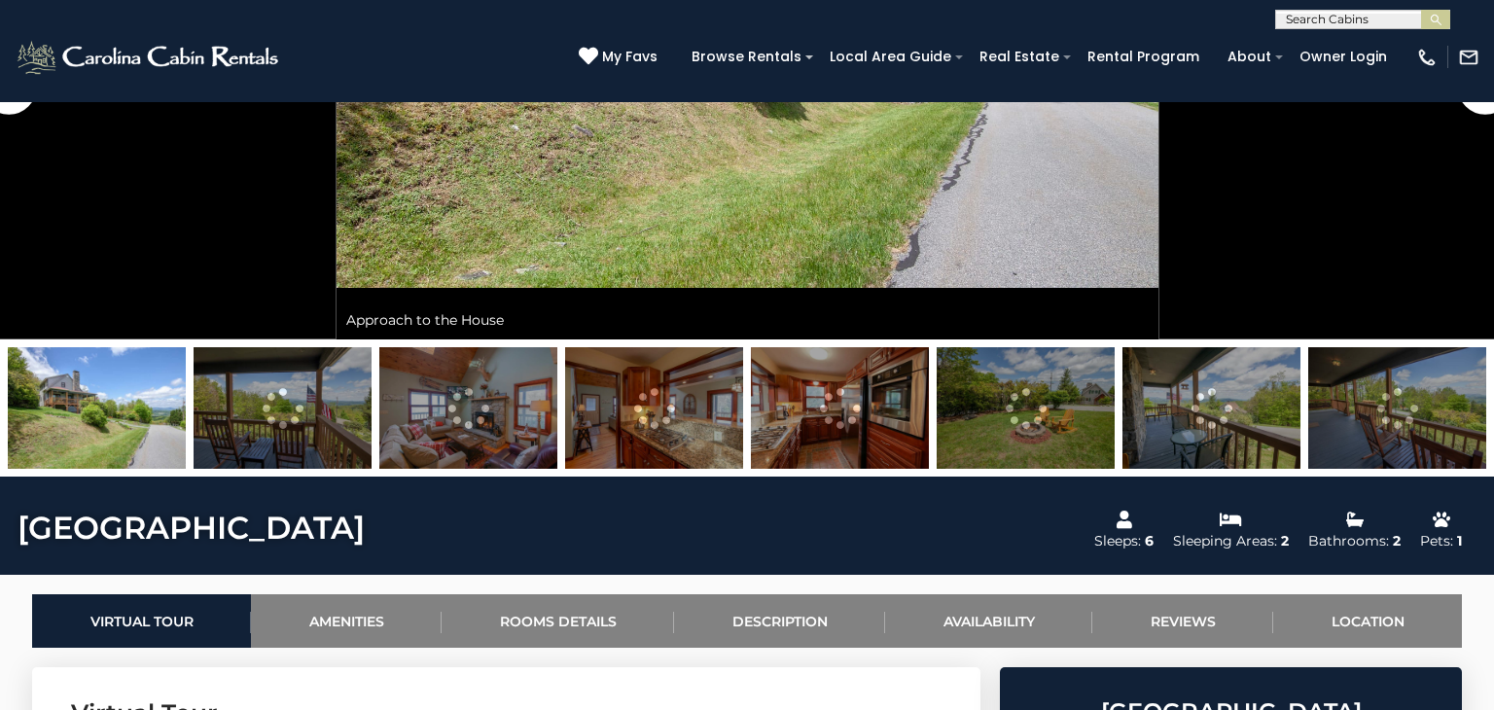
scroll to position [544, 0]
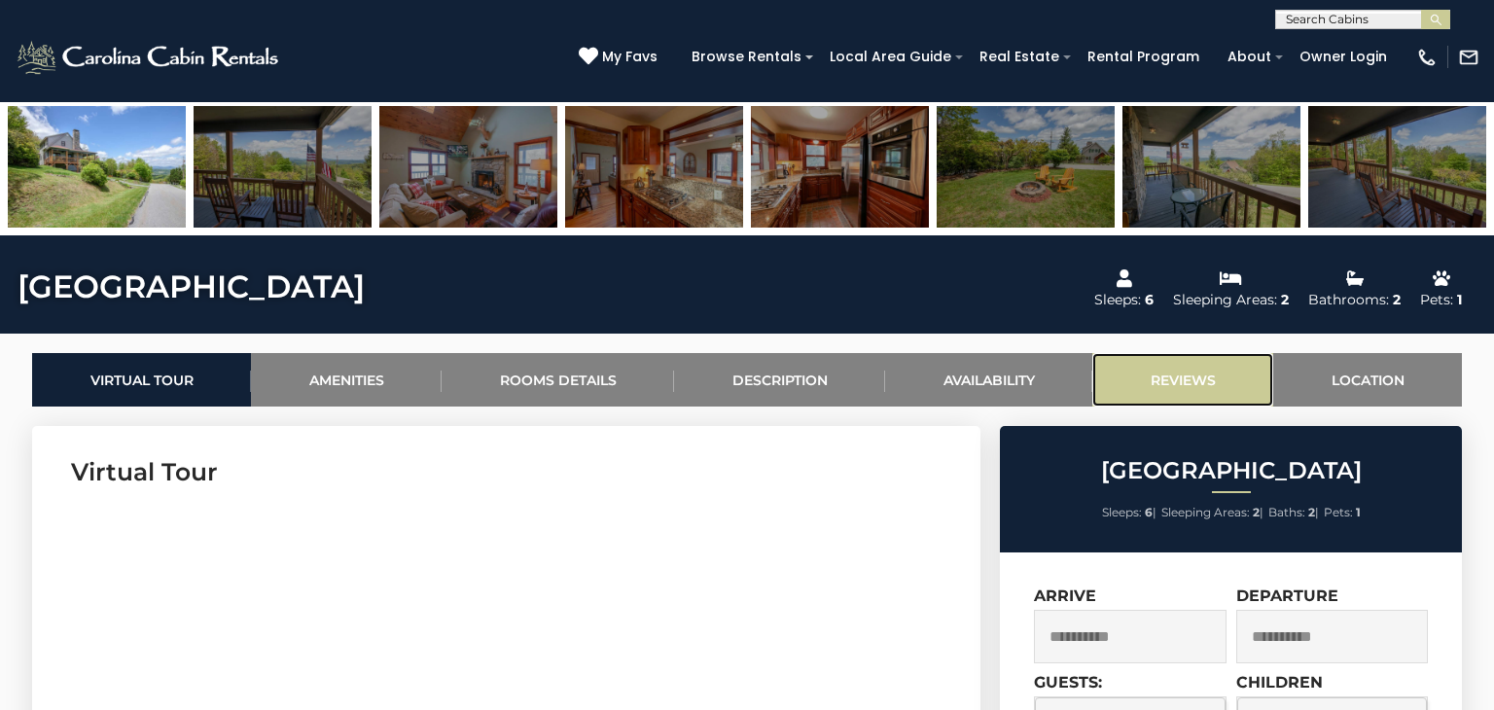
click at [1182, 377] on link "Reviews" at bounding box center [1183, 380] width 181 height 54
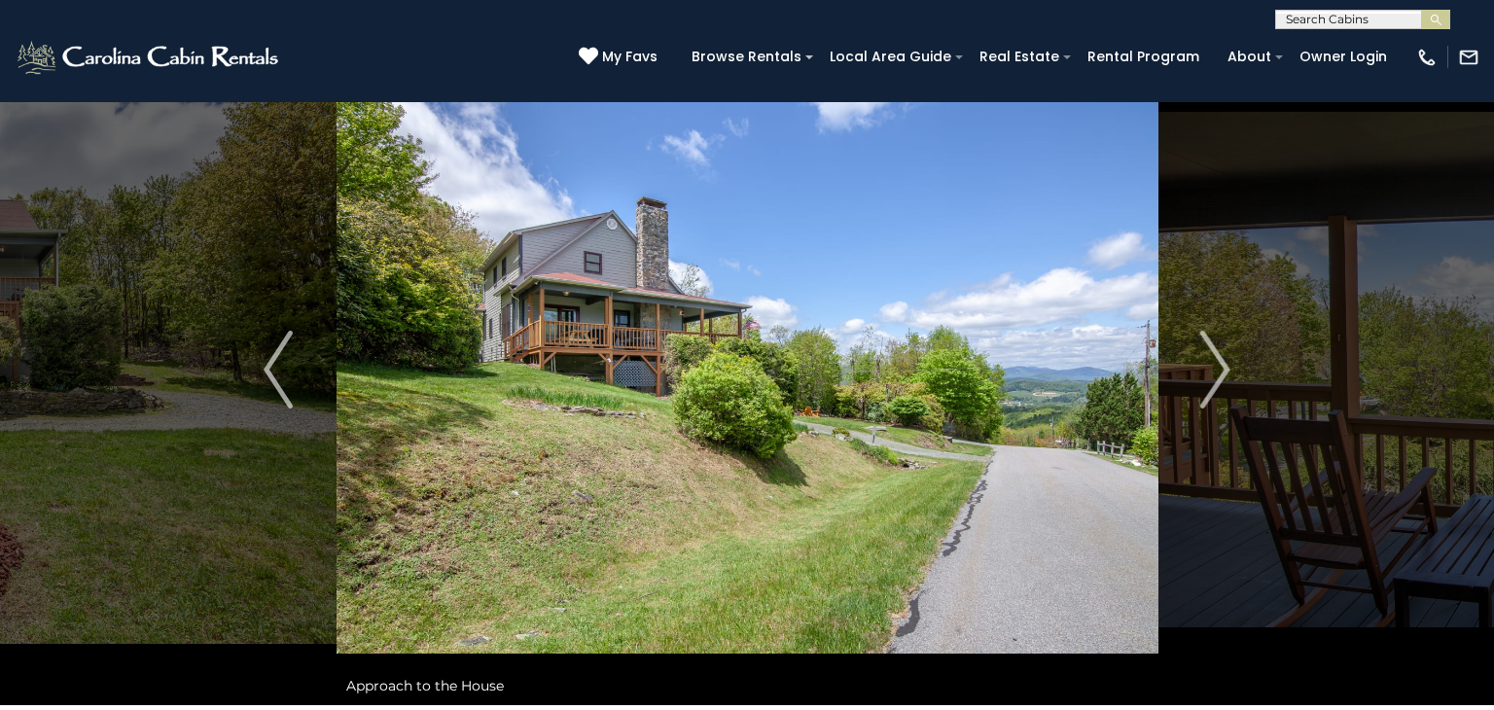
scroll to position [0, 0]
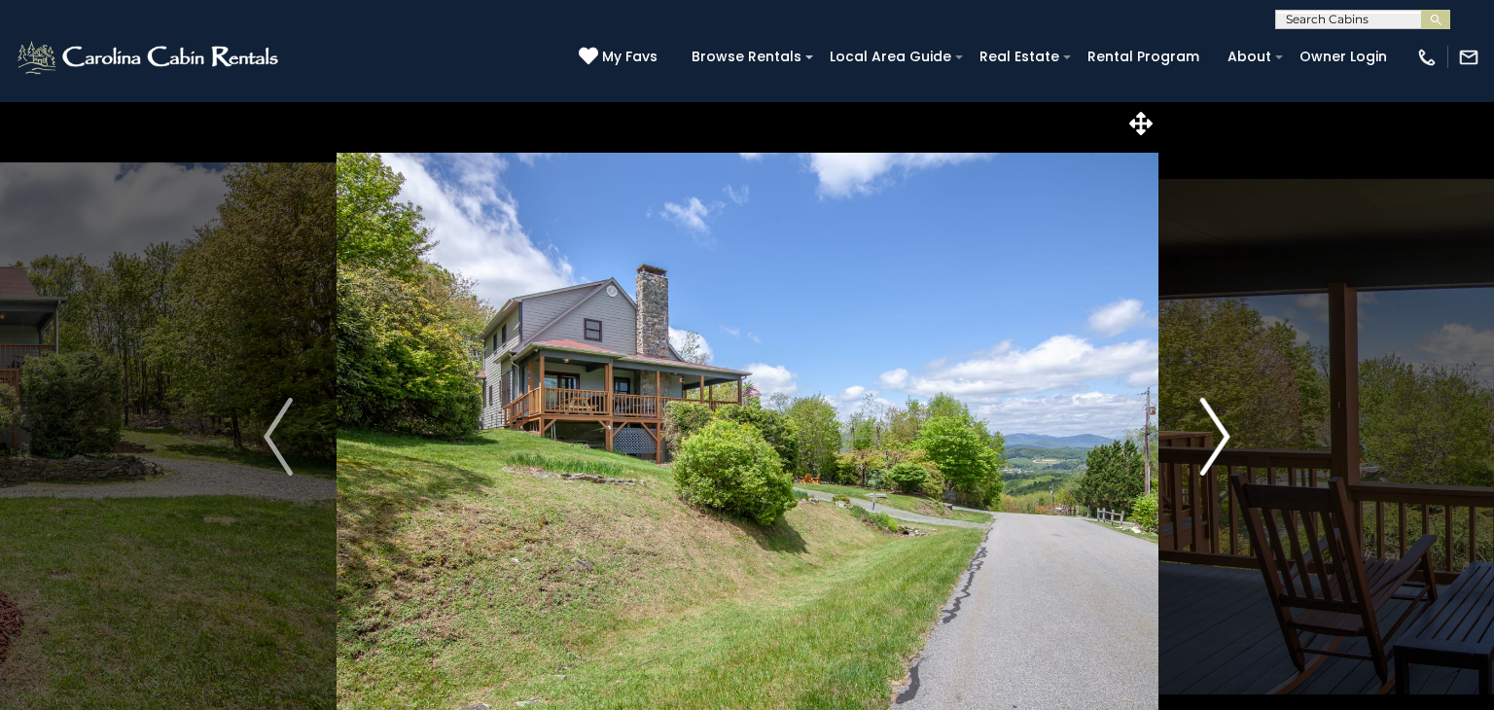
click at [1228, 425] on img "Next" at bounding box center [1215, 437] width 29 height 78
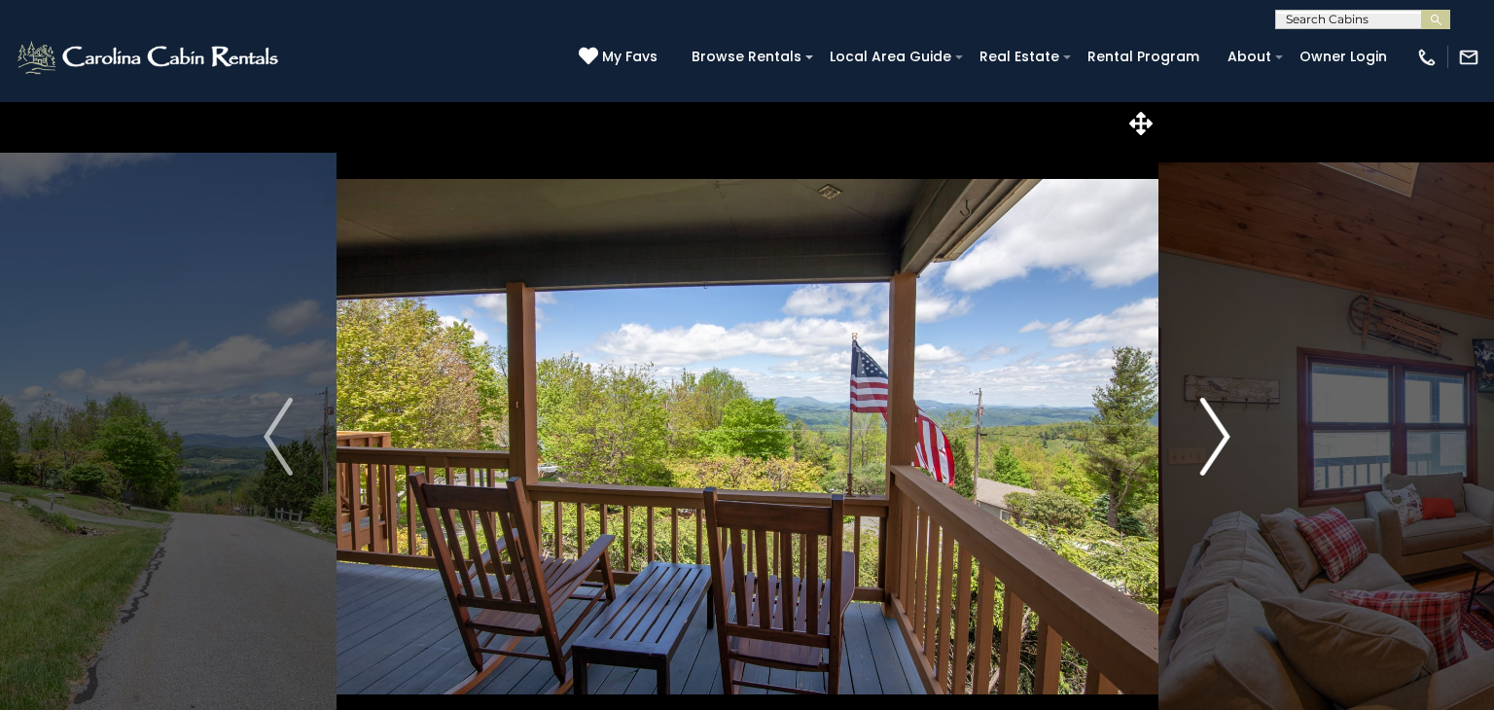
click at [1228, 425] on img "Next" at bounding box center [1215, 437] width 29 height 78
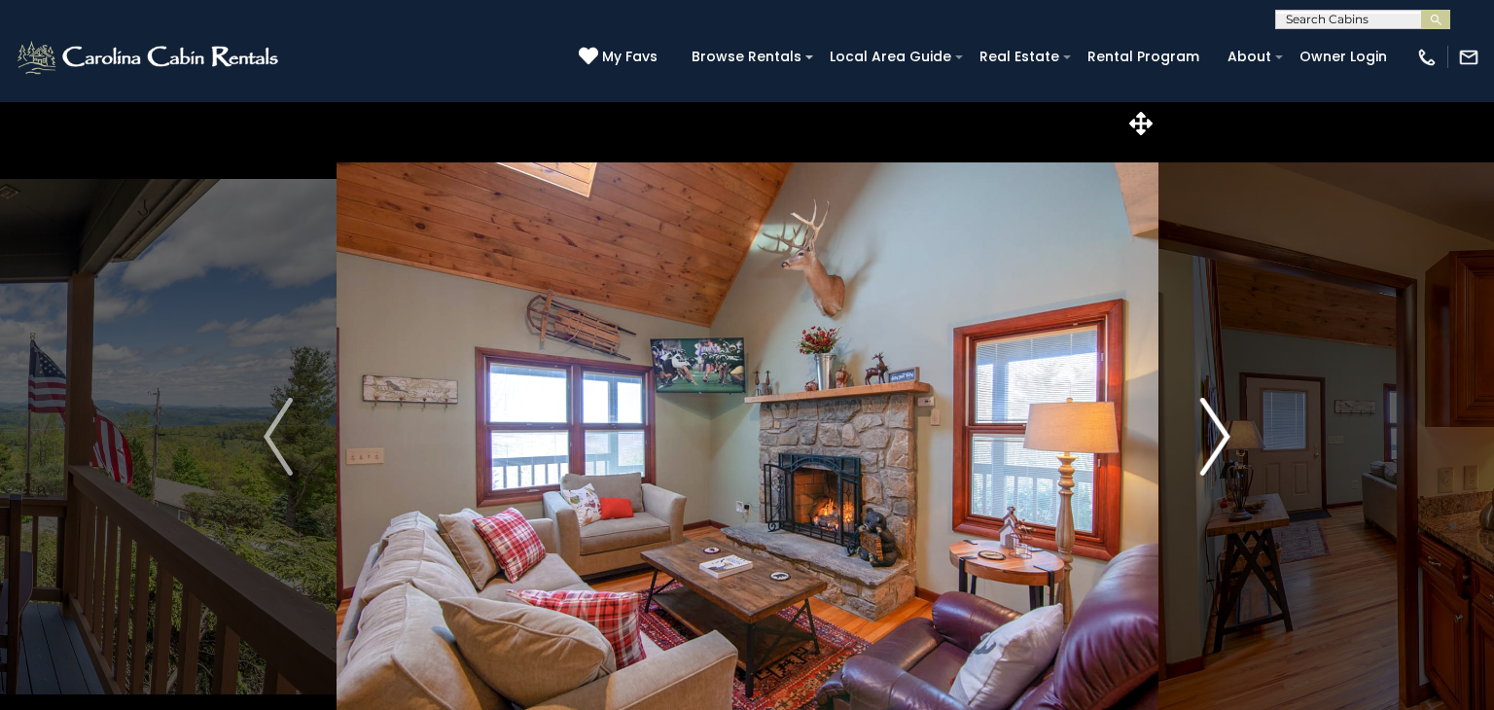
click at [1228, 425] on img "Next" at bounding box center [1215, 437] width 29 height 78
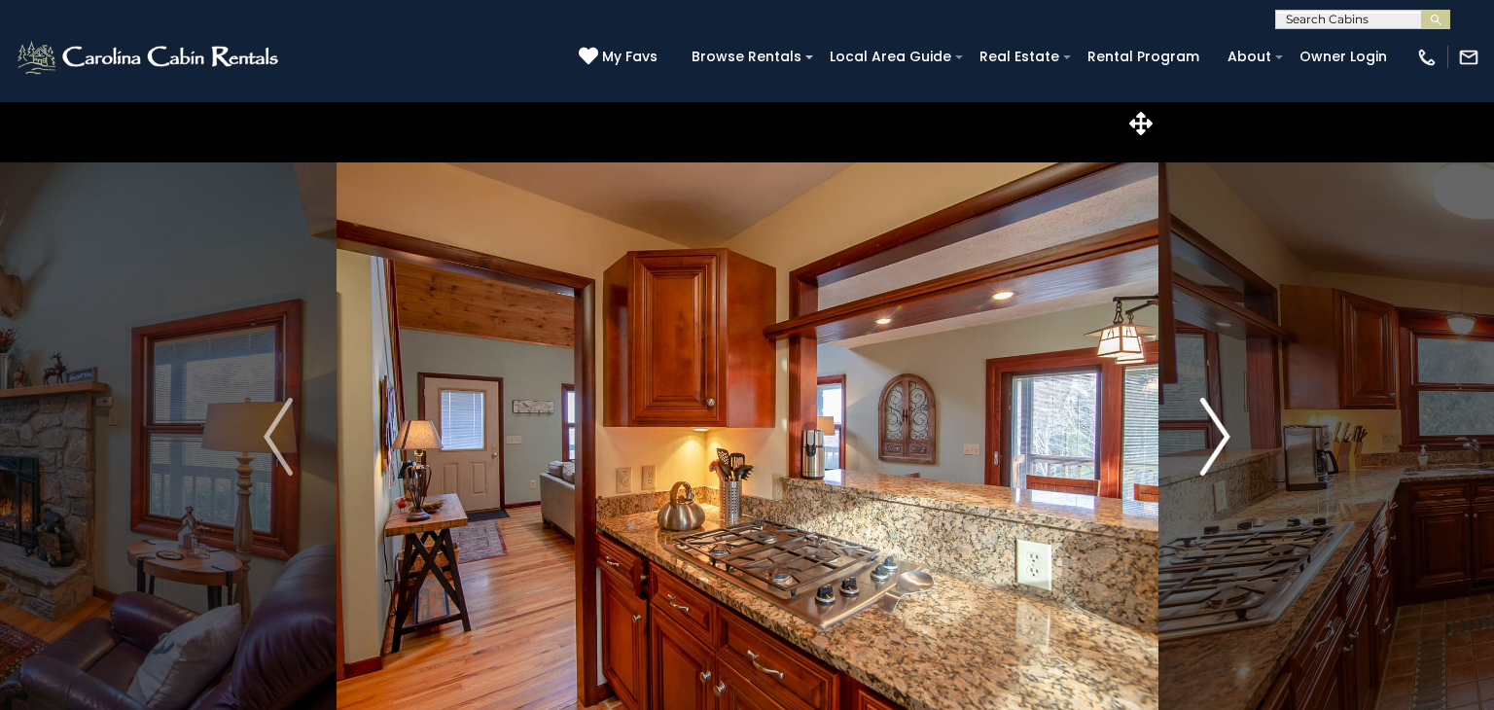
click at [1228, 425] on img "Next" at bounding box center [1215, 437] width 29 height 78
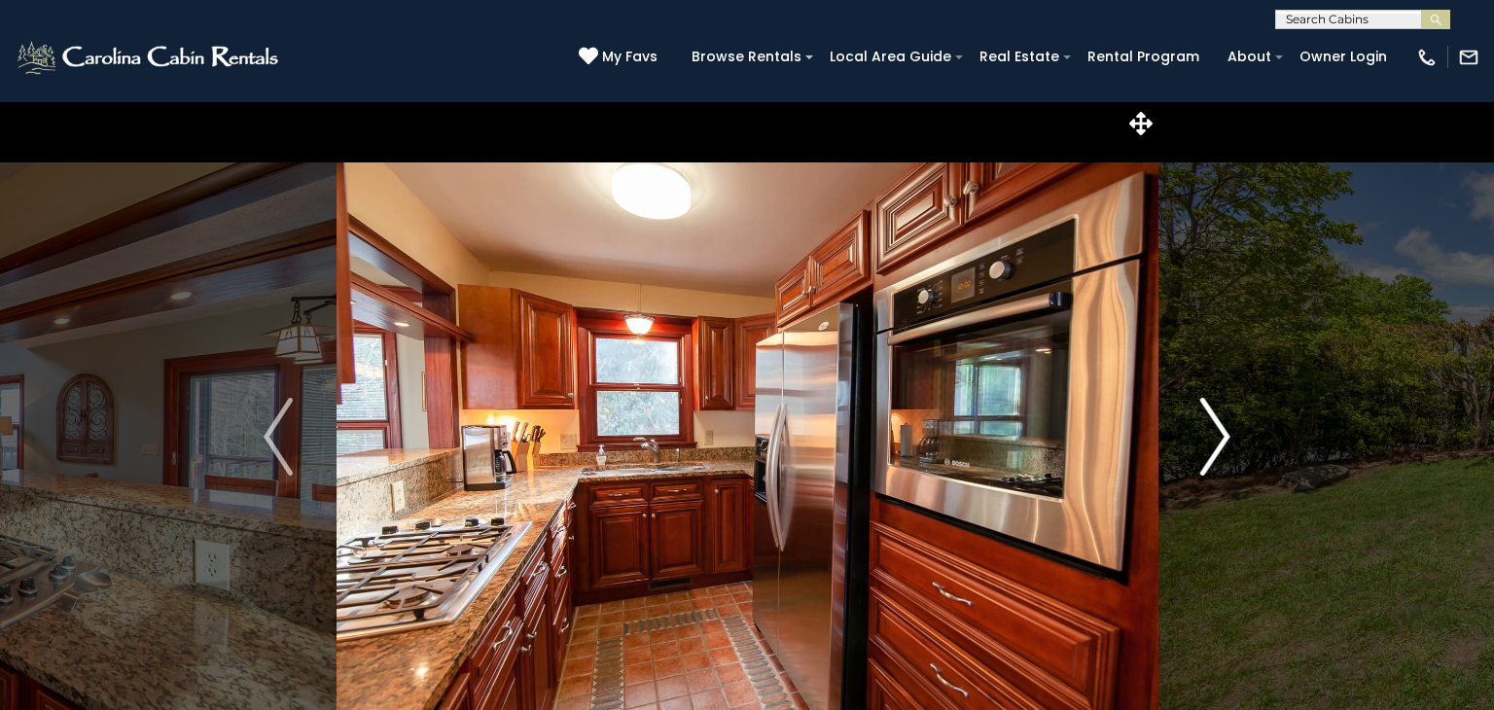
click at [1228, 425] on img "Next" at bounding box center [1215, 437] width 29 height 78
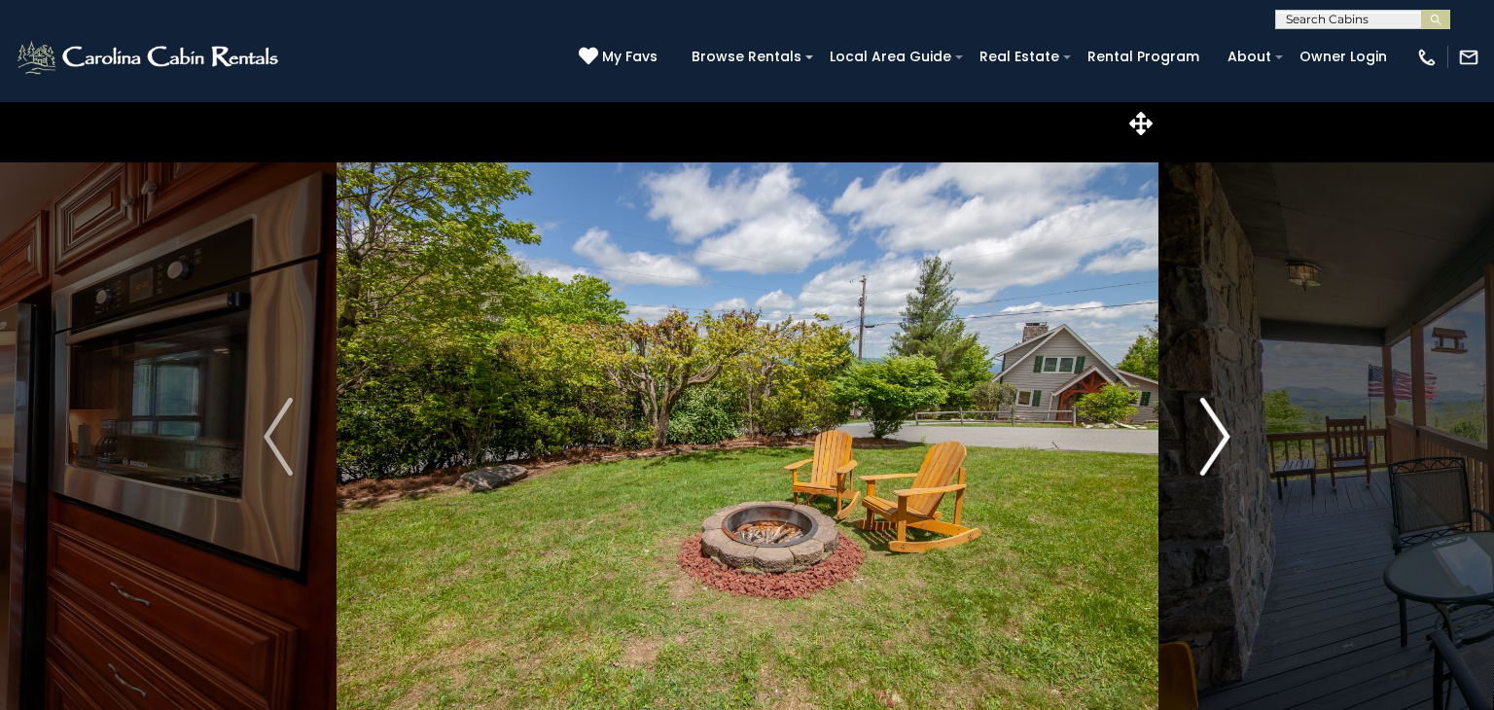
click at [1228, 425] on img "Next" at bounding box center [1215, 437] width 29 height 78
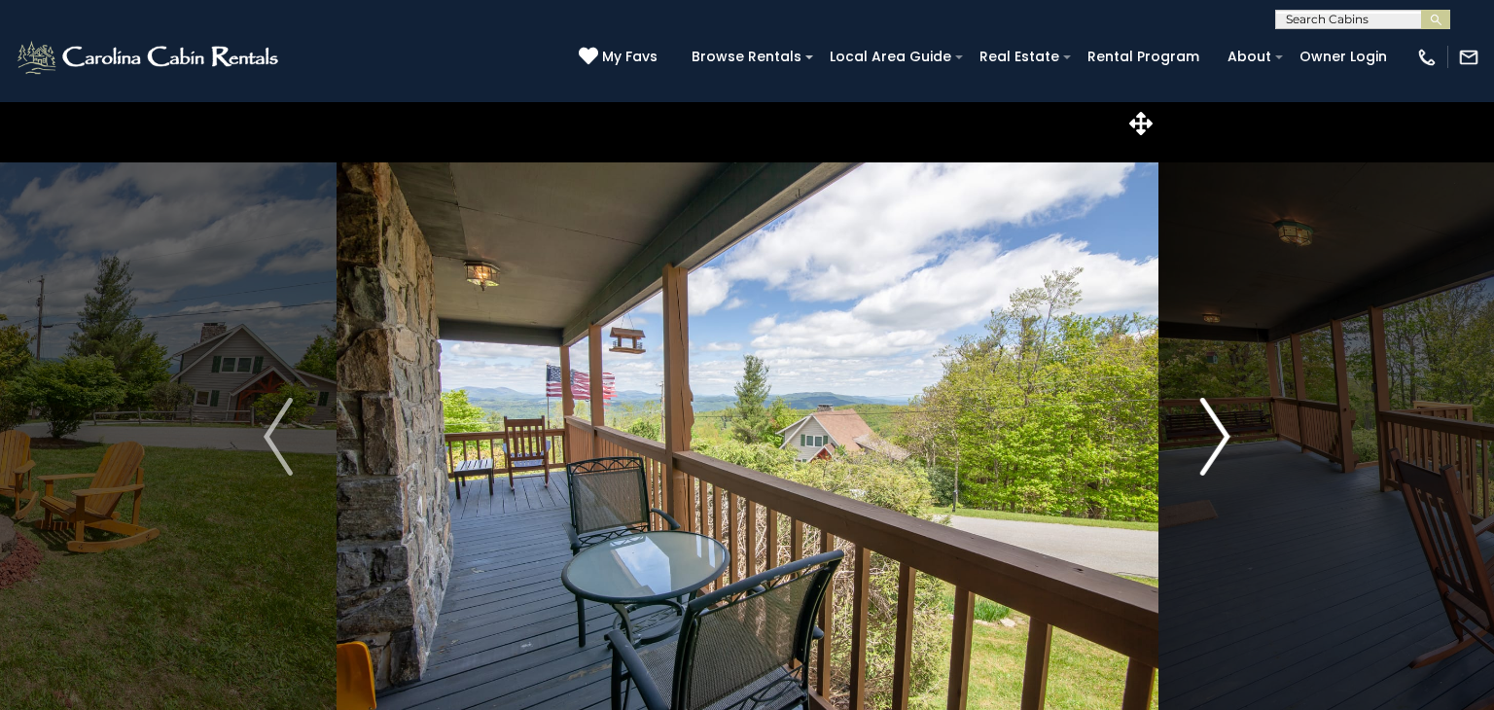
click at [1228, 425] on img "Next" at bounding box center [1215, 437] width 29 height 78
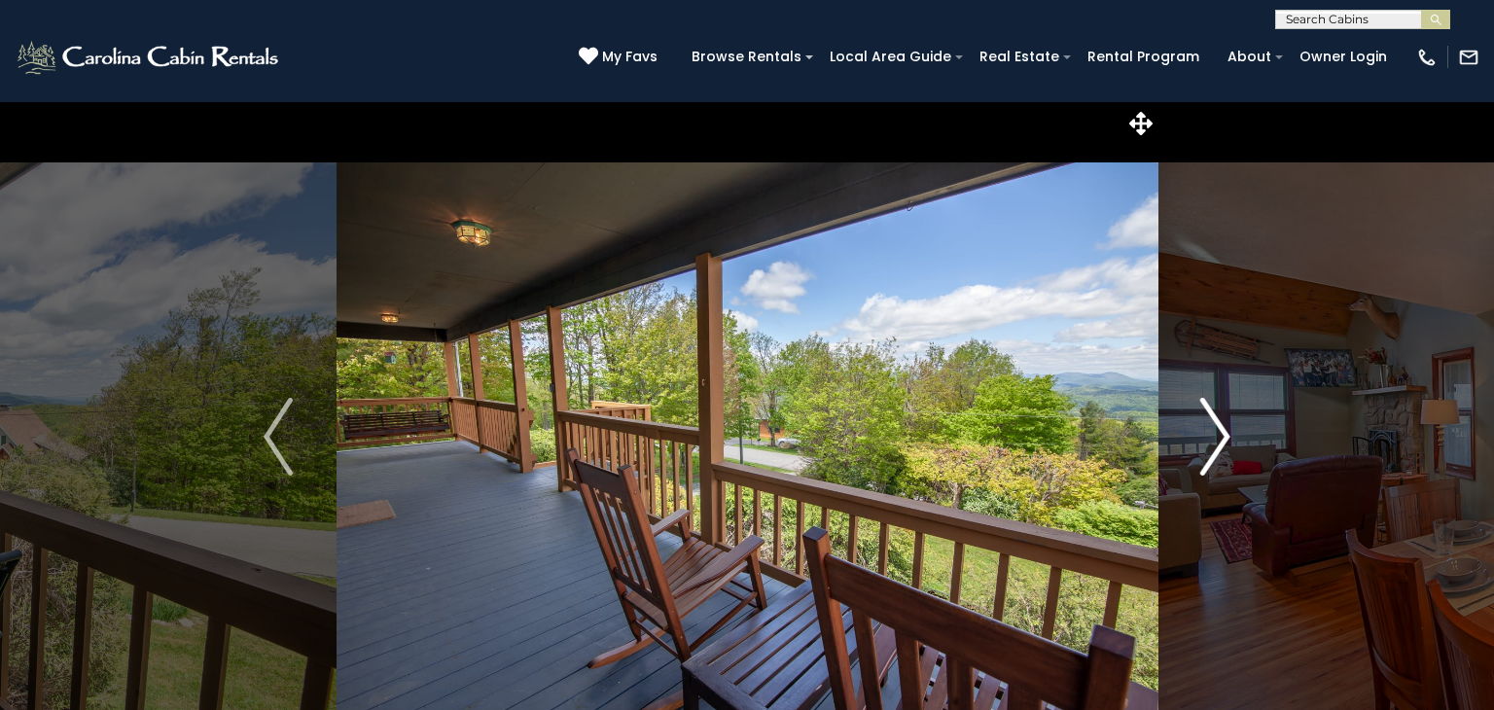
click at [1228, 425] on img "Next" at bounding box center [1215, 437] width 29 height 78
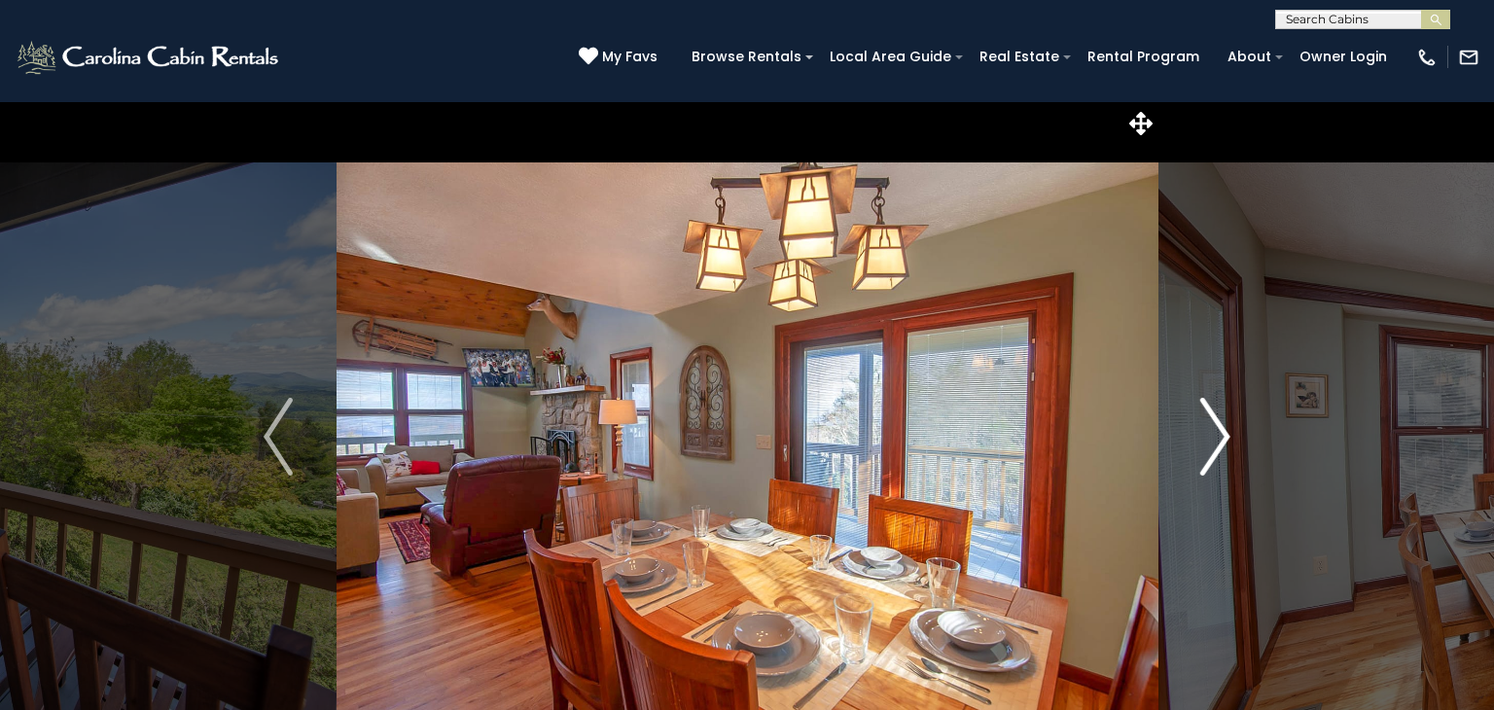
click at [1228, 425] on img "Next" at bounding box center [1215, 437] width 29 height 78
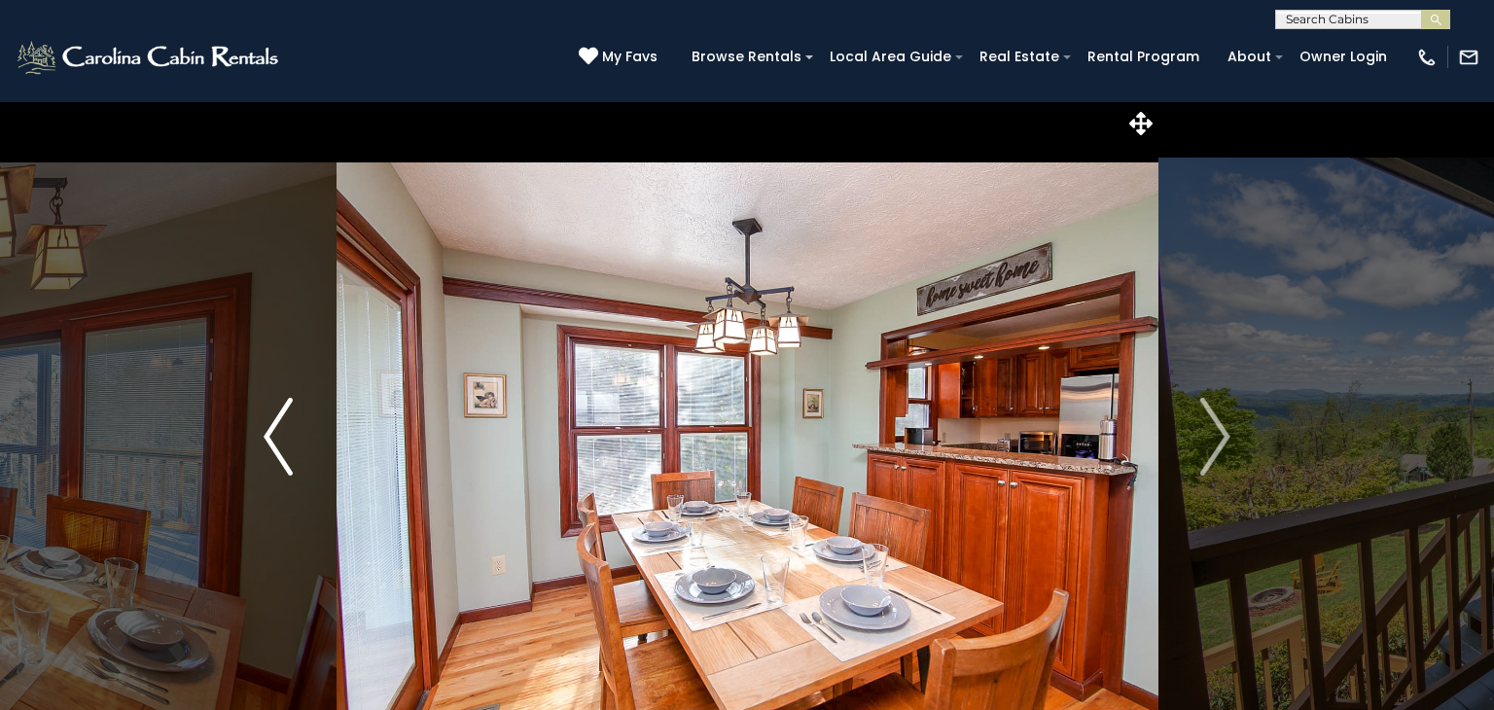
click at [270, 448] on img "Previous" at bounding box center [278, 437] width 29 height 78
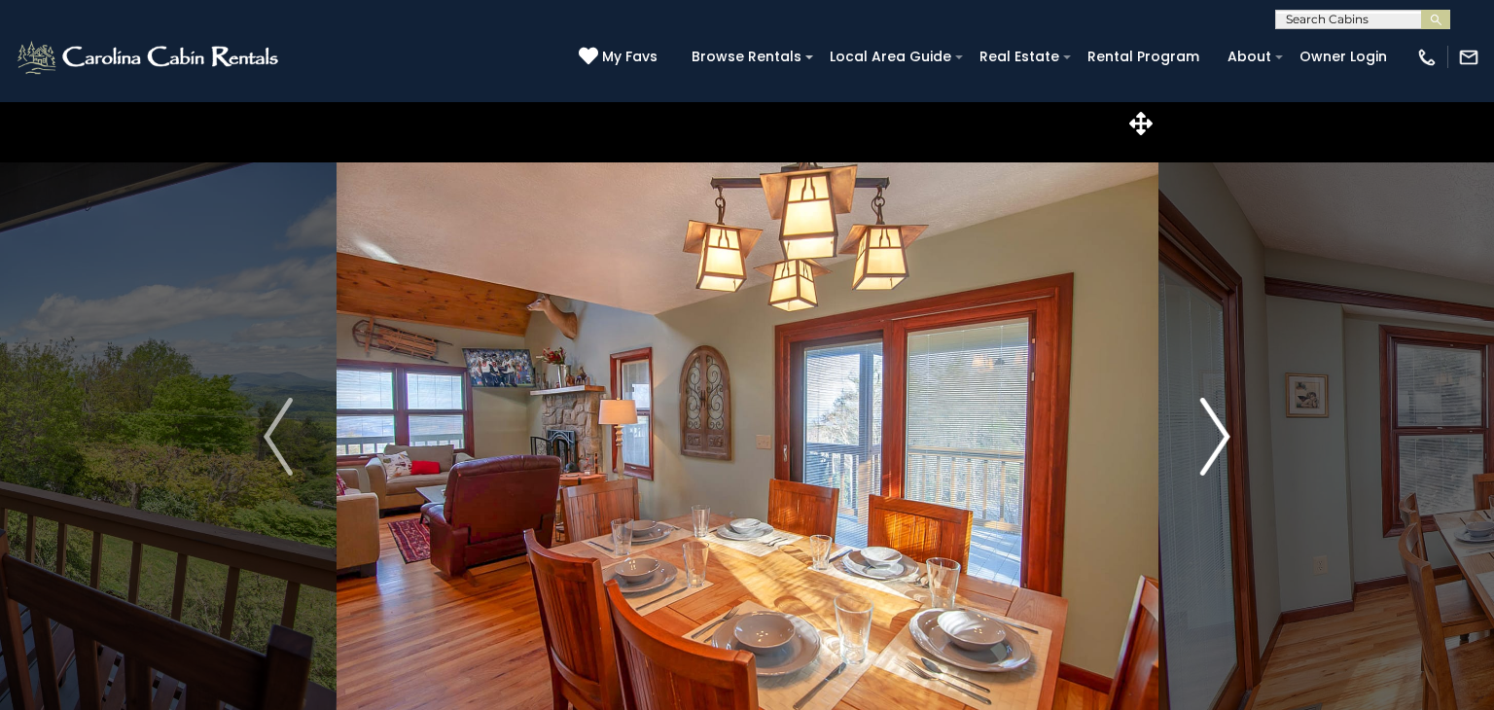
click at [1214, 416] on img "Next" at bounding box center [1215, 437] width 29 height 78
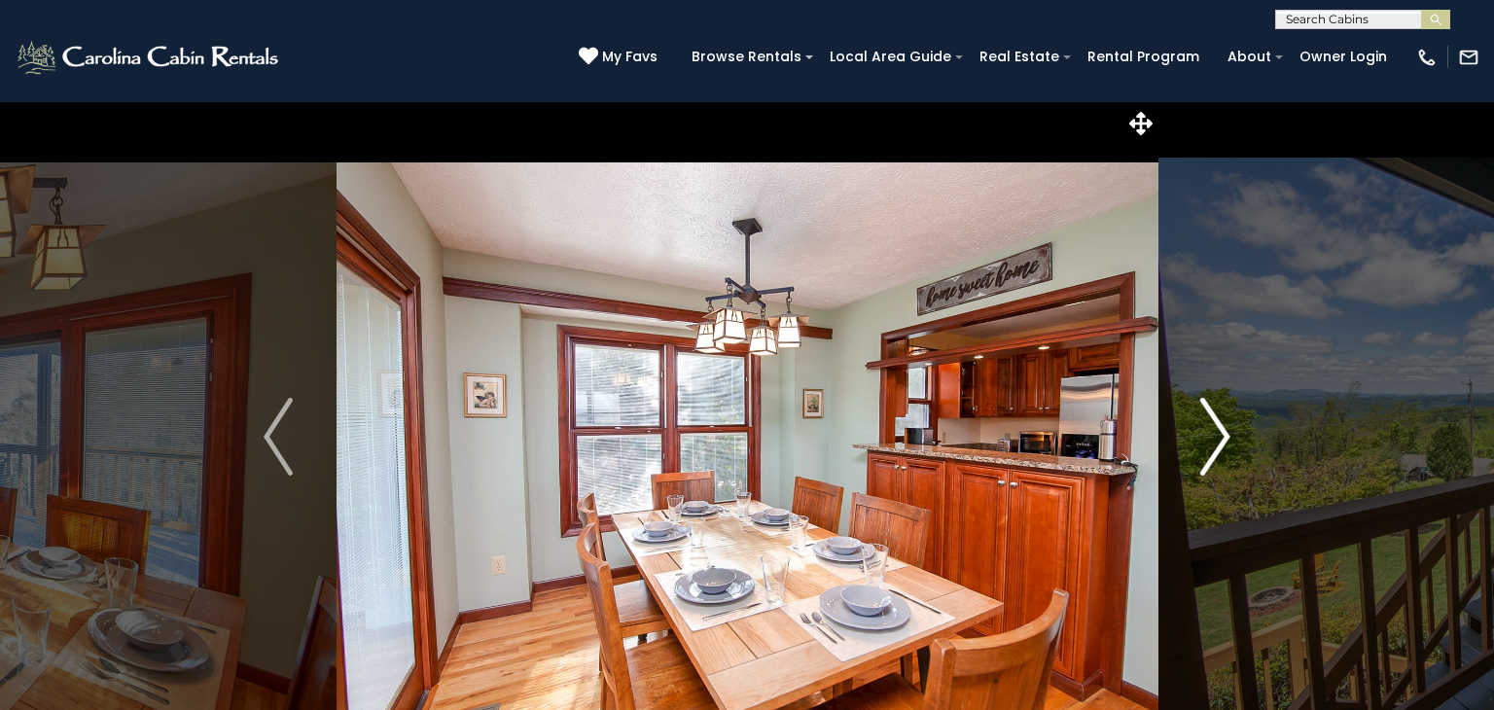
click at [1214, 416] on img "Next" at bounding box center [1215, 437] width 29 height 78
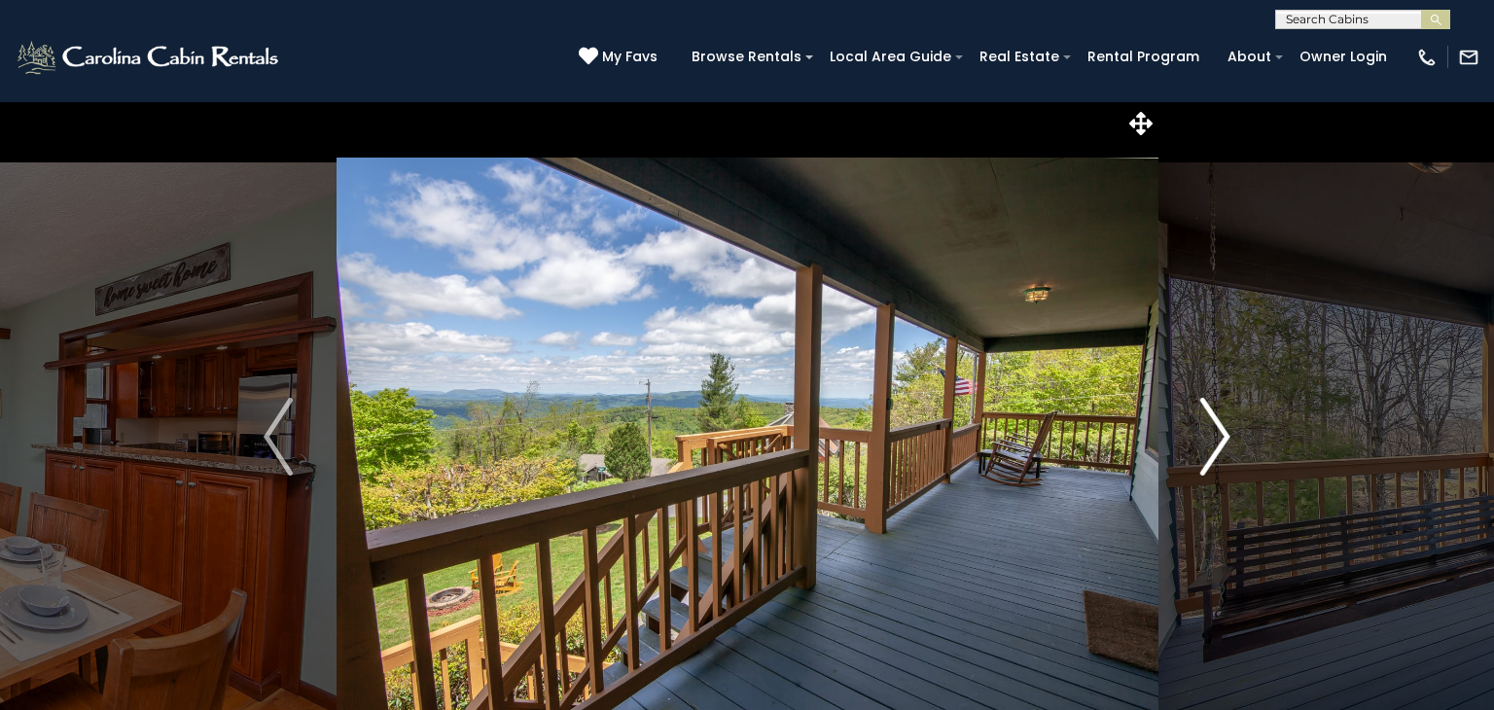
click at [1214, 416] on img "Next" at bounding box center [1215, 437] width 29 height 78
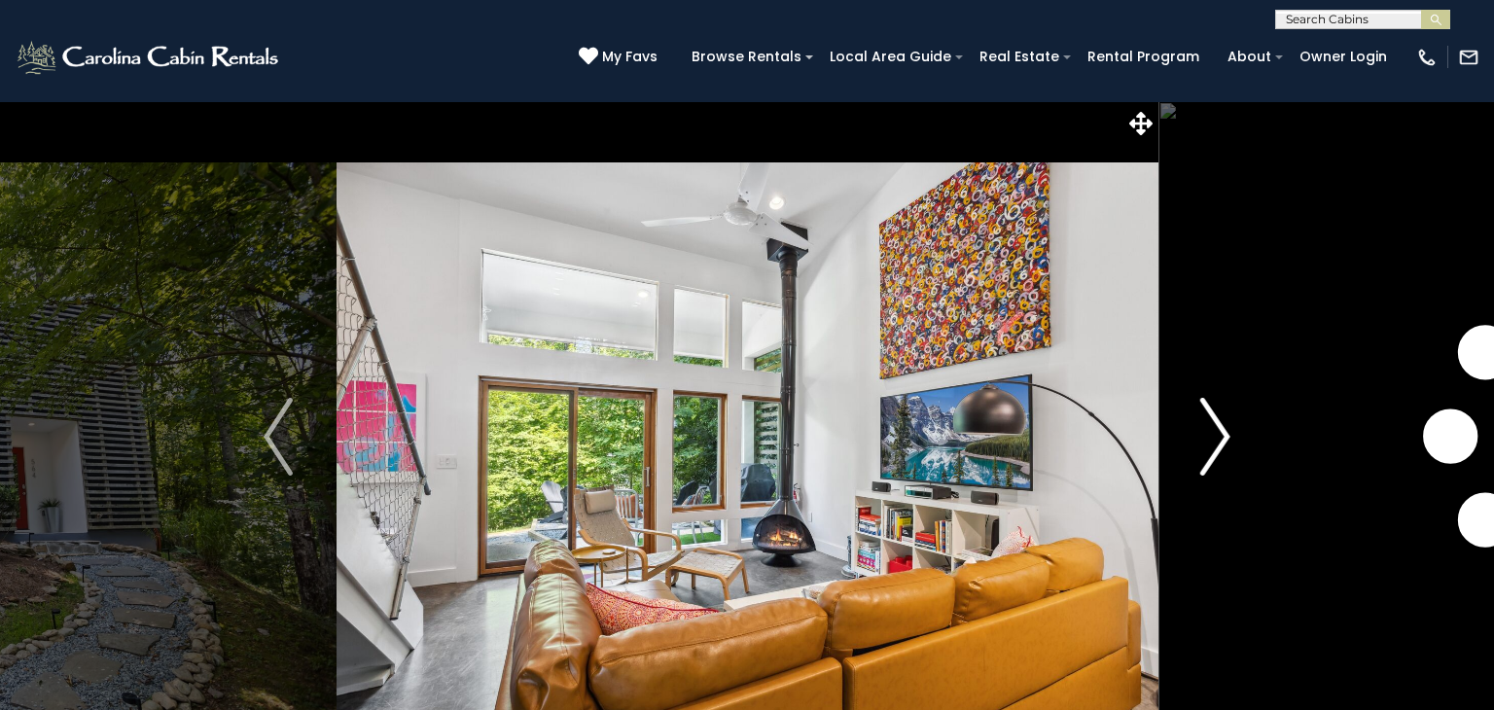
click at [1219, 446] on img "Next" at bounding box center [1215, 437] width 29 height 78
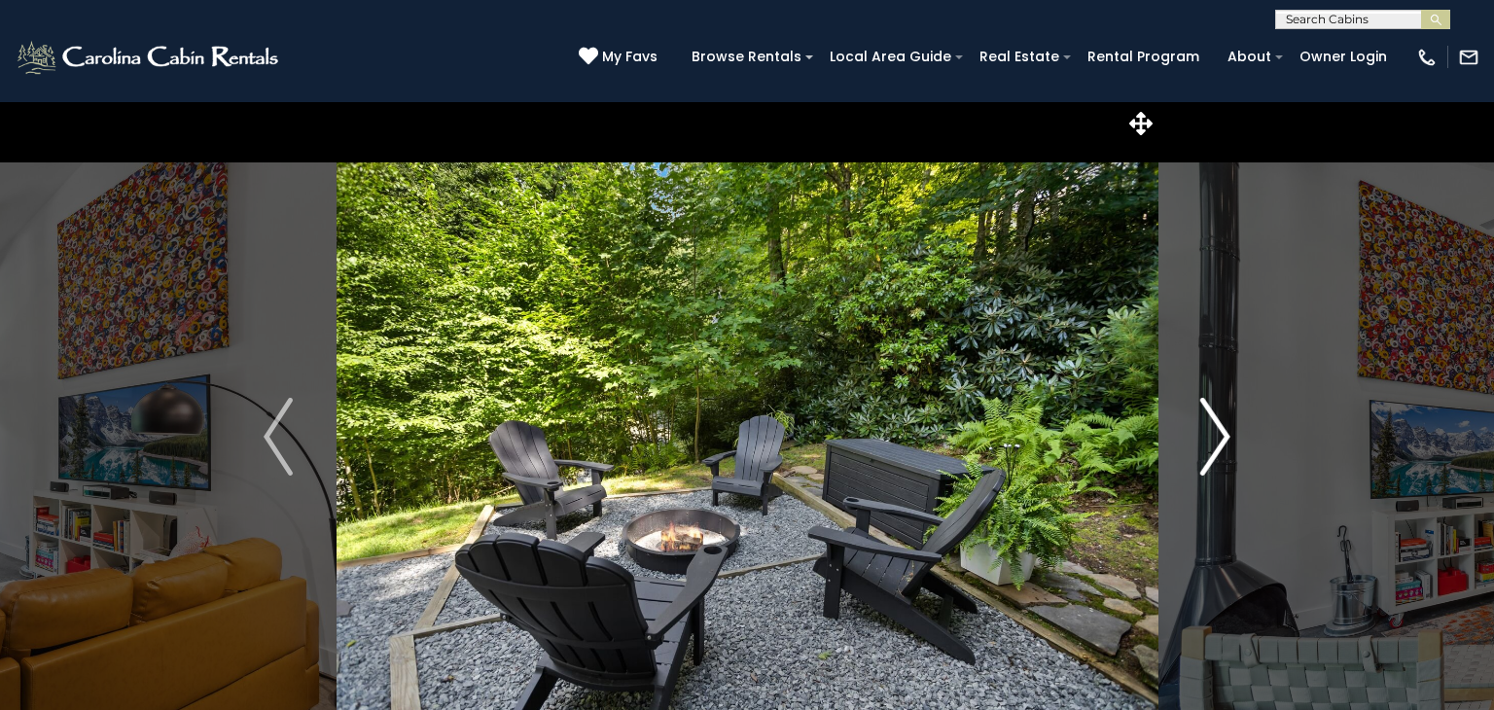
click at [1219, 446] on img "Next" at bounding box center [1215, 437] width 29 height 78
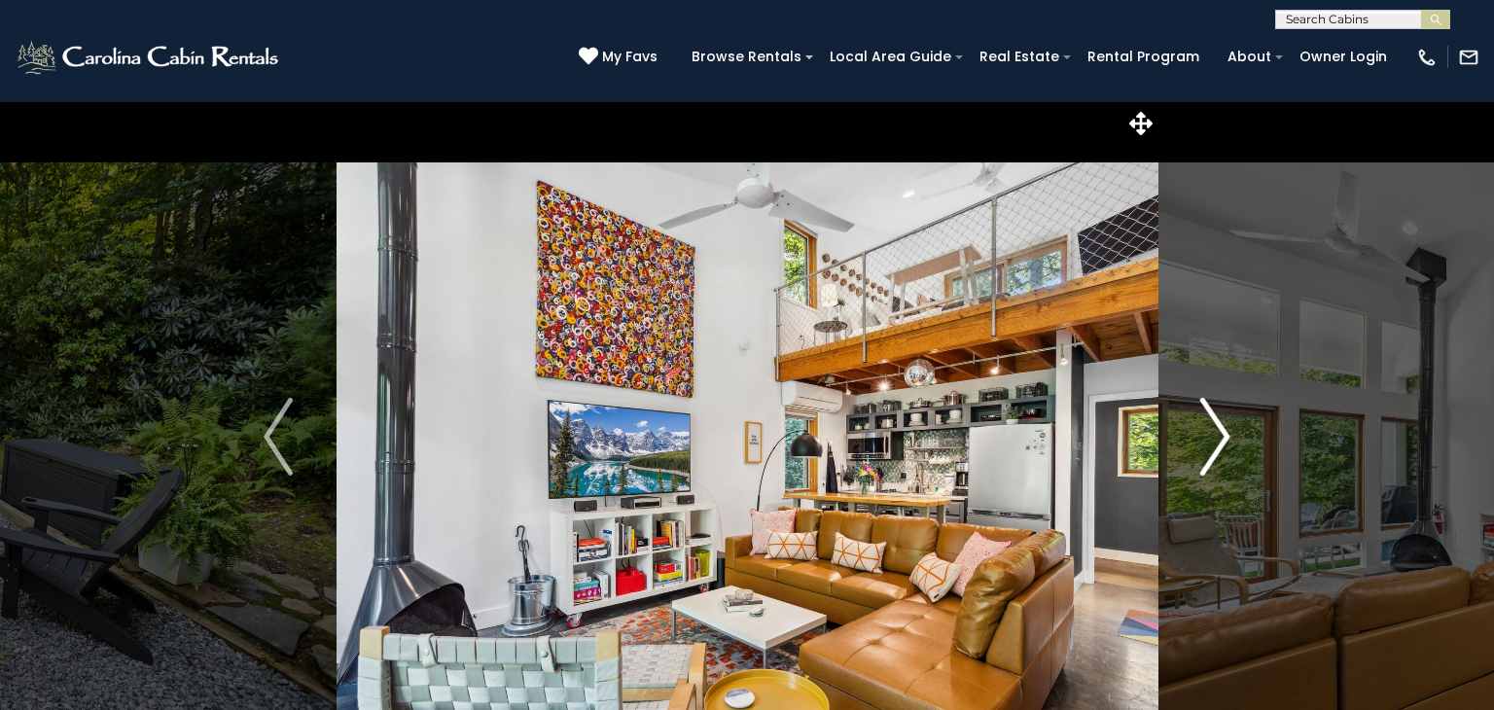
click at [1219, 446] on img "Next" at bounding box center [1215, 437] width 29 height 78
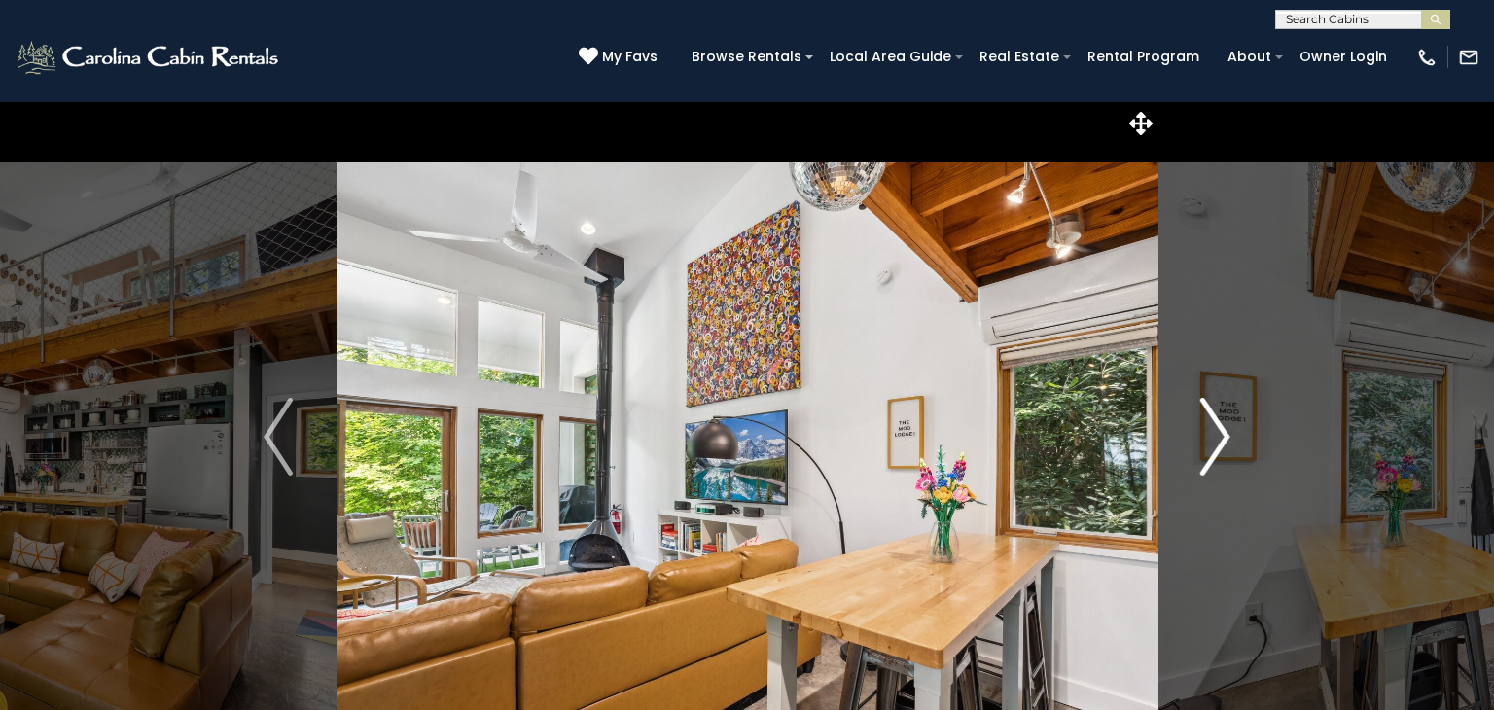
click at [1219, 446] on img "Next" at bounding box center [1215, 437] width 29 height 78
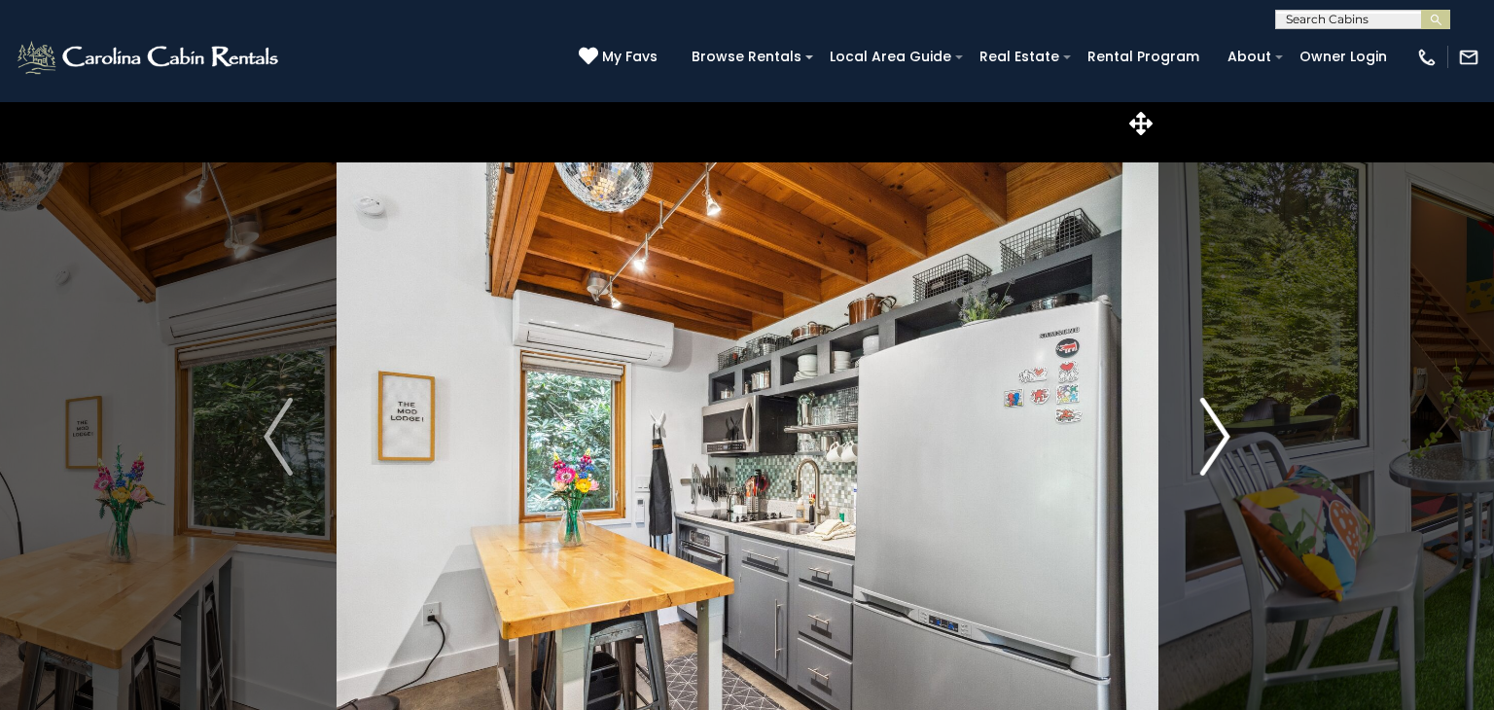
click at [1219, 446] on img "Next" at bounding box center [1215, 437] width 29 height 78
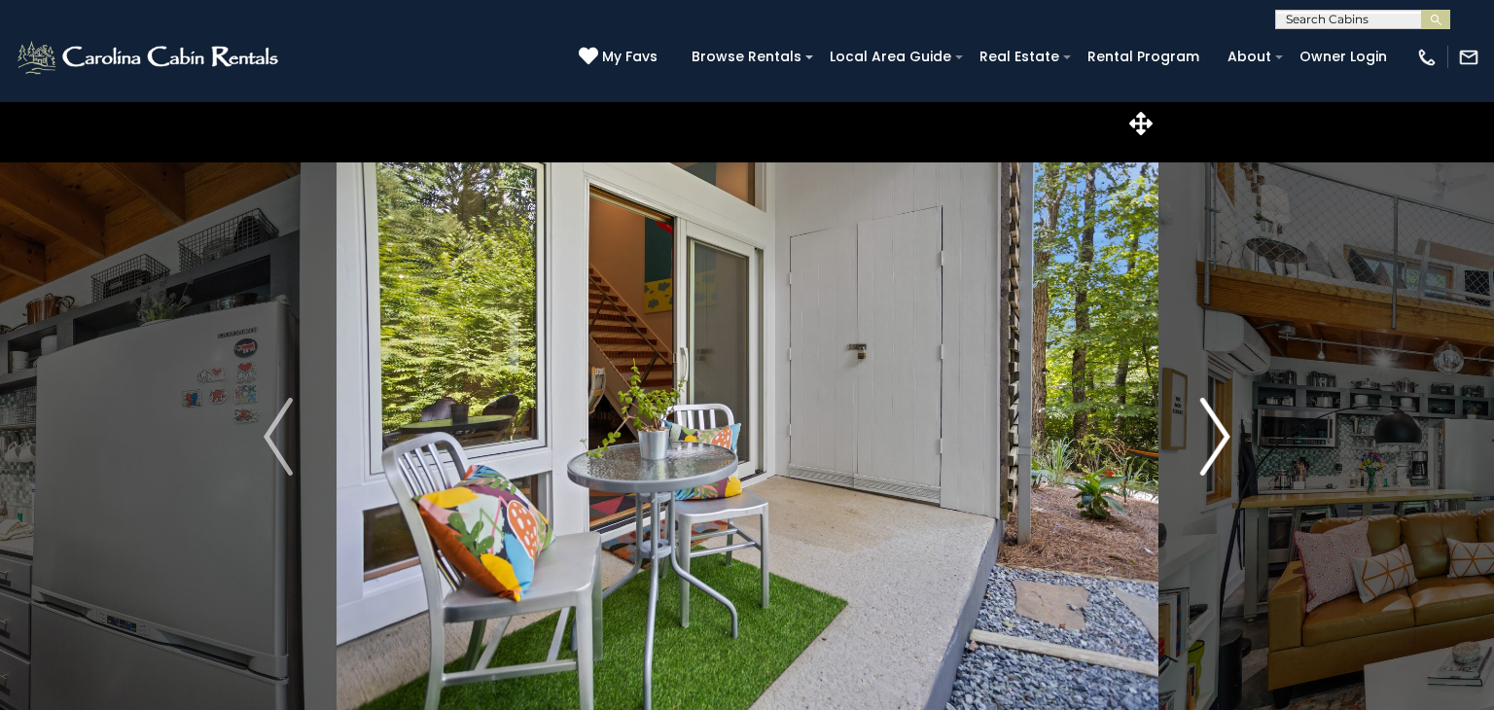
click at [1219, 446] on img "Next" at bounding box center [1215, 437] width 29 height 78
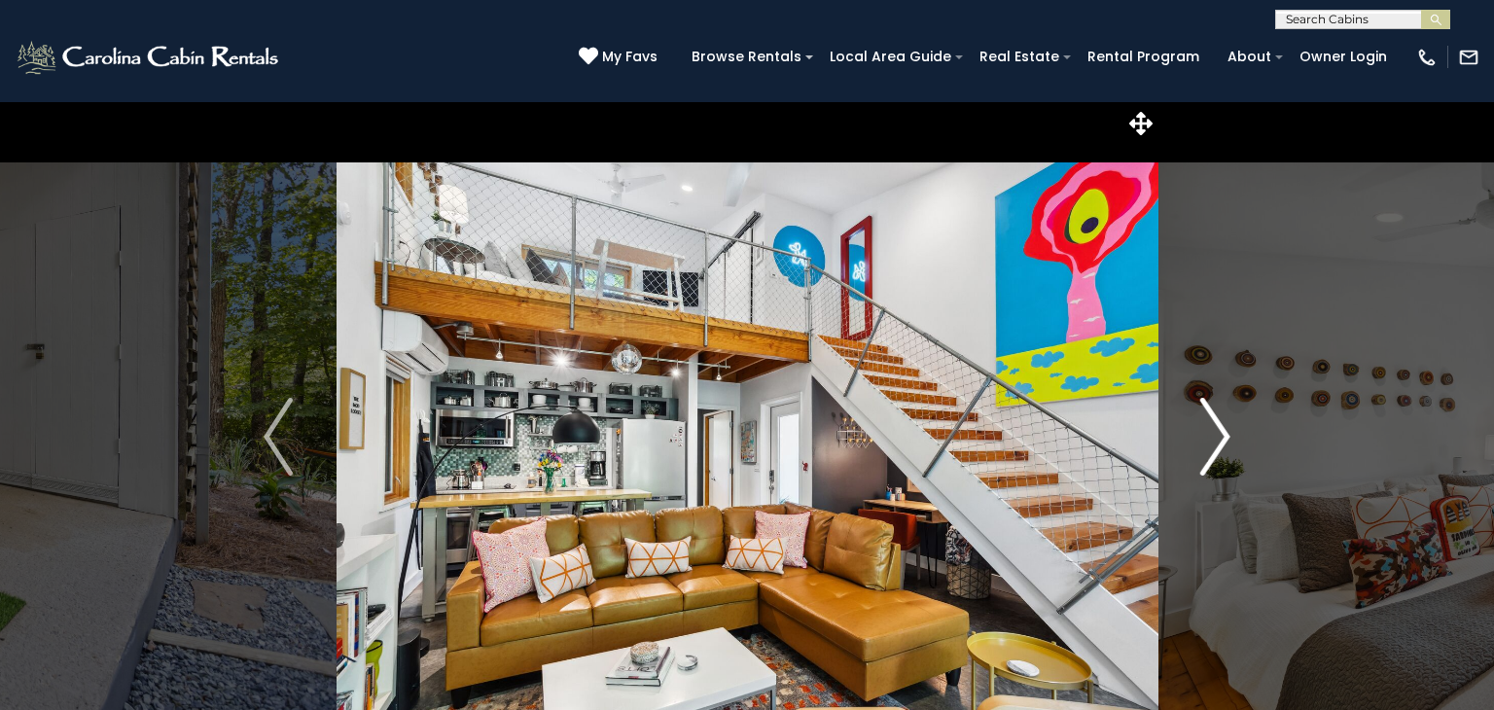
click at [1219, 446] on img "Next" at bounding box center [1215, 437] width 29 height 78
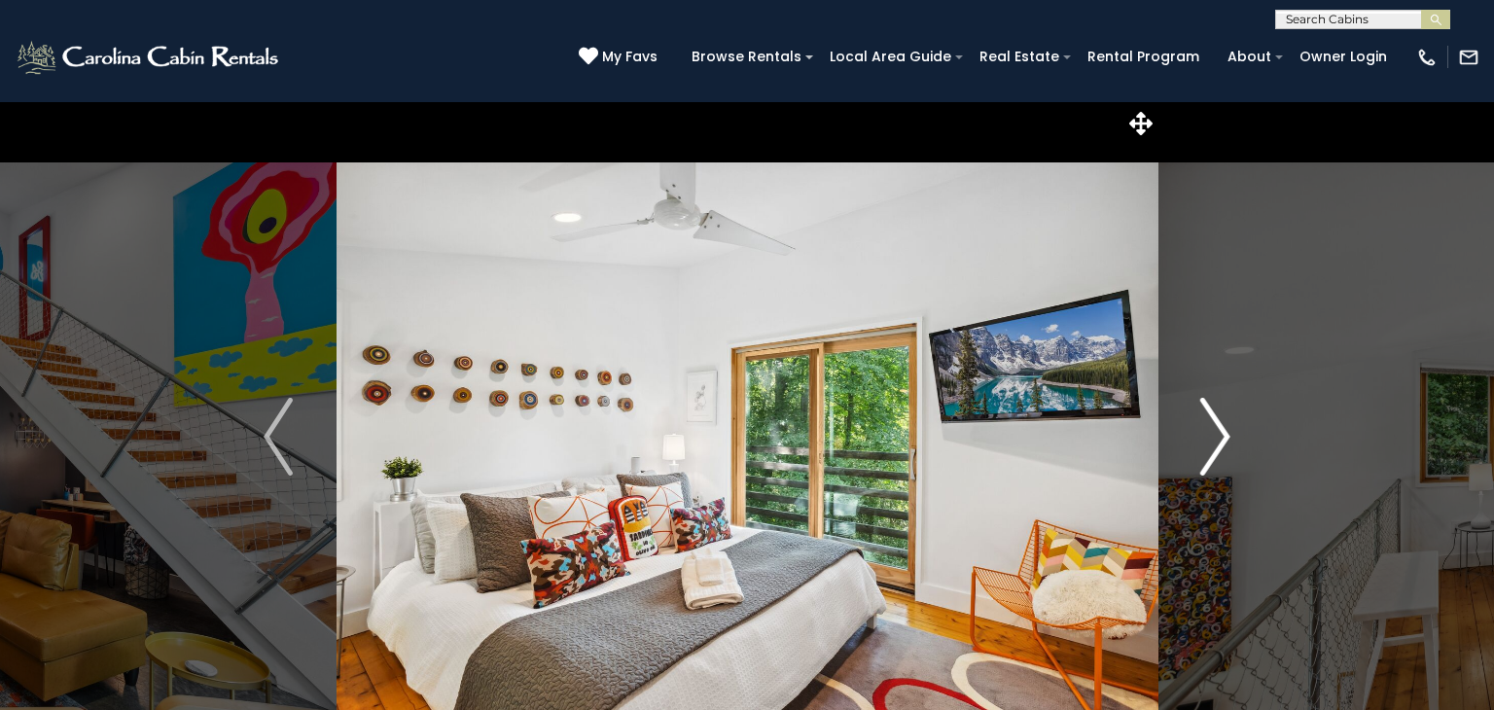
click at [1219, 446] on img "Next" at bounding box center [1215, 437] width 29 height 78
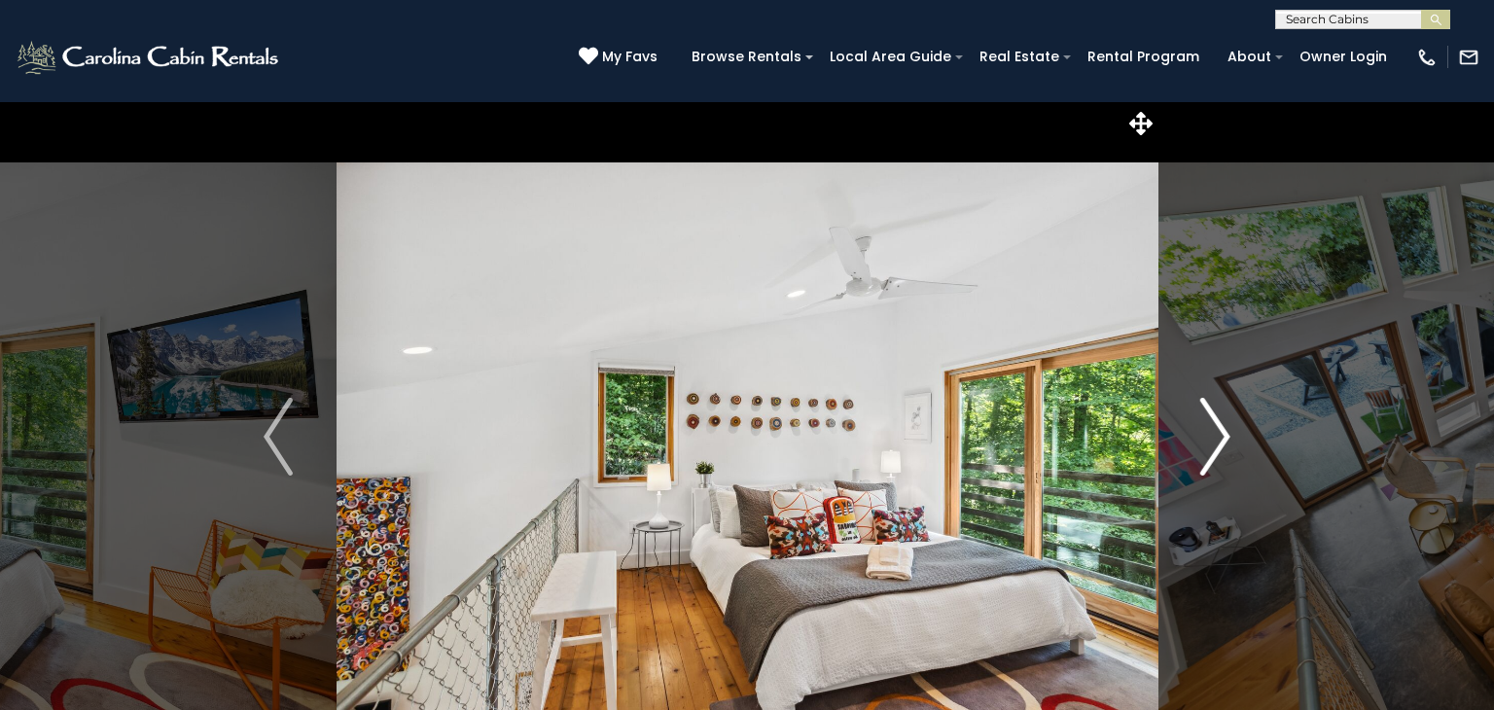
click at [1219, 446] on img "Next" at bounding box center [1215, 437] width 29 height 78
